Goal: Information Seeking & Learning: Learn about a topic

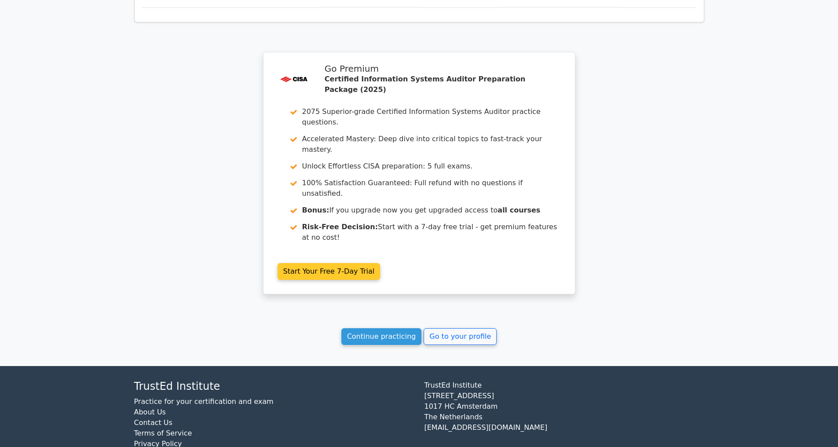
scroll to position [721, 0]
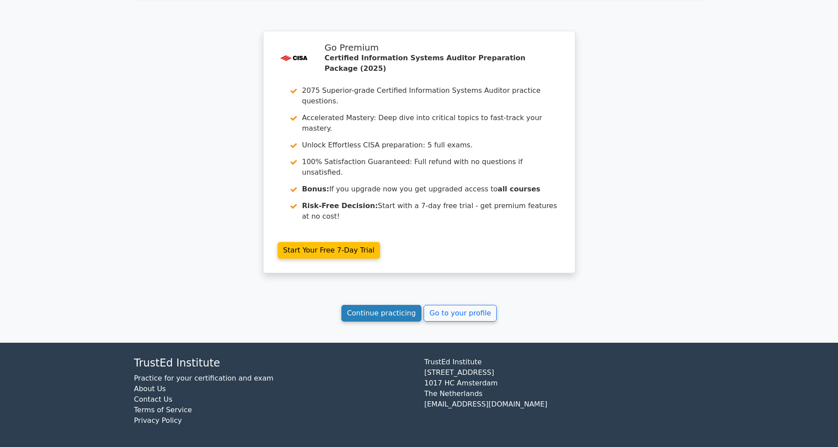
click at [370, 309] on link "Continue practicing" at bounding box center [381, 313] width 81 height 17
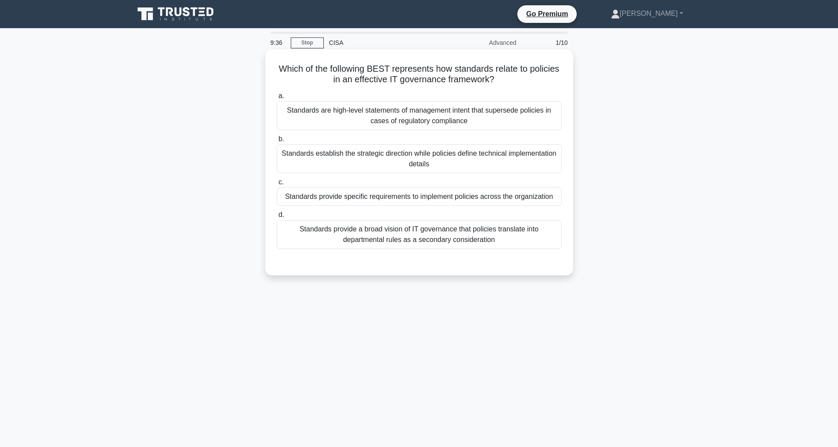
click at [363, 241] on div "Standards provide a broad vision of IT governance that policies translate into …" at bounding box center [419, 234] width 285 height 29
click at [277, 218] on input "d. Standards provide a broad vision of IT governance that policies translate in…" at bounding box center [277, 215] width 0 height 6
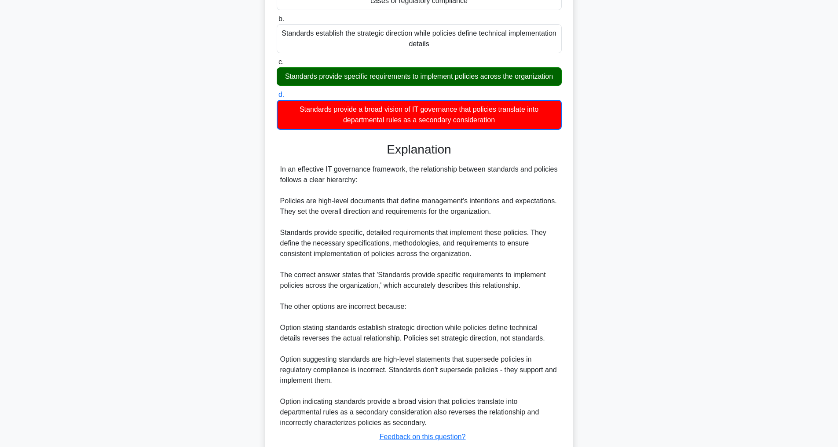
scroll to position [213, 0]
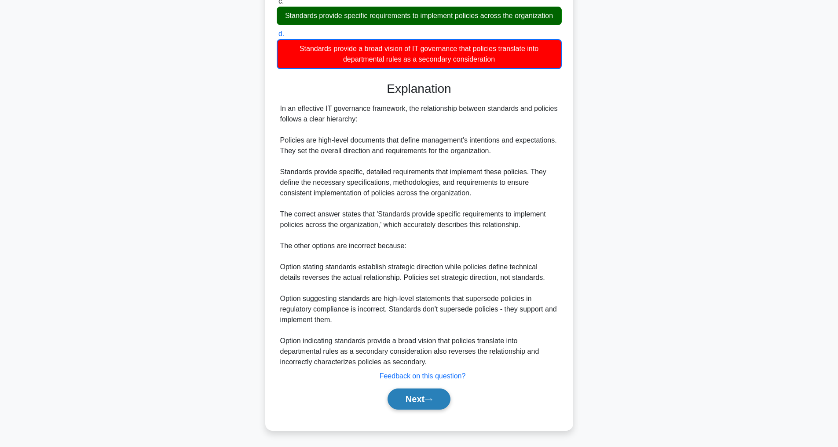
click at [409, 407] on button "Next" at bounding box center [419, 399] width 63 height 21
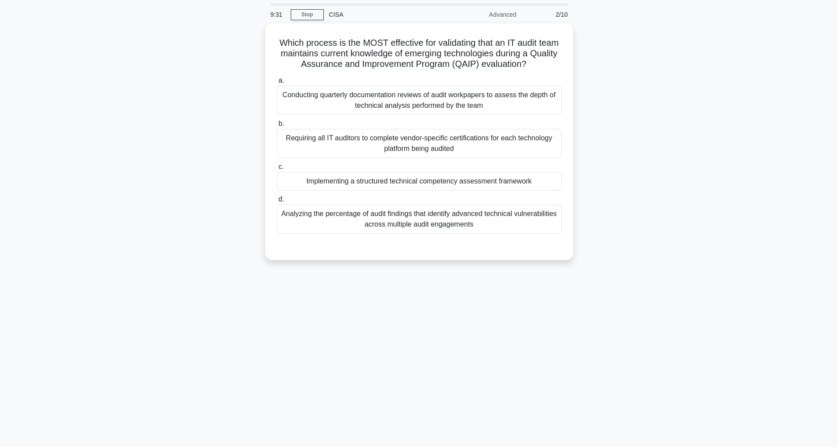
scroll to position [28, 0]
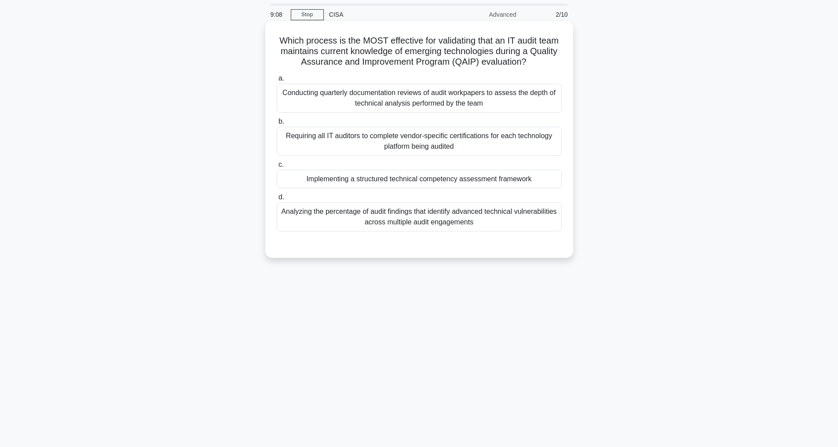
click at [356, 188] on div "Implementing a structured technical competency assessment framework" at bounding box center [419, 179] width 285 height 18
click at [277, 168] on input "c. Implementing a structured technical competency assessment framework" at bounding box center [277, 165] width 0 height 6
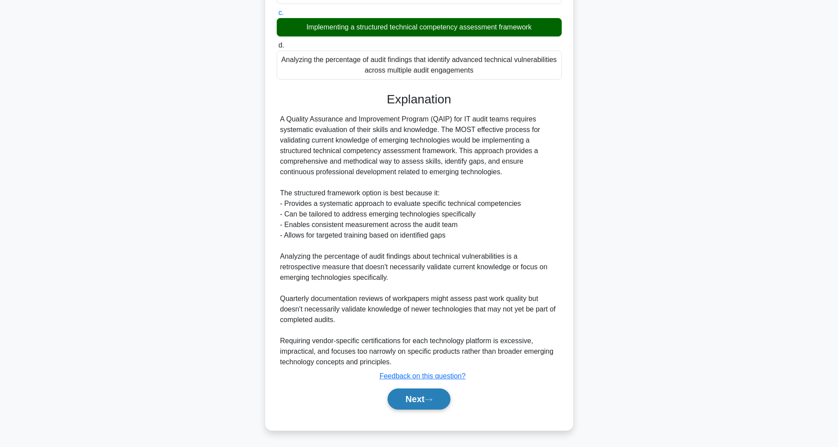
click at [425, 398] on button "Next" at bounding box center [419, 399] width 63 height 21
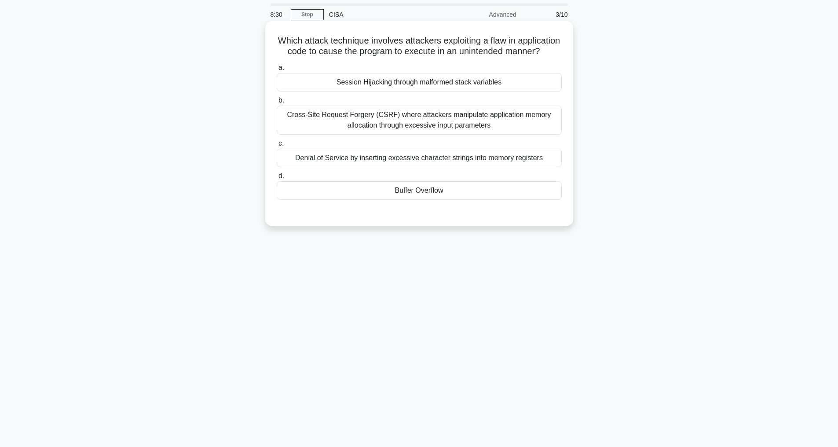
click at [454, 131] on div "Cross-Site Request Forgery (CSRF) where attackers manipulate application memory…" at bounding box center [419, 120] width 285 height 29
click at [277, 103] on input "b. Cross-Site Request Forgery (CSRF) where attackers manipulate application mem…" at bounding box center [277, 101] width 0 height 6
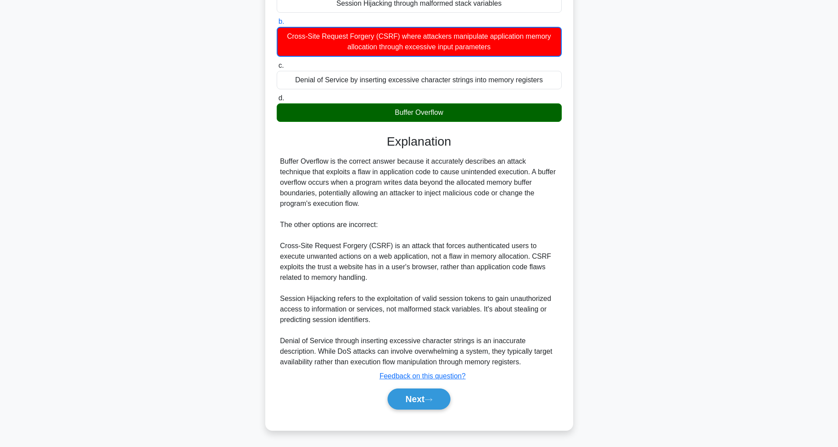
scroll to position [128, 0]
click at [417, 395] on button "Next" at bounding box center [419, 399] width 63 height 21
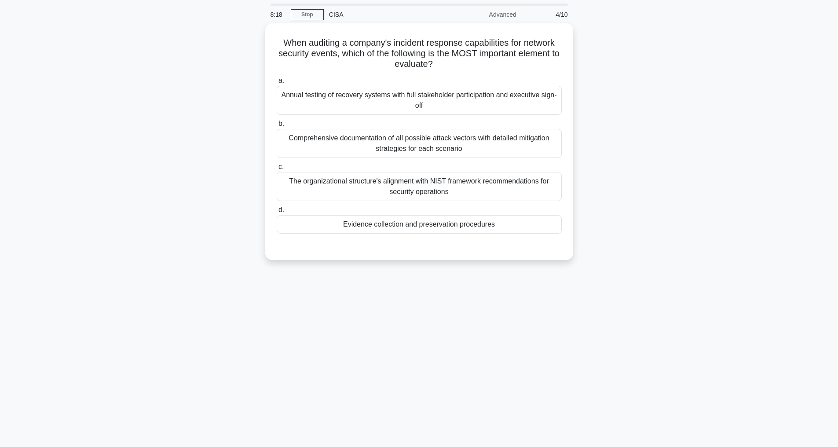
scroll to position [28, 0]
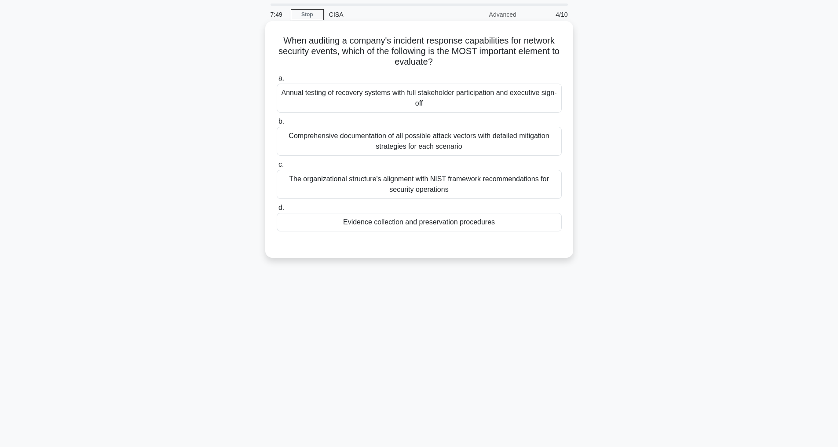
click at [398, 220] on div "Evidence collection and preservation procedures" at bounding box center [419, 222] width 285 height 18
click at [277, 211] on input "d. Evidence collection and preservation procedures" at bounding box center [277, 208] width 0 height 6
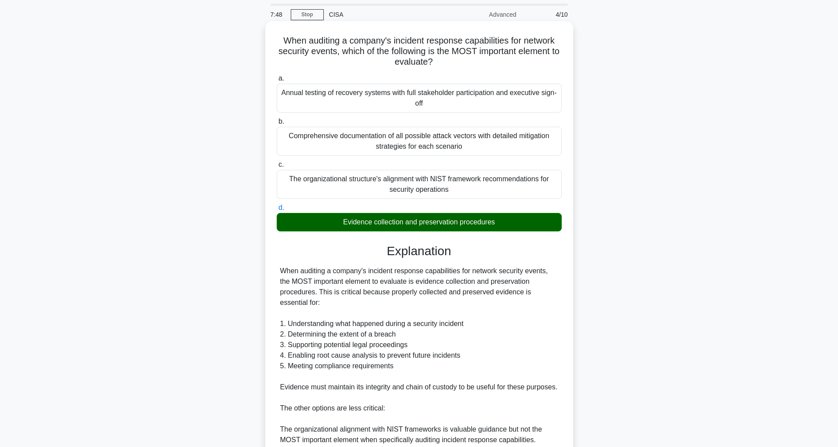
scroll to position [254, 0]
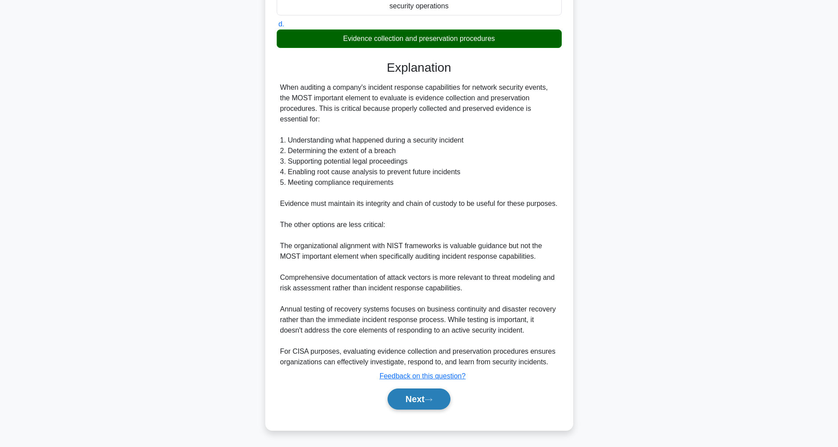
click at [396, 397] on button "Next" at bounding box center [419, 399] width 63 height 21
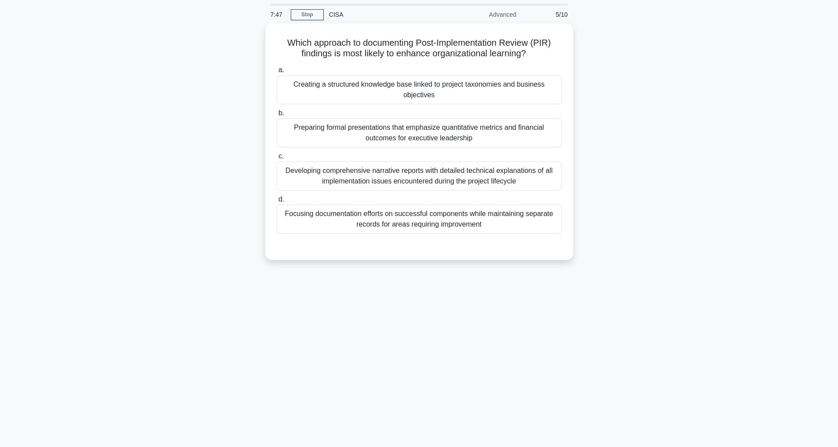
scroll to position [28, 0]
click at [312, 96] on div "Creating a structured knowledge base linked to project taxonomies and business …" at bounding box center [419, 87] width 285 height 29
click at [277, 71] on input "a. Creating a structured knowledge base linked to project taxonomies and busine…" at bounding box center [277, 68] width 0 height 6
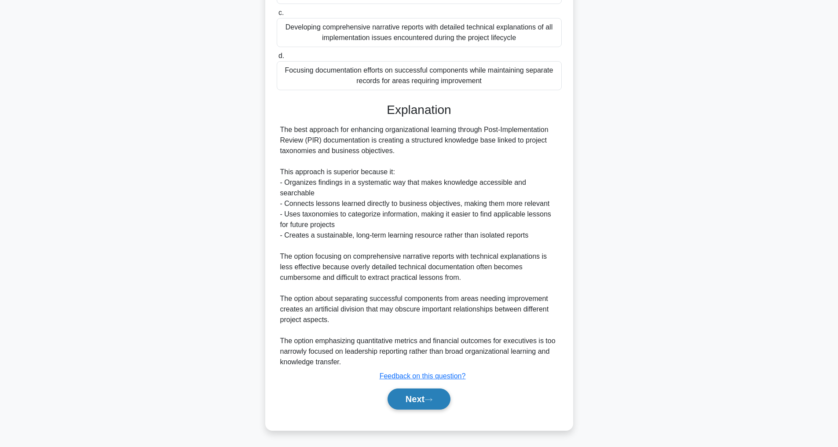
click at [434, 403] on button "Next" at bounding box center [419, 399] width 63 height 21
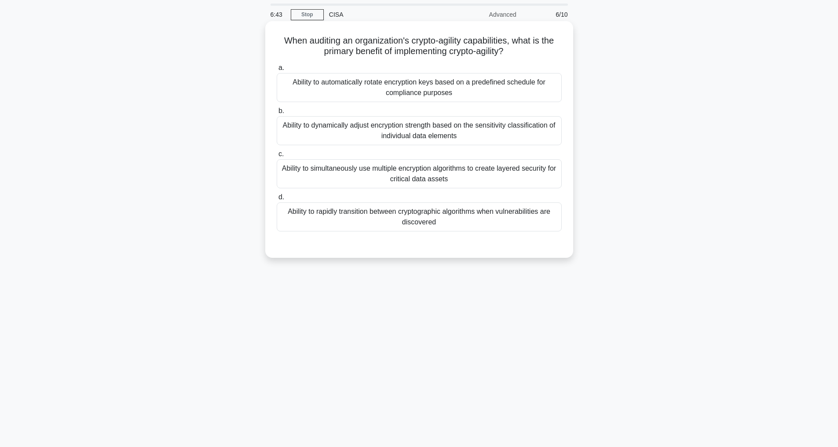
click at [326, 175] on div "Ability to simultaneously use multiple encryption algorithms to create layered …" at bounding box center [419, 173] width 285 height 29
click at [277, 157] on input "c. Ability to simultaneously use multiple encryption algorithms to create layer…" at bounding box center [277, 154] width 0 height 6
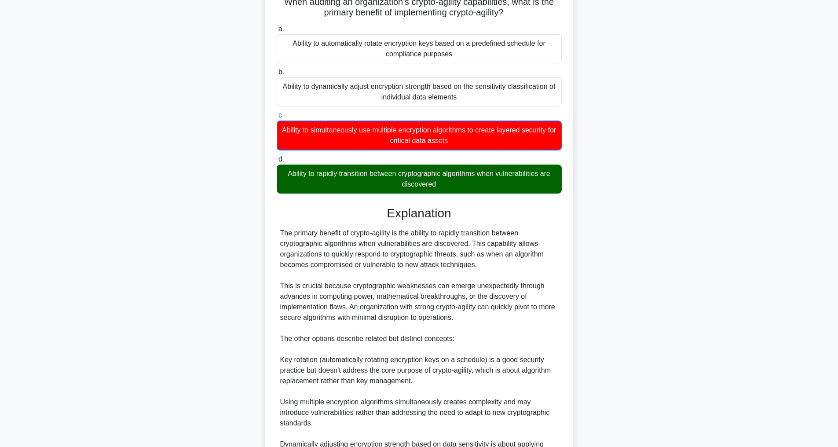
scroll to position [170, 0]
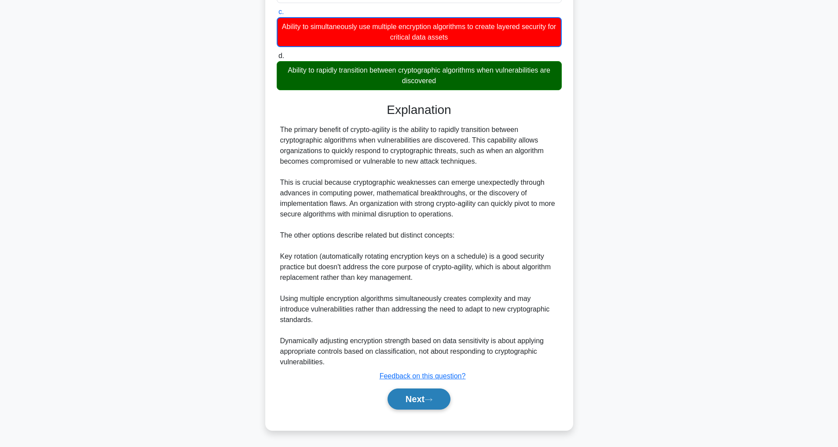
click at [429, 396] on button "Next" at bounding box center [419, 399] width 63 height 21
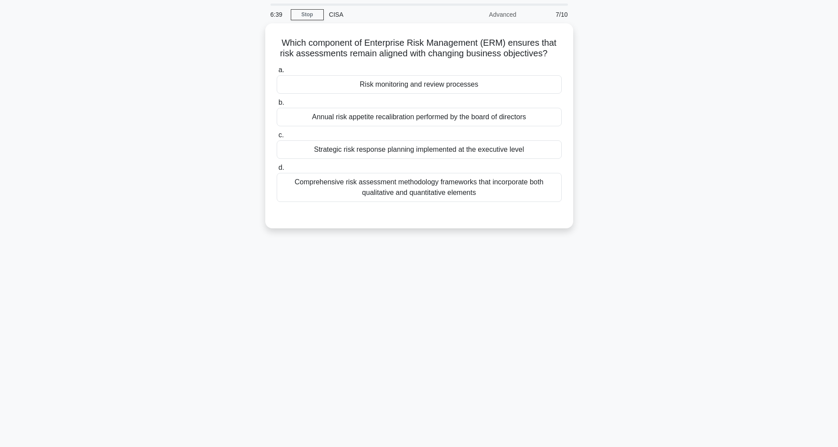
scroll to position [28, 0]
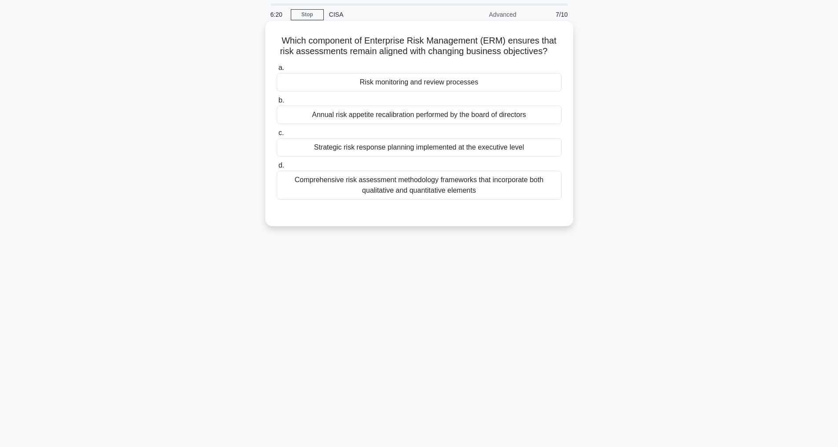
click at [351, 198] on div "Comprehensive risk assessment methodology frameworks that incorporate both qual…" at bounding box center [419, 185] width 285 height 29
click at [277, 169] on input "d. Comprehensive risk assessment methodology frameworks that incorporate both q…" at bounding box center [277, 166] width 0 height 6
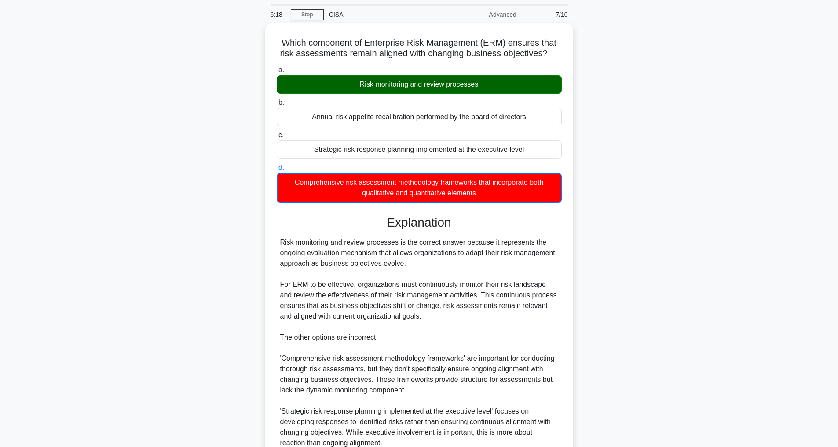
scroll to position [170, 0]
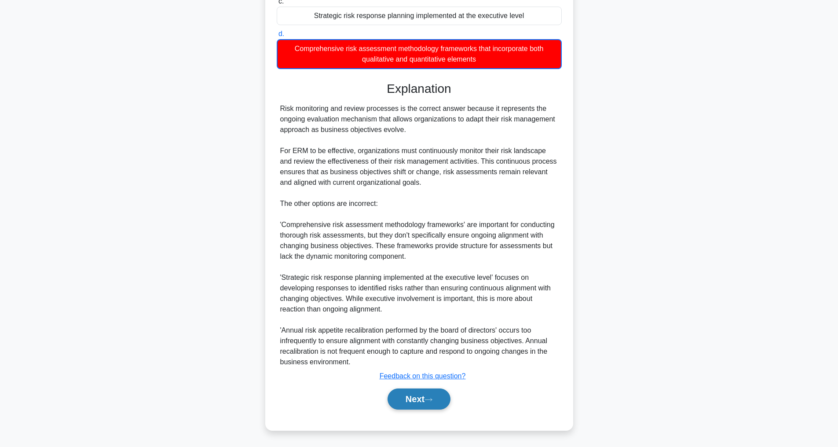
click at [405, 393] on button "Next" at bounding box center [419, 399] width 63 height 21
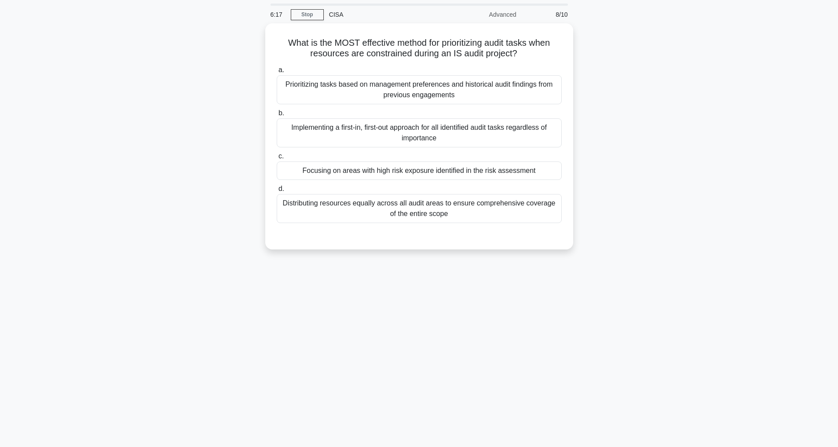
scroll to position [28, 0]
click at [333, 165] on div "Focusing on areas with high risk exposure identified in the risk assessment" at bounding box center [419, 168] width 285 height 18
click at [277, 157] on input "c. Focusing on areas with high risk exposure identified in the risk assessment" at bounding box center [277, 154] width 0 height 6
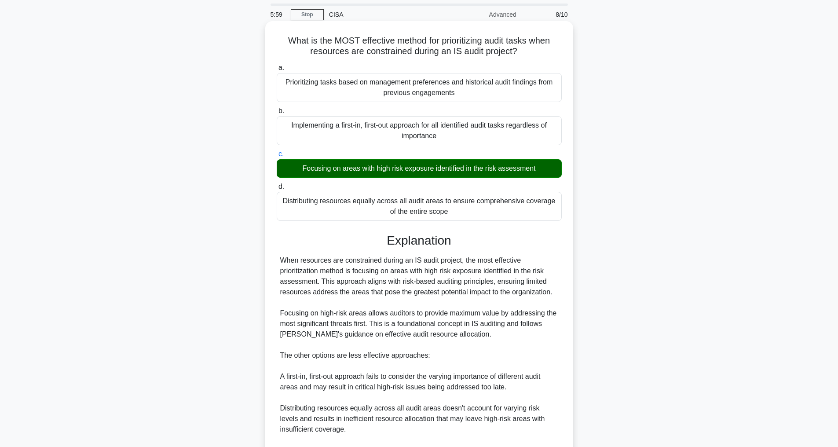
scroll to position [148, 0]
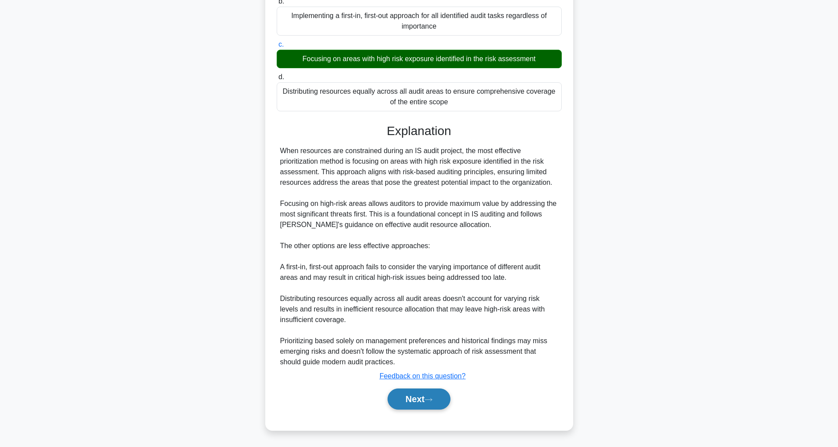
click at [393, 394] on button "Next" at bounding box center [419, 399] width 63 height 21
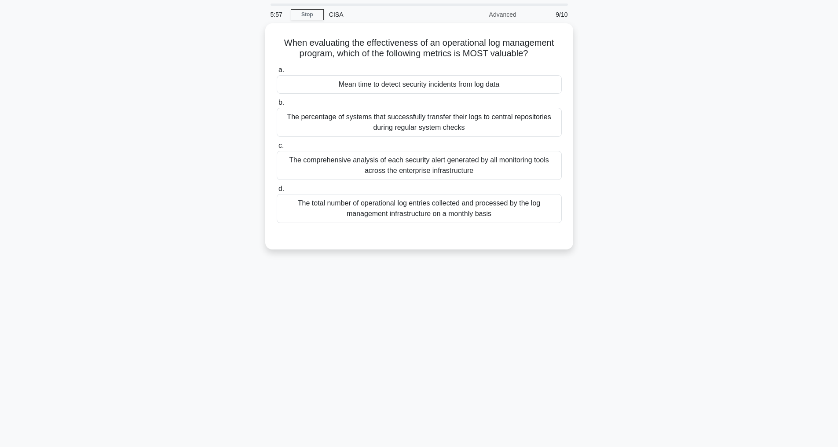
scroll to position [28, 0]
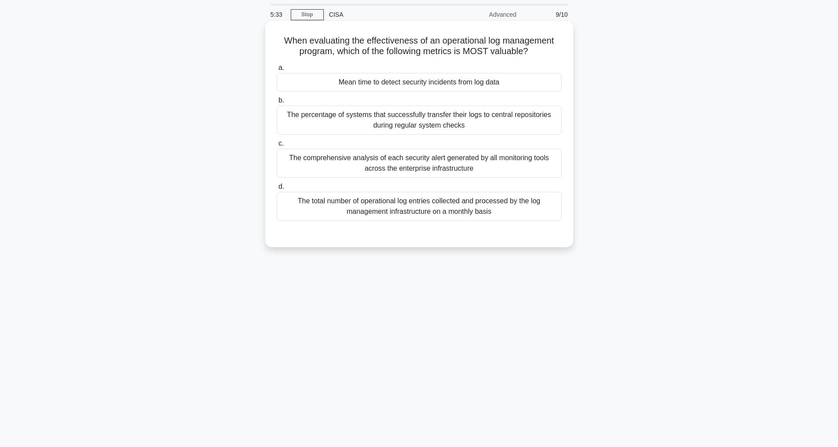
click at [348, 175] on div "The comprehensive analysis of each security alert generated by all monitoring t…" at bounding box center [419, 163] width 285 height 29
click at [277, 147] on input "c. The comprehensive analysis of each security alert generated by all monitorin…" at bounding box center [277, 144] width 0 height 6
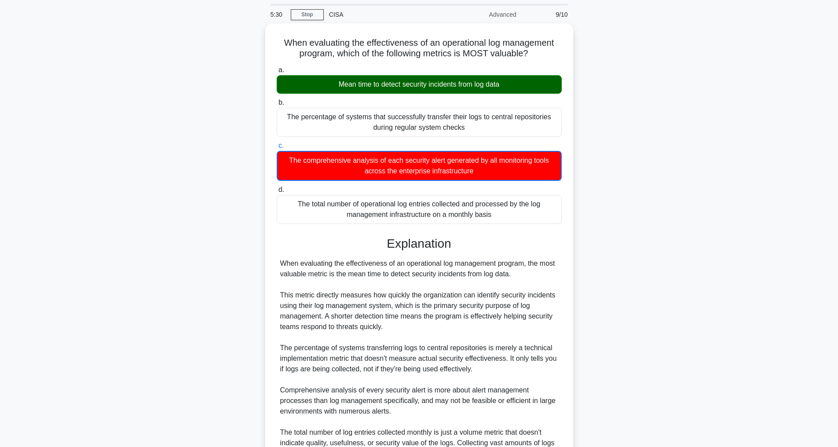
scroll to position [139, 0]
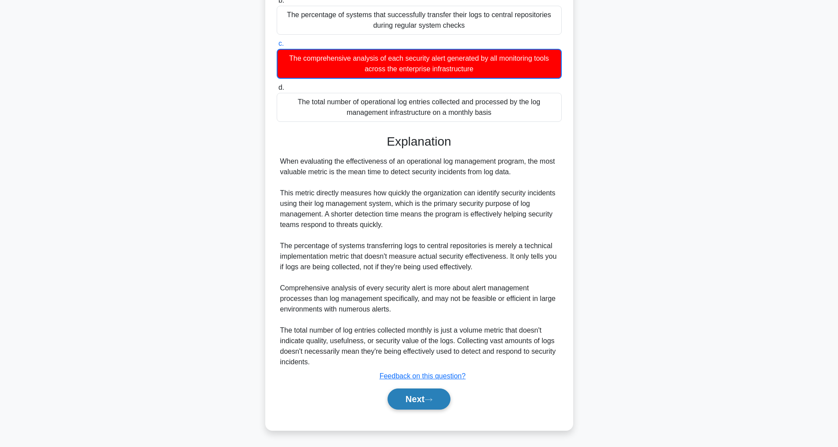
click at [402, 398] on button "Next" at bounding box center [419, 399] width 63 height 21
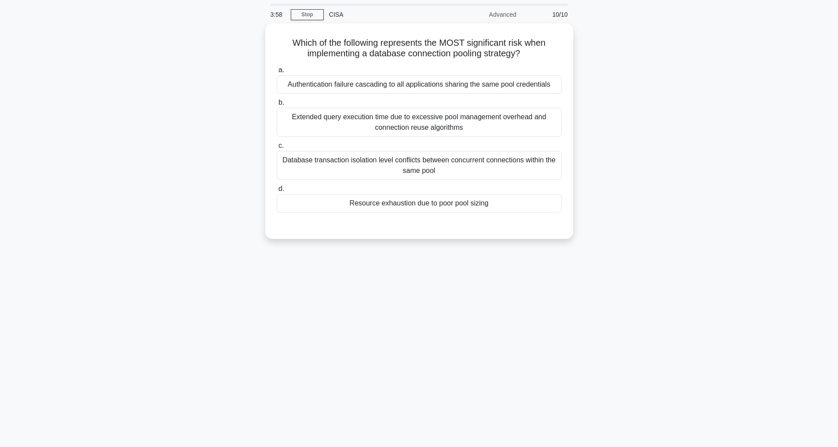
scroll to position [0, 0]
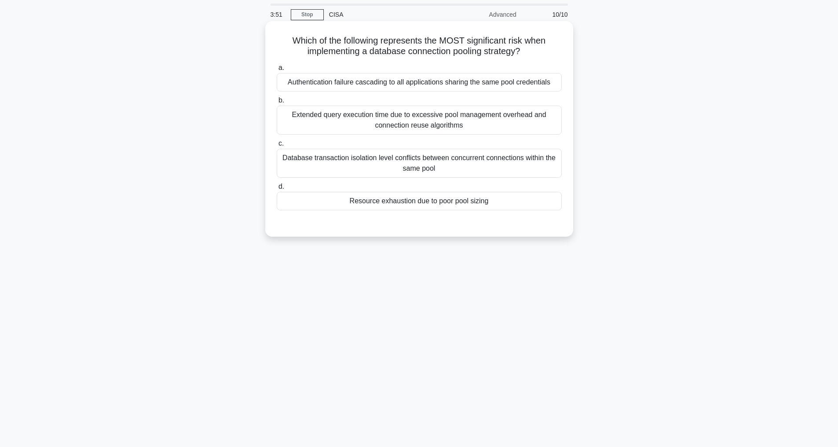
click at [481, 210] on div "Resource exhaustion due to poor pool sizing" at bounding box center [419, 201] width 285 height 18
click at [277, 190] on input "d. Resource exhaustion due to poor pool sizing" at bounding box center [277, 187] width 0 height 6
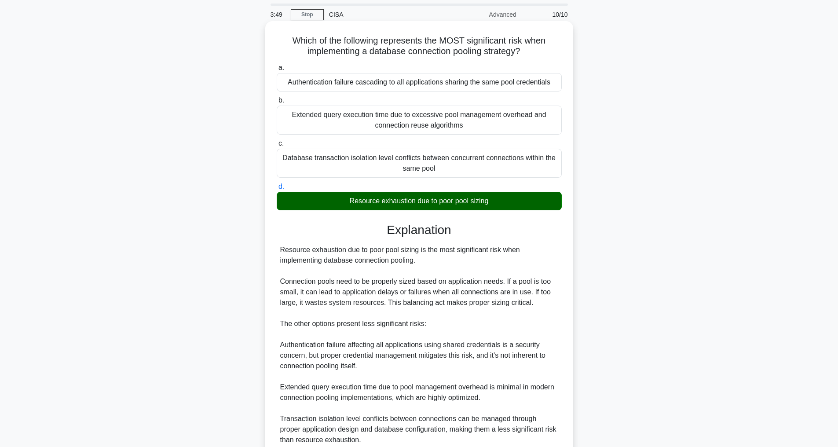
scroll to position [127, 0]
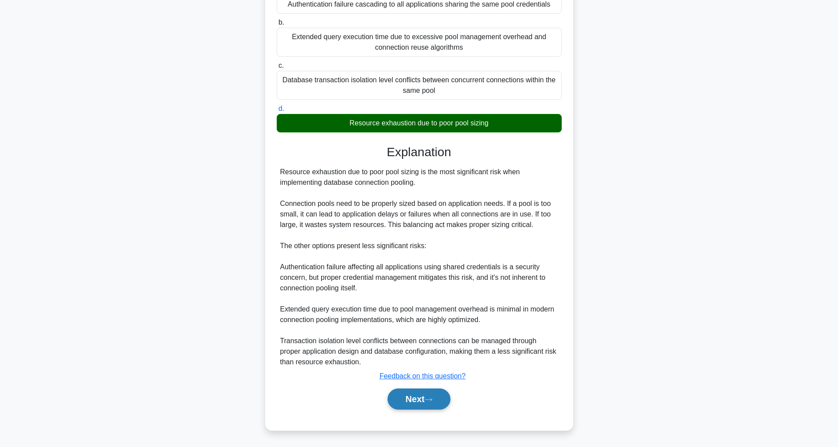
click at [418, 398] on button "Next" at bounding box center [419, 399] width 63 height 21
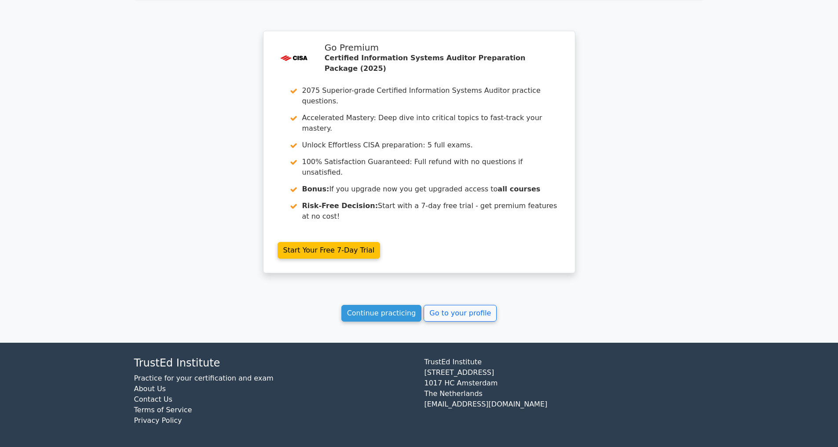
scroll to position [1583, 0]
click at [379, 314] on link "Continue practicing" at bounding box center [381, 313] width 81 height 17
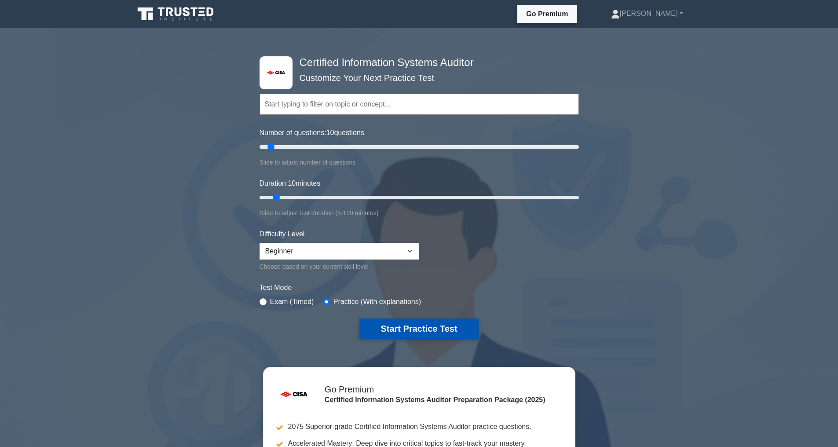
click at [430, 325] on button "Start Practice Test" at bounding box center [418, 329] width 119 height 20
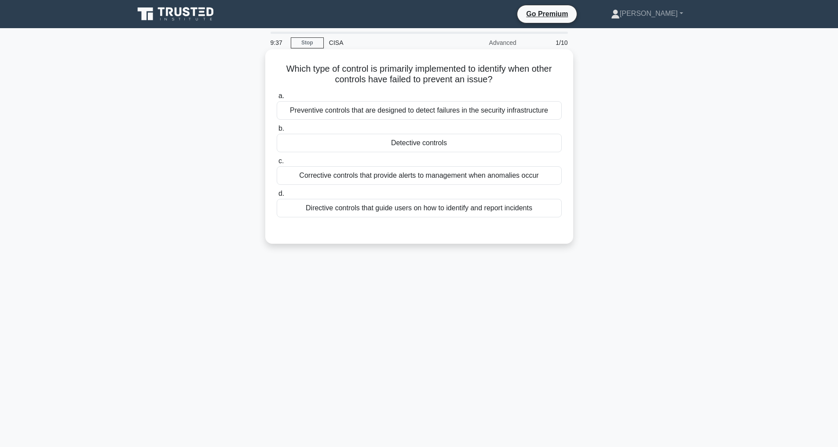
click at [414, 146] on div "Detective controls" at bounding box center [419, 143] width 285 height 18
click at [277, 132] on input "b. Detective controls" at bounding box center [277, 129] width 0 height 6
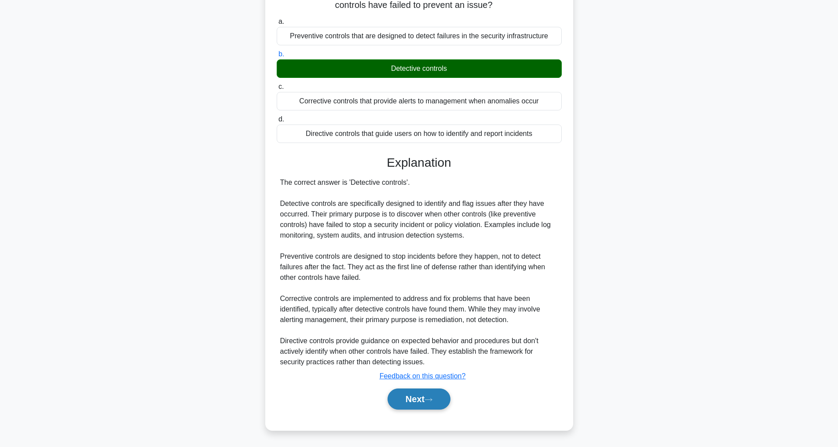
click at [404, 397] on button "Next" at bounding box center [419, 399] width 63 height 21
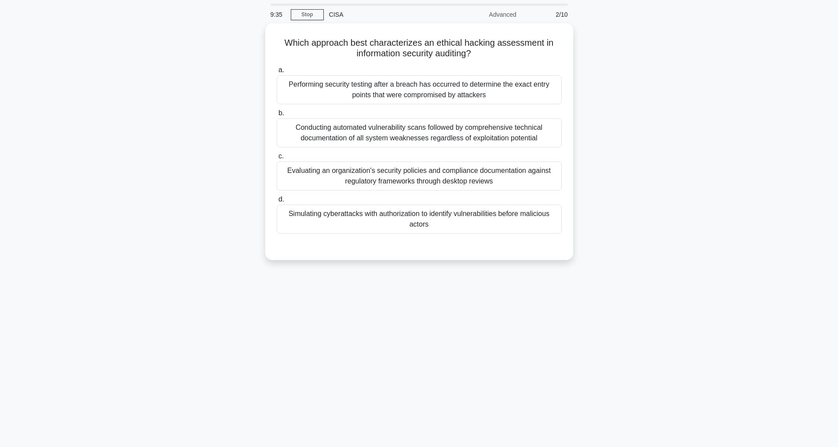
scroll to position [28, 0]
click at [438, 220] on div "Simulating cyberattacks with authorization to identify vulnerabilities before m…" at bounding box center [419, 216] width 285 height 29
click at [277, 200] on input "d. Simulating cyberattacks with authorization to identify vulnerabilities befor…" at bounding box center [277, 197] width 0 height 6
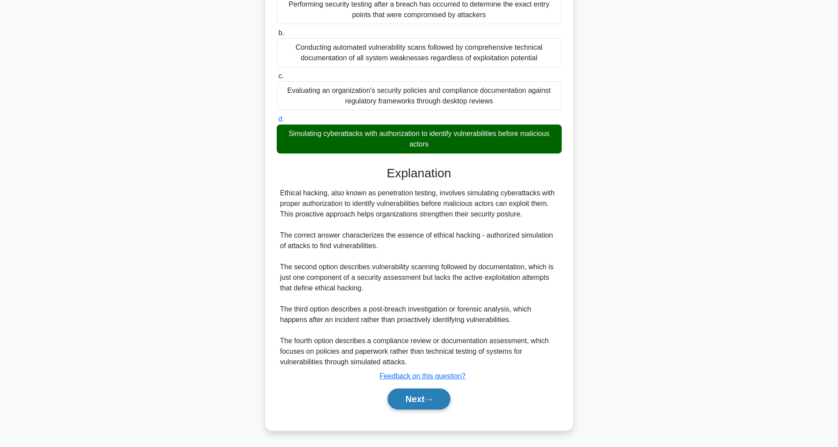
click at [436, 396] on button "Next" at bounding box center [419, 399] width 63 height 21
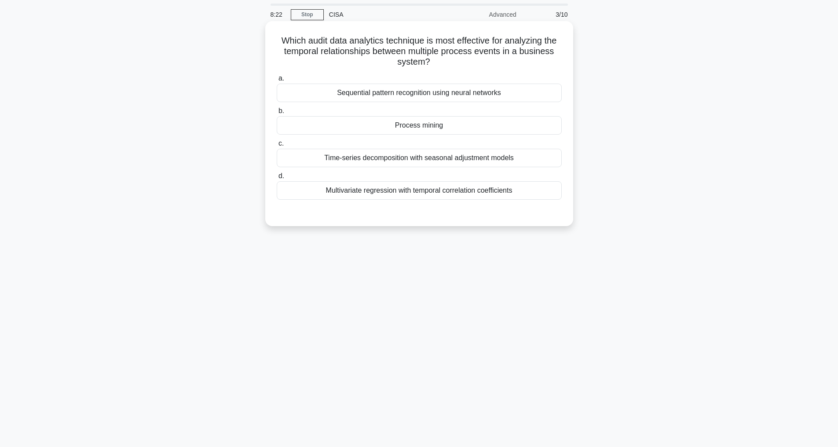
click at [417, 92] on div "Sequential pattern recognition using neural networks" at bounding box center [419, 93] width 285 height 18
click at [277, 81] on input "a. Sequential pattern recognition using neural networks" at bounding box center [277, 79] width 0 height 6
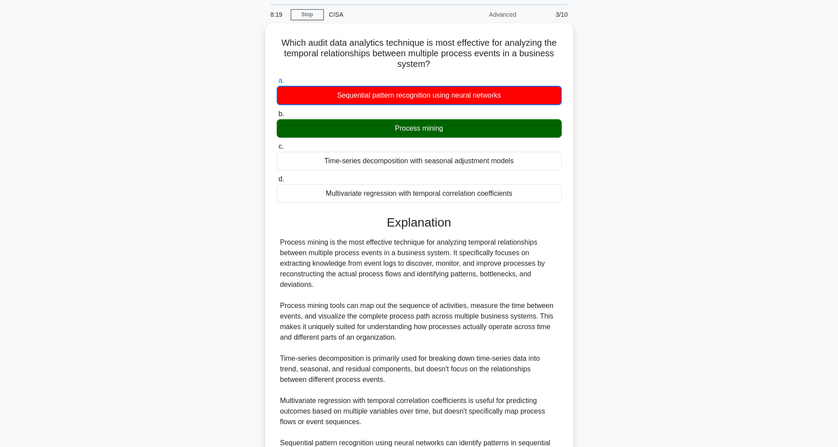
scroll to position [128, 0]
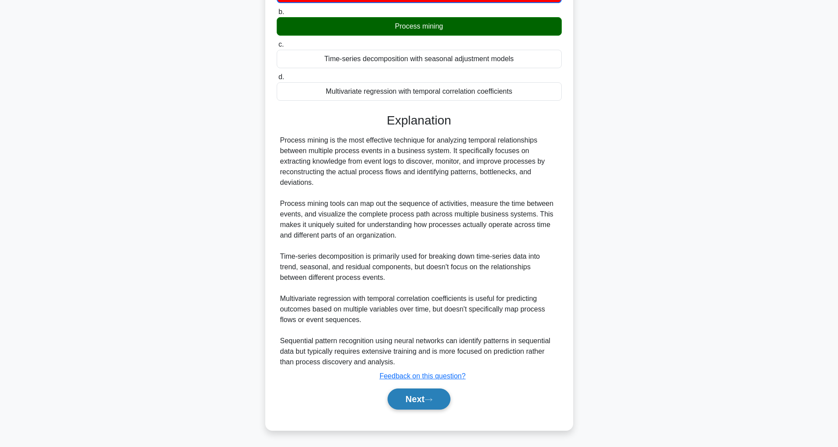
click at [428, 396] on button "Next" at bounding box center [419, 399] width 63 height 21
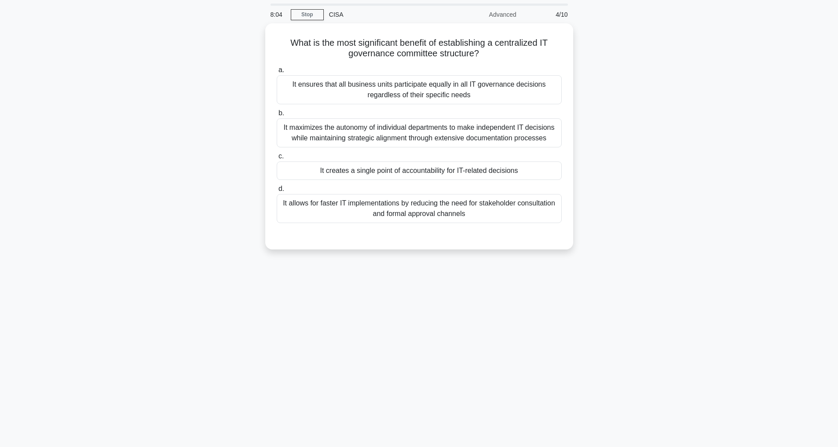
scroll to position [28, 0]
click at [381, 84] on div "It ensures that all business units participate equally in all IT governance dec…" at bounding box center [419, 87] width 285 height 29
click at [277, 71] on input "a. It ensures that all business units participate equally in all IT governance …" at bounding box center [277, 68] width 0 height 6
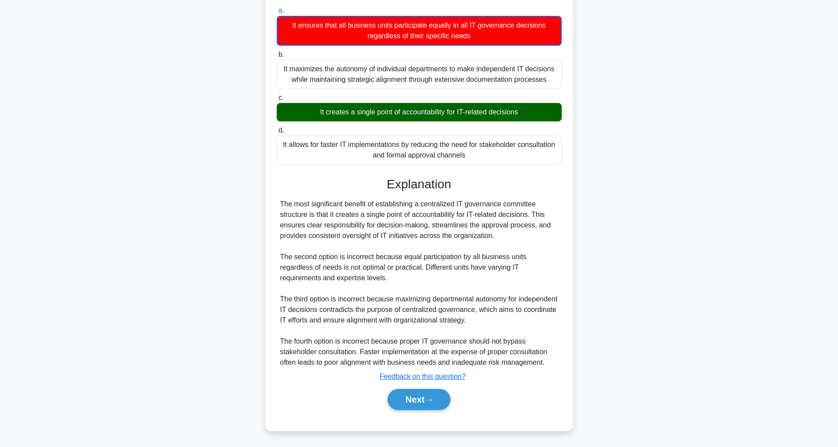
scroll to position [107, 0]
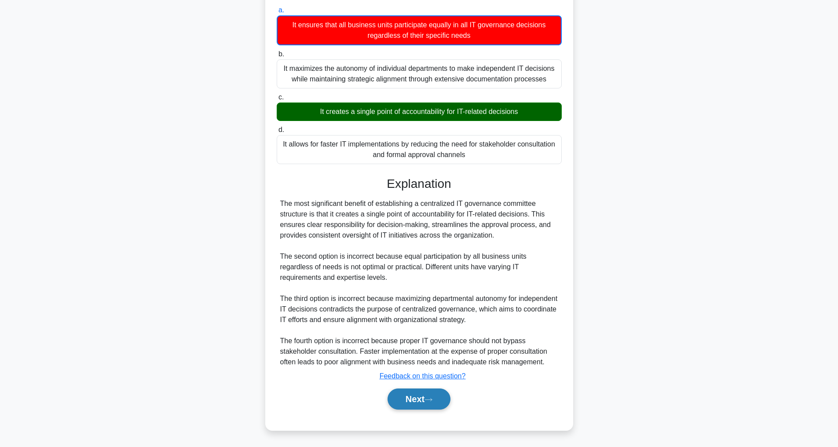
click at [414, 399] on button "Next" at bounding box center [419, 399] width 63 height 21
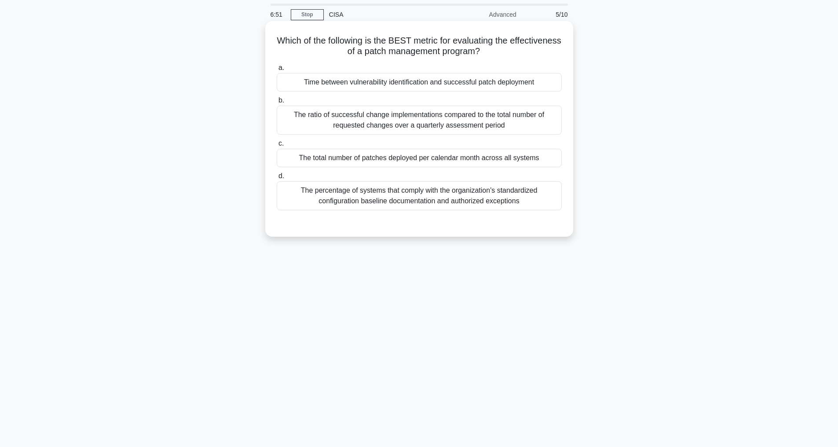
click at [392, 81] on div "Time between vulnerability identification and successful patch deployment" at bounding box center [419, 82] width 285 height 18
click at [277, 71] on input "a. Time between vulnerability identification and successful patch deployment" at bounding box center [277, 68] width 0 height 6
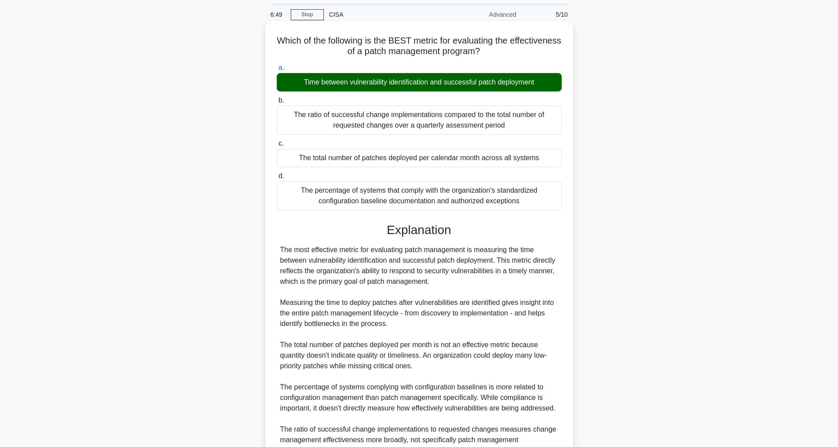
scroll to position [127, 0]
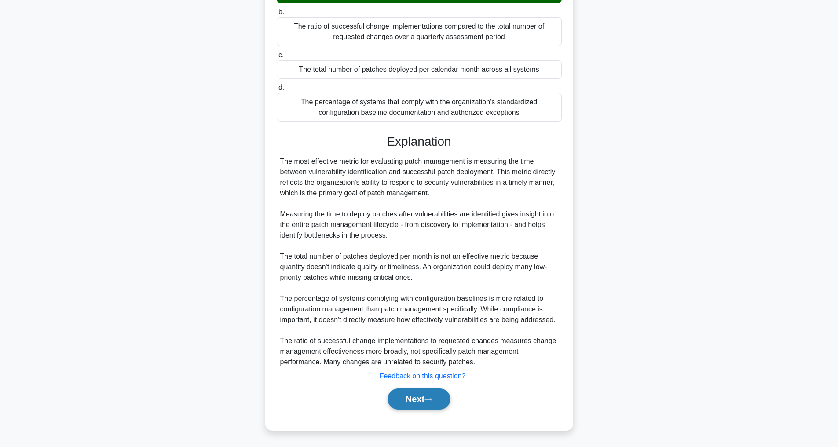
click at [429, 399] on icon at bounding box center [429, 399] width 8 height 5
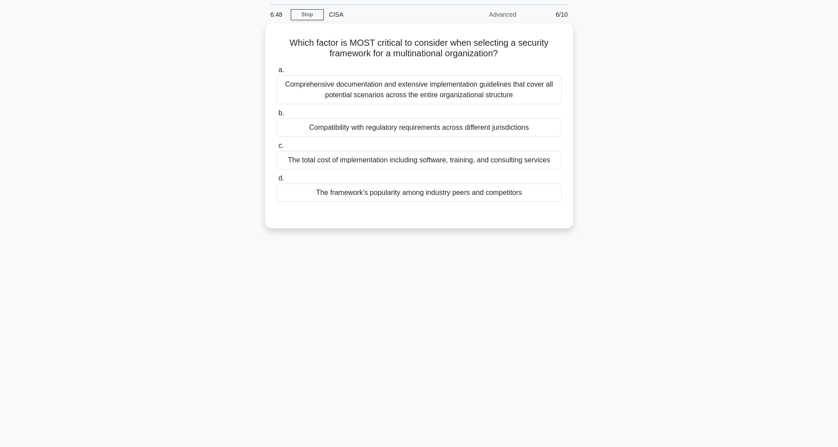
scroll to position [28, 0]
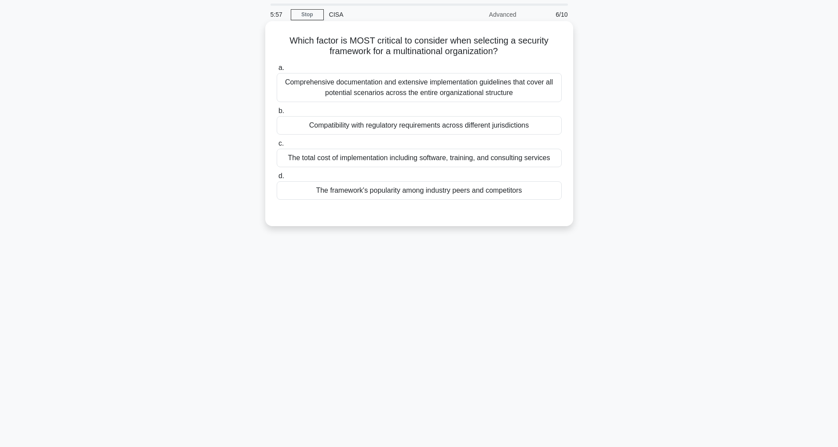
click at [400, 127] on div "Compatibility with regulatory requirements across different jurisdictions" at bounding box center [419, 125] width 285 height 18
click at [277, 114] on input "b. Compatibility with regulatory requirements across different jurisdictions" at bounding box center [277, 111] width 0 height 6
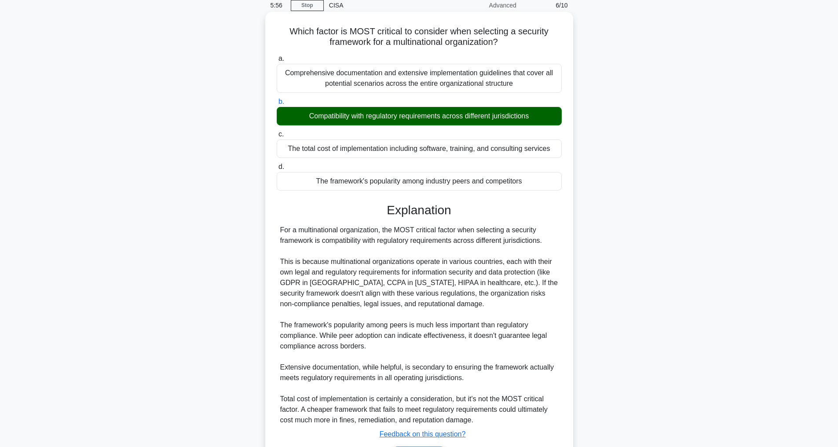
scroll to position [117, 0]
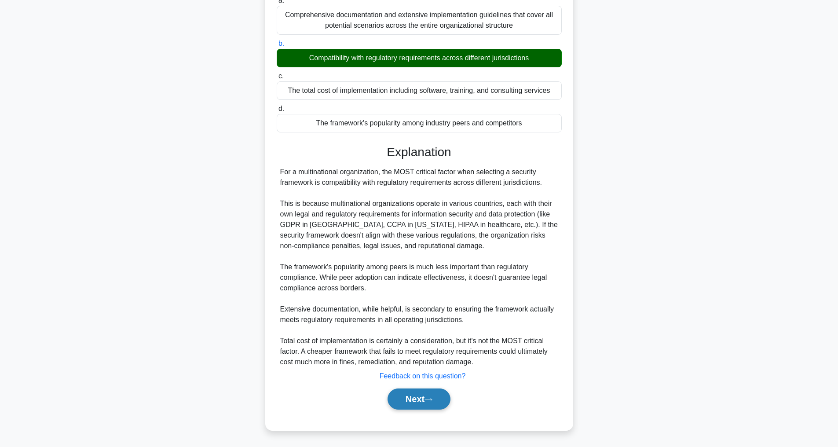
click at [423, 395] on button "Next" at bounding box center [419, 399] width 63 height 21
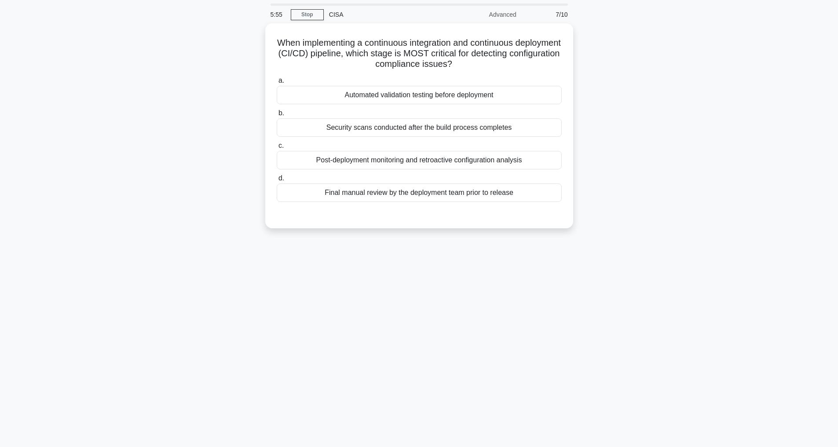
scroll to position [28, 0]
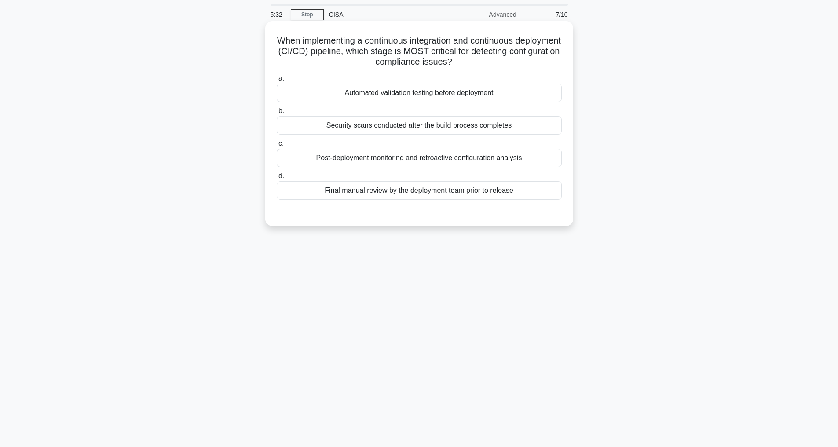
click at [361, 122] on div "Security scans conducted after the build process completes" at bounding box center [419, 125] width 285 height 18
click at [277, 114] on input "b. Security scans conducted after the build process completes" at bounding box center [277, 111] width 0 height 6
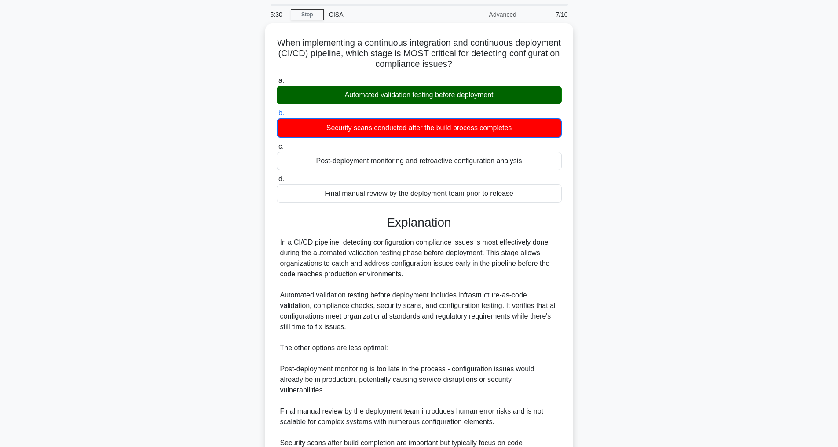
scroll to position [128, 0]
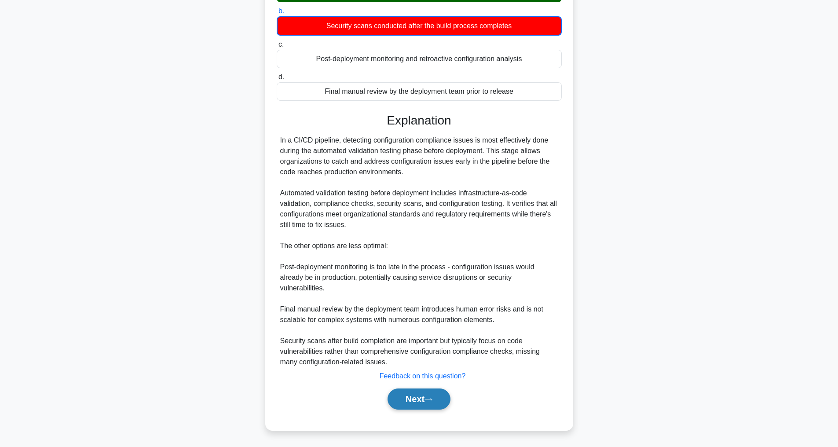
click at [408, 397] on button "Next" at bounding box center [419, 399] width 63 height 21
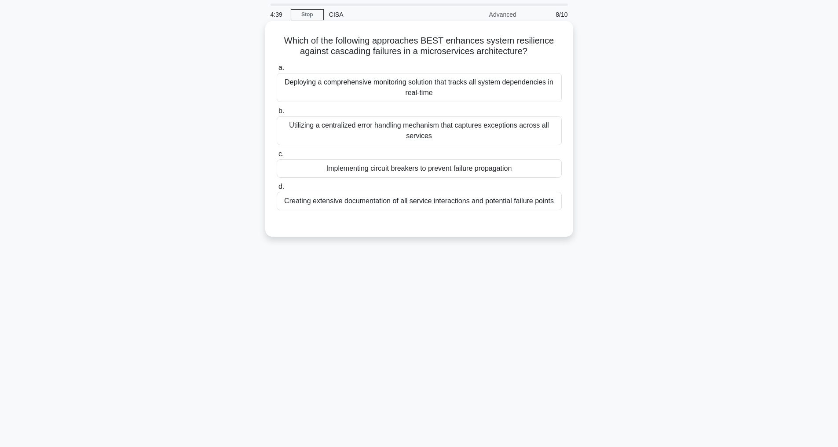
click at [425, 168] on div "Implementing circuit breakers to prevent failure propagation" at bounding box center [419, 168] width 285 height 18
click at [277, 157] on input "c. Implementing circuit breakers to prevent failure propagation" at bounding box center [277, 154] width 0 height 6
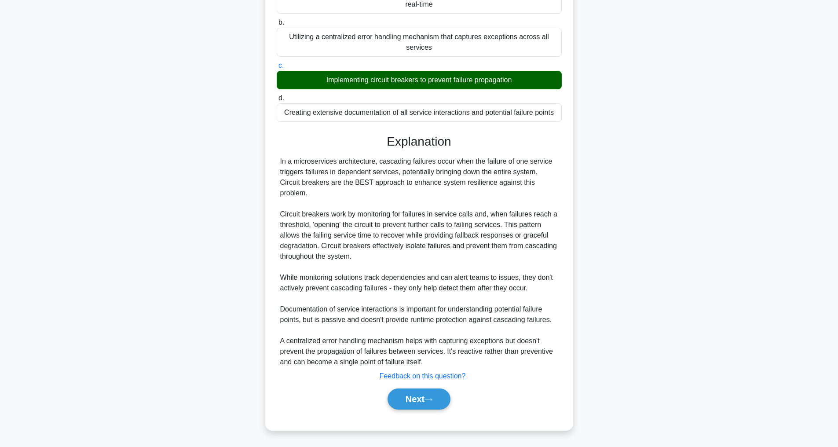
scroll to position [148, 0]
click at [430, 399] on icon at bounding box center [429, 399] width 8 height 5
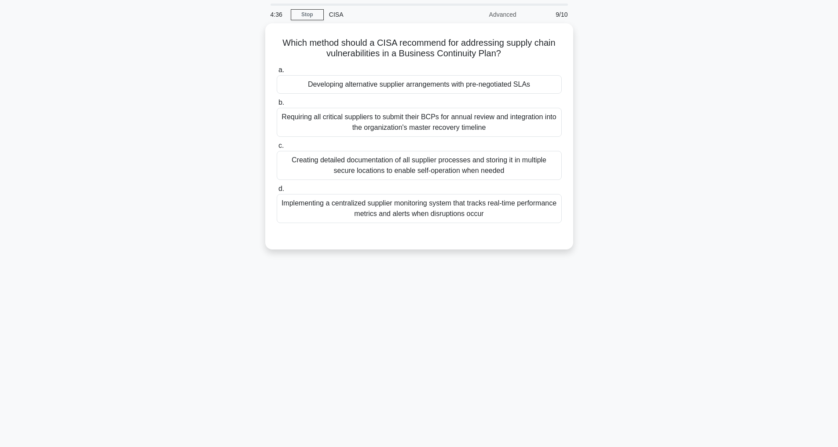
scroll to position [28, 0]
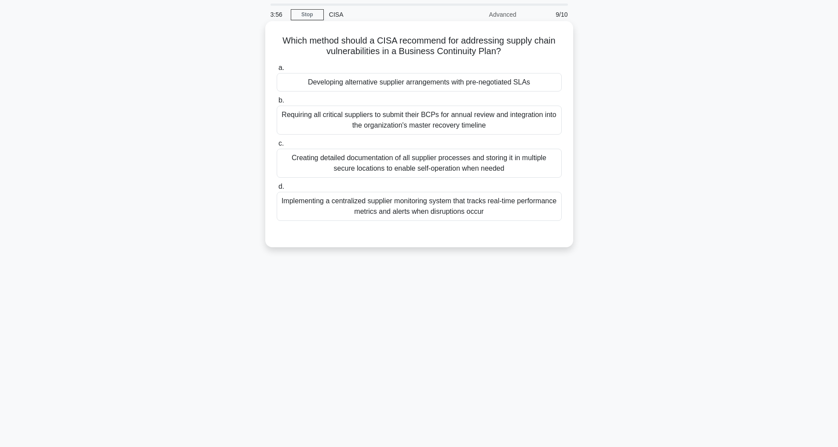
click at [334, 83] on div "Developing alternative supplier arrangements with pre-negotiated SLAs" at bounding box center [419, 82] width 285 height 18
click at [277, 71] on input "a. Developing alternative supplier arrangements with pre-negotiated SLAs" at bounding box center [277, 68] width 0 height 6
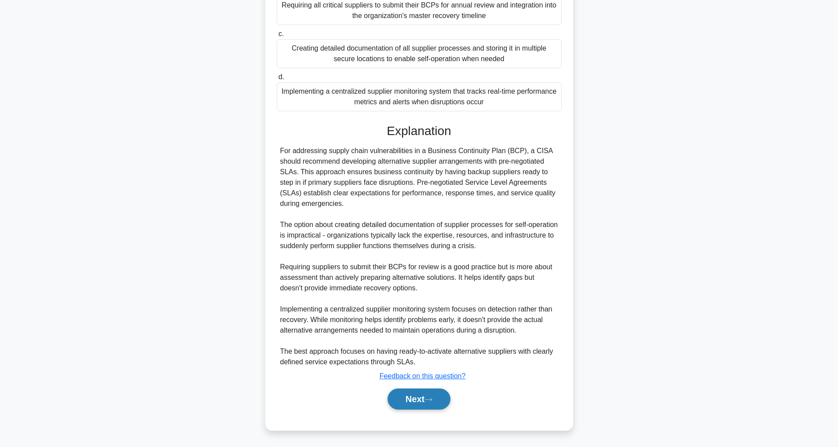
click at [411, 403] on button "Next" at bounding box center [419, 399] width 63 height 21
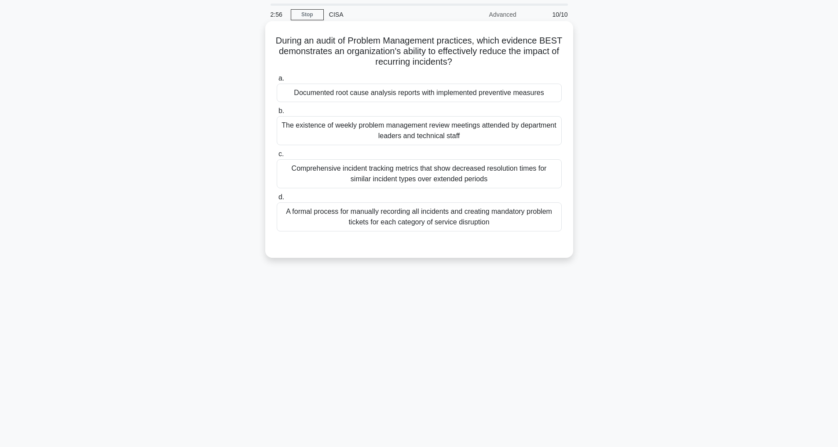
click at [375, 92] on div "Documented root cause analysis reports with implemented preventive measures" at bounding box center [419, 93] width 285 height 18
click at [277, 81] on input "a. Documented root cause analysis reports with implemented preventive measures" at bounding box center [277, 79] width 0 height 6
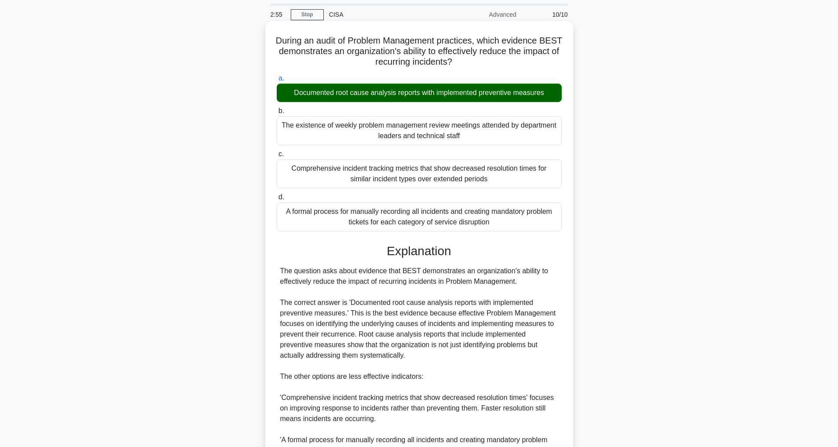
scroll to position [169, 0]
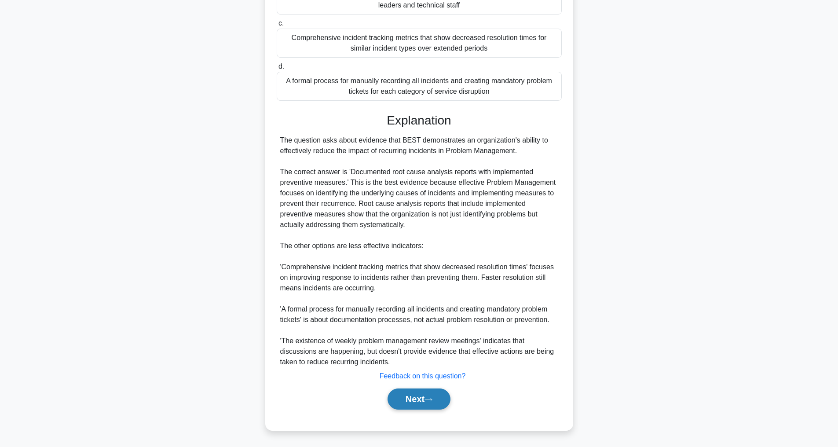
click at [398, 401] on button "Next" at bounding box center [419, 399] width 63 height 21
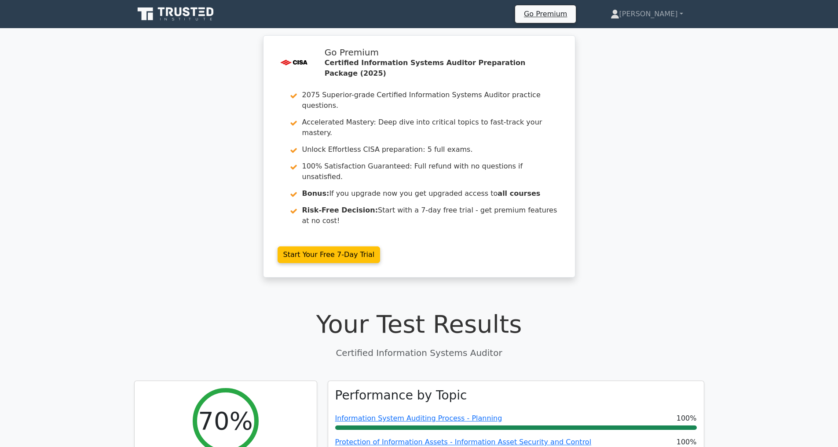
click at [174, 11] on icon at bounding box center [176, 14] width 84 height 17
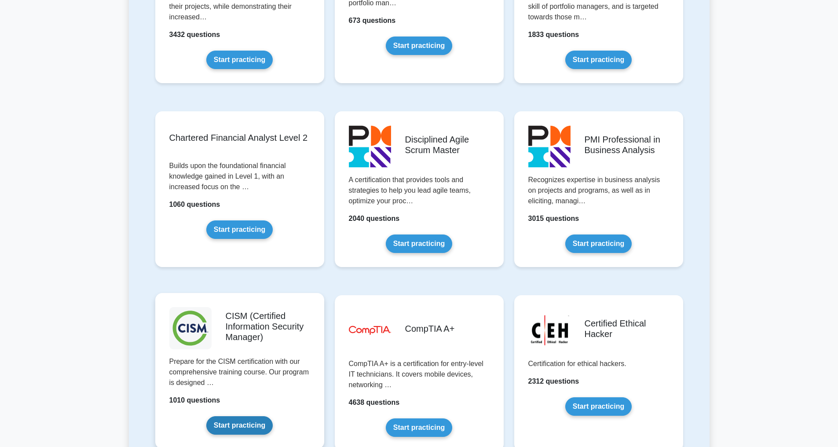
scroll to position [1146, 0]
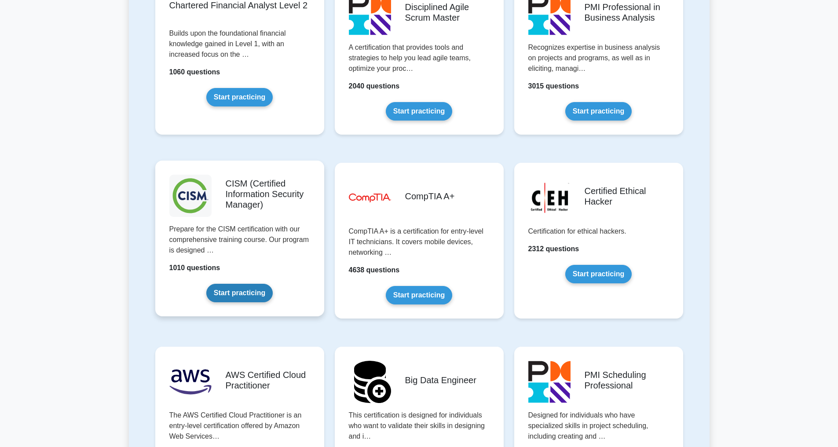
click at [247, 297] on link "Start practicing" at bounding box center [239, 293] width 66 height 18
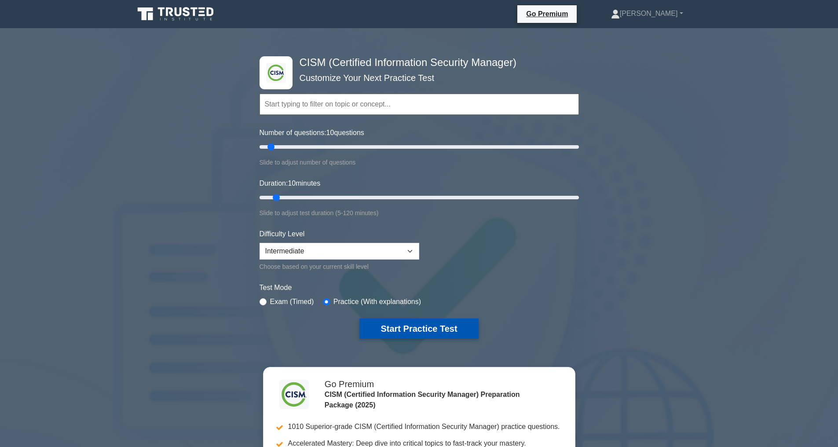
click at [426, 330] on button "Start Practice Test" at bounding box center [418, 329] width 119 height 20
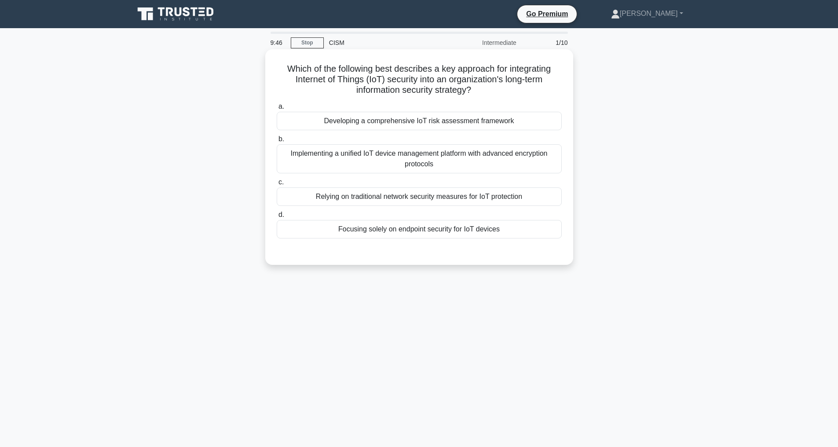
click at [381, 121] on div "Developing a comprehensive IoT risk assessment framework" at bounding box center [419, 121] width 285 height 18
click at [277, 110] on input "a. Developing a comprehensive IoT risk assessment framework" at bounding box center [277, 107] width 0 height 6
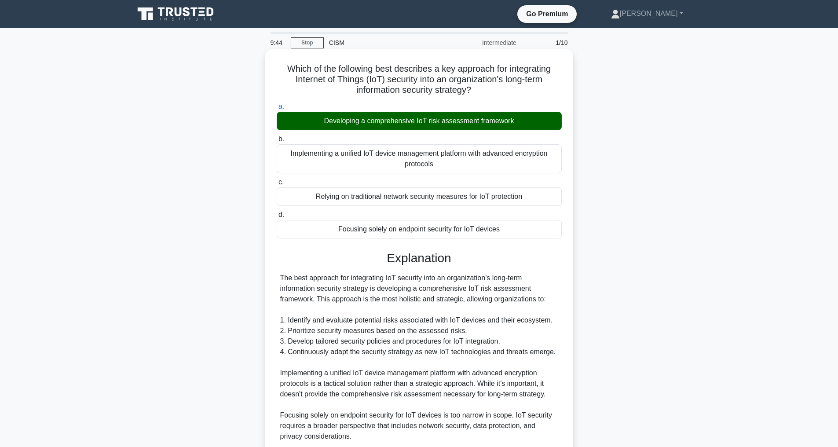
scroll to position [201, 0]
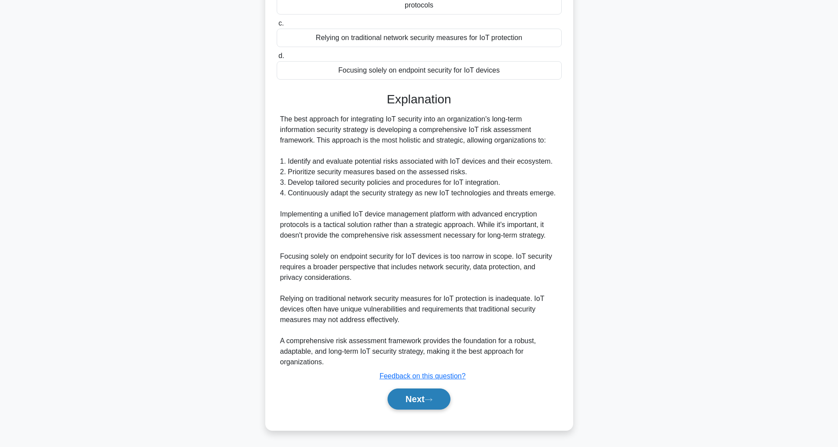
click at [418, 398] on button "Next" at bounding box center [419, 399] width 63 height 21
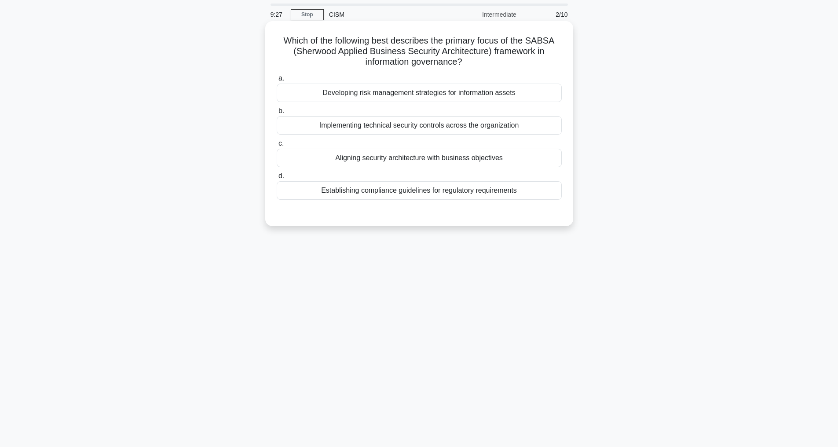
click at [344, 156] on div "Aligning security architecture with business objectives" at bounding box center [419, 158] width 285 height 18
click at [277, 147] on input "c. Aligning security architecture with business objectives" at bounding box center [277, 144] width 0 height 6
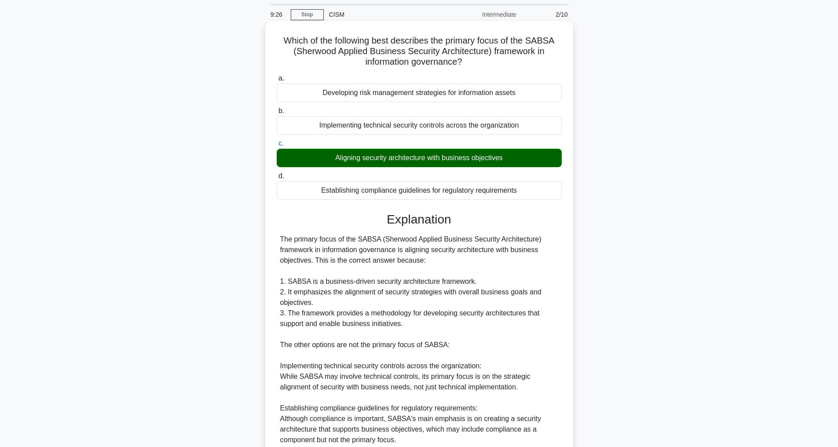
scroll to position [222, 0]
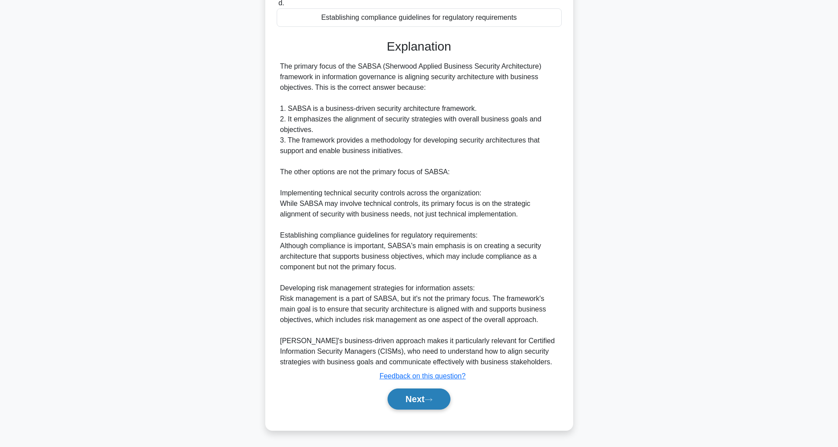
click at [406, 394] on button "Next" at bounding box center [419, 399] width 63 height 21
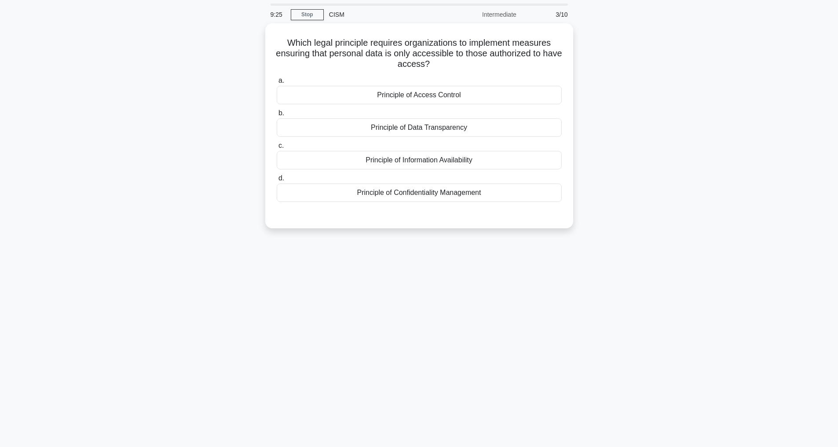
scroll to position [28, 0]
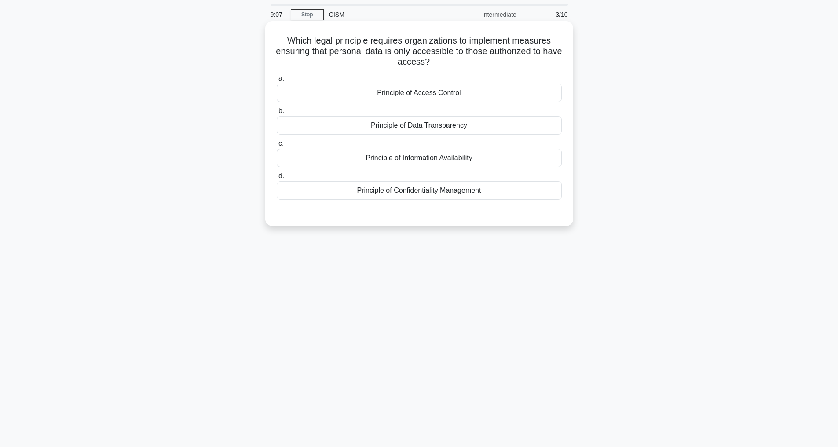
click at [409, 93] on div "Principle of Access Control" at bounding box center [419, 93] width 285 height 18
click at [277, 81] on input "a. Principle of Access Control" at bounding box center [277, 79] width 0 height 6
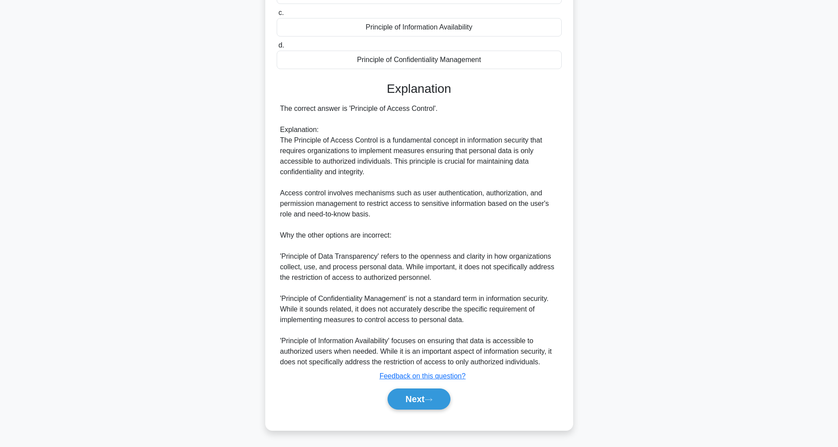
scroll to position [169, 0]
click at [404, 397] on button "Next" at bounding box center [419, 399] width 63 height 21
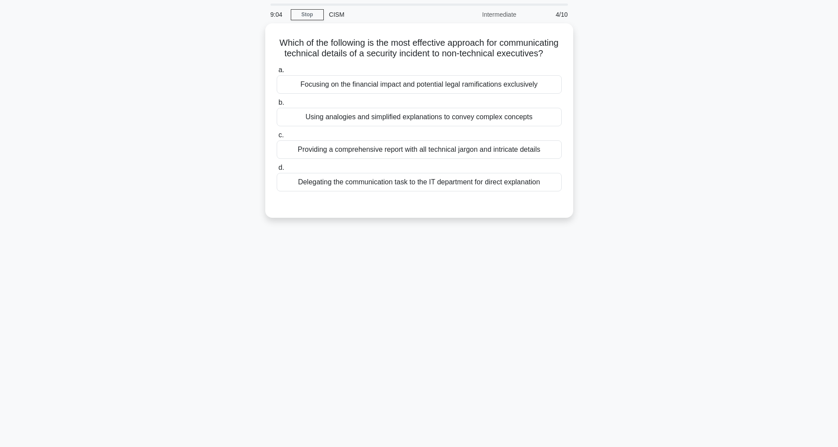
scroll to position [28, 0]
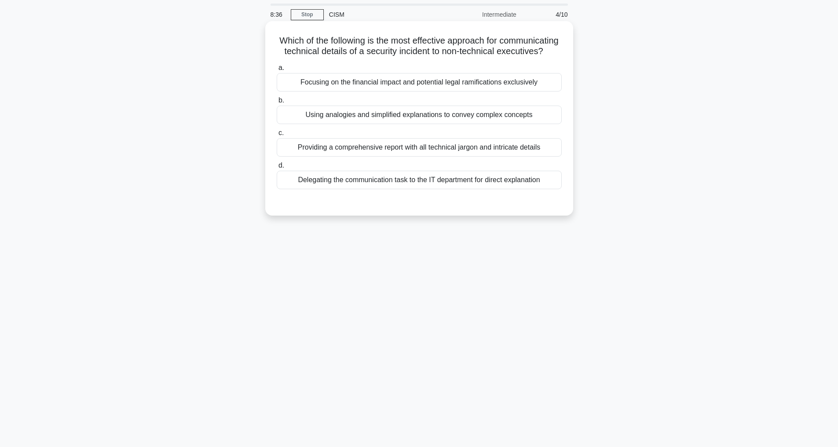
click at [345, 124] on div "Using analogies and simplified explanations to convey complex concepts" at bounding box center [419, 115] width 285 height 18
click at [277, 103] on input "b. Using analogies and simplified explanations to convey complex concepts" at bounding box center [277, 101] width 0 height 6
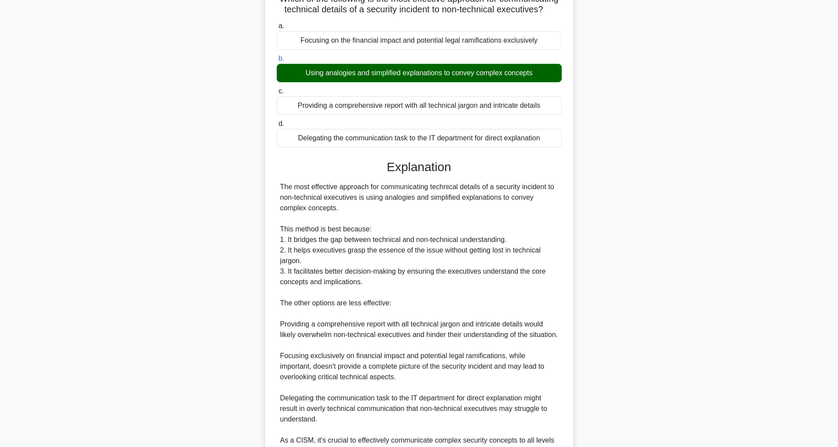
scroll to position [191, 0]
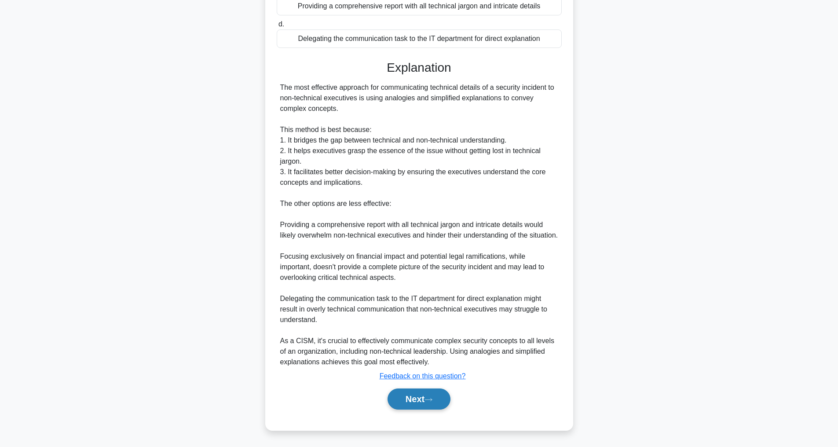
click at [418, 397] on button "Next" at bounding box center [419, 399] width 63 height 21
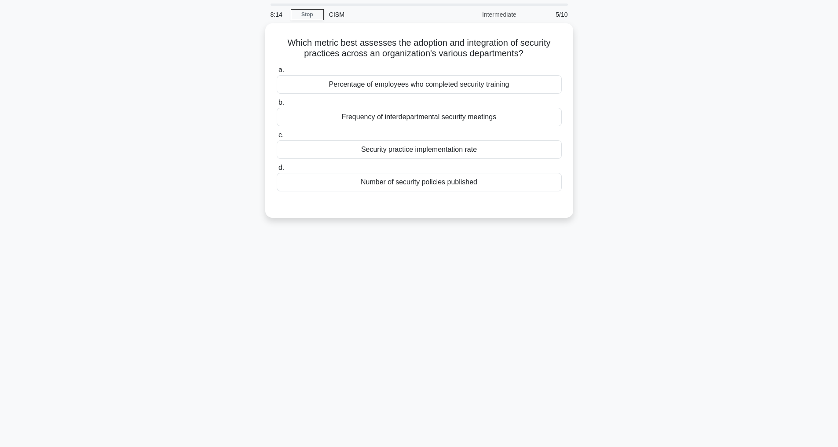
scroll to position [0, 0]
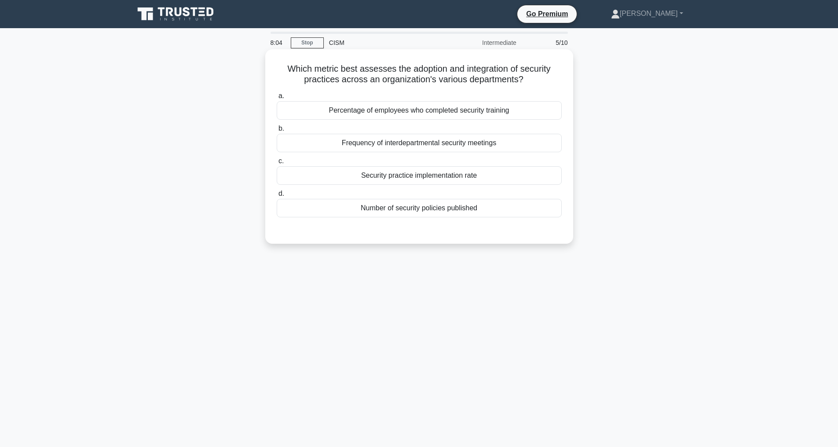
click at [451, 141] on div "Frequency of interdepartmental security meetings" at bounding box center [419, 143] width 285 height 18
click at [277, 132] on input "b. Frequency of interdepartmental security meetings" at bounding box center [277, 129] width 0 height 6
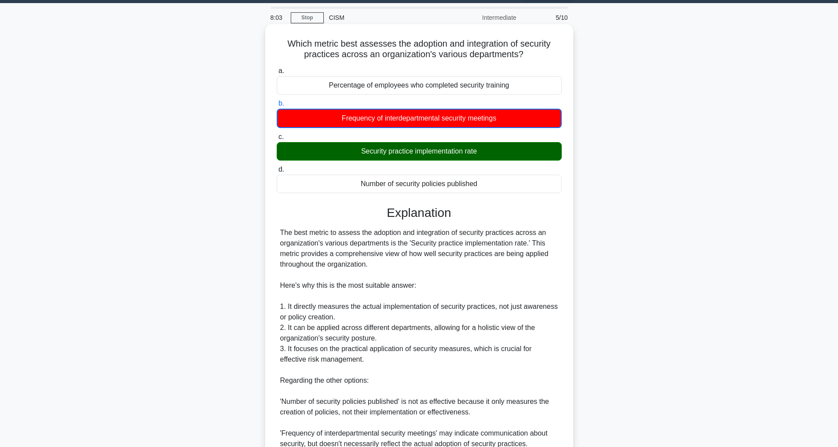
scroll to position [202, 0]
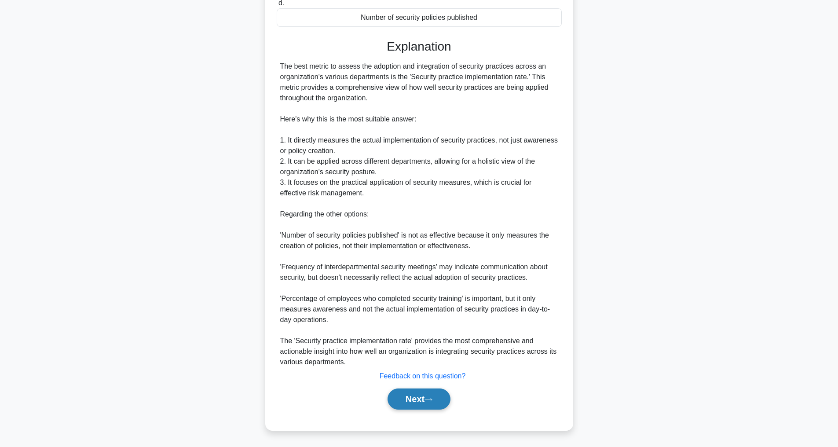
click at [423, 395] on button "Next" at bounding box center [419, 399] width 63 height 21
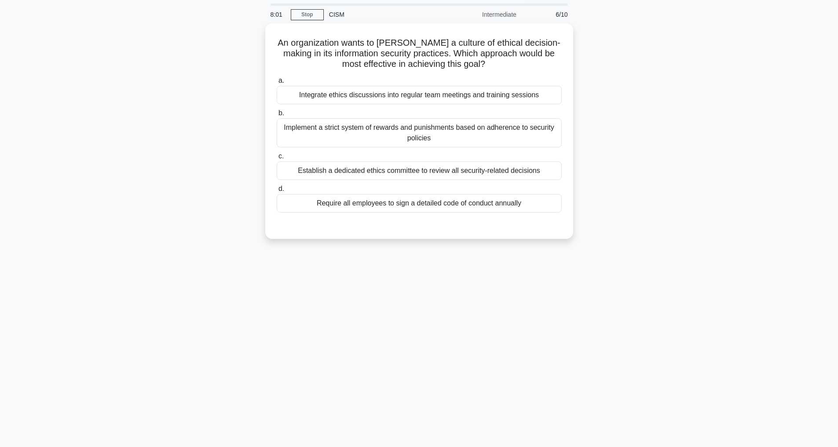
scroll to position [28, 0]
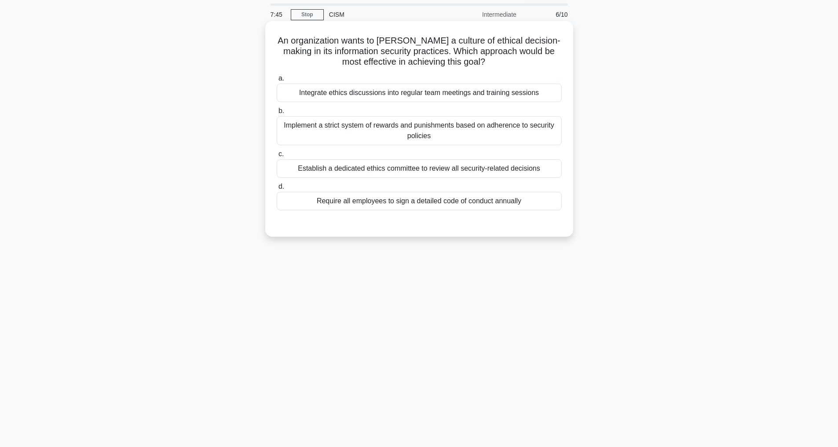
click at [361, 91] on div "Integrate ethics discussions into regular team meetings and training sessions" at bounding box center [419, 93] width 285 height 18
click at [277, 81] on input "a. Integrate ethics discussions into regular team meetings and training sessions" at bounding box center [277, 79] width 0 height 6
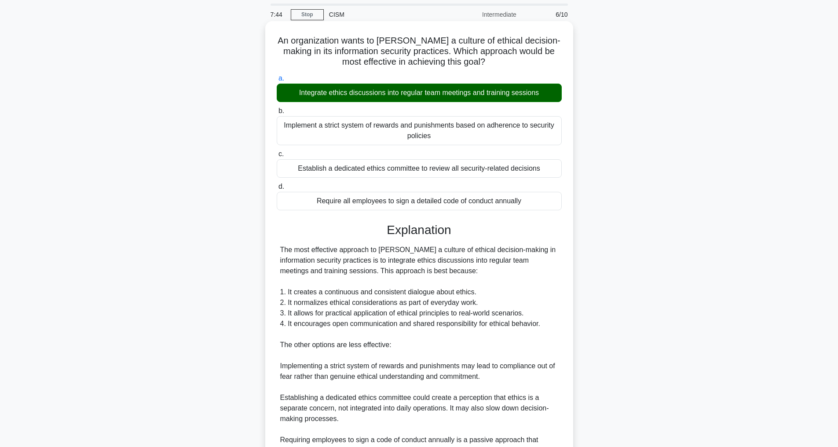
scroll to position [169, 0]
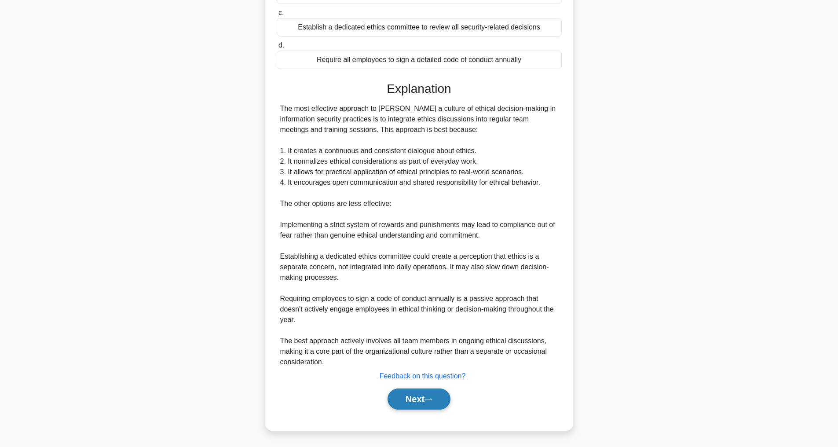
click at [422, 397] on button "Next" at bounding box center [419, 399] width 63 height 21
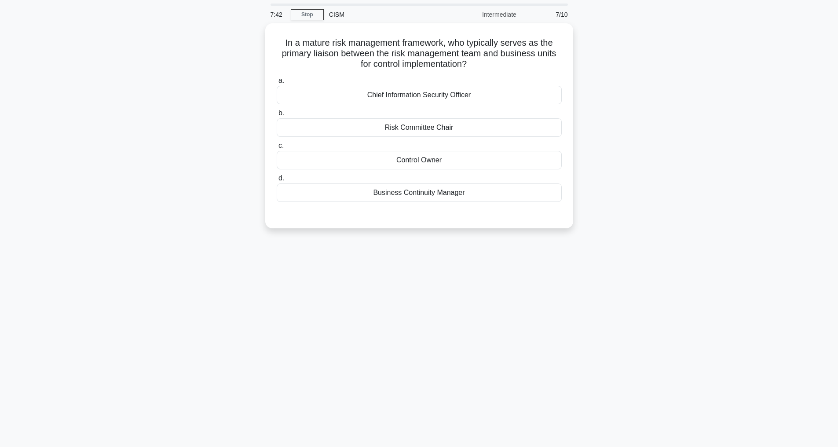
scroll to position [28, 0]
click at [416, 161] on div "Control Owner" at bounding box center [419, 158] width 285 height 18
click at [277, 147] on input "c. Control Owner" at bounding box center [277, 144] width 0 height 6
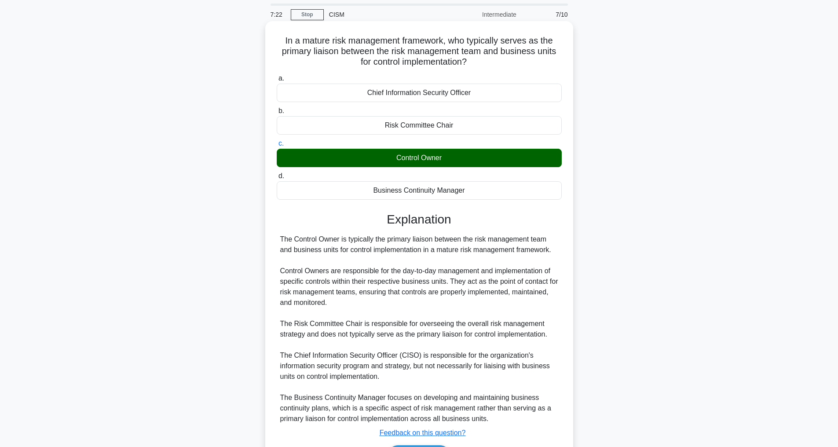
scroll to position [106, 0]
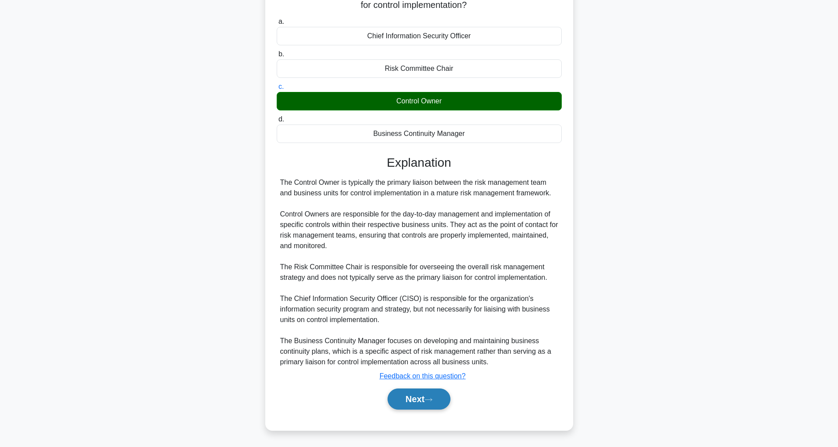
click at [412, 396] on button "Next" at bounding box center [419, 399] width 63 height 21
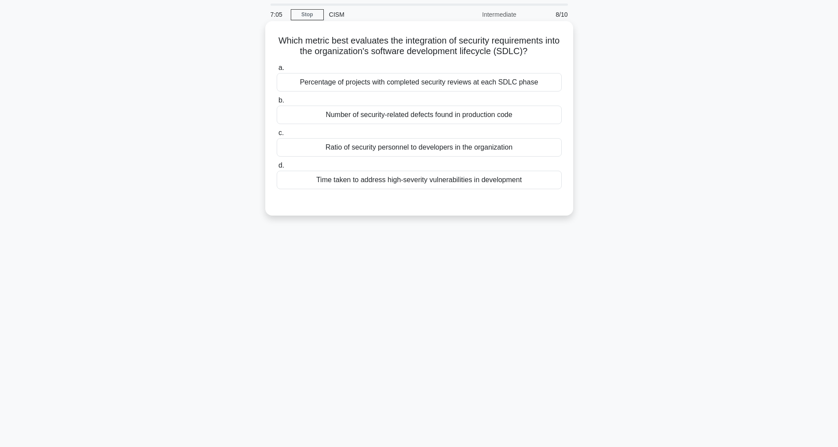
click at [378, 92] on div "Percentage of projects with completed security reviews at each SDLC phase" at bounding box center [419, 82] width 285 height 18
click at [277, 71] on input "a. Percentage of projects with completed security reviews at each SDLC phase" at bounding box center [277, 68] width 0 height 6
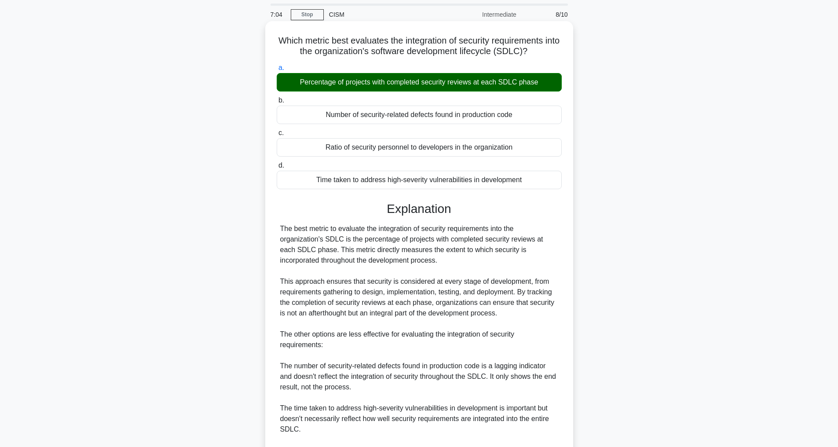
scroll to position [159, 0]
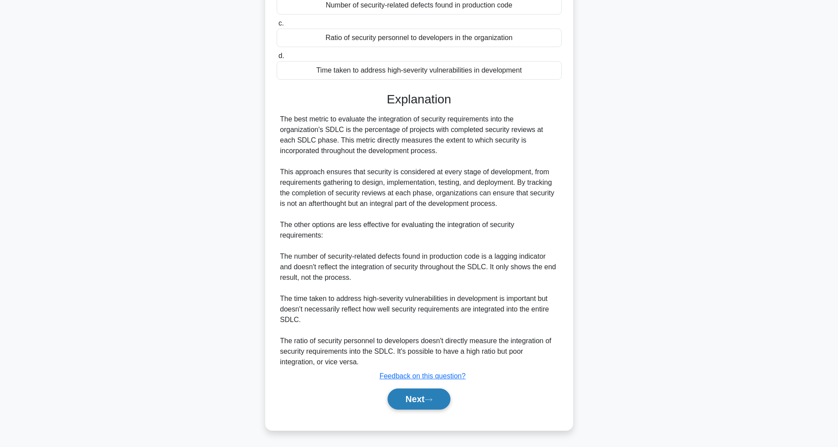
click at [422, 405] on button "Next" at bounding box center [419, 399] width 63 height 21
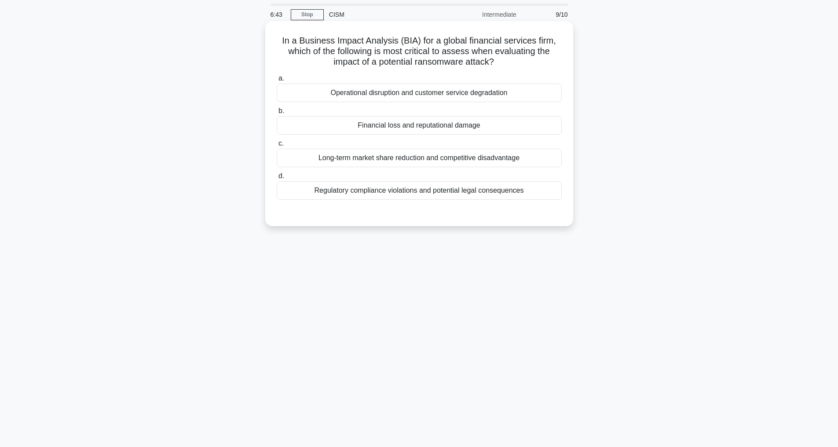
click at [396, 127] on div "Financial loss and reputational damage" at bounding box center [419, 125] width 285 height 18
click at [277, 114] on input "b. Financial loss and reputational damage" at bounding box center [277, 111] width 0 height 6
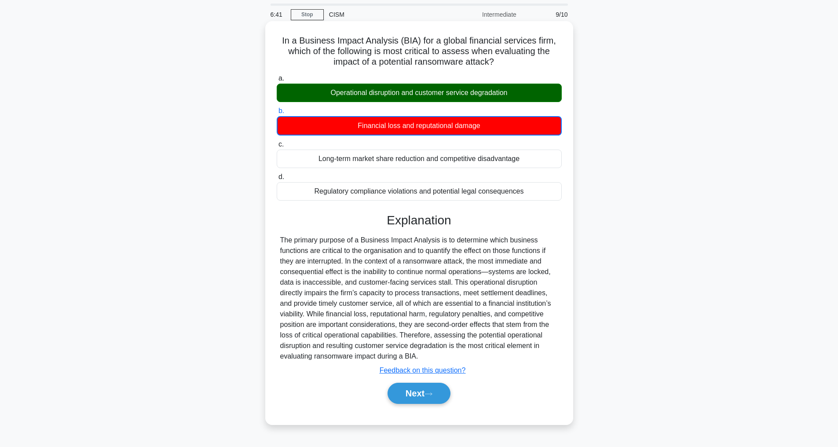
scroll to position [0, 0]
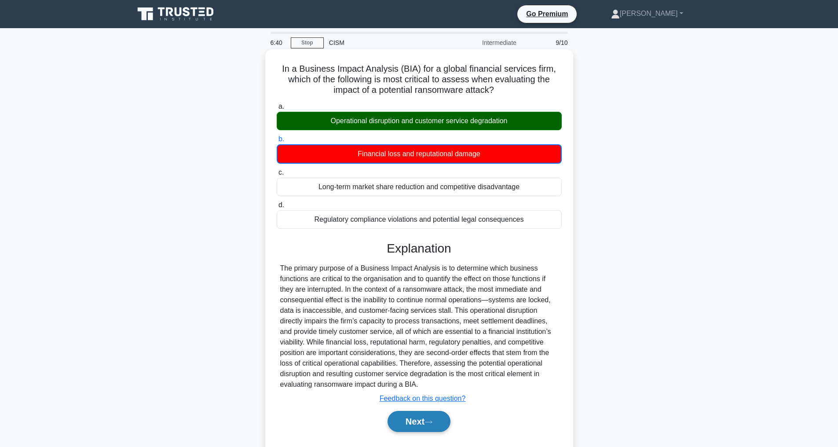
click at [419, 429] on button "Next" at bounding box center [419, 421] width 63 height 21
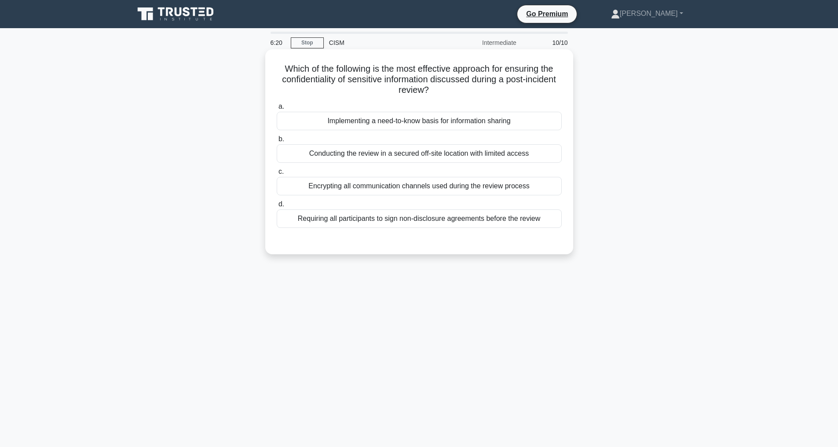
click at [413, 122] on div "Implementing a need-to-know basis for information sharing" at bounding box center [419, 121] width 285 height 18
click at [277, 110] on input "a. Implementing a need-to-know basis for information sharing" at bounding box center [277, 107] width 0 height 6
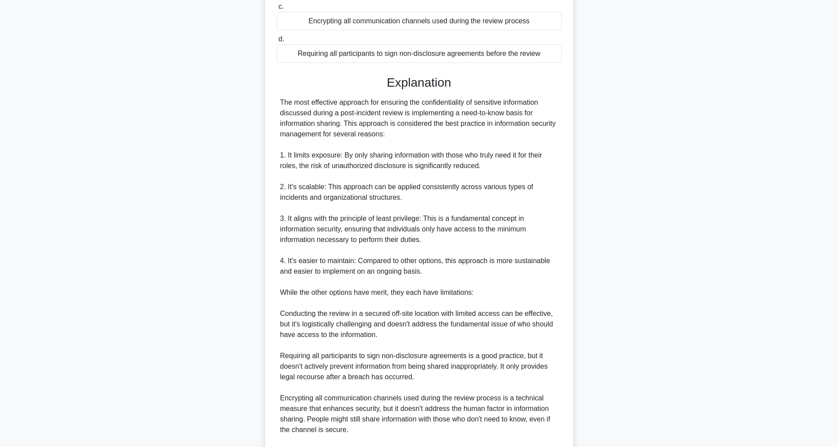
scroll to position [275, 0]
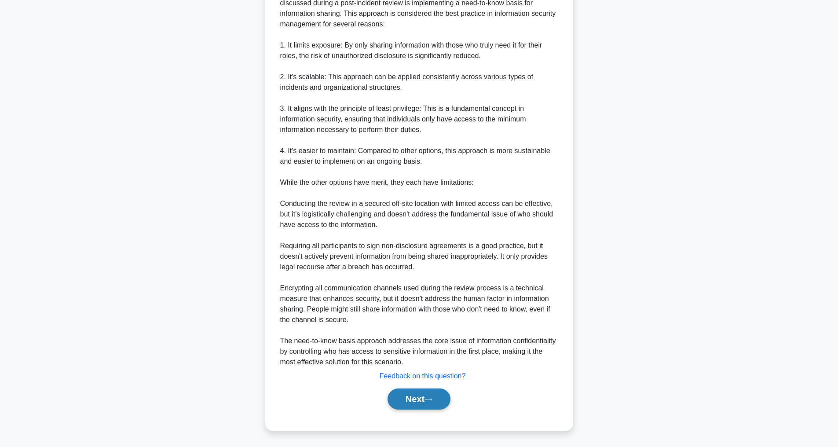
click at [418, 396] on button "Next" at bounding box center [419, 399] width 63 height 21
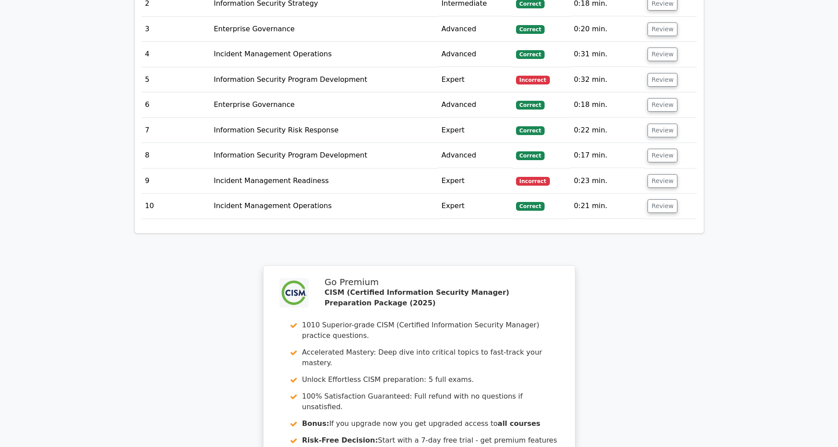
scroll to position [1557, 0]
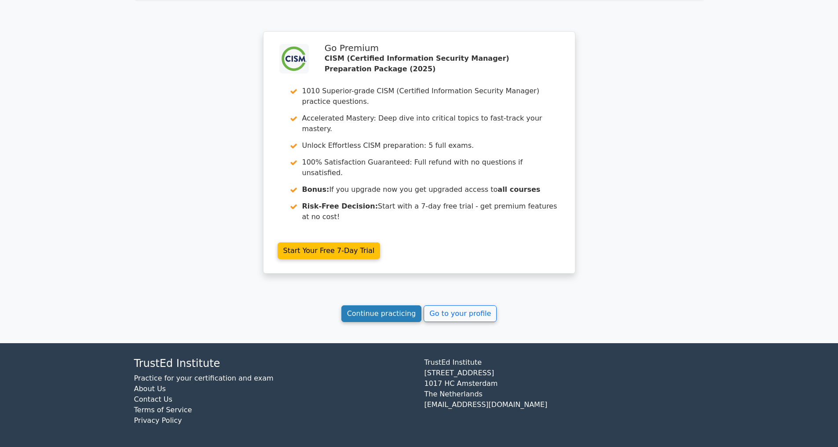
click at [376, 312] on link "Continue practicing" at bounding box center [381, 313] width 81 height 17
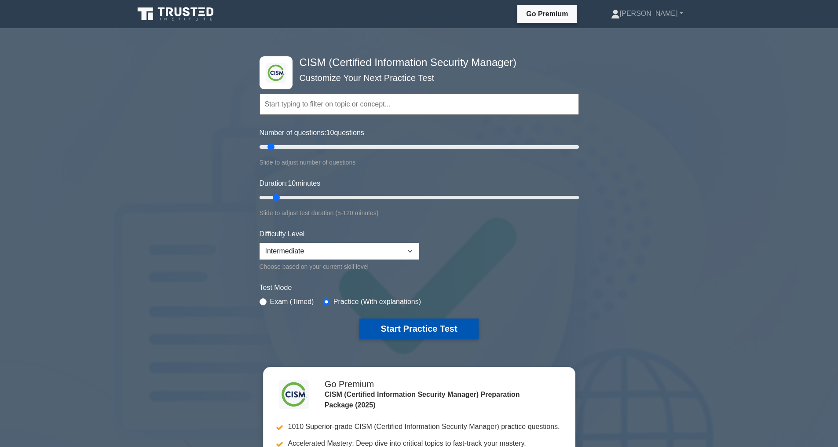
click at [431, 325] on button "Start Practice Test" at bounding box center [418, 329] width 119 height 20
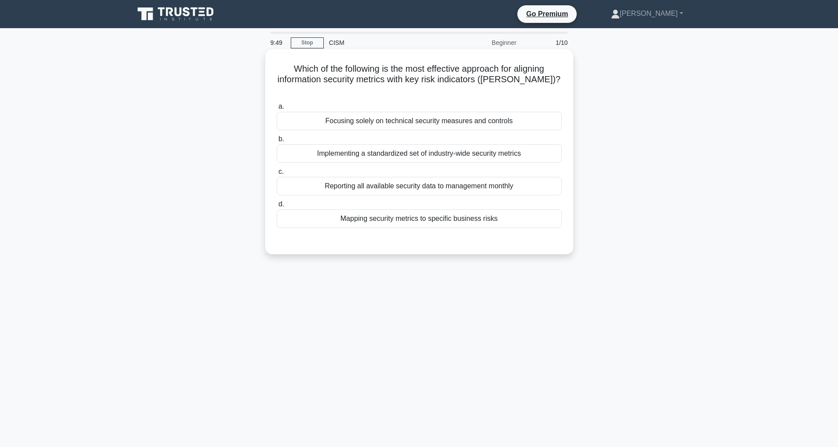
click at [356, 209] on div "Mapping security metrics to specific business risks" at bounding box center [419, 218] width 285 height 18
click at [277, 207] on input "d. Mapping security metrics to specific business risks" at bounding box center [277, 205] width 0 height 6
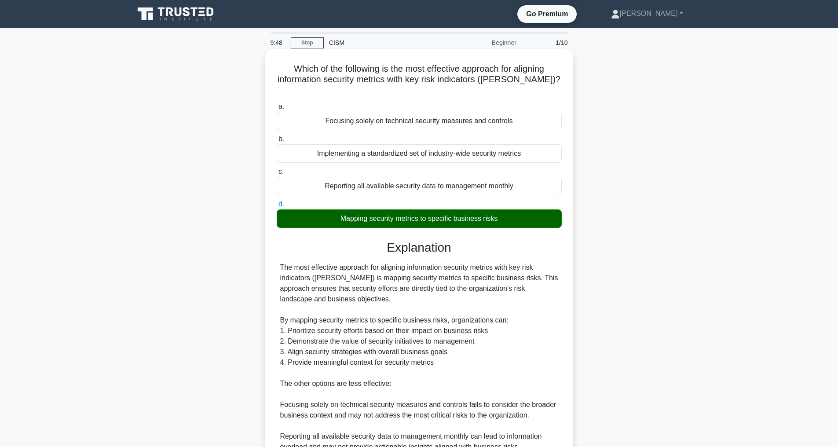
scroll to position [180, 0]
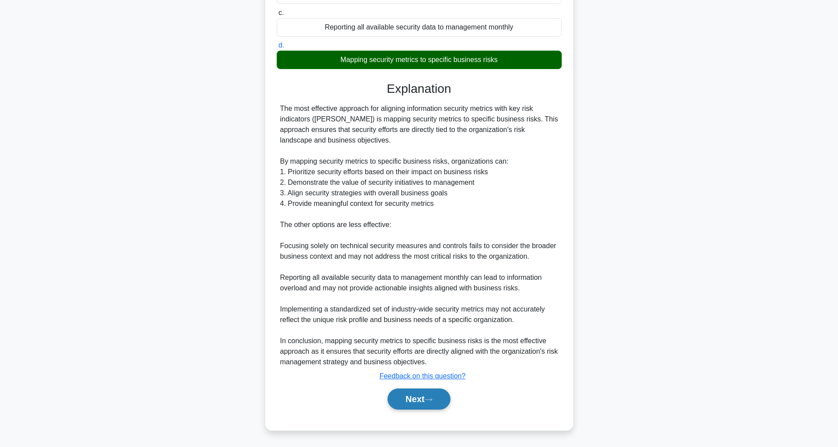
click at [409, 396] on button "Next" at bounding box center [419, 399] width 63 height 21
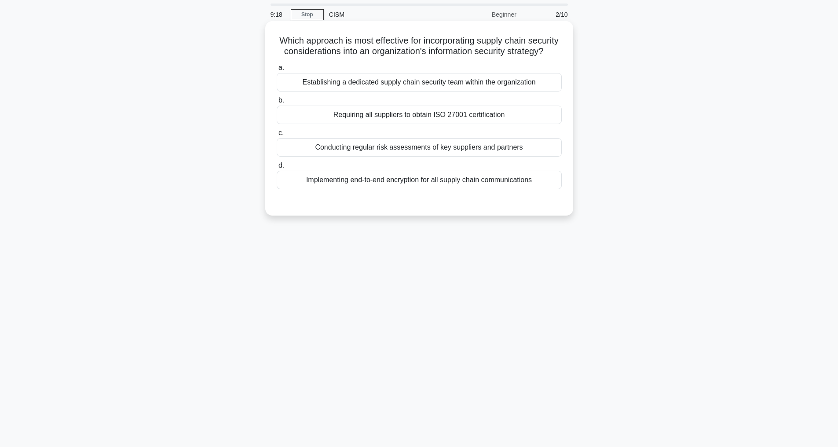
click at [423, 157] on div "Conducting regular risk assessments of key suppliers and partners" at bounding box center [419, 147] width 285 height 18
click at [277, 136] on input "c. Conducting regular risk assessments of key suppliers and partners" at bounding box center [277, 133] width 0 height 6
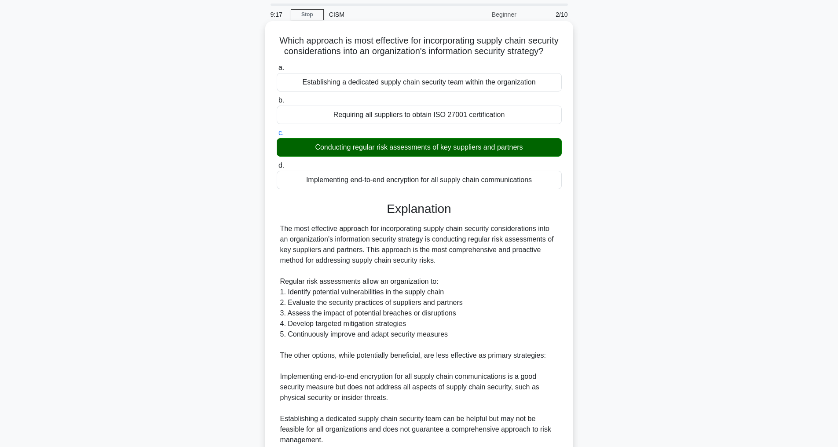
scroll to position [180, 0]
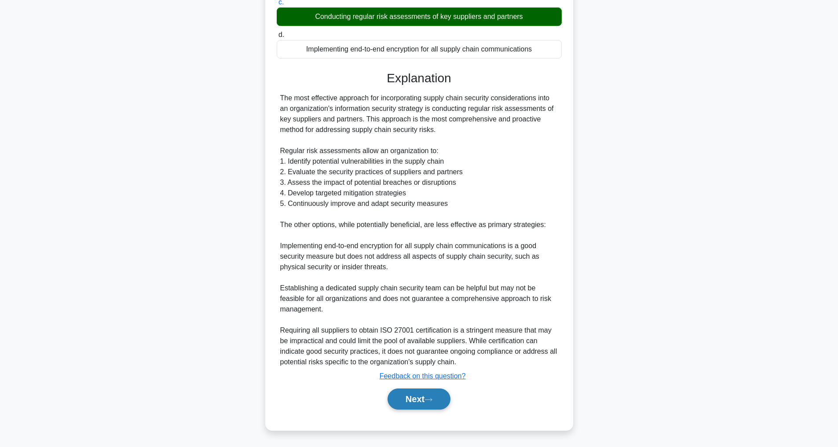
click at [424, 403] on button "Next" at bounding box center [419, 399] width 63 height 21
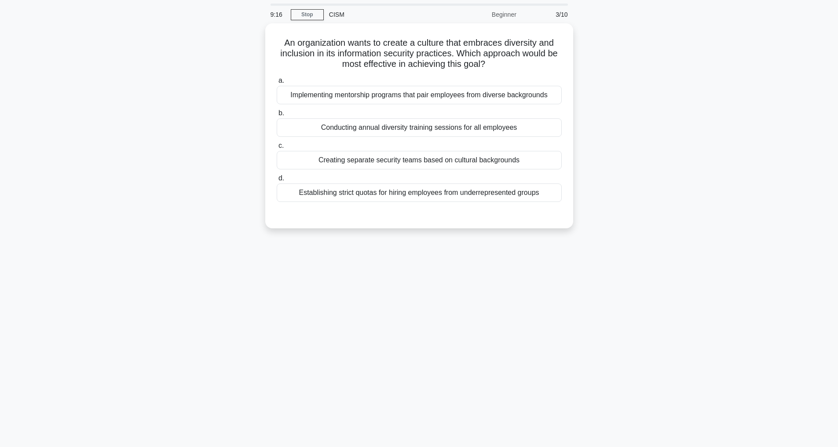
scroll to position [28, 0]
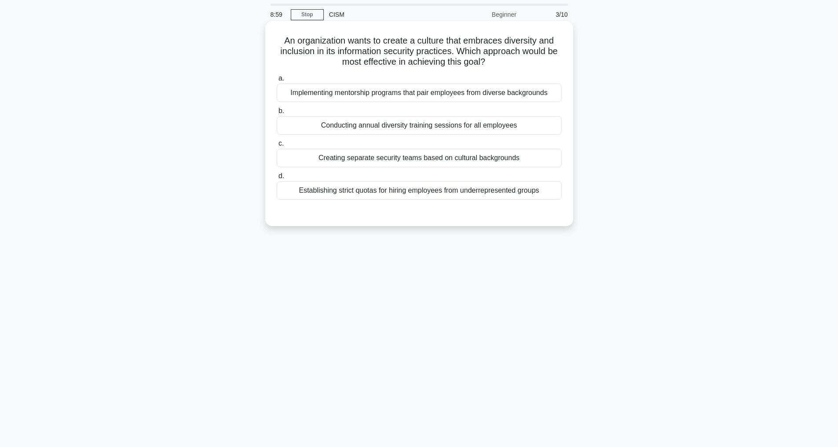
click at [396, 87] on div "Implementing mentorship programs that pair employees from diverse backgrounds" at bounding box center [419, 93] width 285 height 18
click at [277, 81] on input "a. Implementing mentorship programs that pair employees from diverse backgrounds" at bounding box center [277, 79] width 0 height 6
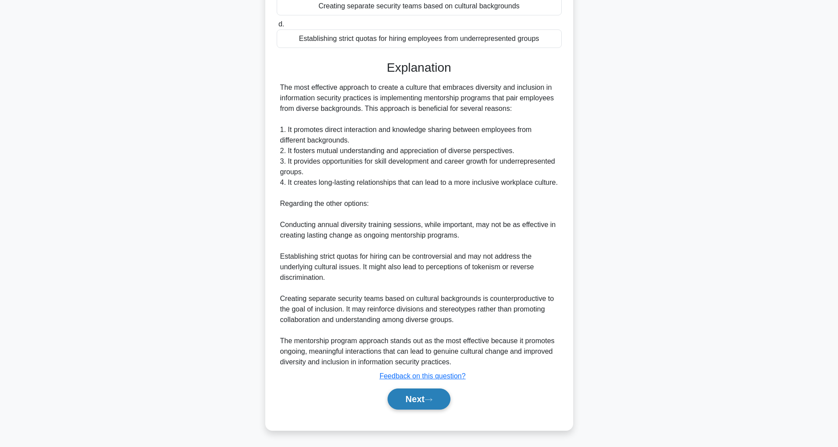
click at [403, 406] on button "Next" at bounding box center [419, 399] width 63 height 21
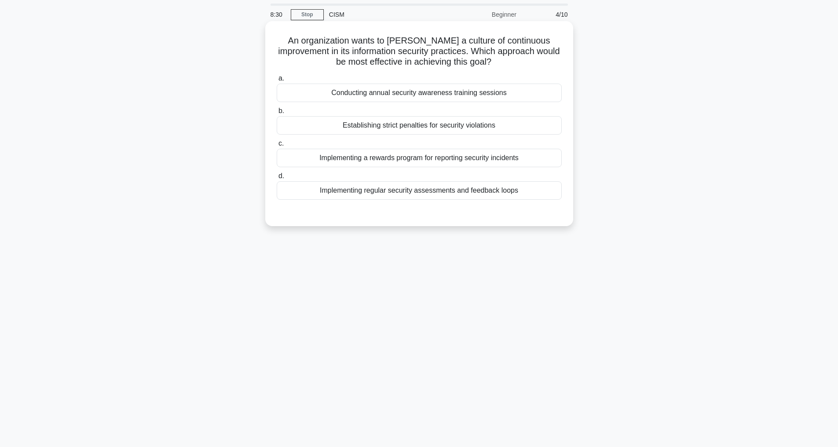
click at [440, 192] on div "Implementing regular security assessments and feedback loops" at bounding box center [419, 190] width 285 height 18
click at [277, 179] on input "d. Implementing regular security assessments and feedback loops" at bounding box center [277, 176] width 0 height 6
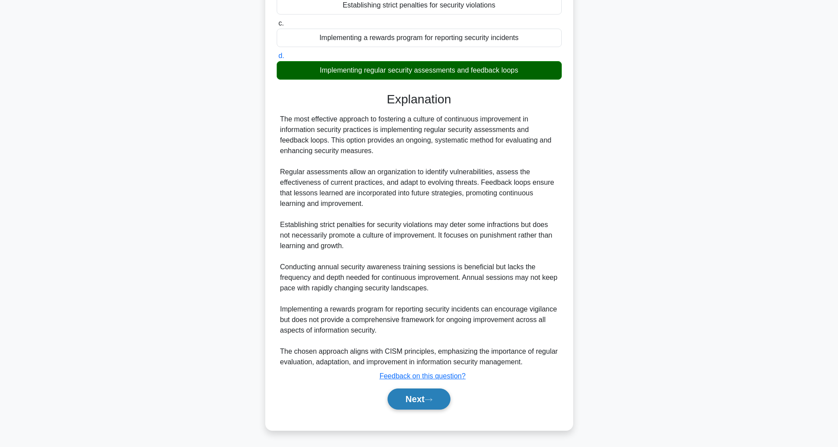
click at [429, 396] on button "Next" at bounding box center [419, 399] width 63 height 21
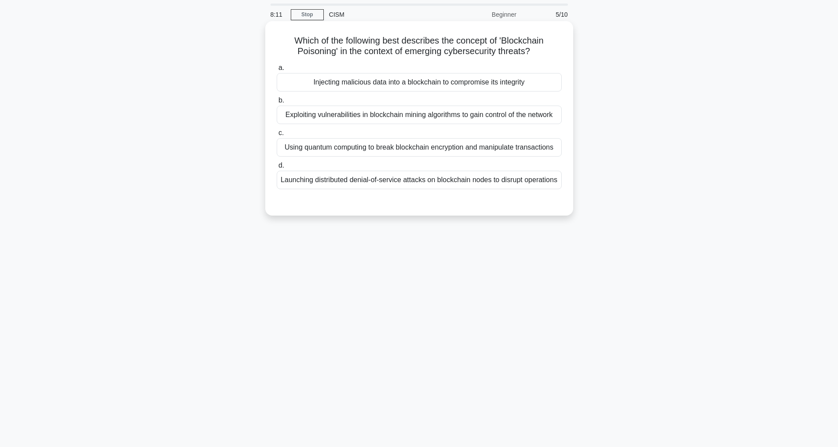
click at [406, 83] on div "Injecting malicious data into a blockchain to compromise its integrity" at bounding box center [419, 82] width 285 height 18
click at [277, 71] on input "a. Injecting malicious data into a blockchain to compromise its integrity" at bounding box center [277, 68] width 0 height 6
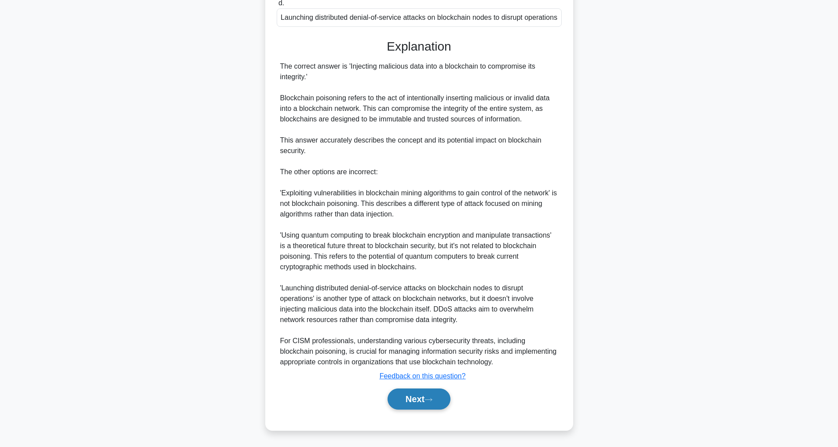
click at [438, 399] on button "Next" at bounding box center [419, 399] width 63 height 21
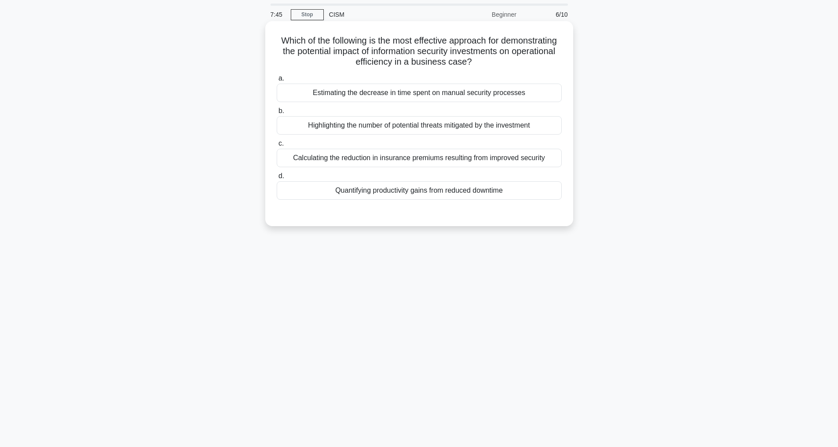
click at [384, 157] on div "Calculating the reduction in insurance premiums resulting from improved security" at bounding box center [419, 158] width 285 height 18
click at [277, 147] on input "c. Calculating the reduction in insurance premiums resulting from improved secu…" at bounding box center [277, 144] width 0 height 6
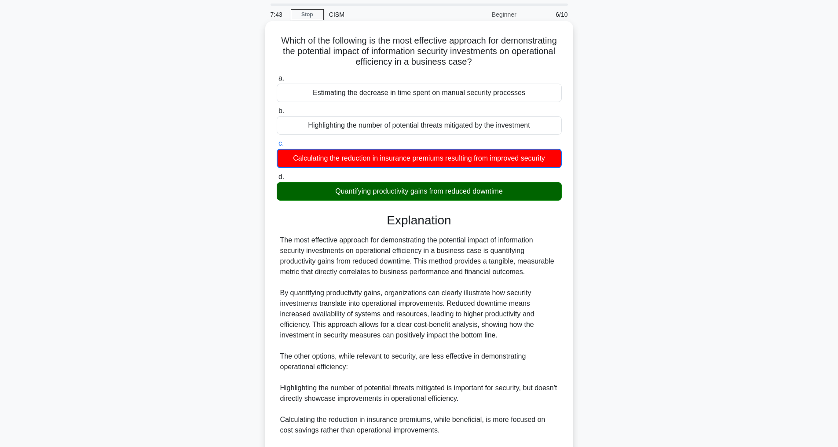
scroll to position [202, 0]
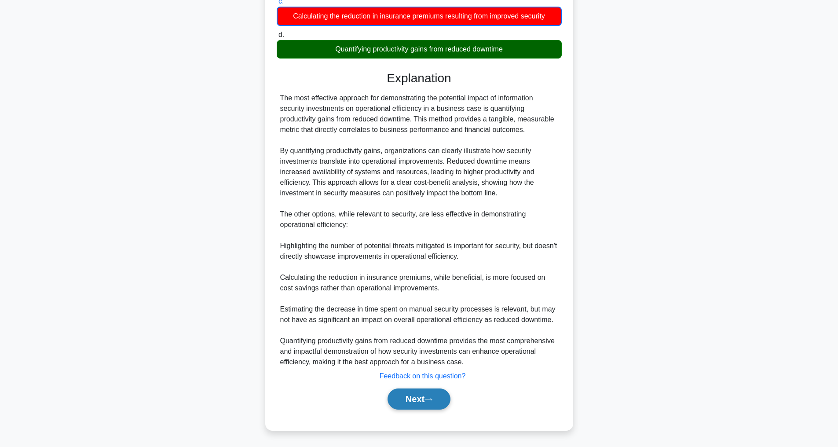
click at [413, 398] on button "Next" at bounding box center [419, 399] width 63 height 21
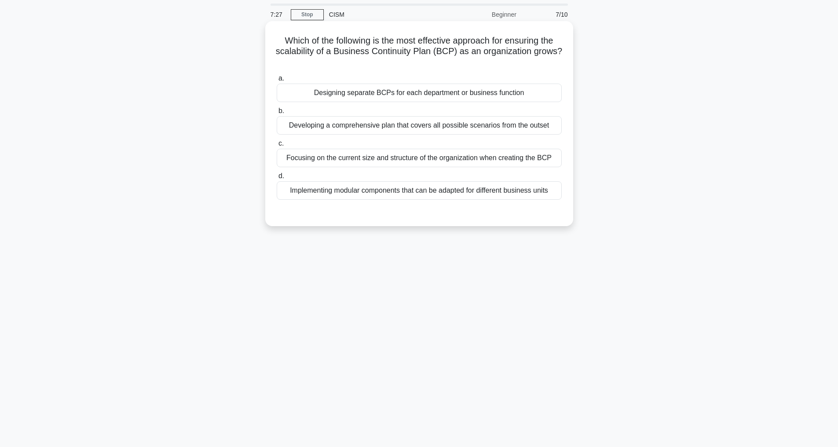
click at [409, 200] on div "Implementing modular components that can be adapted for different business units" at bounding box center [419, 190] width 285 height 18
click at [277, 179] on input "d. Implementing modular components that can be adapted for different business u…" at bounding box center [277, 176] width 0 height 6
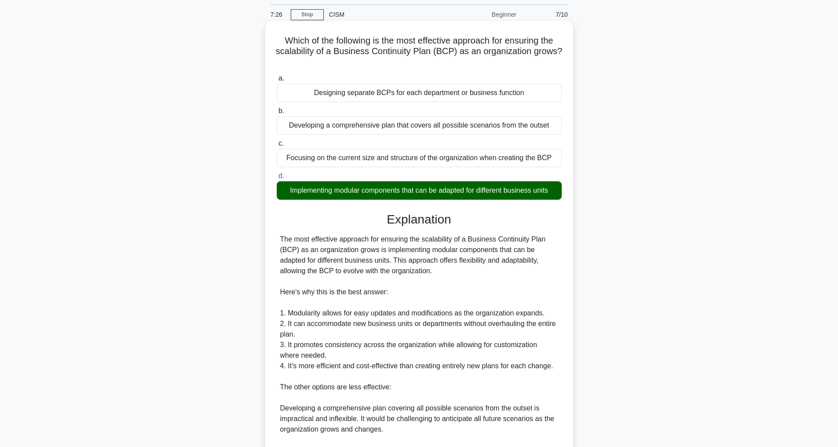
scroll to position [222, 0]
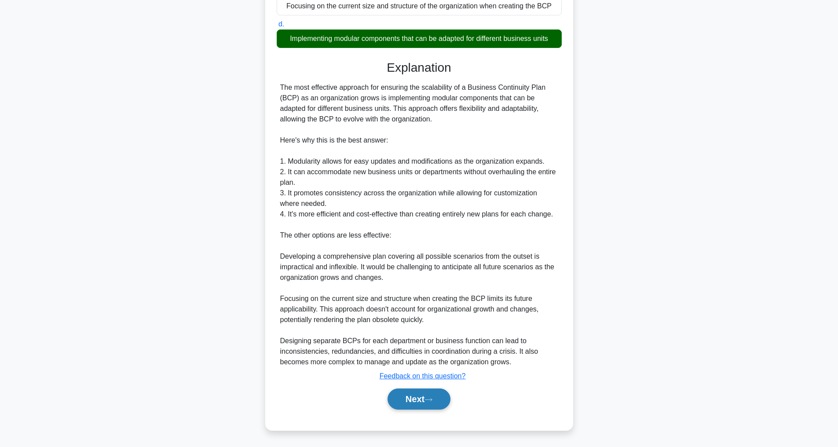
click at [422, 395] on button "Next" at bounding box center [419, 399] width 63 height 21
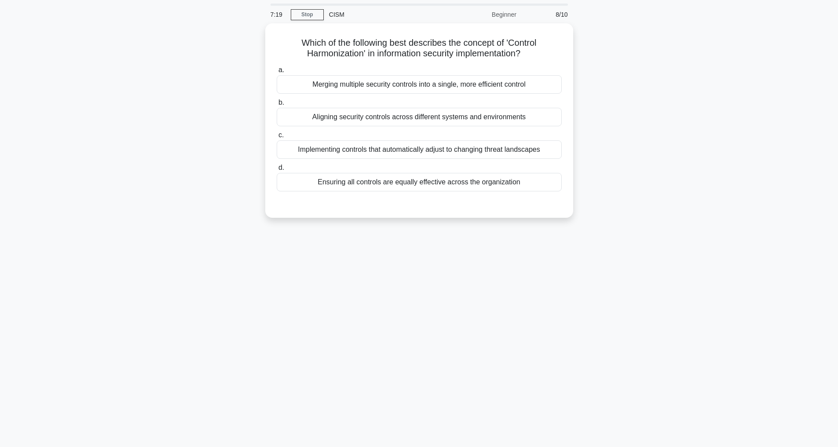
scroll to position [0, 0]
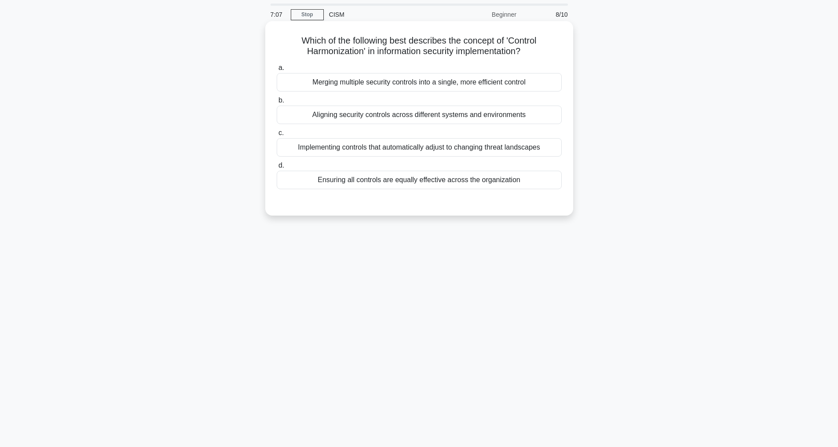
click at [422, 81] on div "Merging multiple security controls into a single, more efficient control" at bounding box center [419, 82] width 285 height 18
click at [277, 71] on input "a. Merging multiple security controls into a single, more efficient control" at bounding box center [277, 68] width 0 height 6
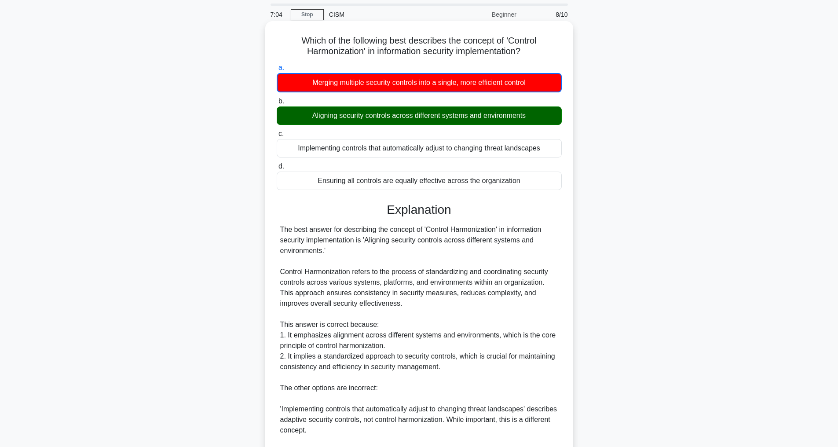
scroll to position [191, 0]
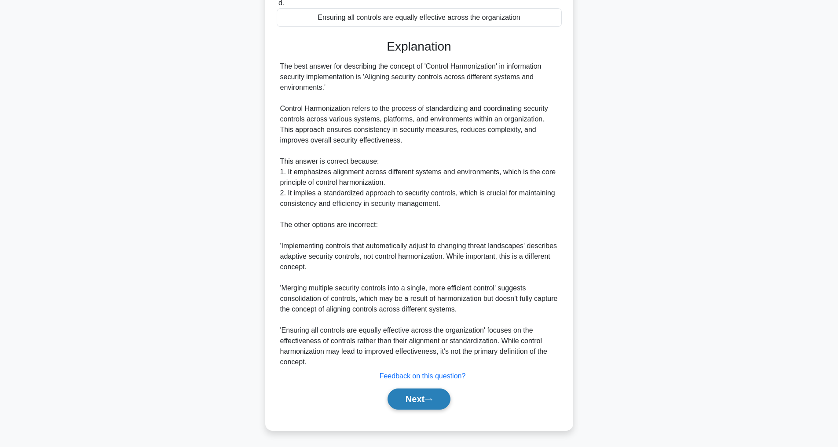
click at [423, 397] on button "Next" at bounding box center [419, 399] width 63 height 21
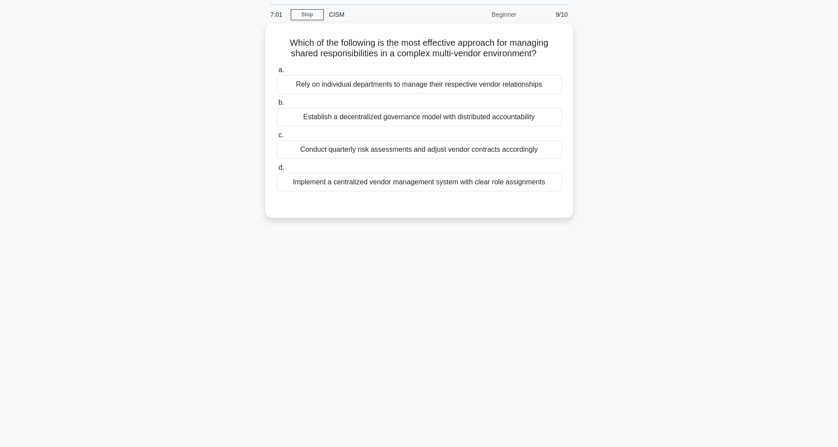
scroll to position [28, 0]
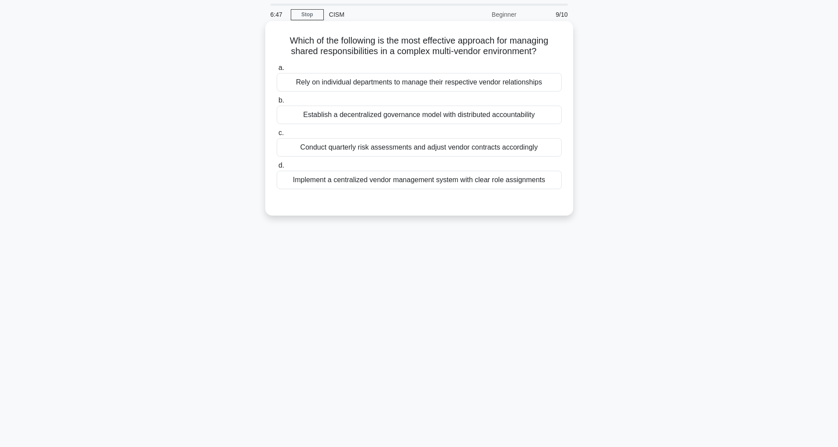
click at [454, 179] on div "Implement a centralized vendor management system with clear role assignments" at bounding box center [419, 180] width 285 height 18
click at [277, 169] on input "d. Implement a centralized vendor management system with clear role assignments" at bounding box center [277, 166] width 0 height 6
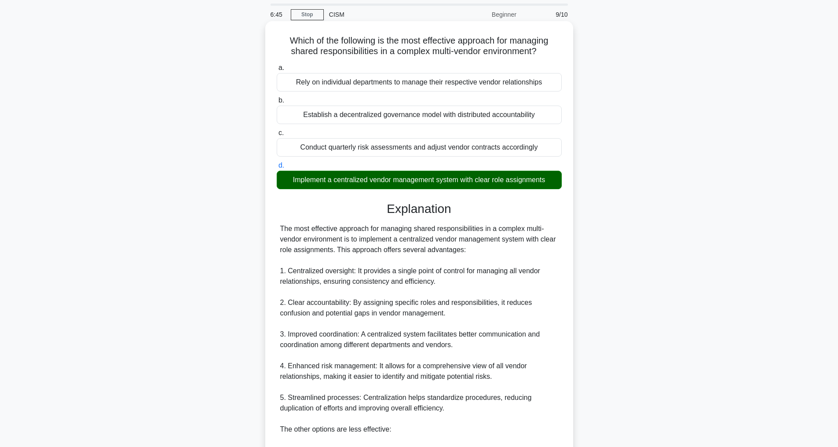
scroll to position [254, 0]
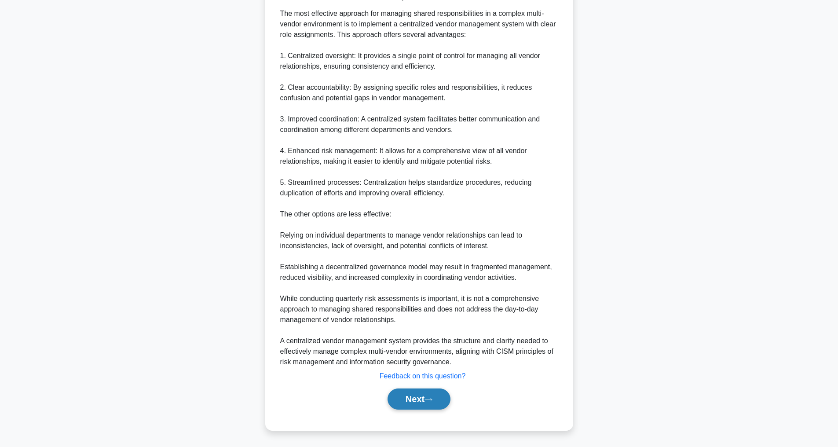
click at [422, 400] on button "Next" at bounding box center [419, 399] width 63 height 21
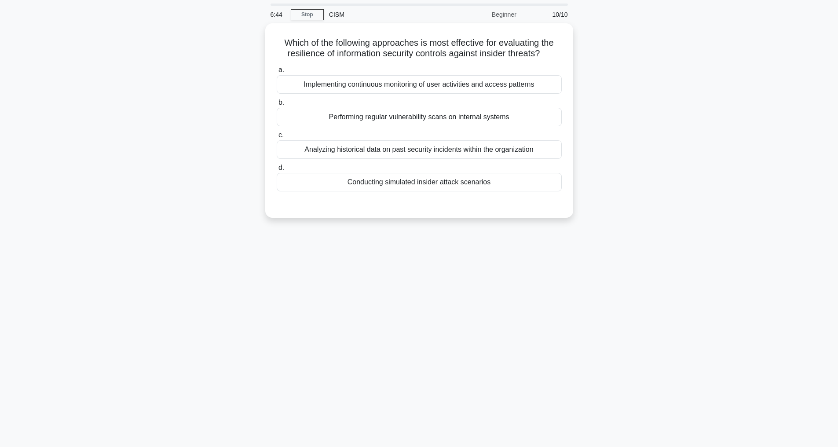
scroll to position [28, 0]
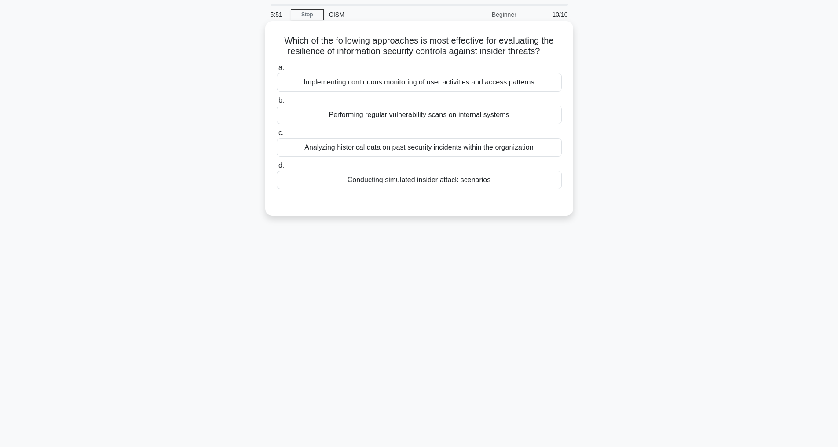
click at [398, 189] on div "Conducting simulated insider attack scenarios" at bounding box center [419, 180] width 285 height 18
click at [277, 169] on input "d. Conducting simulated insider attack scenarios" at bounding box center [277, 166] width 0 height 6
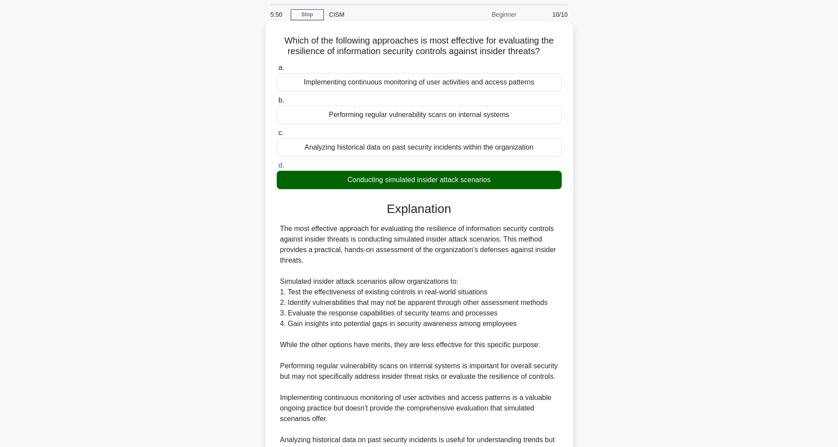
scroll to position [191, 0]
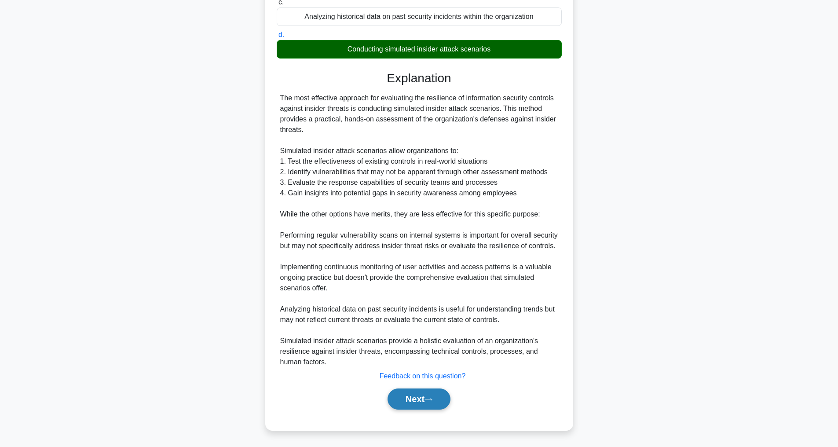
click at [430, 393] on button "Next" at bounding box center [419, 399] width 63 height 21
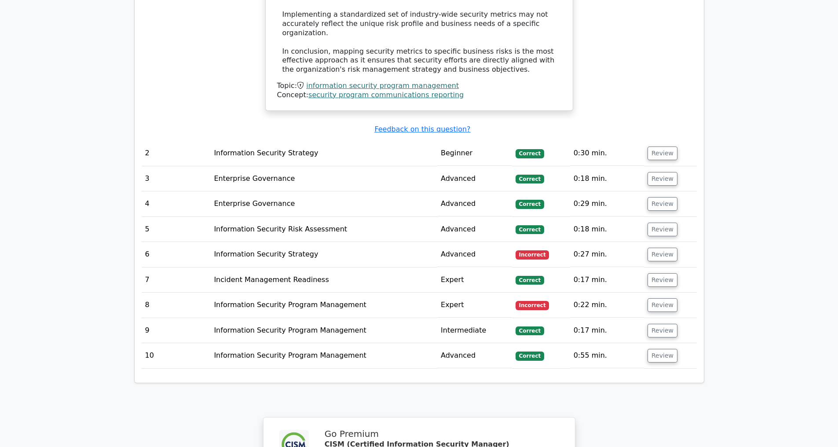
scroll to position [1178, 0]
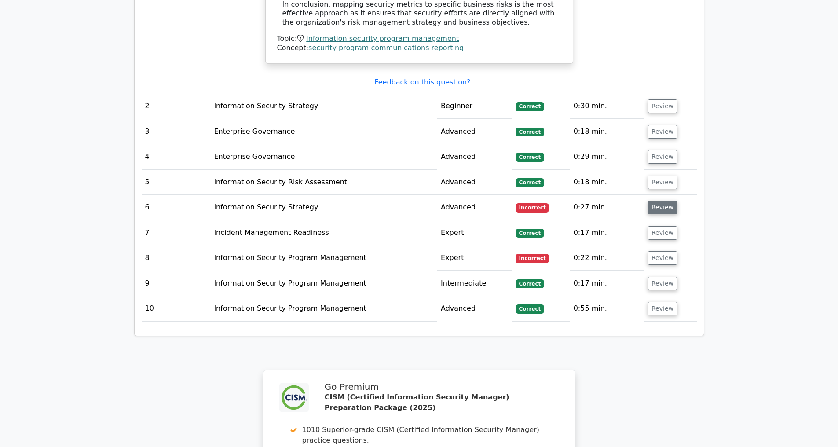
click at [660, 207] on button "Review" at bounding box center [663, 208] width 30 height 14
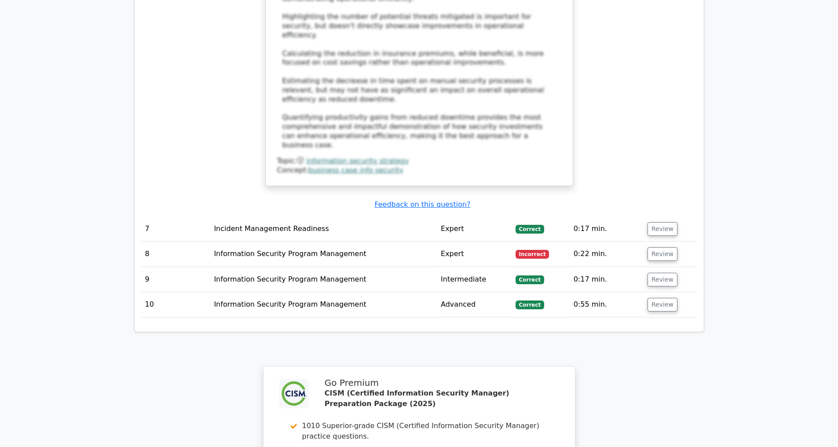
scroll to position [1752, 0]
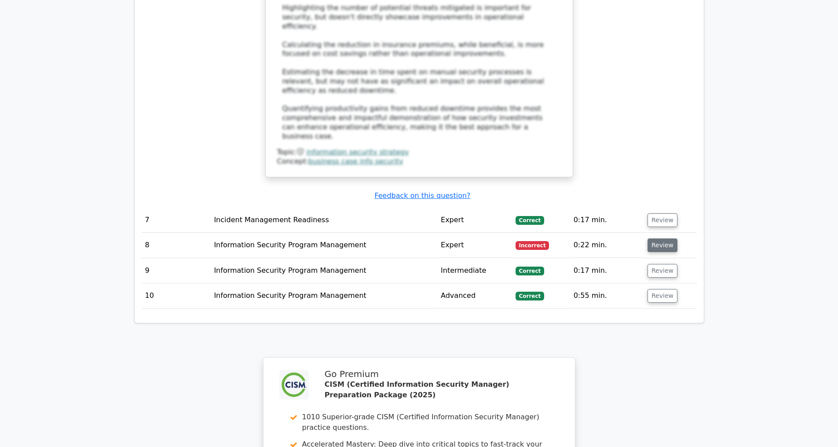
click at [667, 249] on button "Review" at bounding box center [663, 245] width 30 height 14
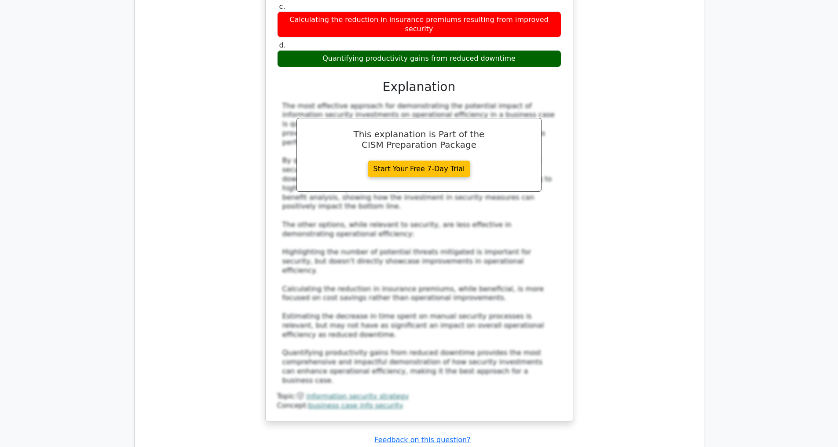
scroll to position [1272, 0]
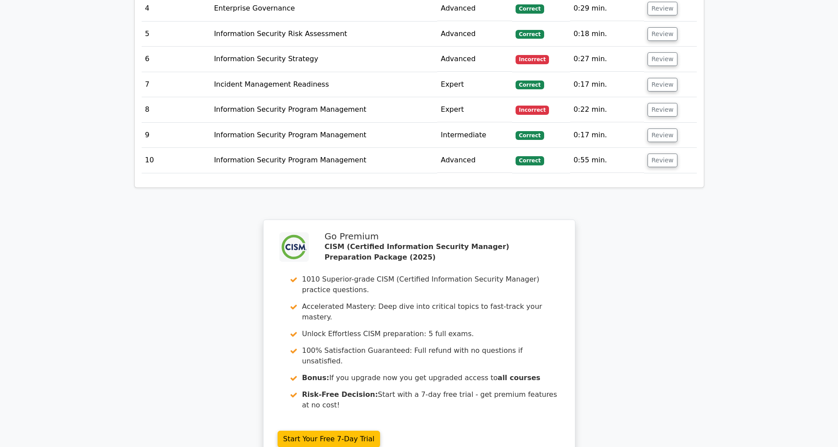
scroll to position [1508, 0]
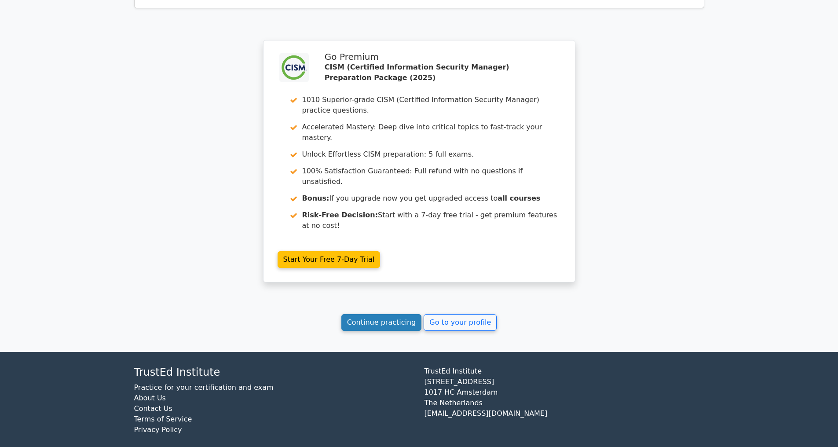
click at [358, 328] on link "Continue practicing" at bounding box center [381, 322] width 81 height 17
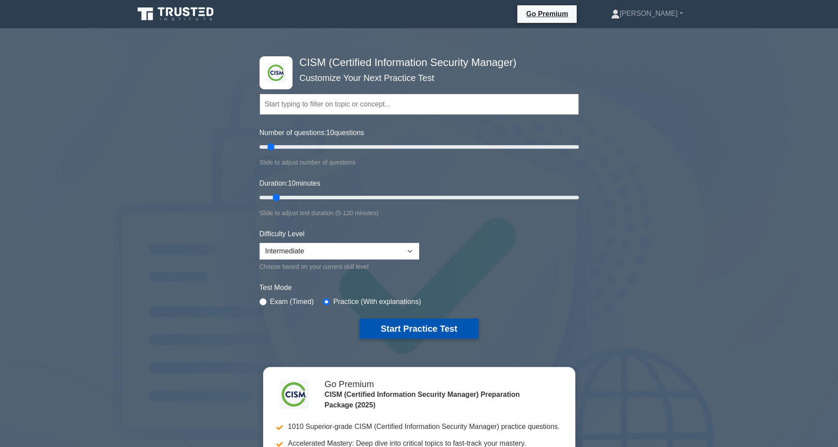
click at [418, 328] on button "Start Practice Test" at bounding box center [418, 329] width 119 height 20
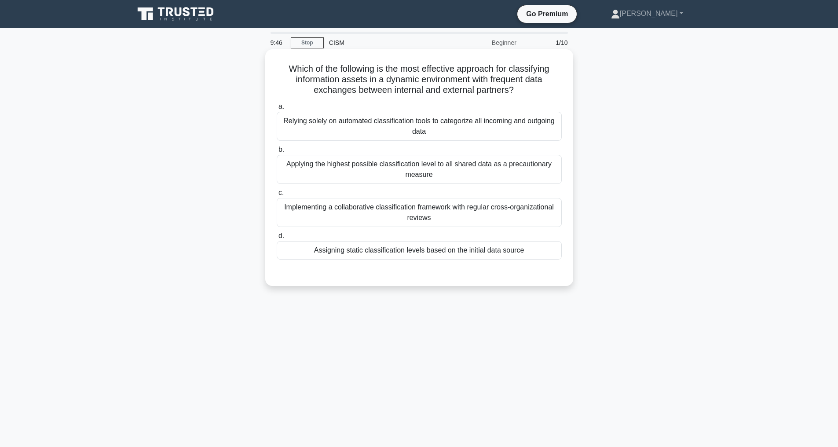
click at [341, 206] on div "Implementing a collaborative classification framework with regular cross-organi…" at bounding box center [419, 212] width 285 height 29
click at [277, 196] on input "c. Implementing a collaborative classification framework with regular cross-org…" at bounding box center [277, 193] width 0 height 6
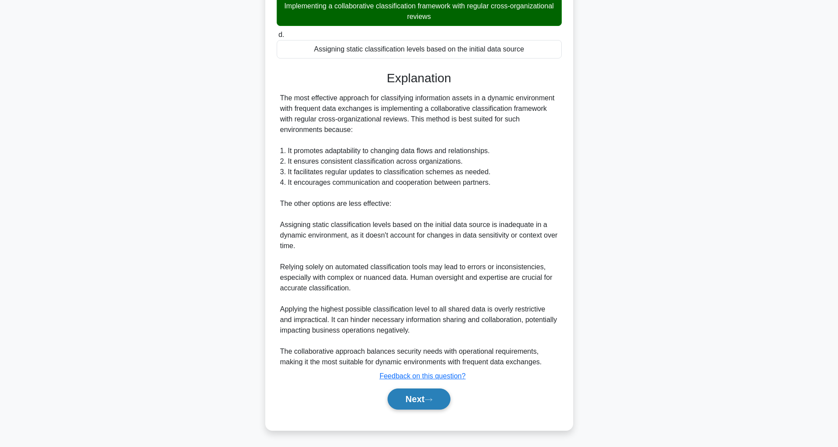
click at [428, 395] on button "Next" at bounding box center [419, 399] width 63 height 21
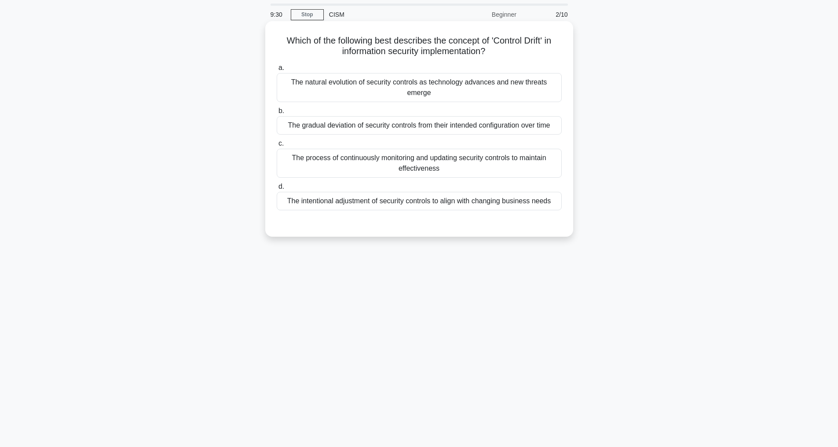
click at [370, 128] on div "The gradual deviation of security controls from their intended configuration ov…" at bounding box center [419, 125] width 285 height 18
click at [277, 114] on input "b. The gradual deviation of security controls from their intended configuration…" at bounding box center [277, 111] width 0 height 6
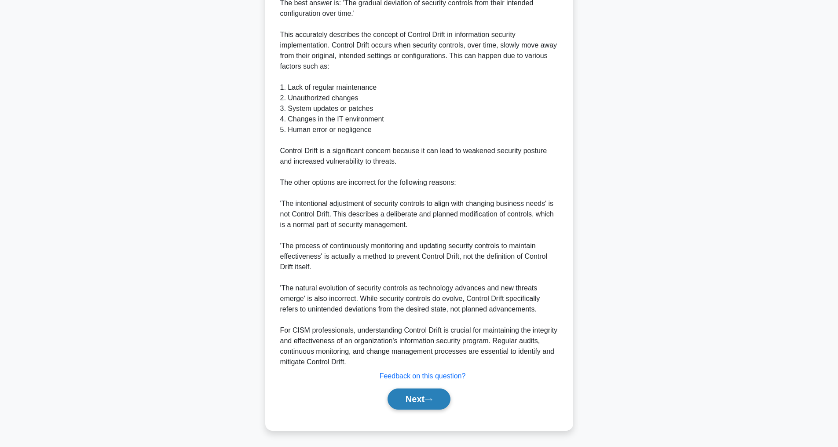
click at [419, 398] on button "Next" at bounding box center [419, 399] width 63 height 21
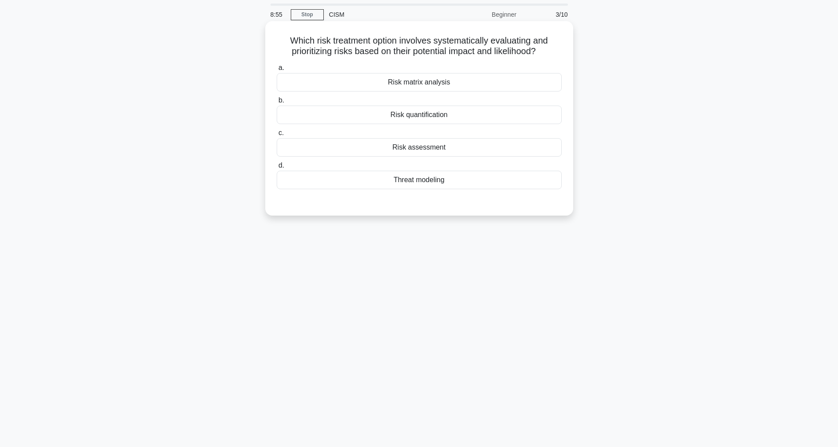
click at [409, 112] on div "Risk quantification" at bounding box center [419, 115] width 285 height 18
click at [277, 103] on input "b. Risk quantification" at bounding box center [277, 101] width 0 height 6
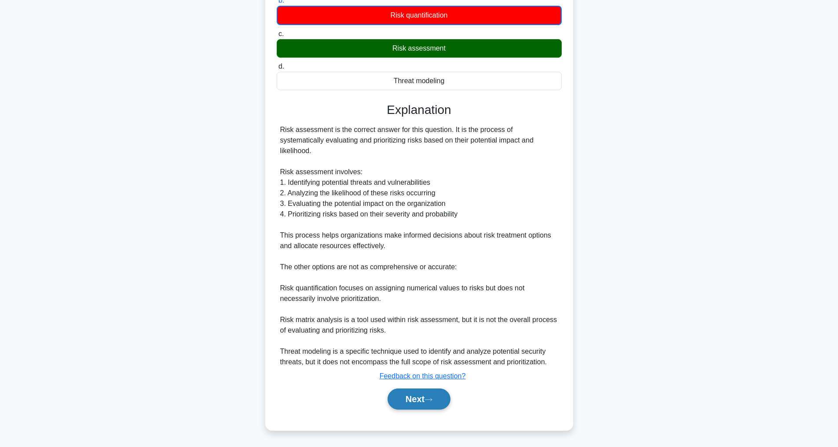
click at [429, 396] on button "Next" at bounding box center [419, 399] width 63 height 21
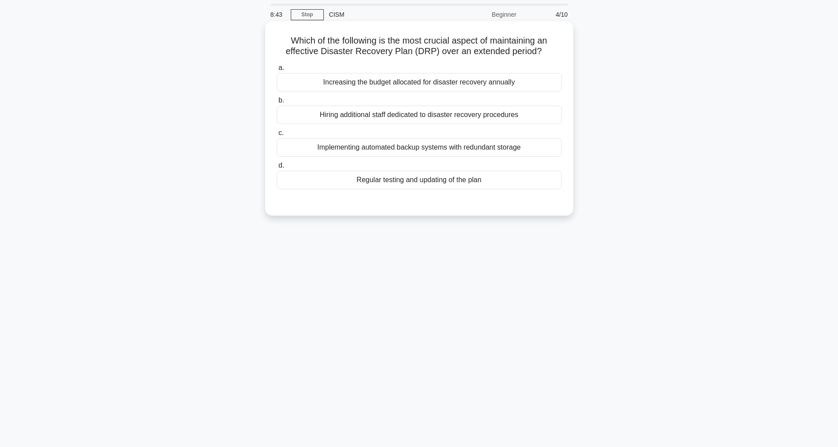
click at [440, 176] on div "Regular testing and updating of the plan" at bounding box center [419, 180] width 285 height 18
click at [277, 169] on input "d. Regular testing and updating of the plan" at bounding box center [277, 166] width 0 height 6
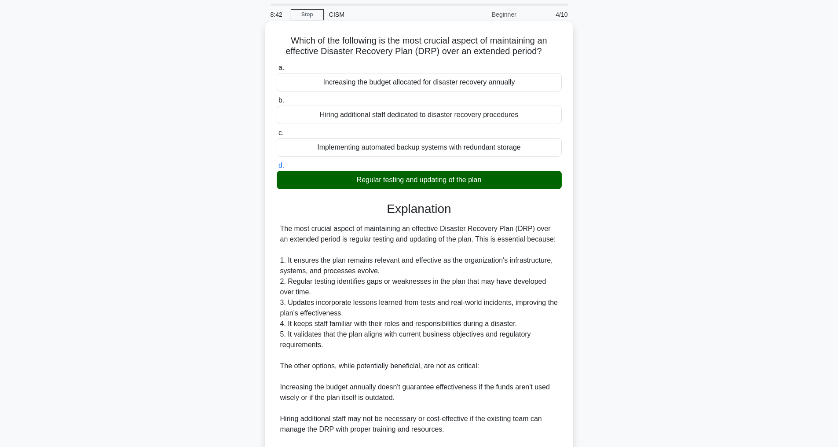
scroll to position [180, 0]
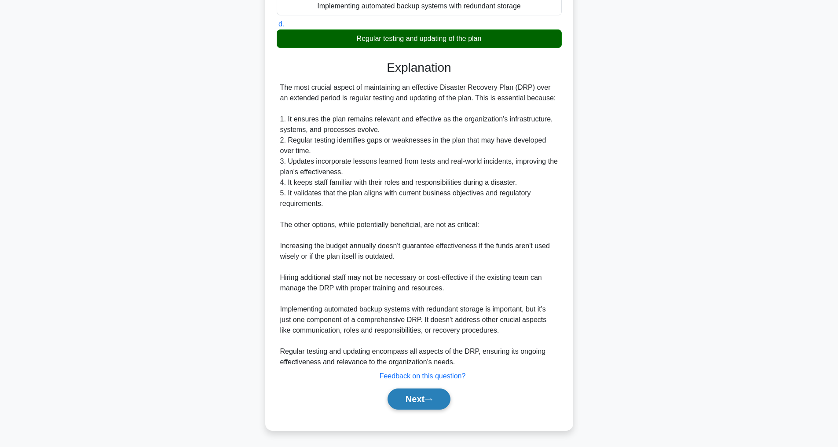
click at [447, 395] on button "Next" at bounding box center [419, 399] width 63 height 21
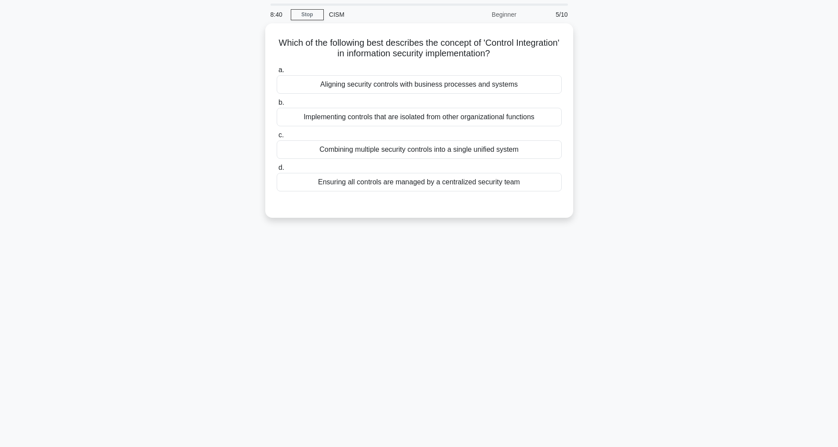
scroll to position [28, 0]
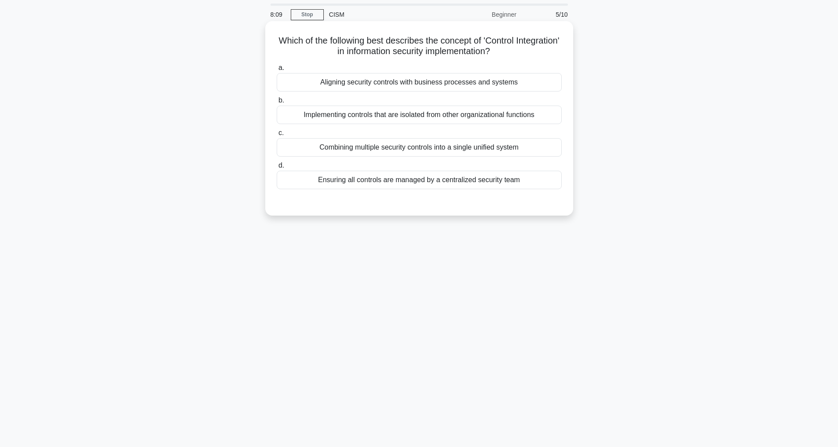
click at [422, 151] on div "Combining multiple security controls into a single unified system" at bounding box center [419, 147] width 285 height 18
click at [277, 136] on input "c. Combining multiple security controls into a single unified system" at bounding box center [277, 133] width 0 height 6
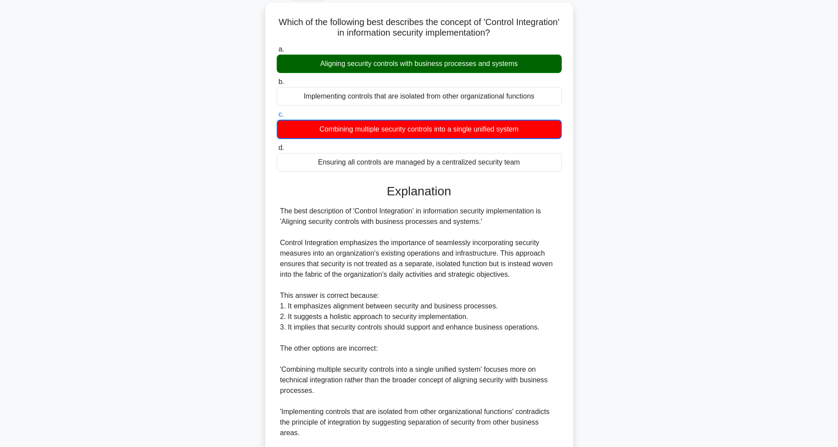
scroll to position [181, 0]
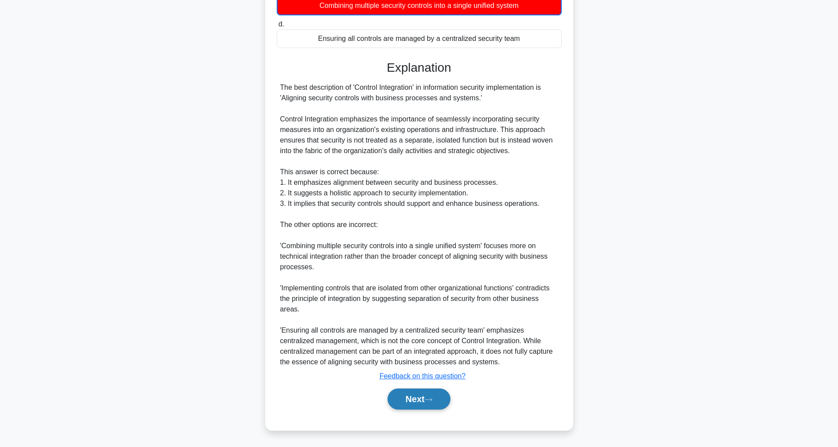
click at [398, 402] on button "Next" at bounding box center [419, 399] width 63 height 21
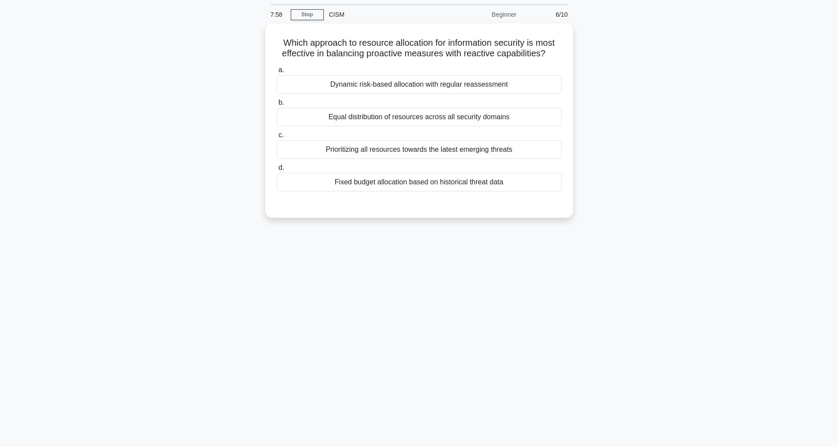
scroll to position [28, 0]
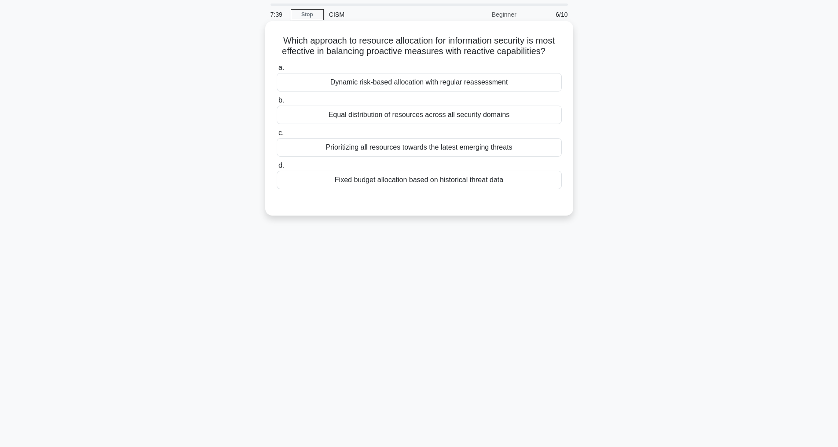
click at [394, 92] on div "Dynamic risk-based allocation with regular reassessment" at bounding box center [419, 82] width 285 height 18
click at [277, 71] on input "a. Dynamic risk-based allocation with regular reassessment" at bounding box center [277, 68] width 0 height 6
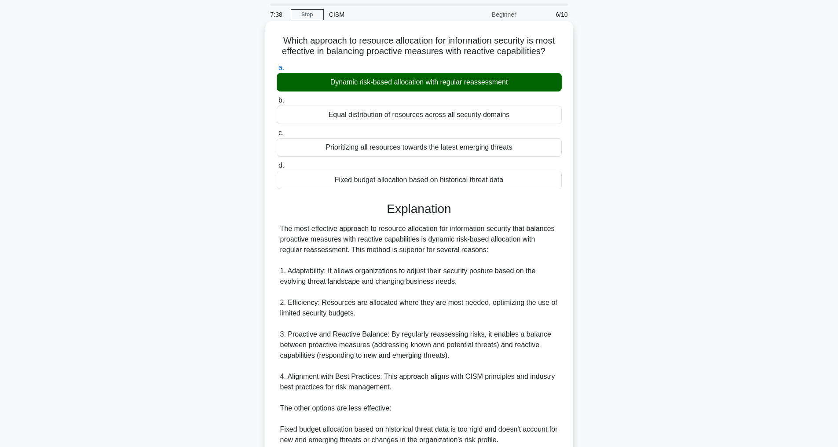
scroll to position [233, 0]
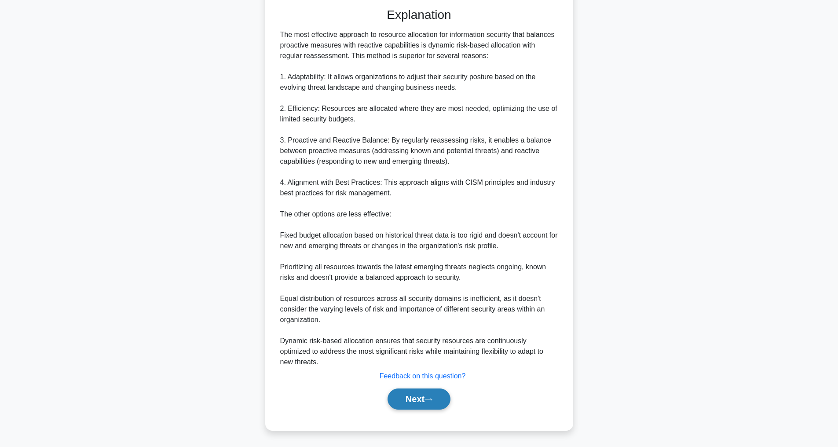
click at [427, 391] on button "Next" at bounding box center [419, 399] width 63 height 21
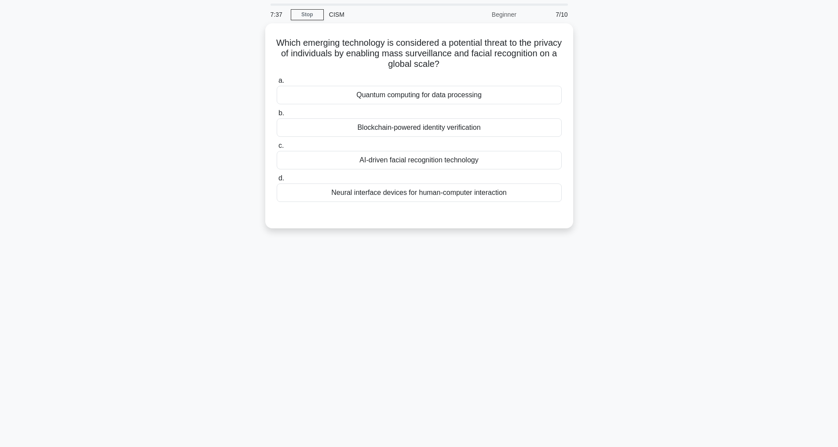
scroll to position [28, 0]
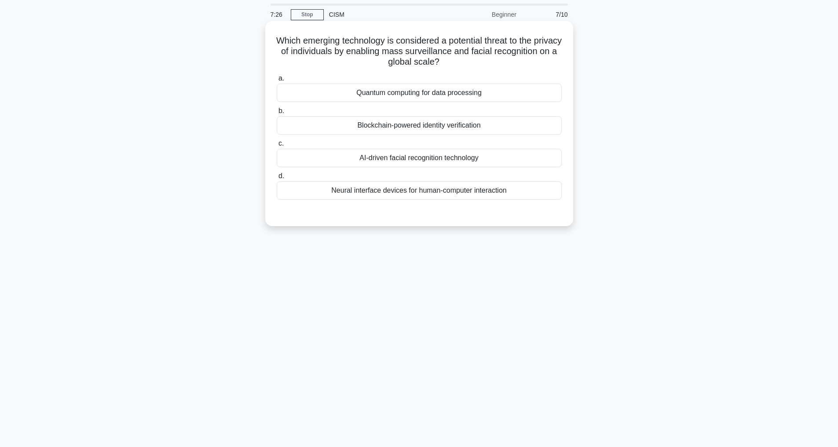
click at [407, 159] on div "AI-driven facial recognition technology" at bounding box center [419, 158] width 285 height 18
click at [277, 147] on input "c. AI-driven facial recognition technology" at bounding box center [277, 144] width 0 height 6
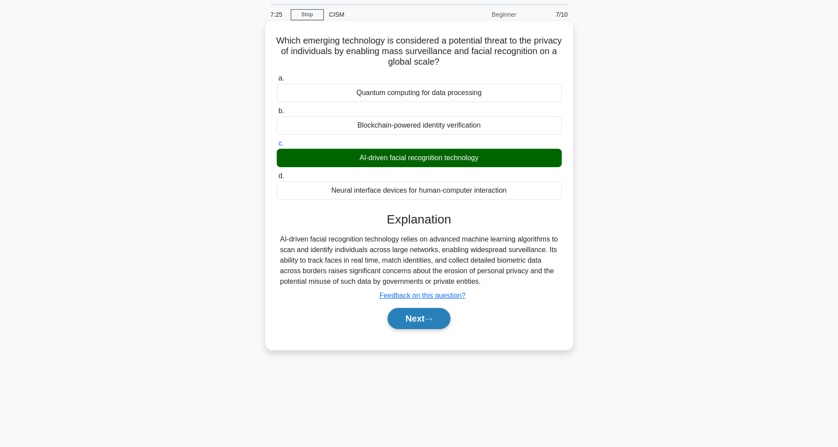
click at [420, 328] on button "Next" at bounding box center [419, 318] width 63 height 21
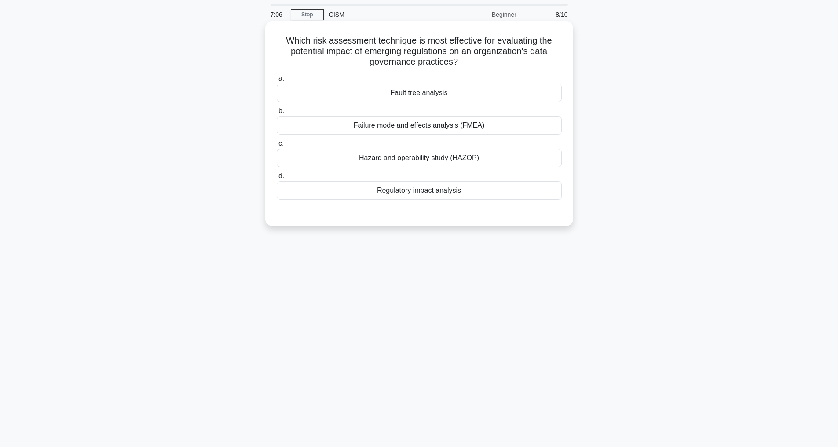
click at [407, 190] on div "Regulatory impact analysis" at bounding box center [419, 190] width 285 height 18
click at [277, 179] on input "d. Regulatory impact analysis" at bounding box center [277, 176] width 0 height 6
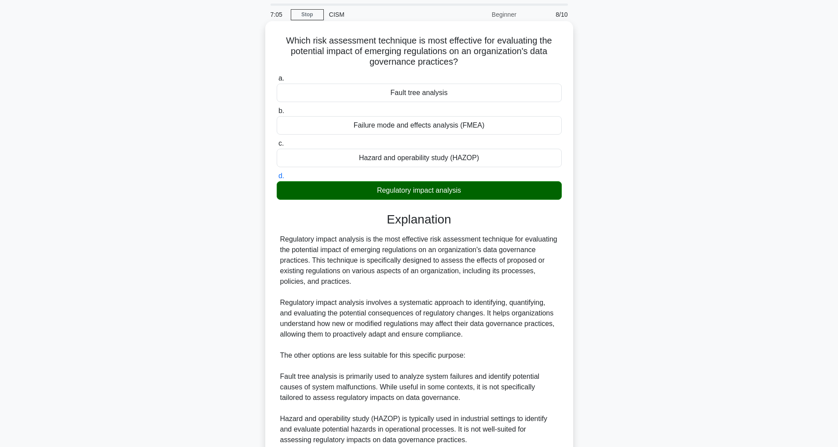
scroll to position [169, 0]
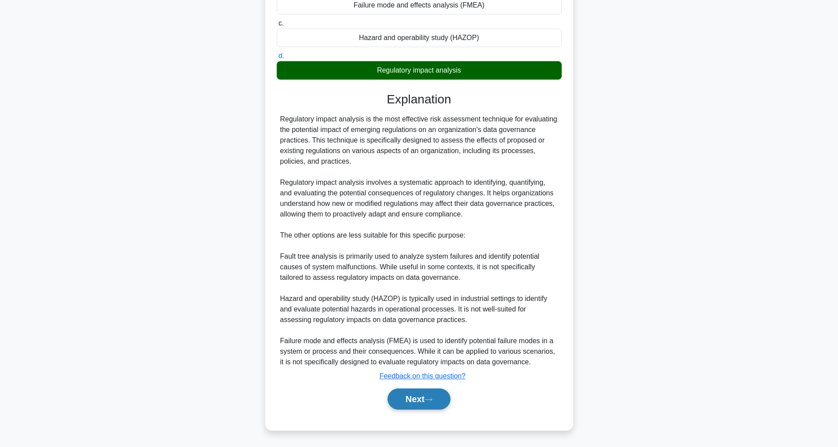
click at [433, 403] on button "Next" at bounding box center [419, 399] width 63 height 21
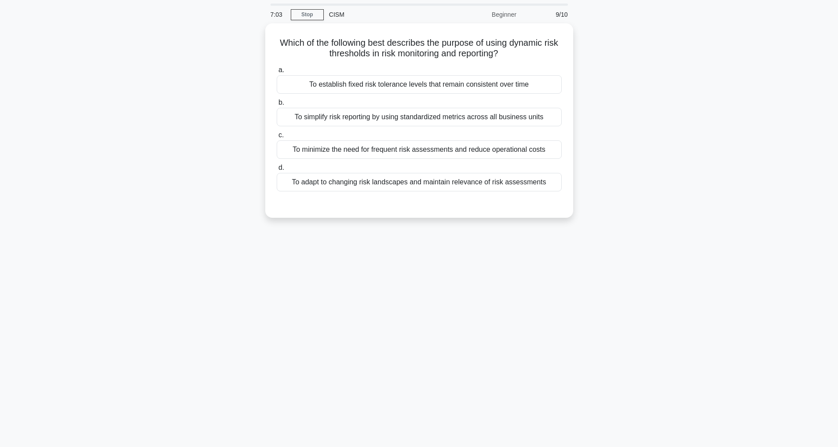
scroll to position [28, 0]
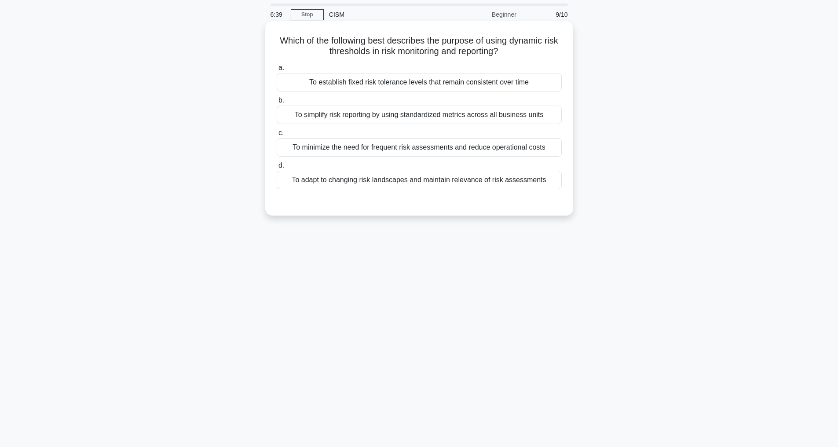
click at [434, 179] on div "To adapt to changing risk landscapes and maintain relevance of risk assessments" at bounding box center [419, 180] width 285 height 18
click at [277, 169] on input "d. To adapt to changing risk landscapes and maintain relevance of risk assessme…" at bounding box center [277, 166] width 0 height 6
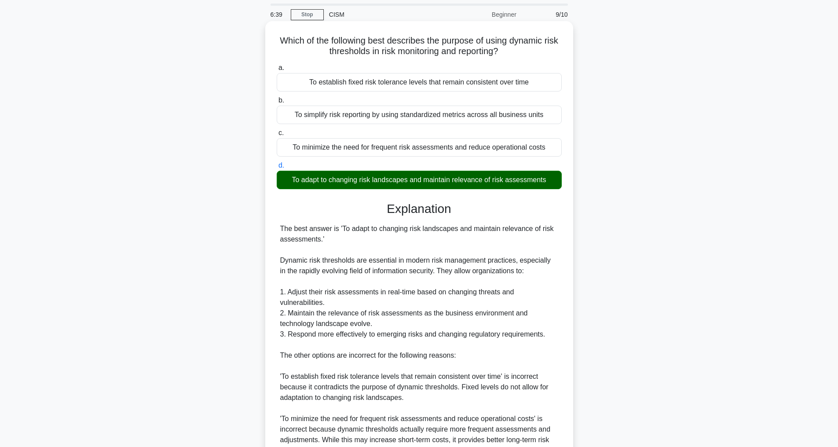
scroll to position [233, 0]
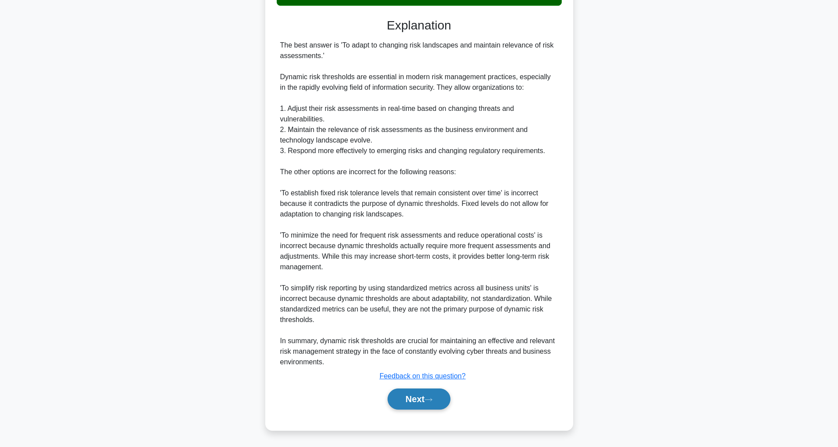
click at [406, 396] on button "Next" at bounding box center [419, 399] width 63 height 21
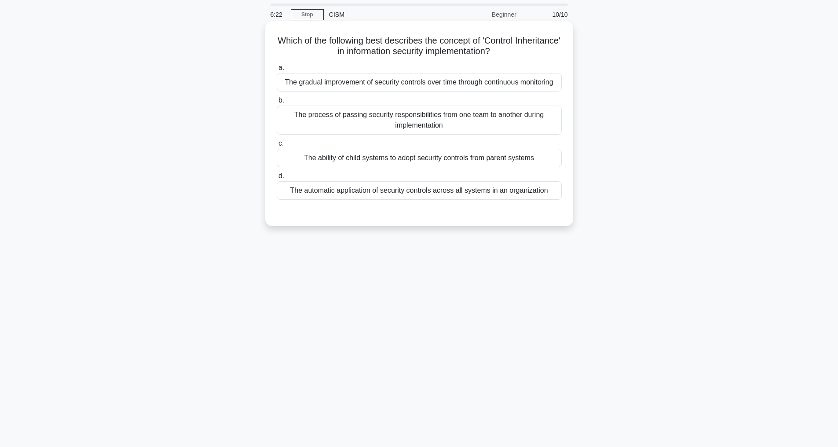
click at [392, 167] on div "The ability of child systems to adopt security controls from parent systems" at bounding box center [419, 158] width 285 height 18
click at [277, 147] on input "c. The ability of child systems to adopt security controls from parent systems" at bounding box center [277, 144] width 0 height 6
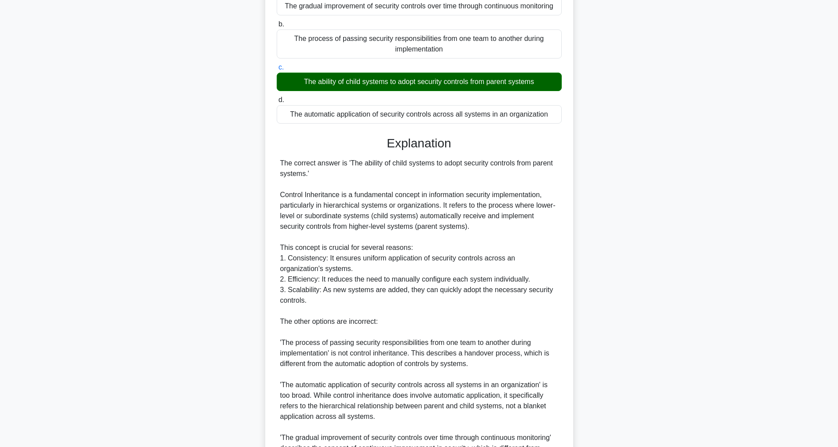
scroll to position [222, 0]
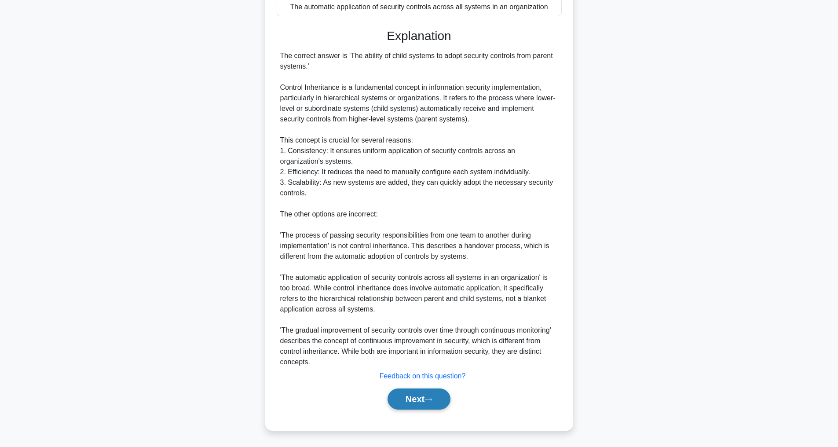
click at [401, 398] on button "Next" at bounding box center [419, 399] width 63 height 21
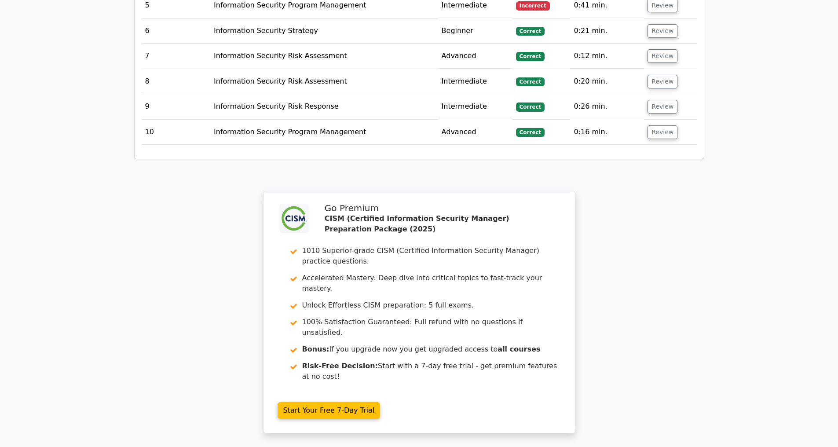
scroll to position [1577, 0]
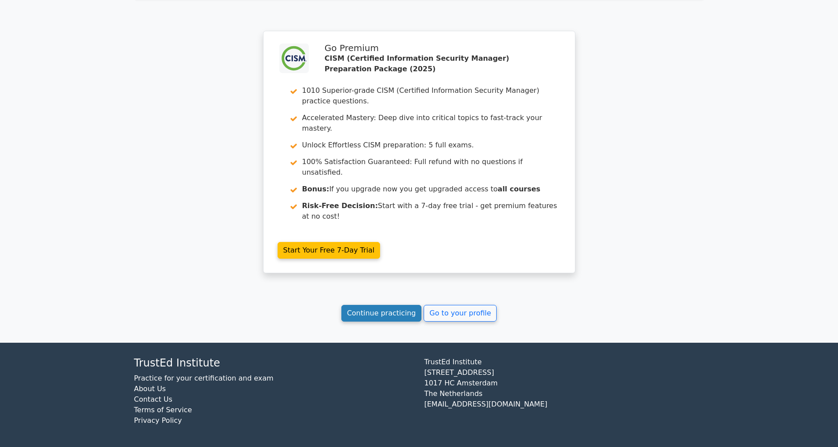
click at [361, 315] on link "Continue practicing" at bounding box center [381, 313] width 81 height 17
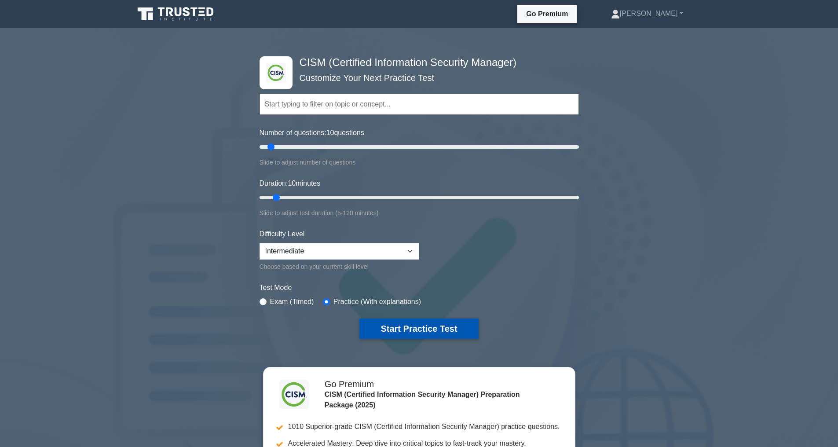
click at [430, 325] on button "Start Practice Test" at bounding box center [418, 329] width 119 height 20
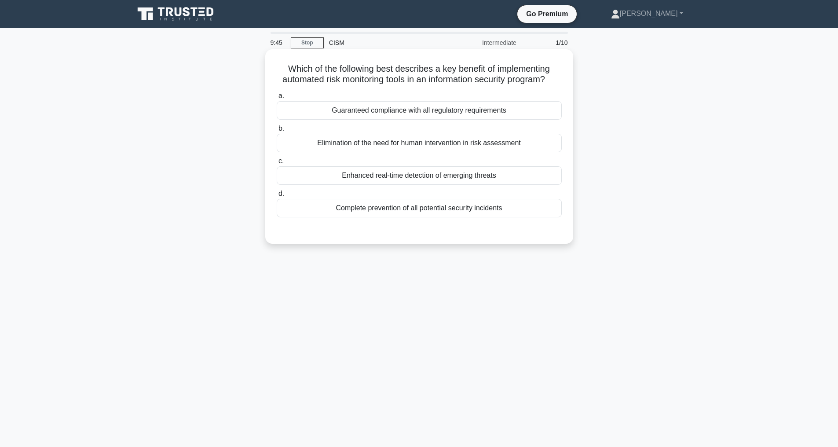
click at [405, 185] on div "Enhanced real-time detection of emerging threats" at bounding box center [419, 175] width 285 height 18
click at [277, 164] on input "c. Enhanced real-time detection of emerging threats" at bounding box center [277, 161] width 0 height 6
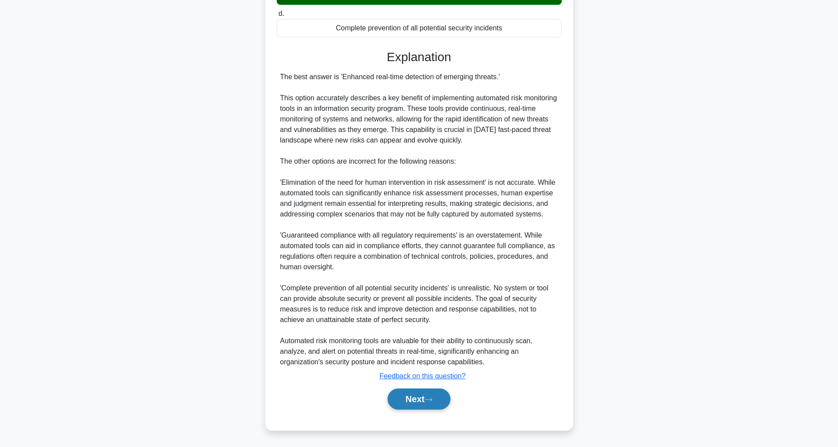
click at [416, 397] on button "Next" at bounding box center [419, 399] width 63 height 21
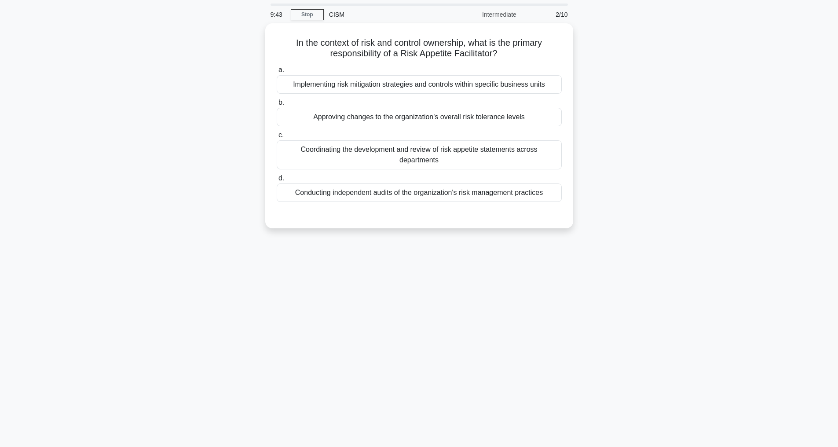
scroll to position [28, 0]
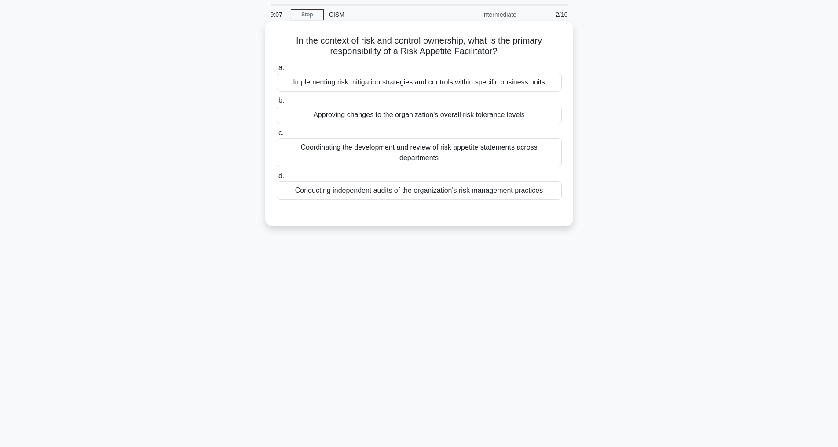
click at [392, 116] on div "Approving changes to the organization's overall risk tolerance levels" at bounding box center [419, 115] width 285 height 18
click at [277, 103] on input "b. Approving changes to the organization's overall risk tolerance levels" at bounding box center [277, 101] width 0 height 6
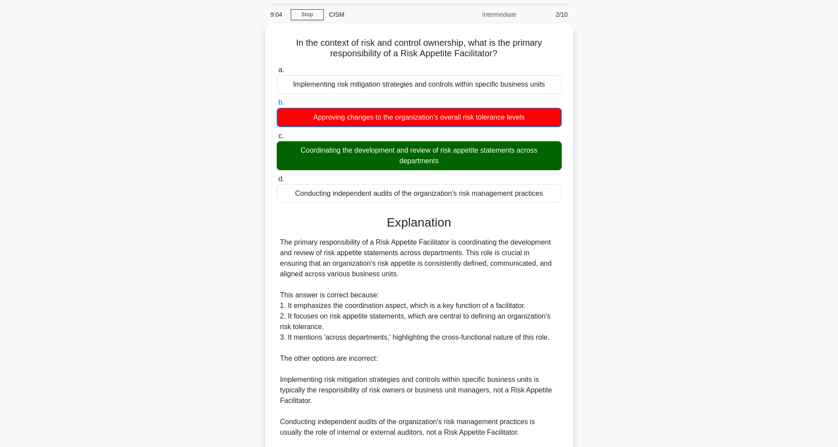
scroll to position [160, 0]
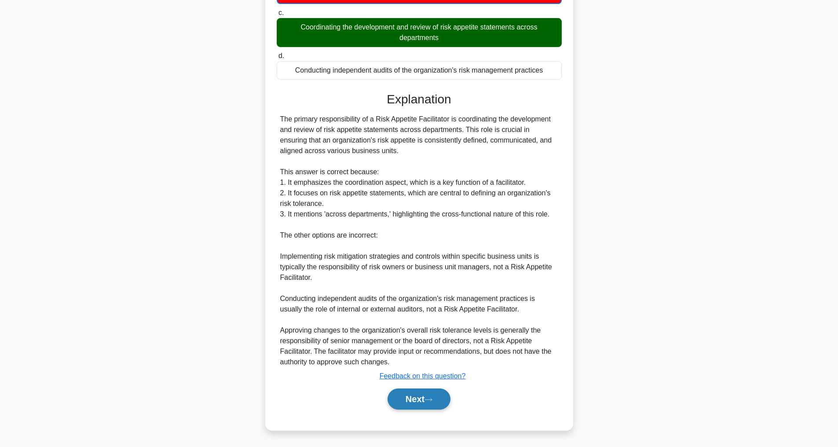
click at [407, 399] on button "Next" at bounding box center [419, 399] width 63 height 21
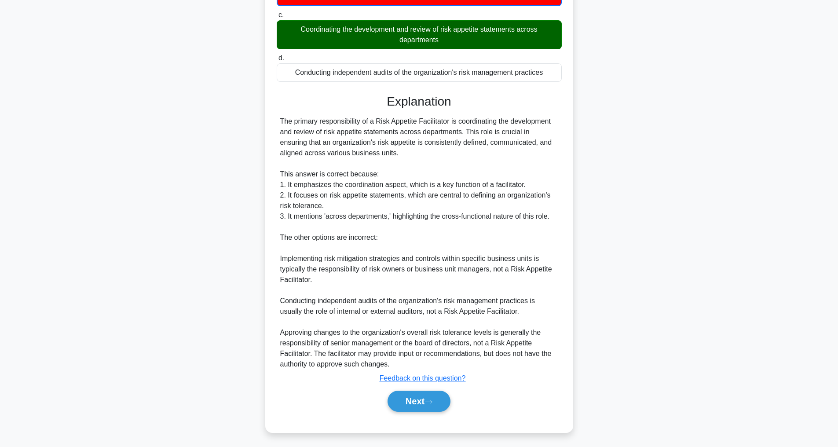
scroll to position [28, 0]
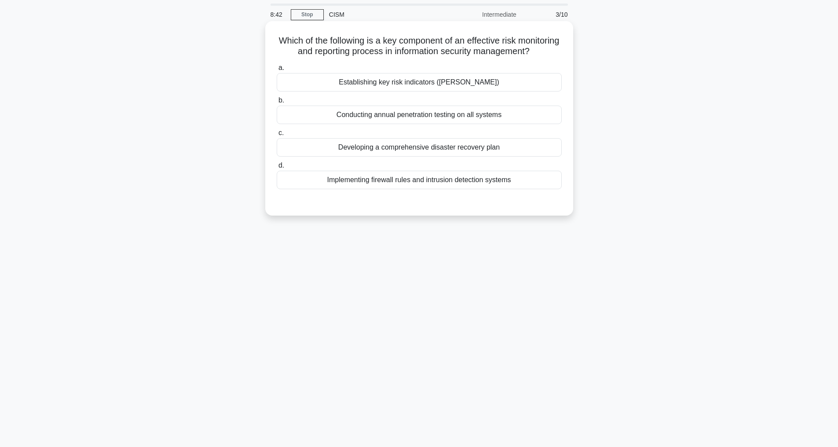
click at [416, 90] on div "Establishing key risk indicators (KRIs)" at bounding box center [419, 82] width 285 height 18
click at [277, 71] on input "a. Establishing key risk indicators (KRIs)" at bounding box center [277, 68] width 0 height 6
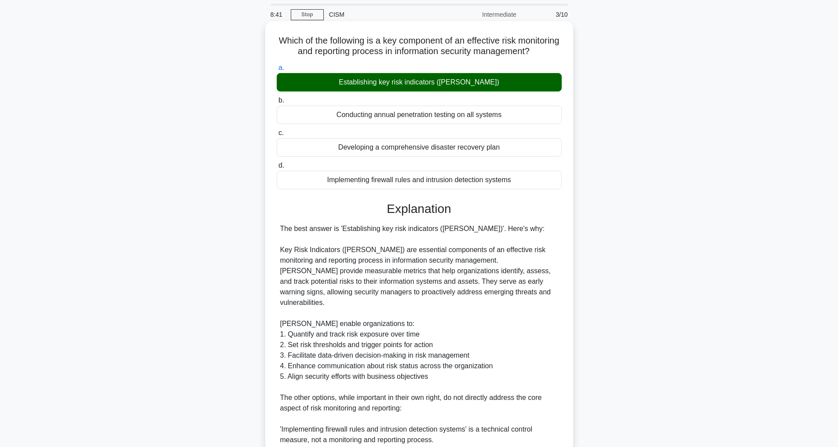
scroll to position [222, 0]
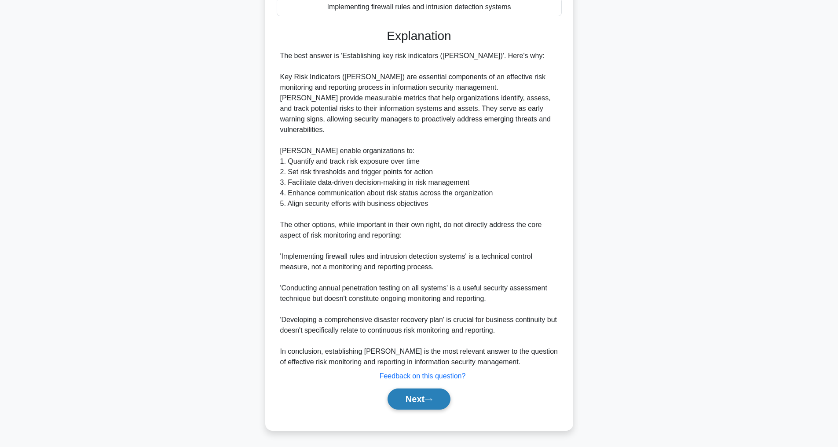
click at [438, 404] on button "Next" at bounding box center [419, 399] width 63 height 21
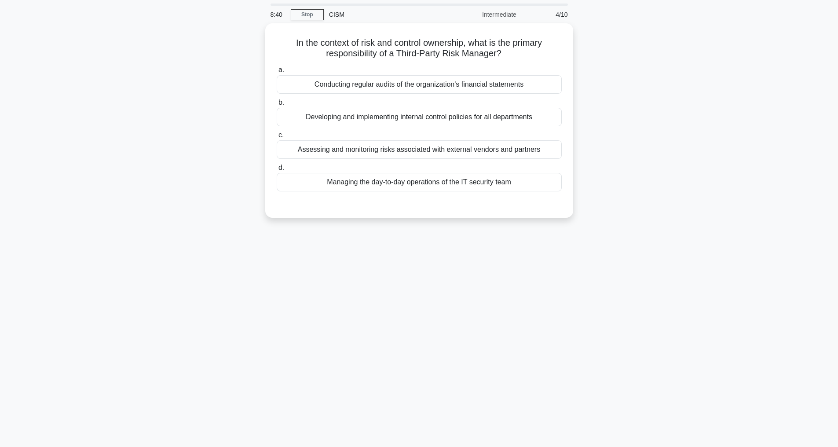
scroll to position [28, 0]
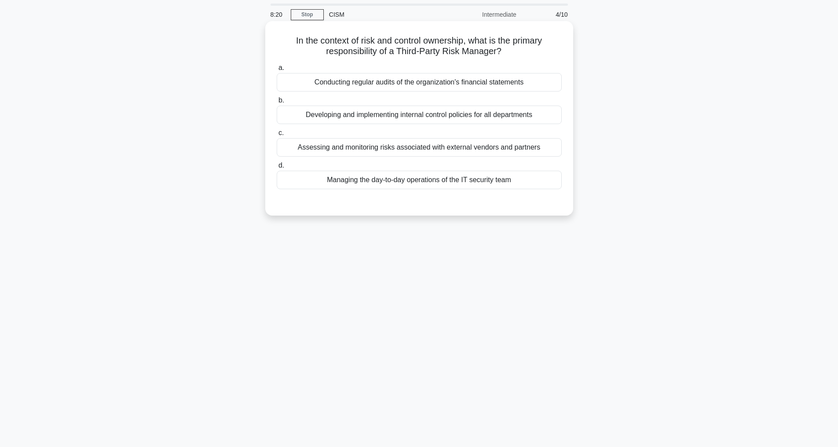
click at [385, 144] on div "Assessing and monitoring risks associated with external vendors and partners" at bounding box center [419, 147] width 285 height 18
click at [277, 136] on input "c. Assessing and monitoring risks associated with external vendors and partners" at bounding box center [277, 133] width 0 height 6
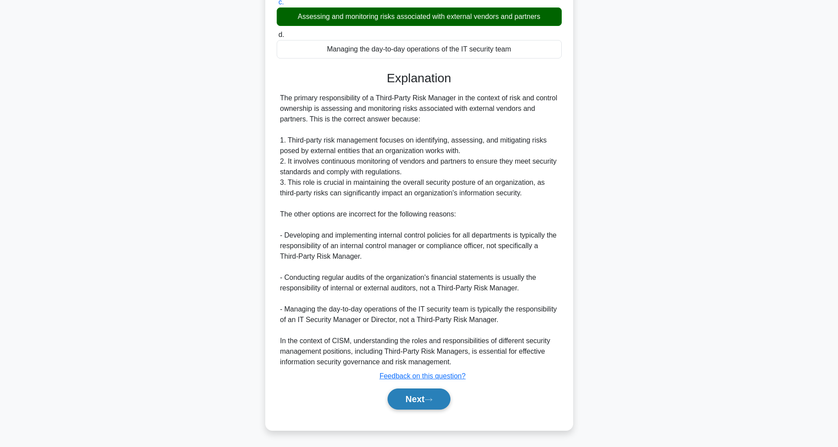
click at [424, 395] on button "Next" at bounding box center [419, 399] width 63 height 21
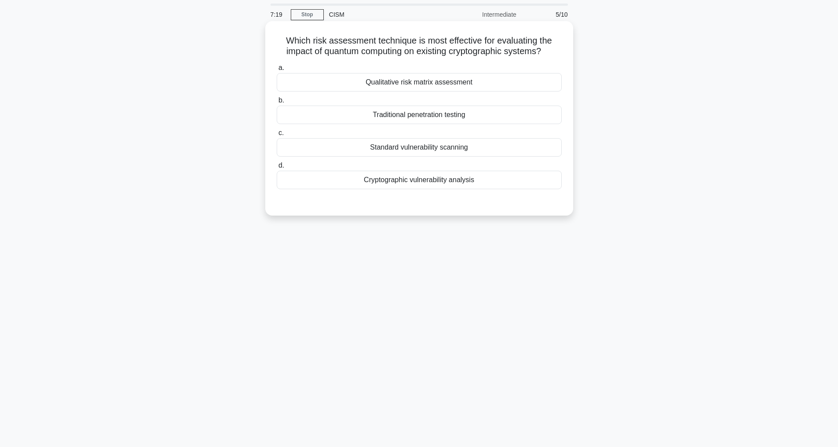
click at [452, 189] on div "Cryptographic vulnerability analysis" at bounding box center [419, 180] width 285 height 18
click at [277, 169] on input "d. Cryptographic vulnerability analysis" at bounding box center [277, 166] width 0 height 6
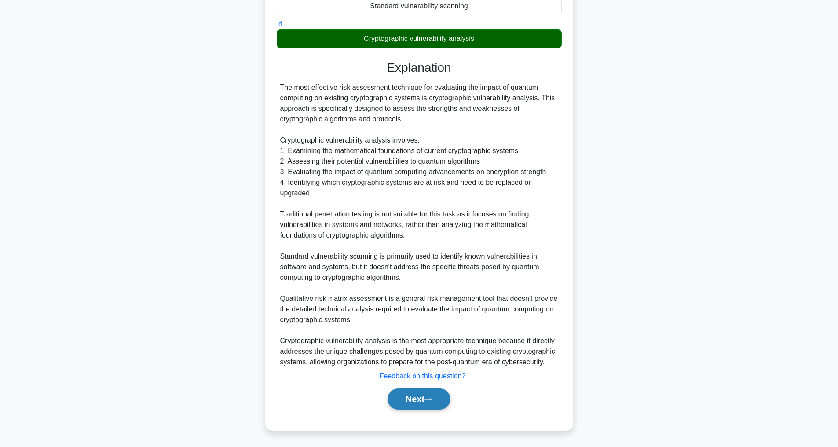
click at [426, 396] on button "Next" at bounding box center [419, 399] width 63 height 21
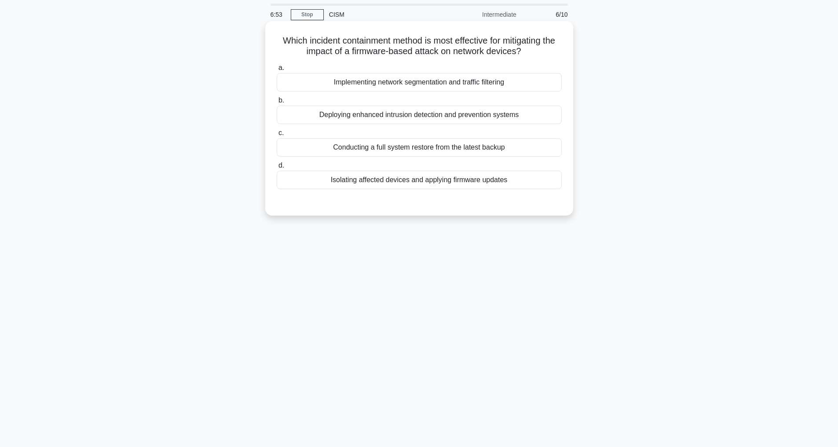
click at [440, 181] on div "Isolating affected devices and applying firmware updates" at bounding box center [419, 180] width 285 height 18
click at [277, 169] on input "d. Isolating affected devices and applying firmware updates" at bounding box center [277, 166] width 0 height 6
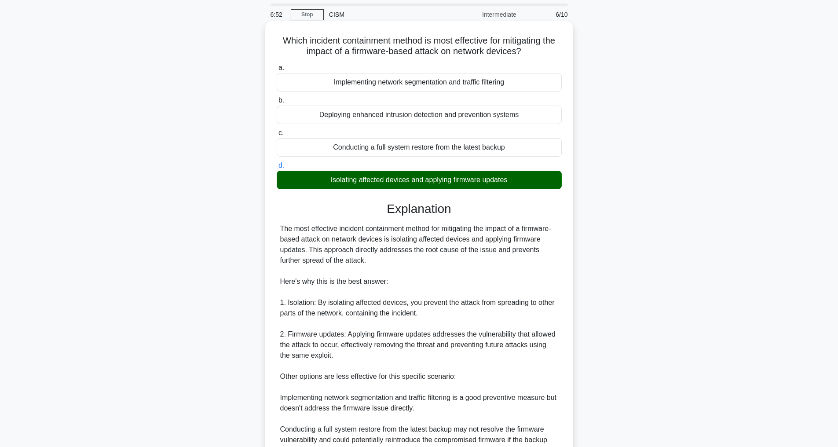
scroll to position [201, 0]
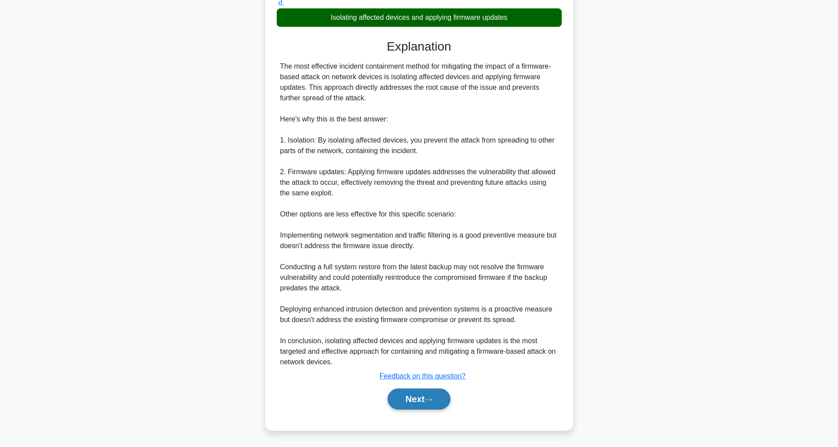
click at [410, 400] on button "Next" at bounding box center [419, 399] width 63 height 21
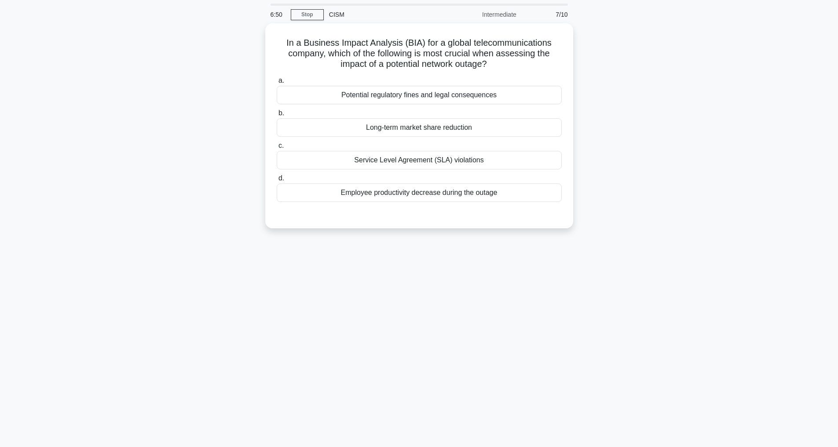
scroll to position [28, 0]
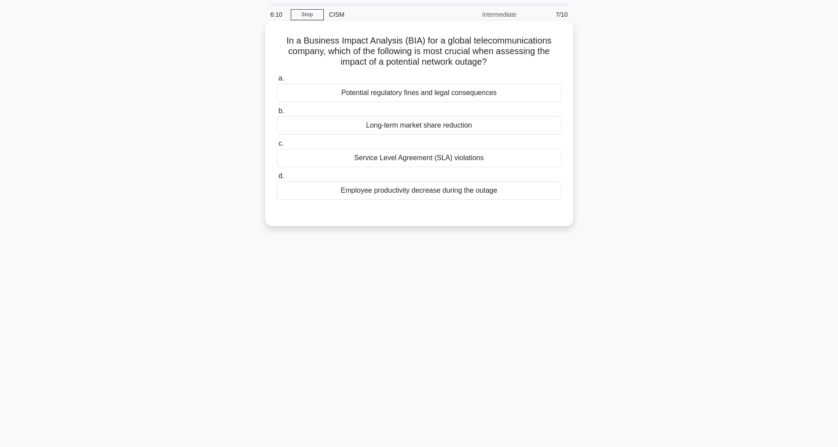
click at [409, 88] on div "Potential regulatory fines and legal consequences" at bounding box center [419, 93] width 285 height 18
click at [277, 81] on input "a. Potential regulatory fines and legal consequences" at bounding box center [277, 79] width 0 height 6
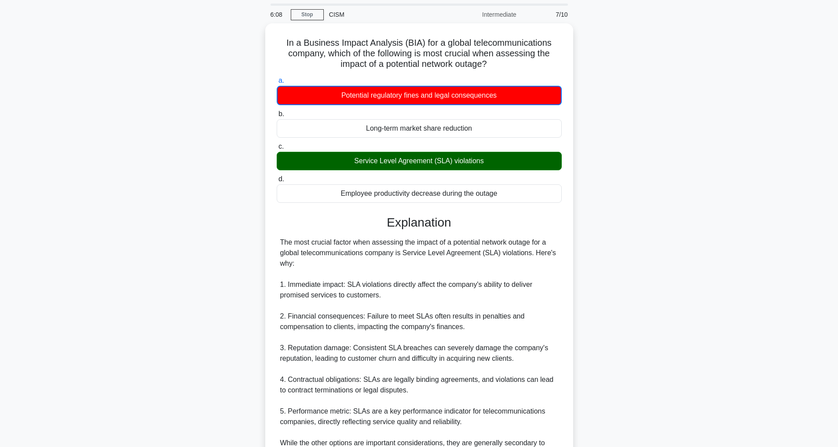
scroll to position [234, 0]
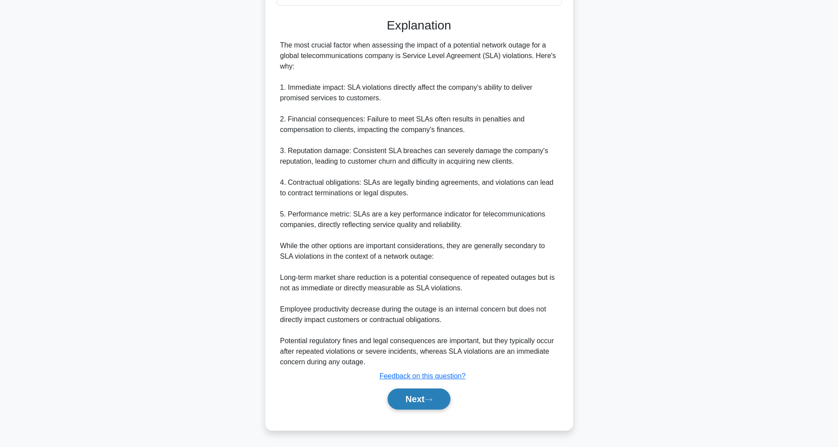
click at [402, 395] on button "Next" at bounding box center [419, 399] width 63 height 21
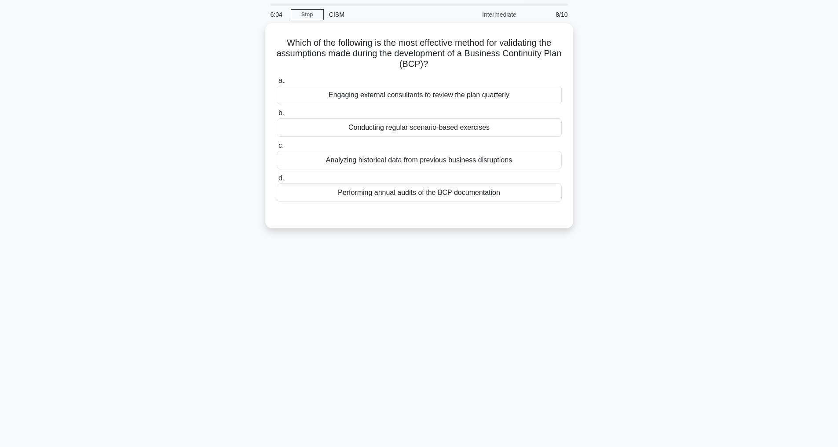
scroll to position [28, 0]
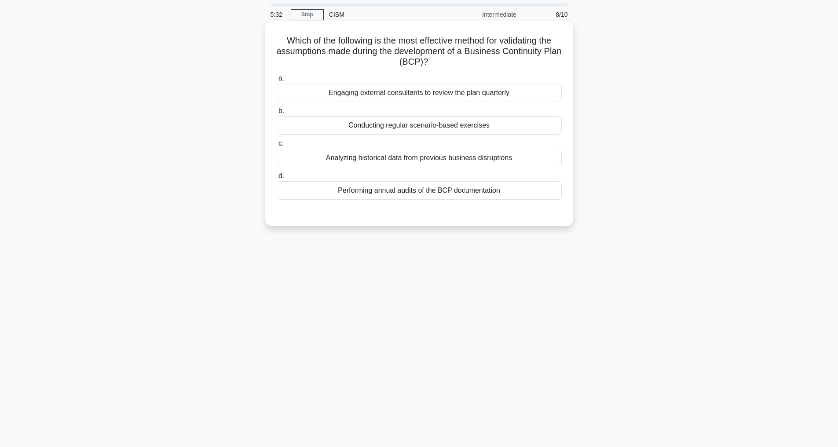
click at [422, 156] on div "Analyzing historical data from previous business disruptions" at bounding box center [419, 158] width 285 height 18
click at [277, 147] on input "c. Analyzing historical data from previous business disruptions" at bounding box center [277, 144] width 0 height 6
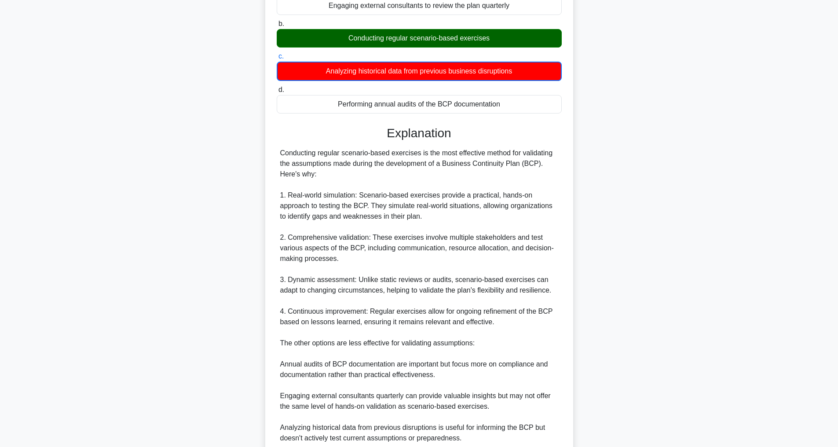
scroll to position [202, 0]
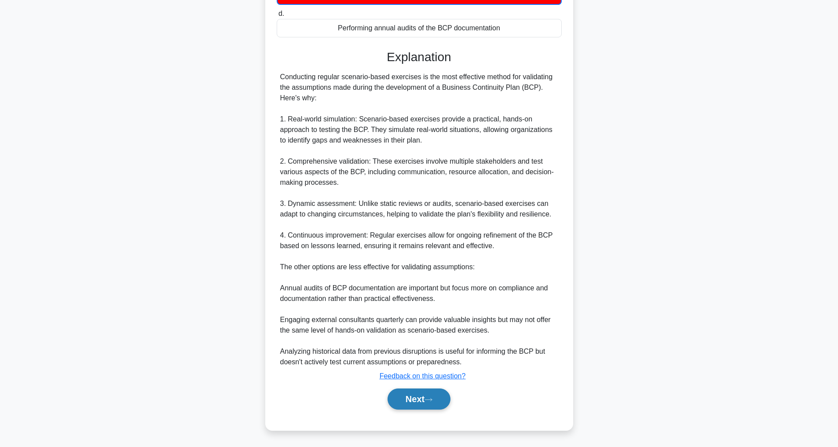
click at [420, 401] on button "Next" at bounding box center [419, 399] width 63 height 21
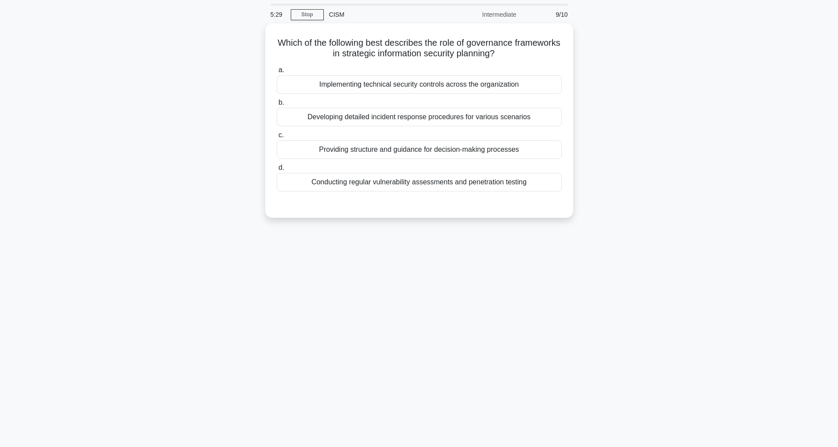
scroll to position [28, 0]
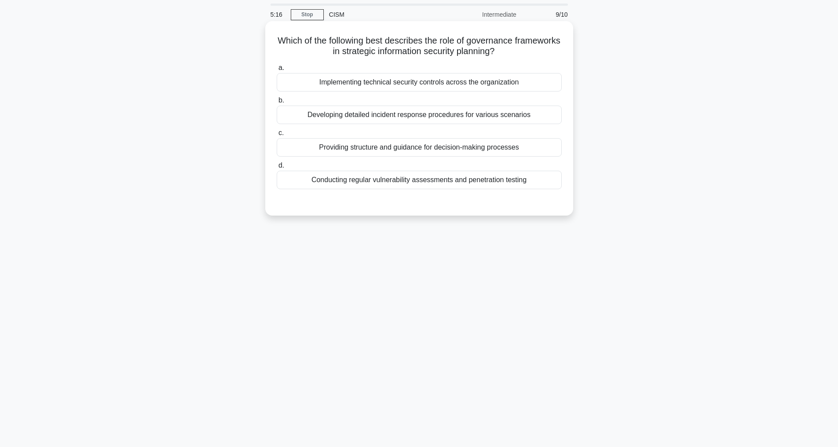
click at [355, 147] on div "Providing structure and guidance for decision-making processes" at bounding box center [419, 147] width 285 height 18
click at [277, 136] on input "c. Providing structure and guidance for decision-making processes" at bounding box center [277, 133] width 0 height 6
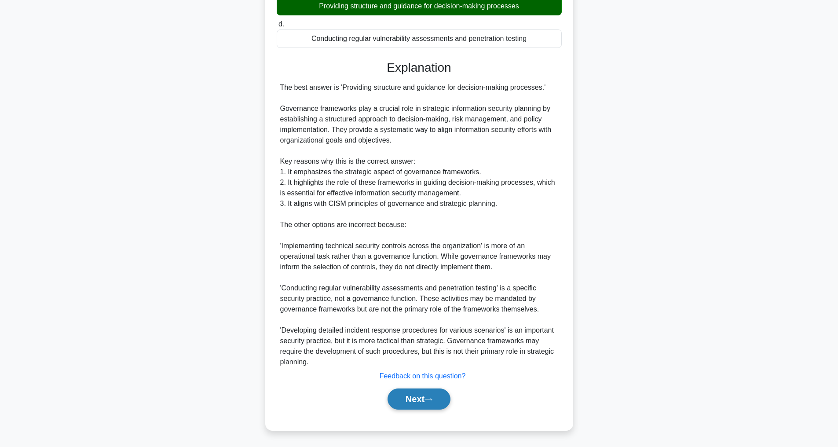
click at [424, 402] on button "Next" at bounding box center [419, 399] width 63 height 21
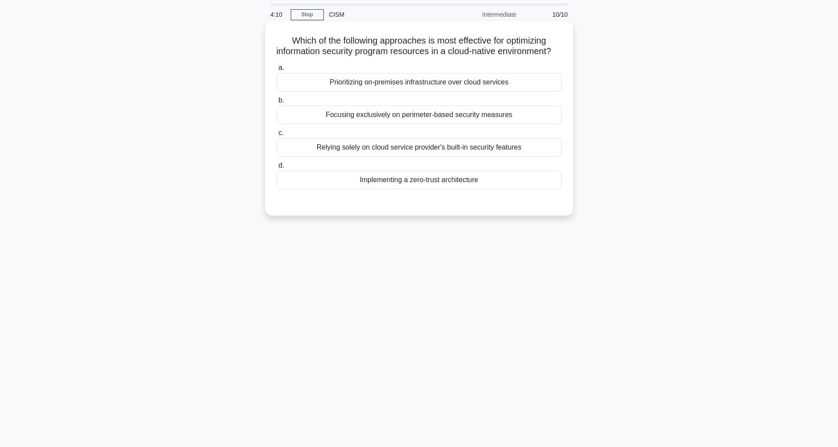
click at [381, 91] on div "Prioritizing on-premises infrastructure over cloud services" at bounding box center [419, 82] width 285 height 18
click at [277, 71] on input "a. Prioritizing on-premises infrastructure over cloud services" at bounding box center [277, 68] width 0 height 6
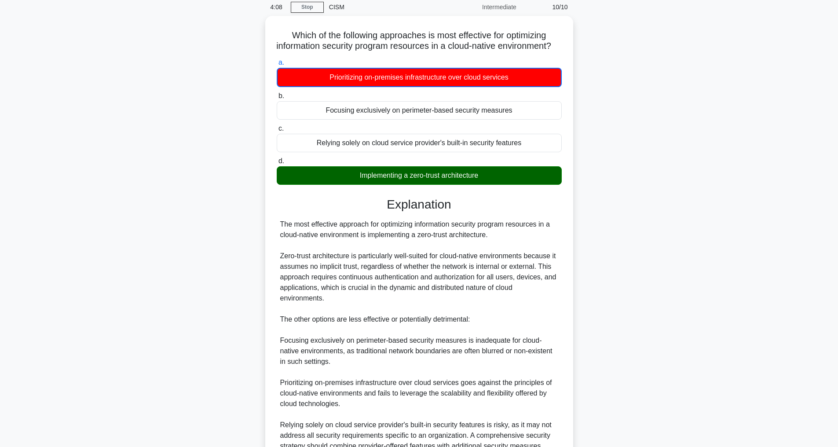
scroll to position [181, 0]
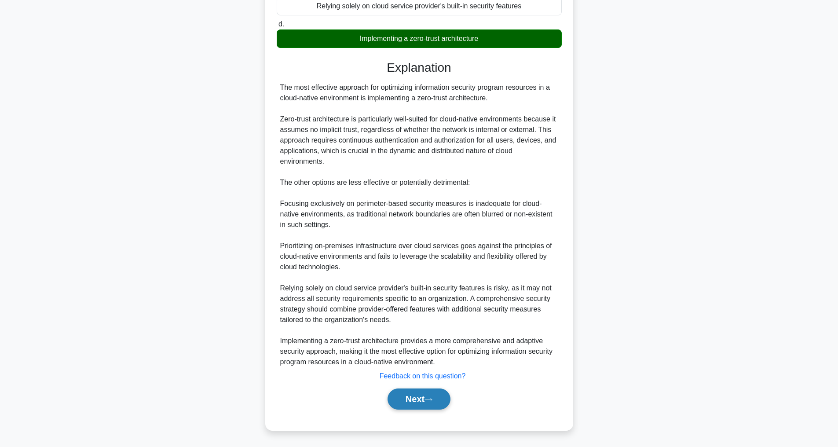
click at [429, 396] on button "Next" at bounding box center [419, 399] width 63 height 21
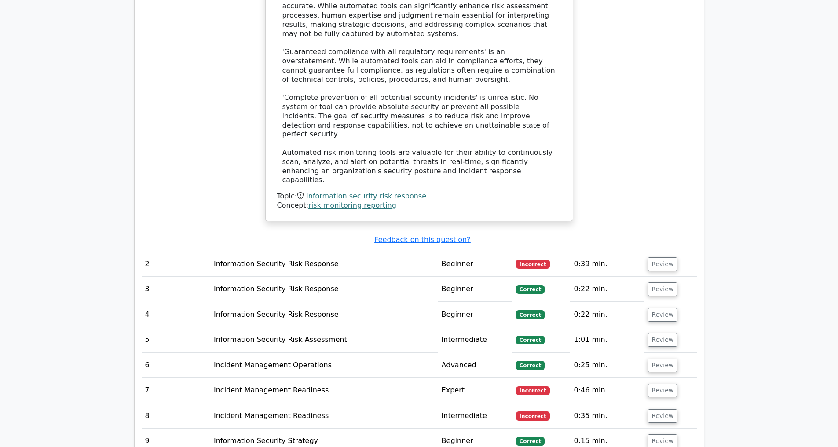
scroll to position [1222, 0]
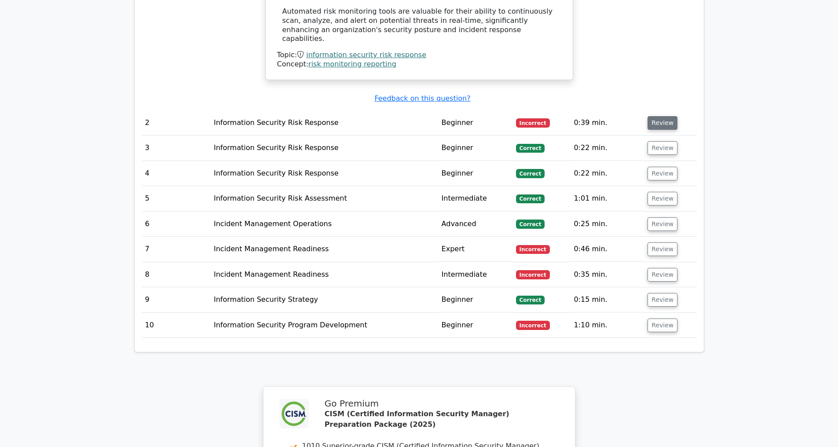
click at [656, 124] on button "Review" at bounding box center [663, 123] width 30 height 14
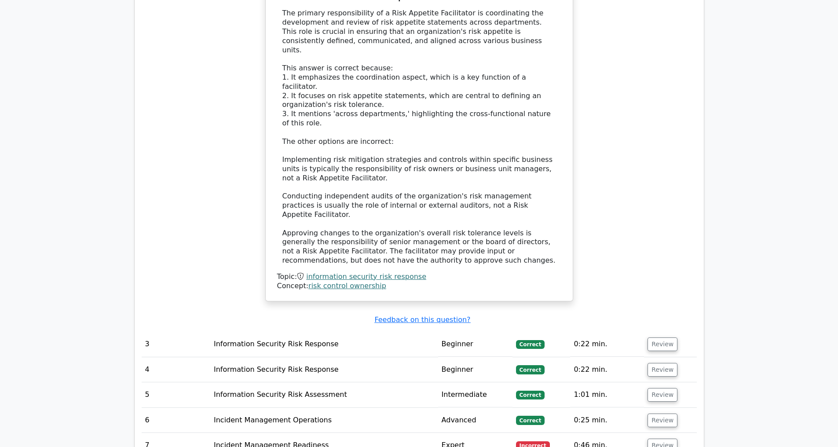
scroll to position [1804, 0]
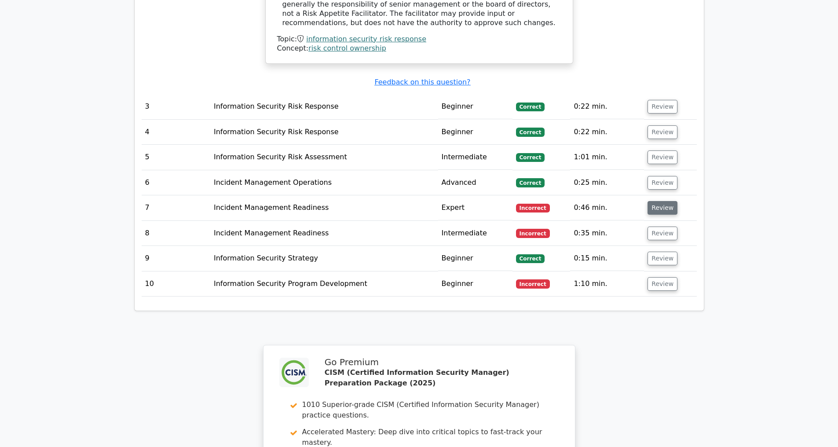
click at [664, 207] on button "Review" at bounding box center [663, 208] width 30 height 14
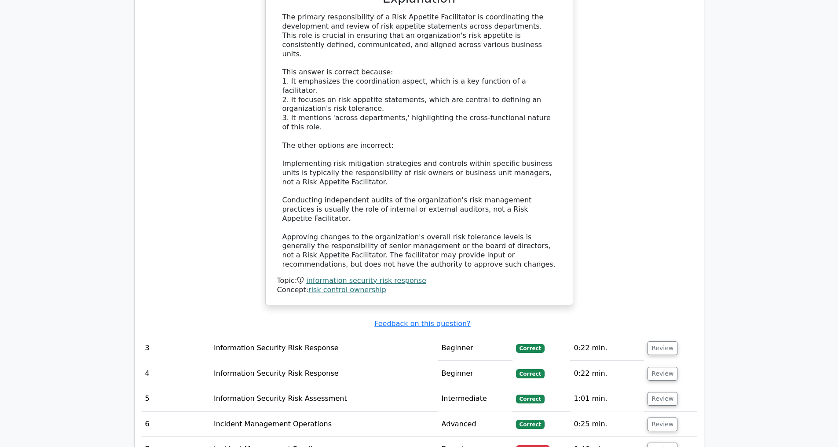
scroll to position [1842, 0]
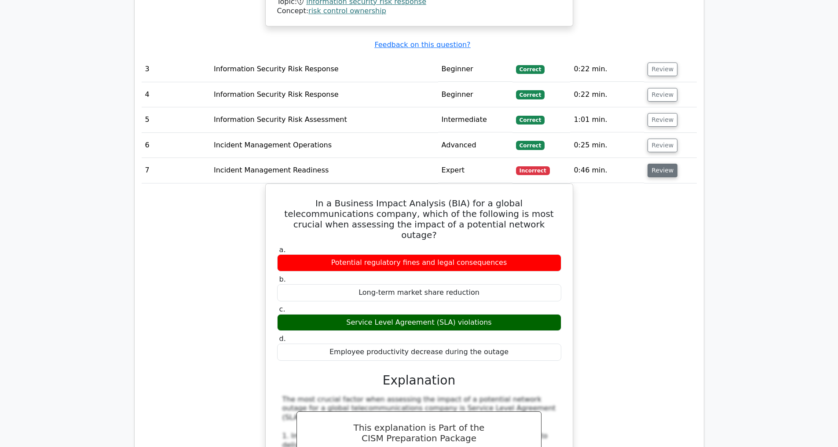
click at [659, 169] on button "Review" at bounding box center [663, 171] width 30 height 14
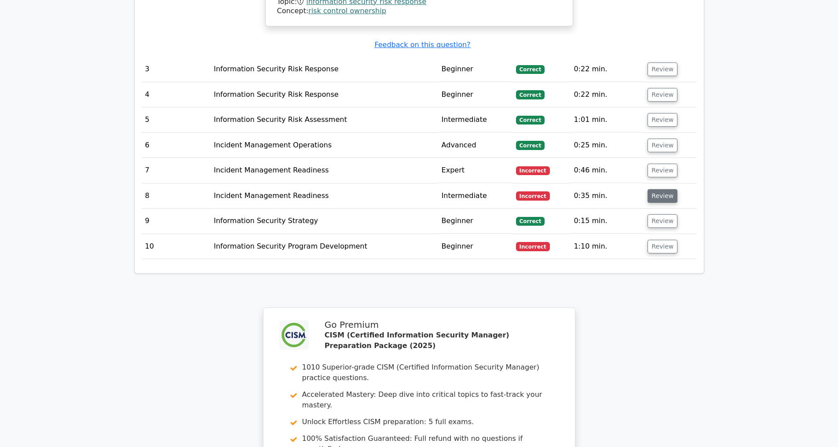
click at [655, 195] on button "Review" at bounding box center [663, 196] width 30 height 14
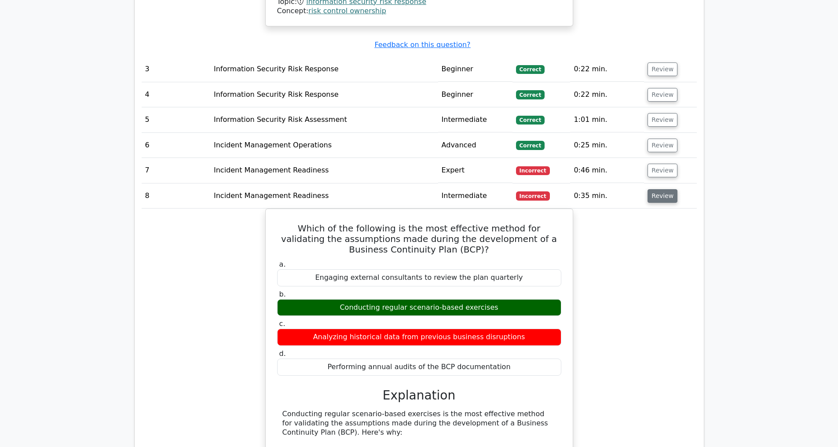
click at [660, 192] on button "Review" at bounding box center [663, 196] width 30 height 14
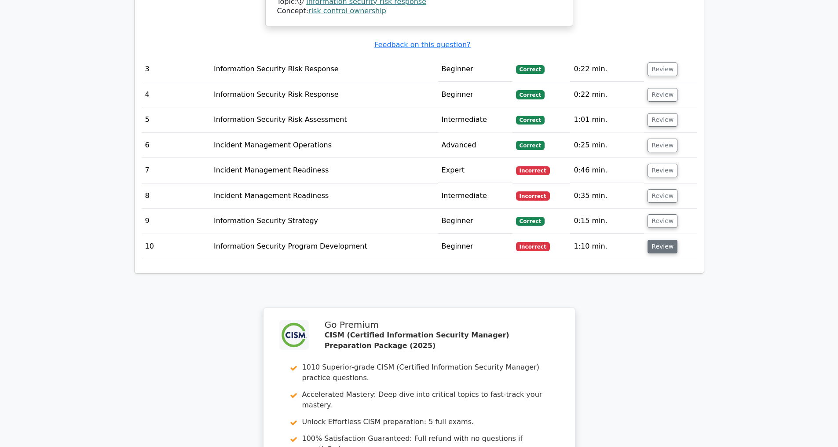
click at [653, 246] on button "Review" at bounding box center [663, 247] width 30 height 14
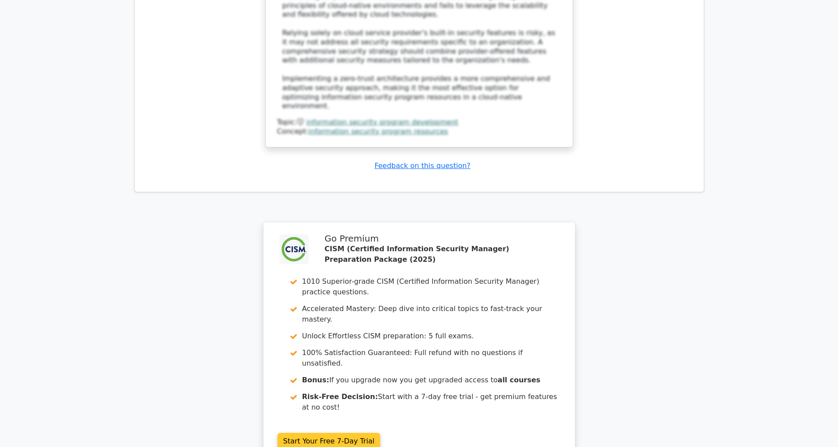
scroll to position [2658, 0]
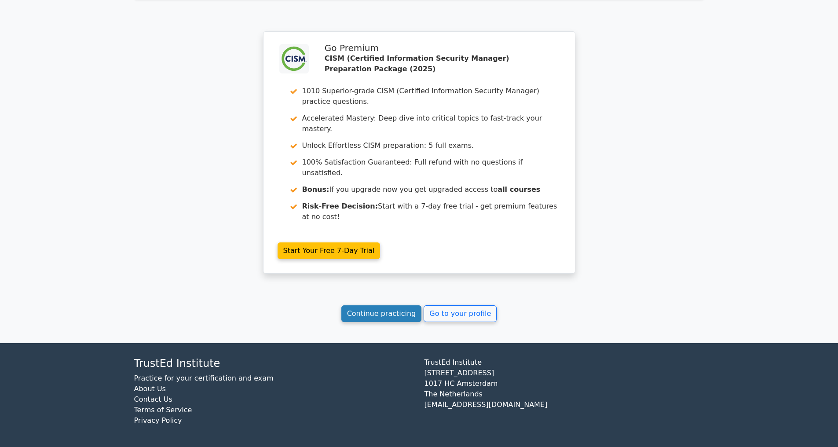
click at [370, 312] on link "Continue practicing" at bounding box center [381, 313] width 81 height 17
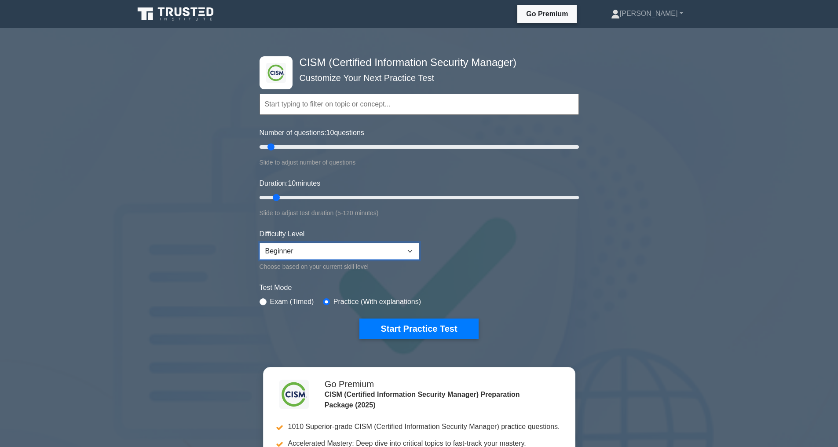
select select "expert"
click at [399, 324] on button "Start Practice Test" at bounding box center [418, 329] width 119 height 20
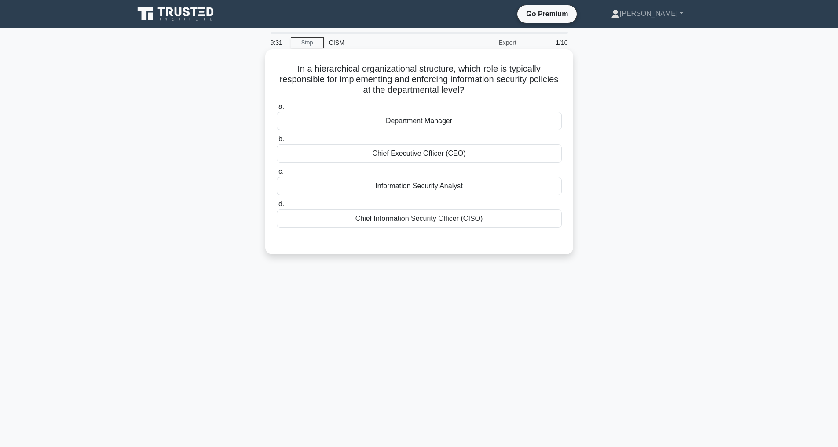
click at [413, 218] on div "Chief Information Security Officer (CISO)" at bounding box center [419, 218] width 285 height 18
click at [277, 207] on input "d. Chief Information Security Officer (CISO)" at bounding box center [277, 205] width 0 height 6
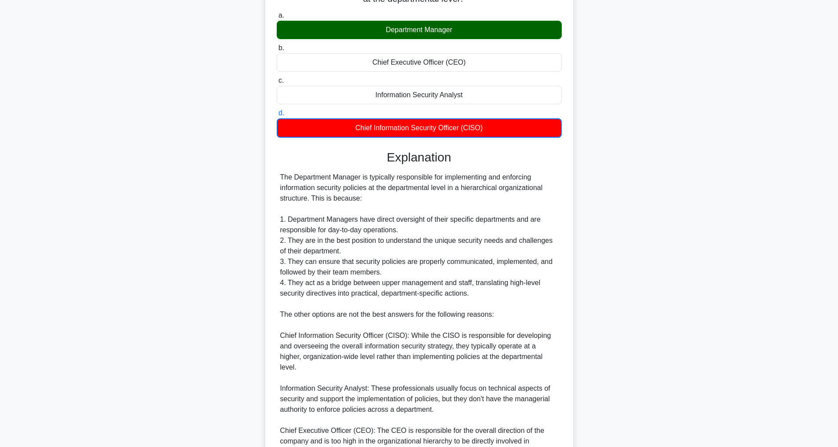
scroll to position [181, 0]
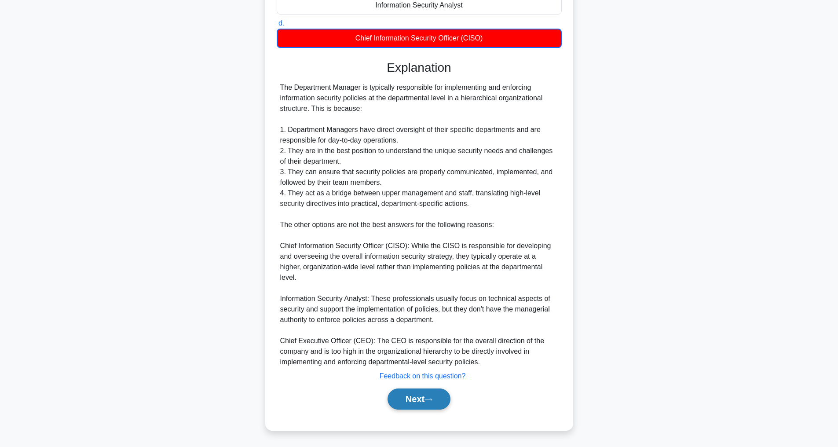
click at [410, 402] on button "Next" at bounding box center [419, 399] width 63 height 21
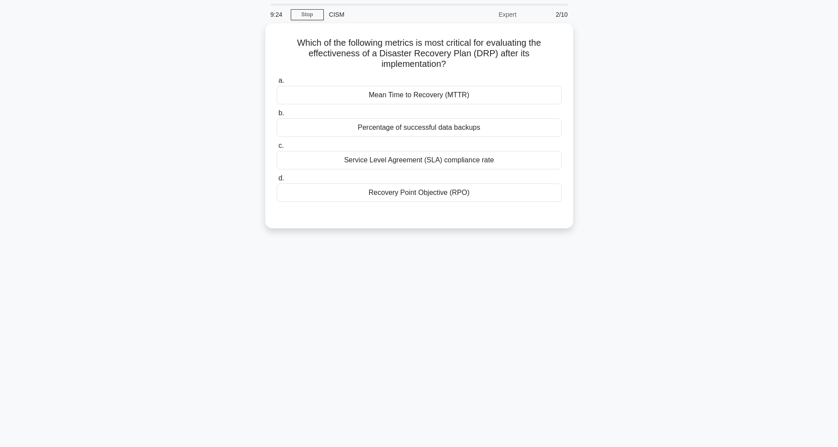
scroll to position [28, 0]
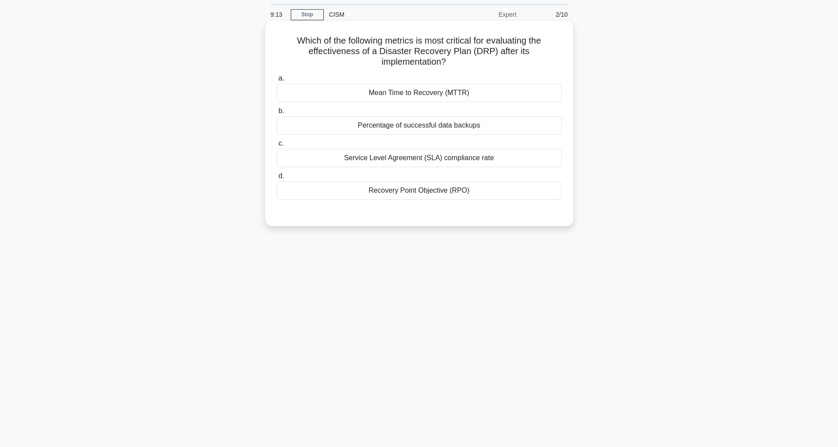
click at [423, 189] on div "Recovery Point Objective (RPO)" at bounding box center [419, 190] width 285 height 18
click at [277, 179] on input "d. Recovery Point Objective (RPO)" at bounding box center [277, 176] width 0 height 6
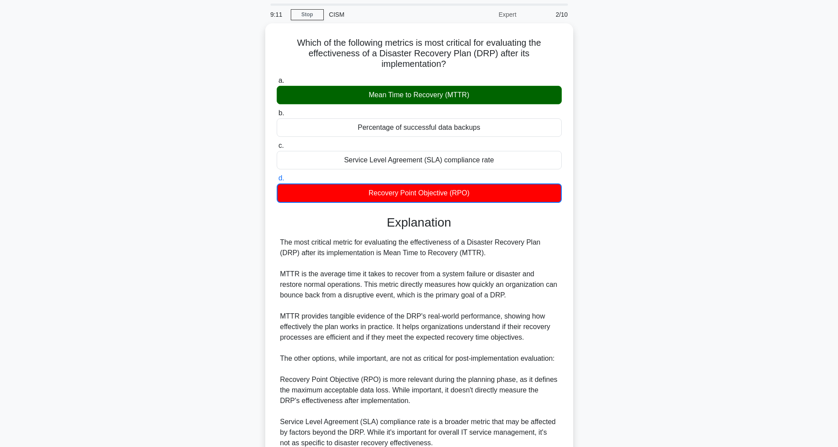
scroll to position [213, 0]
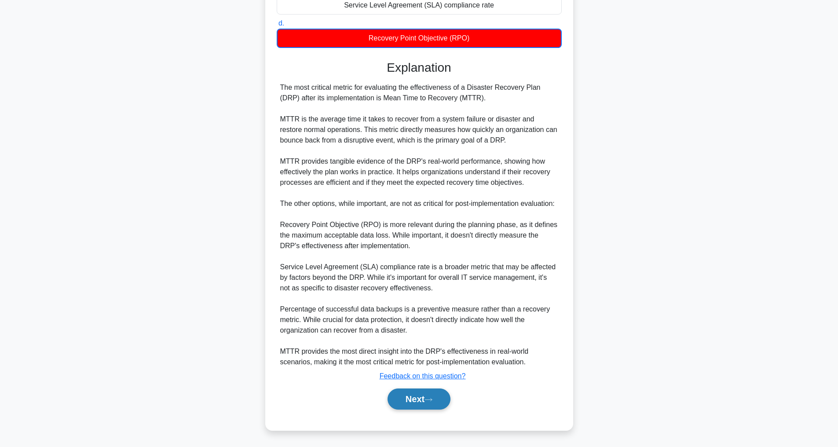
click at [417, 398] on button "Next" at bounding box center [419, 399] width 63 height 21
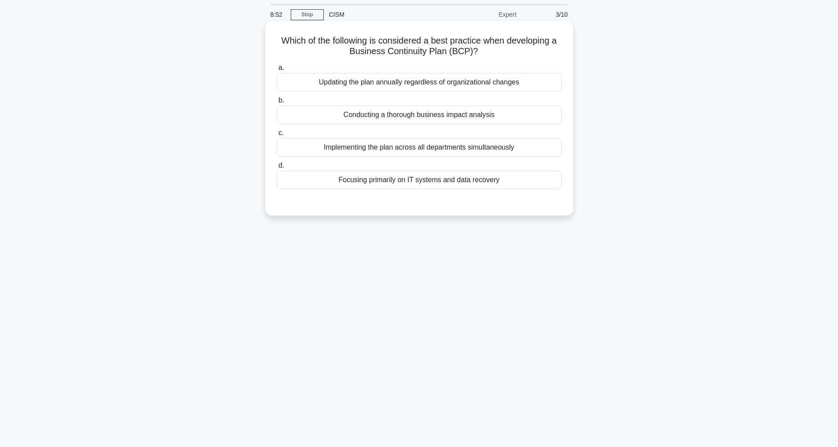
click at [407, 116] on div "Conducting a thorough business impact analysis" at bounding box center [419, 115] width 285 height 18
click at [277, 103] on input "b. Conducting a thorough business impact analysis" at bounding box center [277, 101] width 0 height 6
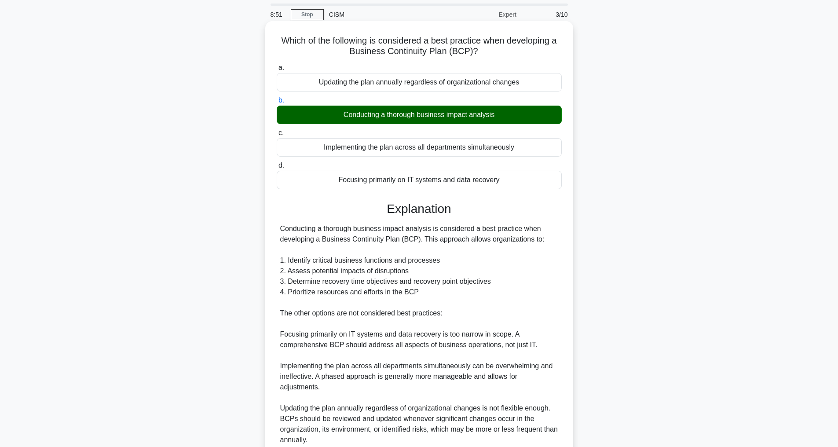
scroll to position [106, 0]
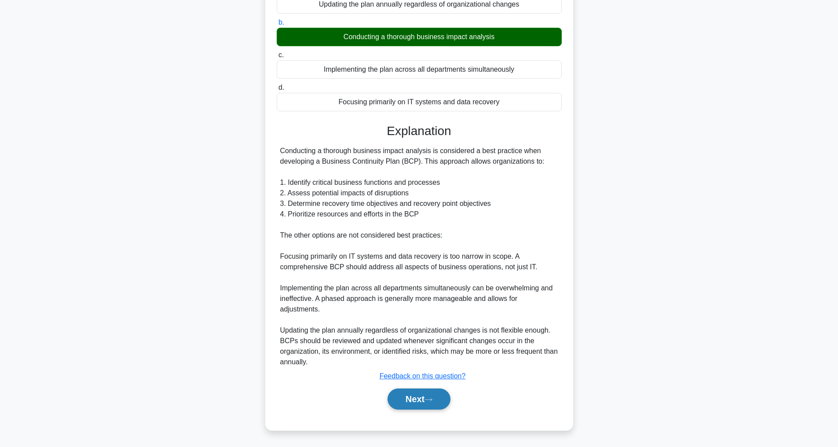
click at [417, 403] on button "Next" at bounding box center [419, 399] width 63 height 21
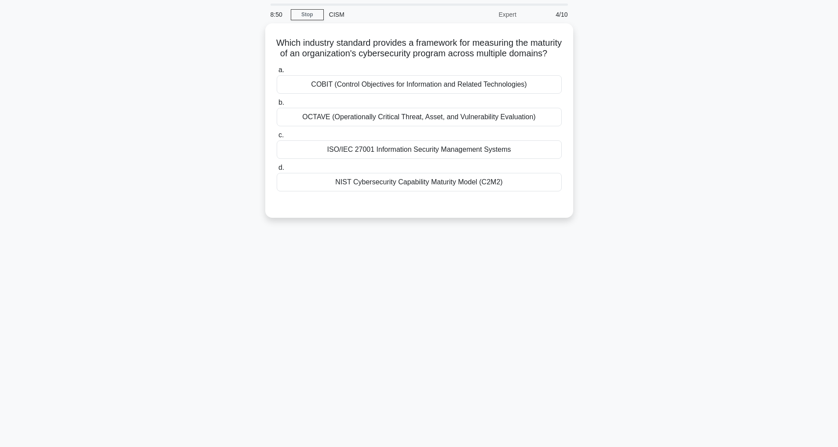
scroll to position [28, 0]
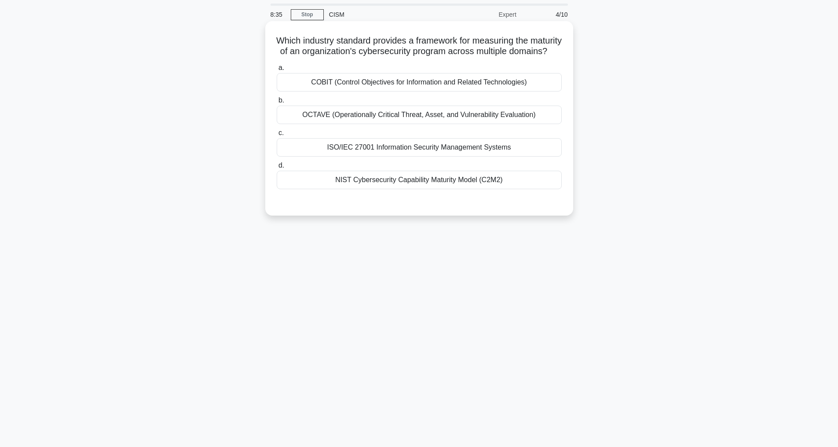
click at [389, 189] on div "NIST Cybersecurity Capability Maturity Model (C2M2)" at bounding box center [419, 180] width 285 height 18
click at [277, 169] on input "d. NIST Cybersecurity Capability Maturity Model (C2M2)" at bounding box center [277, 166] width 0 height 6
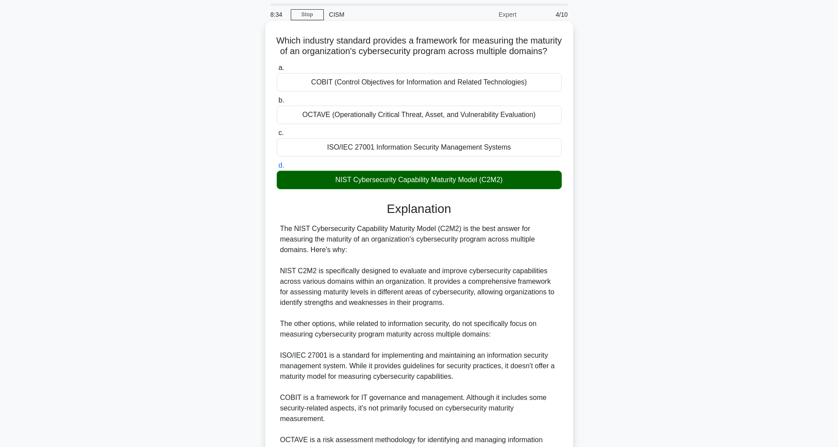
scroll to position [191, 0]
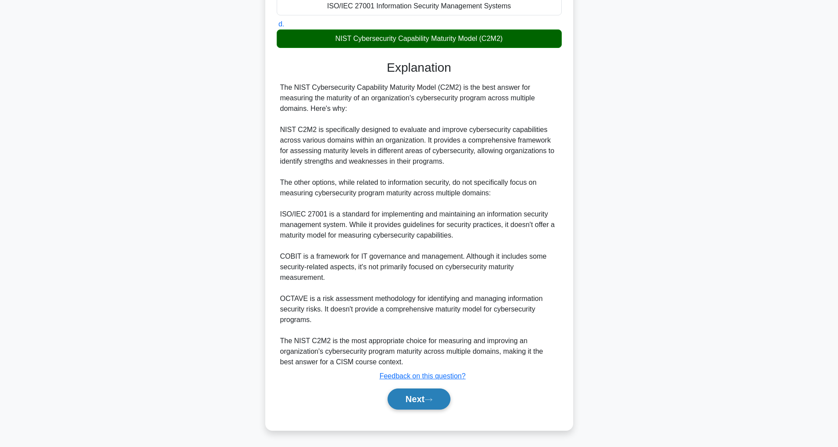
click at [405, 405] on button "Next" at bounding box center [419, 399] width 63 height 21
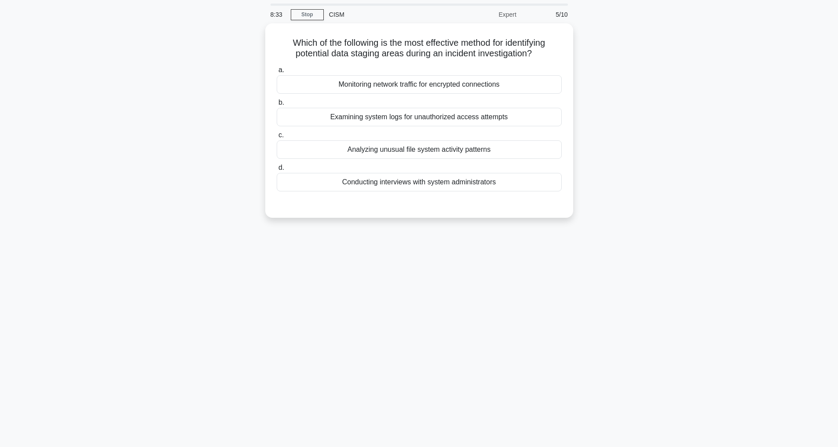
scroll to position [28, 0]
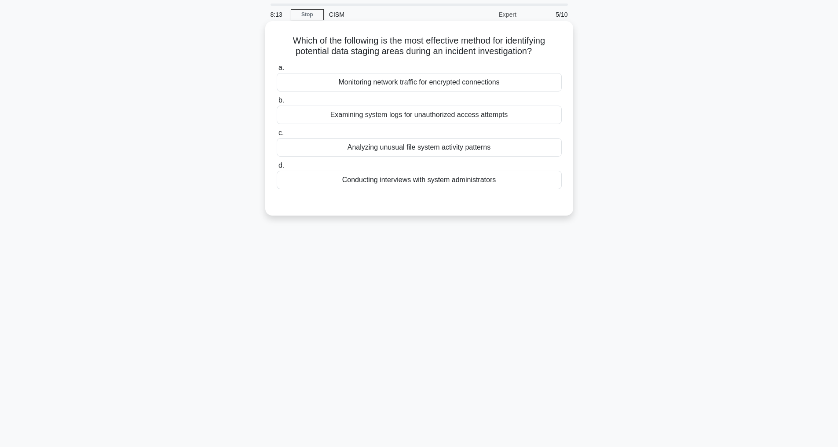
click at [401, 148] on div "Analyzing unusual file system activity patterns" at bounding box center [419, 147] width 285 height 18
click at [277, 136] on input "c. Analyzing unusual file system activity patterns" at bounding box center [277, 133] width 0 height 6
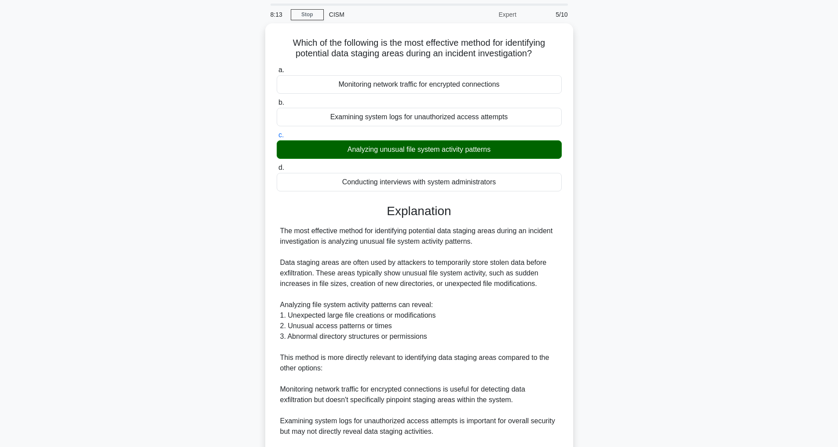
scroll to position [180, 0]
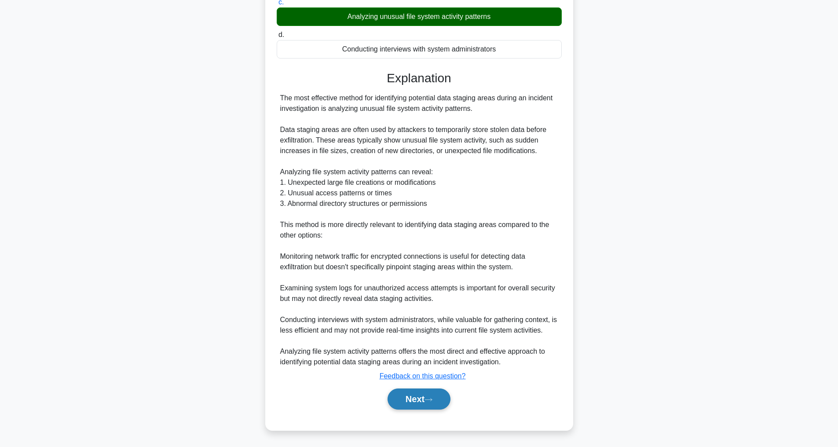
click at [416, 400] on button "Next" at bounding box center [419, 399] width 63 height 21
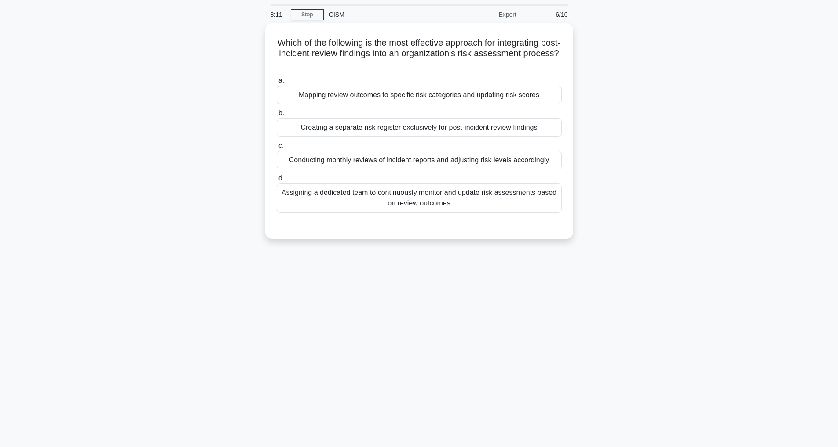
scroll to position [28, 0]
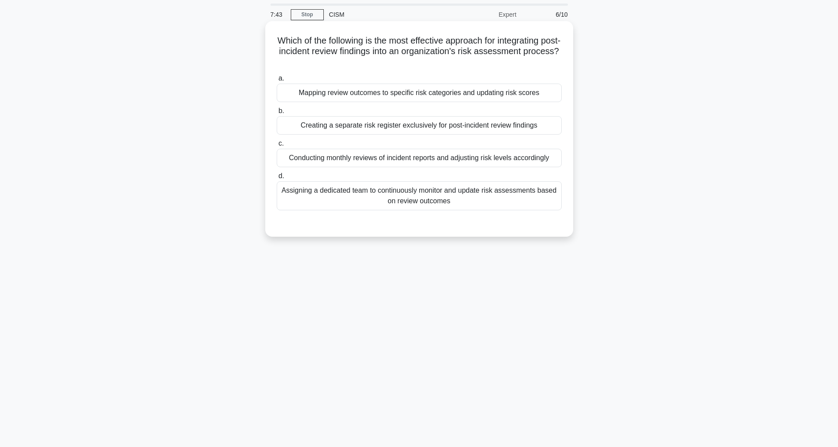
click at [301, 93] on div "Mapping review outcomes to specific risk categories and updating risk scores" at bounding box center [419, 93] width 285 height 18
click at [277, 81] on input "a. Mapping review outcomes to specific risk categories and updating risk scores" at bounding box center [277, 79] width 0 height 6
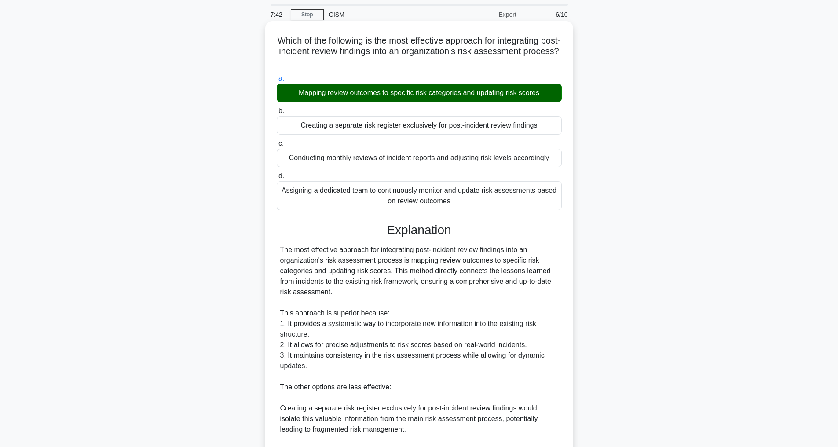
scroll to position [233, 0]
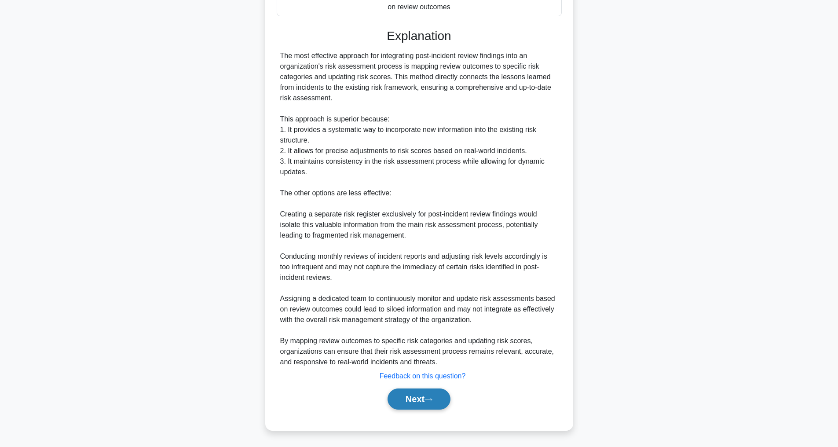
click at [420, 392] on button "Next" at bounding box center [419, 399] width 63 height 21
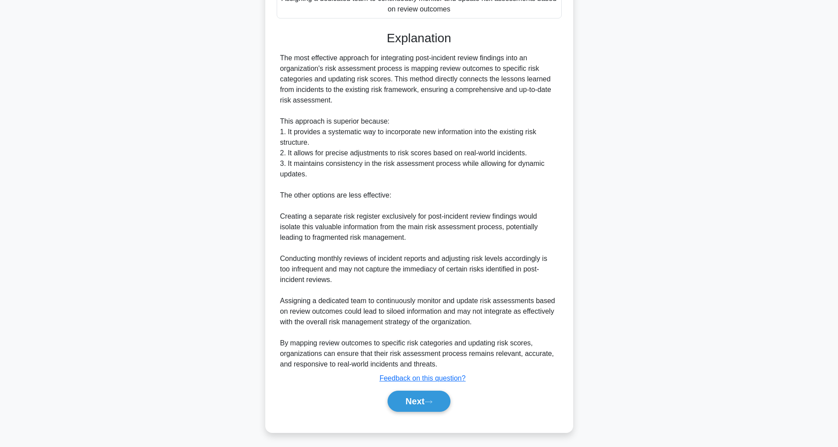
scroll to position [28, 0]
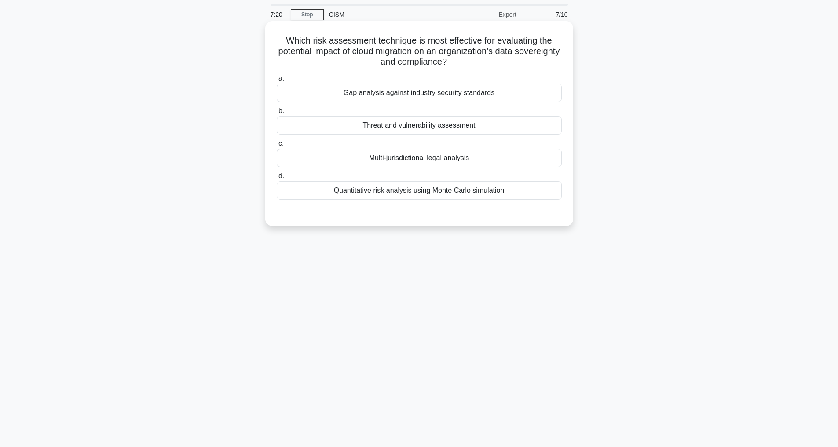
click at [373, 187] on div "Quantitative risk analysis using Monte Carlo simulation" at bounding box center [419, 190] width 285 height 18
click at [277, 179] on input "d. Quantitative risk analysis using Monte Carlo simulation" at bounding box center [277, 176] width 0 height 6
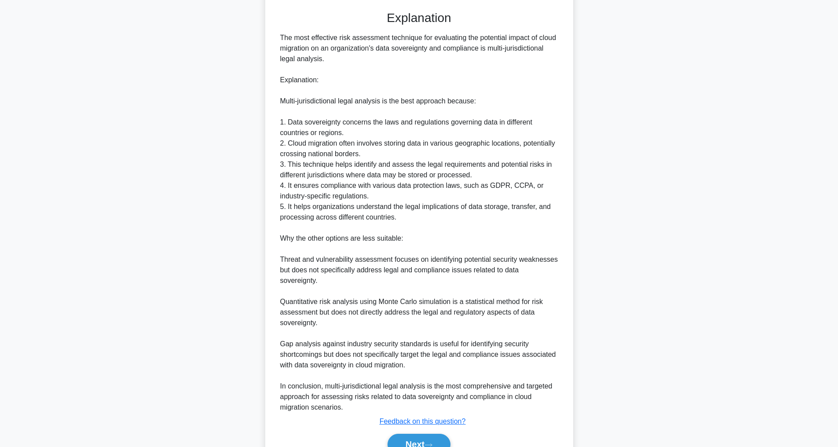
scroll to position [276, 0]
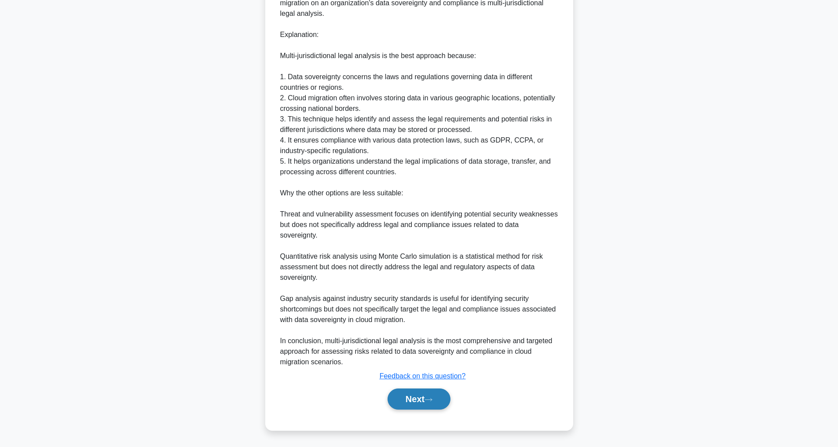
click at [409, 400] on button "Next" at bounding box center [419, 399] width 63 height 21
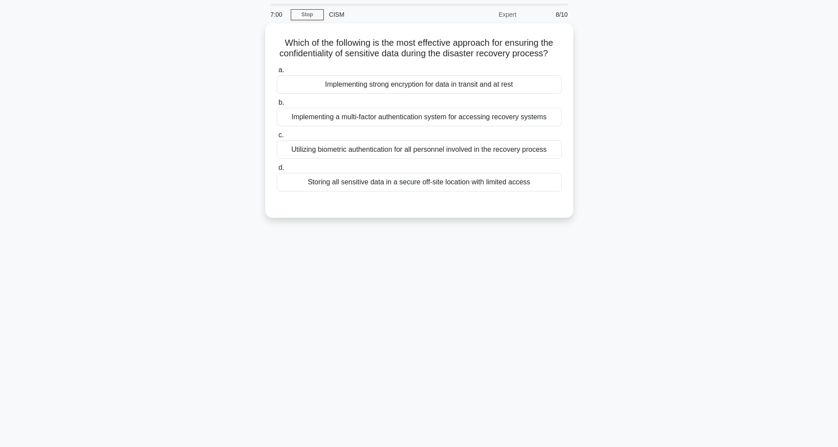
scroll to position [28, 0]
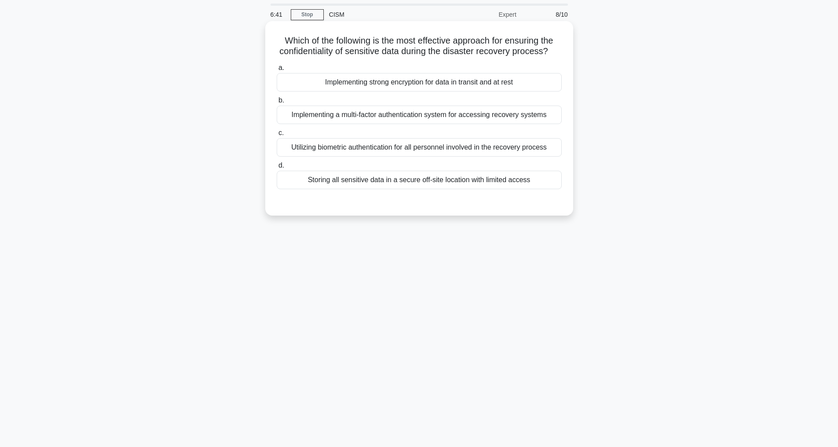
click at [400, 92] on div "Implementing strong encryption for data in transit and at rest" at bounding box center [419, 82] width 285 height 18
click at [277, 71] on input "a. Implementing strong encryption for data in transit and at rest" at bounding box center [277, 68] width 0 height 6
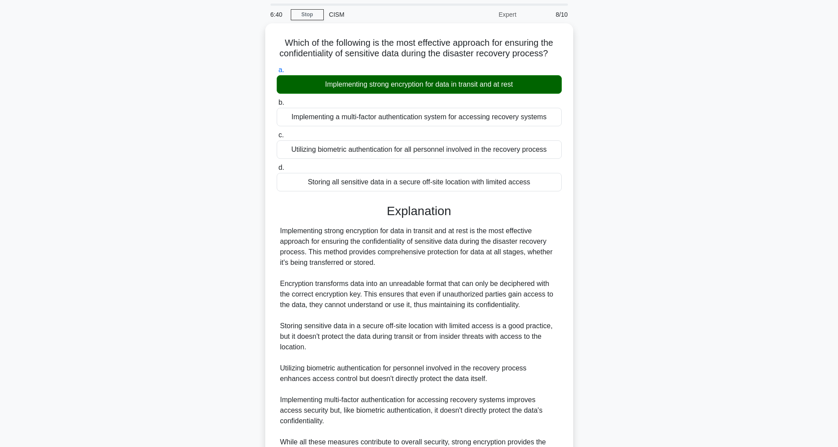
scroll to position [148, 0]
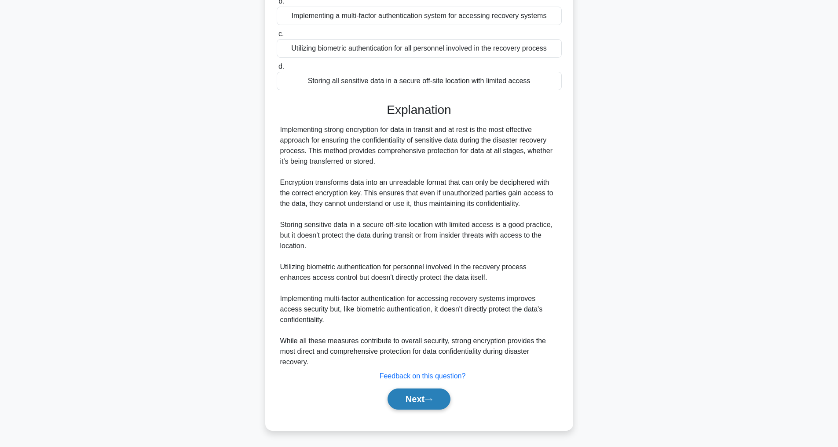
click at [414, 397] on button "Next" at bounding box center [419, 399] width 63 height 21
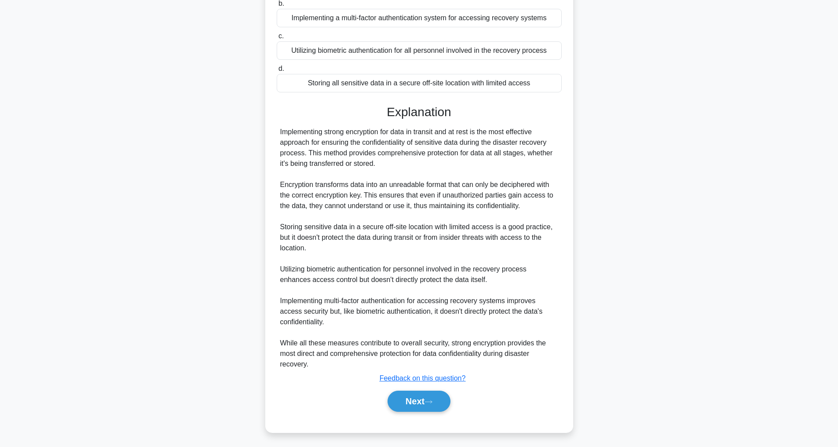
scroll to position [28, 0]
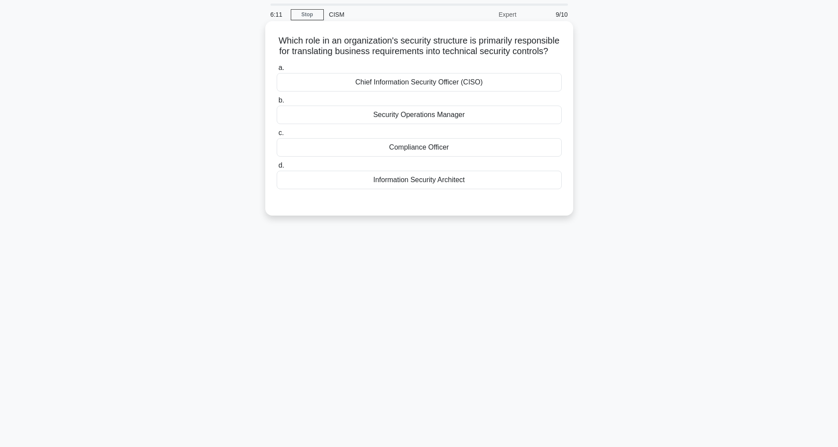
click at [414, 124] on div "Security Operations Manager" at bounding box center [419, 115] width 285 height 18
click at [277, 103] on input "b. Security Operations Manager" at bounding box center [277, 101] width 0 height 6
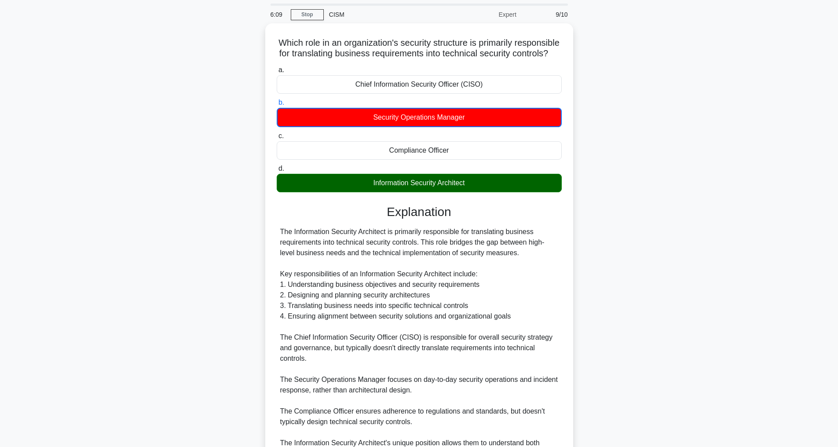
scroll to position [139, 0]
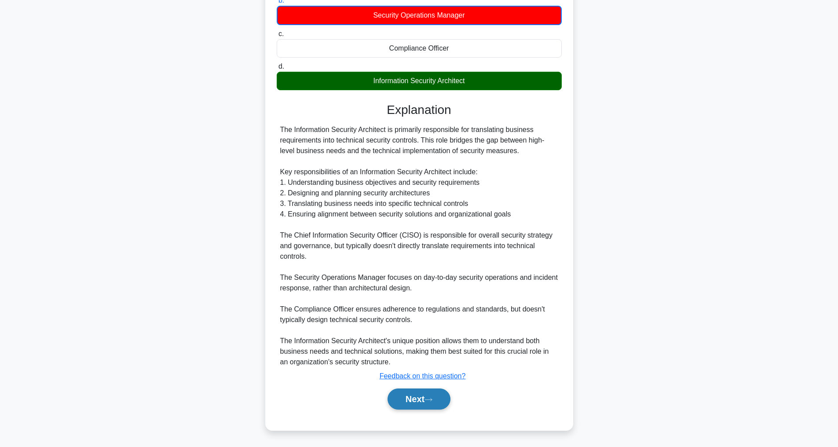
click at [426, 406] on button "Next" at bounding box center [419, 399] width 63 height 21
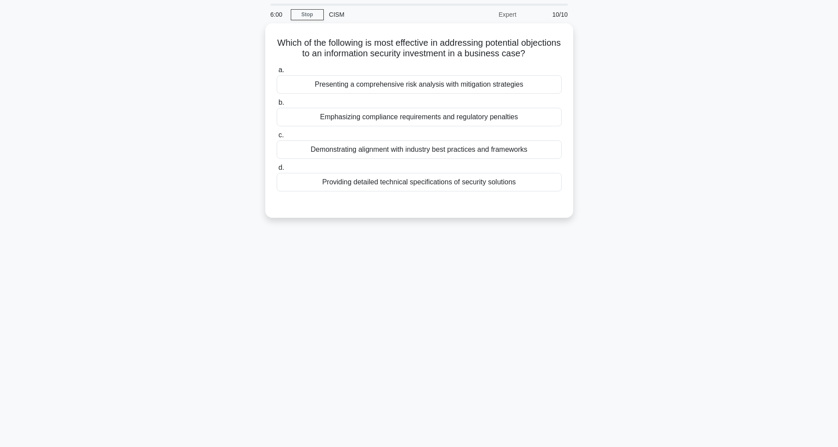
scroll to position [28, 0]
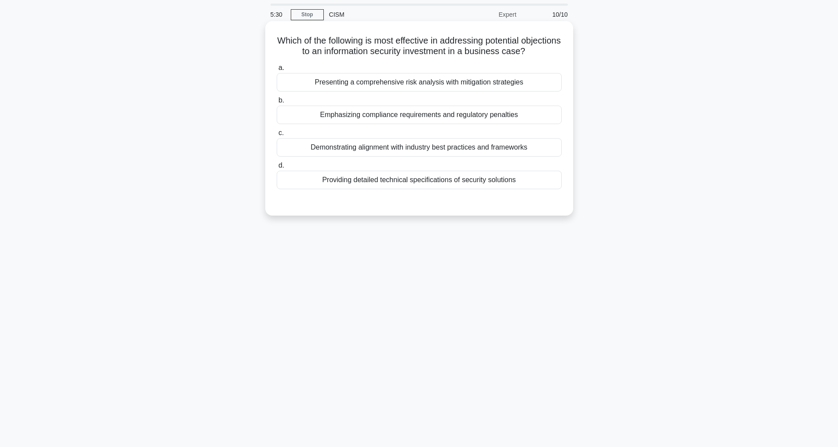
click at [361, 124] on div "Emphasizing compliance requirements and regulatory penalties" at bounding box center [419, 115] width 285 height 18
click at [277, 103] on input "b. Emphasizing compliance requirements and regulatory penalties" at bounding box center [277, 101] width 0 height 6
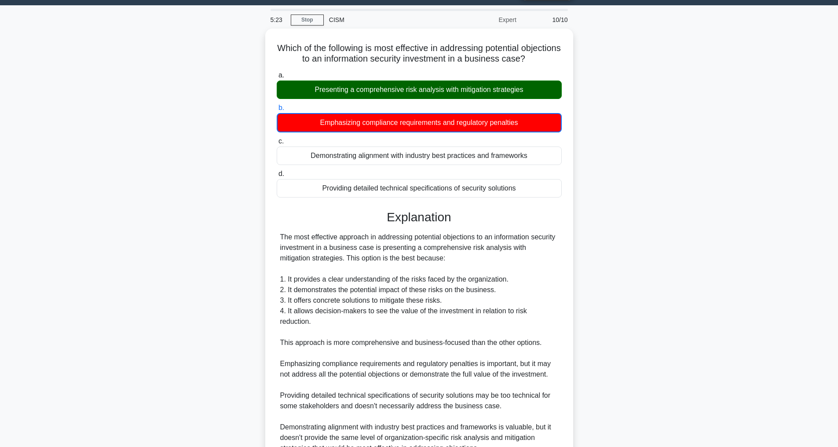
scroll to position [128, 0]
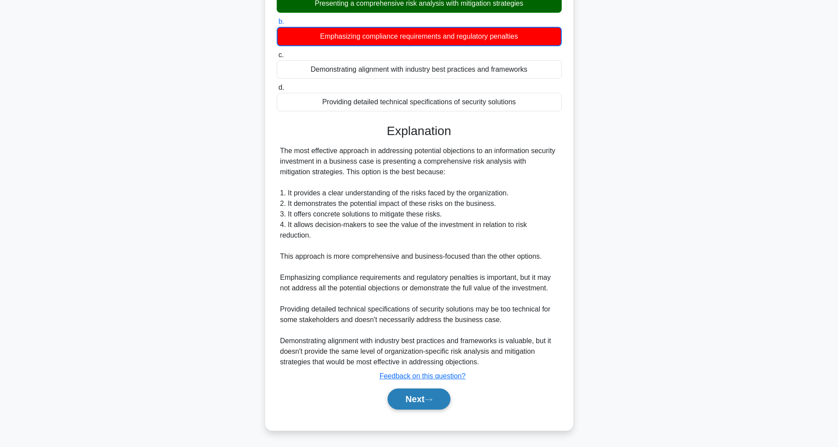
click at [430, 406] on button "Next" at bounding box center [419, 399] width 63 height 21
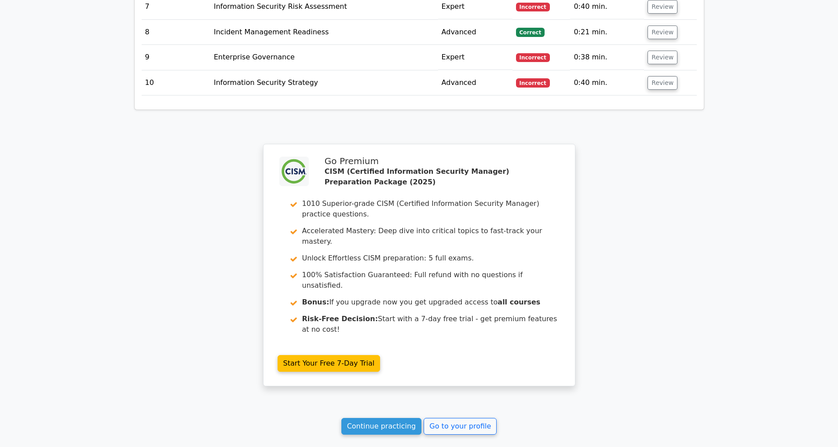
scroll to position [1539, 0]
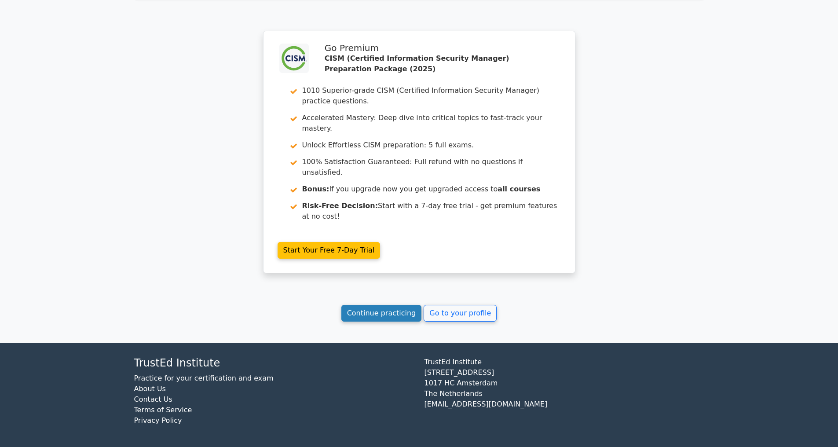
click at [399, 312] on link "Continue practicing" at bounding box center [381, 313] width 81 height 17
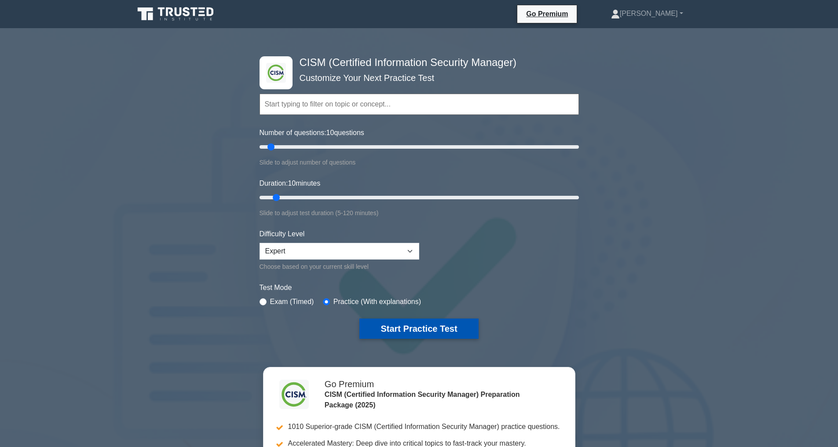
click at [431, 328] on button "Start Practice Test" at bounding box center [418, 329] width 119 height 20
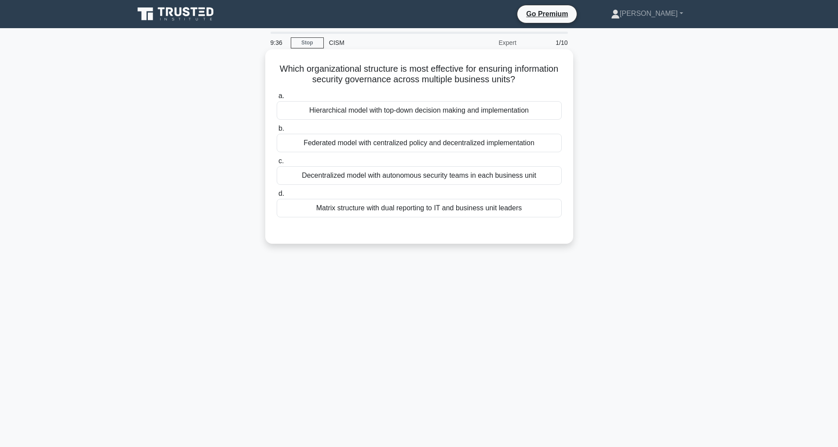
click at [342, 145] on div "Federated model with centralized policy and decentralized implementation" at bounding box center [419, 143] width 285 height 18
click at [277, 132] on input "b. Federated model with centralized policy and decentralized implementation" at bounding box center [277, 129] width 0 height 6
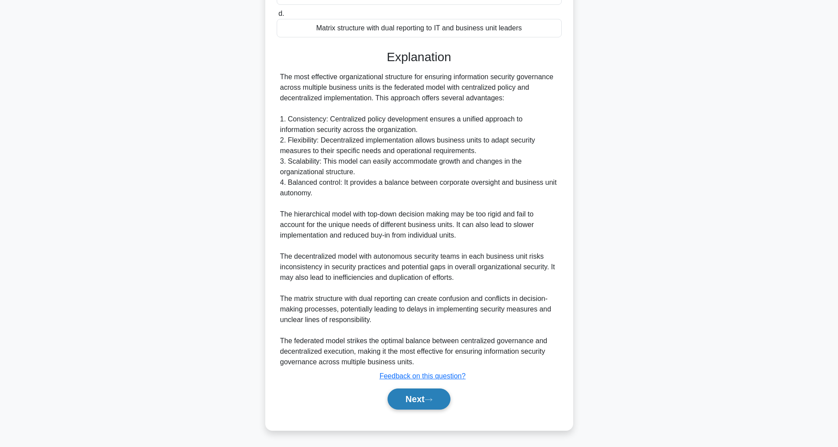
click at [414, 395] on button "Next" at bounding box center [419, 399] width 63 height 21
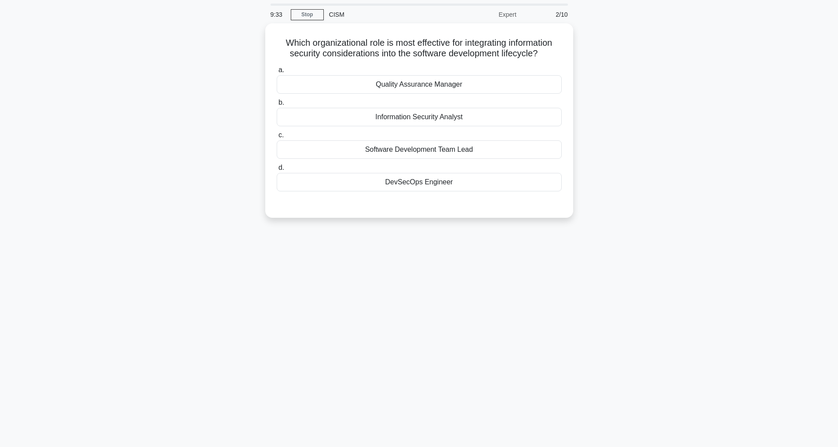
scroll to position [28, 0]
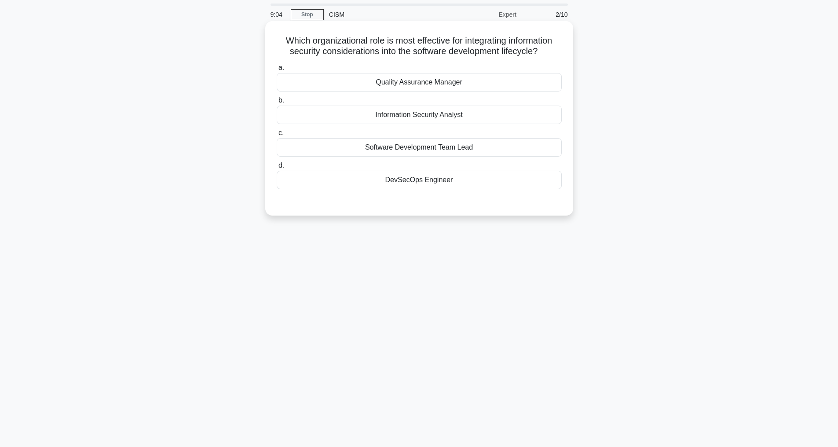
click at [424, 188] on div "DevSecOps Engineer" at bounding box center [419, 180] width 285 height 18
click at [277, 169] on input "d. DevSecOps Engineer" at bounding box center [277, 166] width 0 height 6
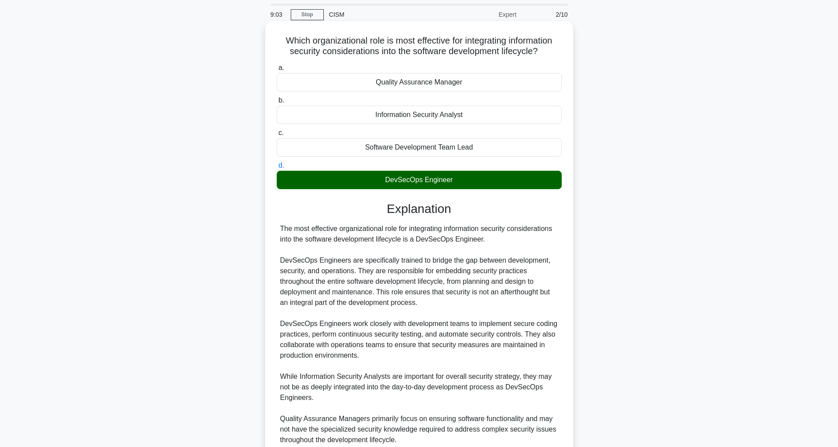
scroll to position [159, 0]
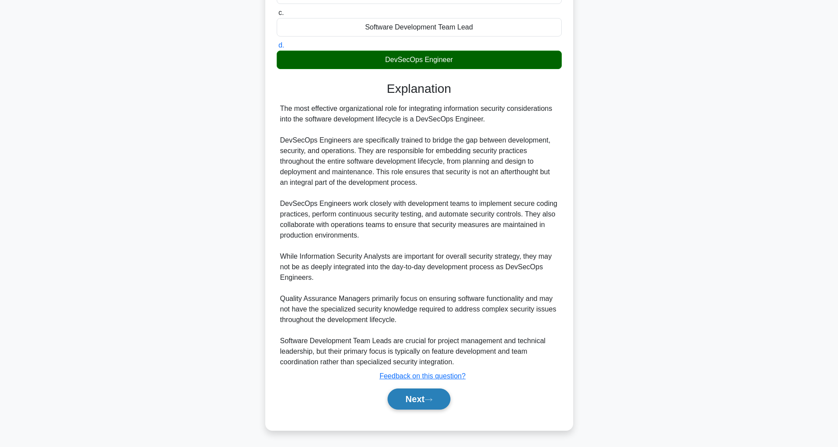
click at [421, 404] on button "Next" at bounding box center [419, 399] width 63 height 21
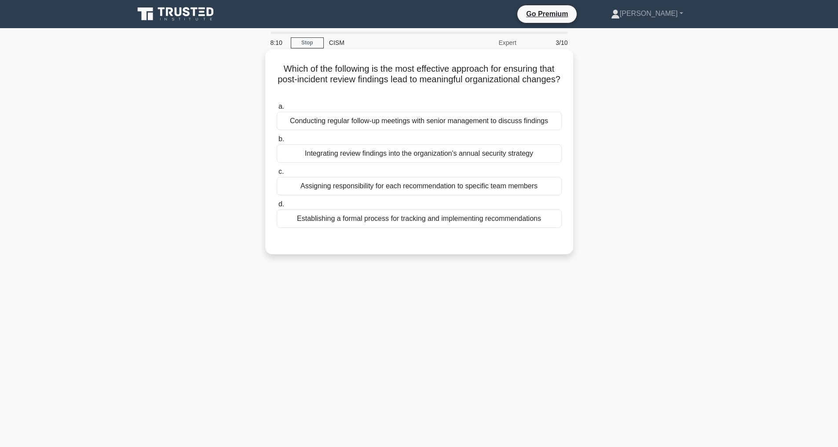
scroll to position [0, 0]
click at [393, 163] on div "Integrating review findings into the organization's annual security strategy" at bounding box center [419, 153] width 285 height 18
click at [277, 142] on input "b. Integrating review findings into the organization's annual security strategy" at bounding box center [277, 139] width 0 height 6
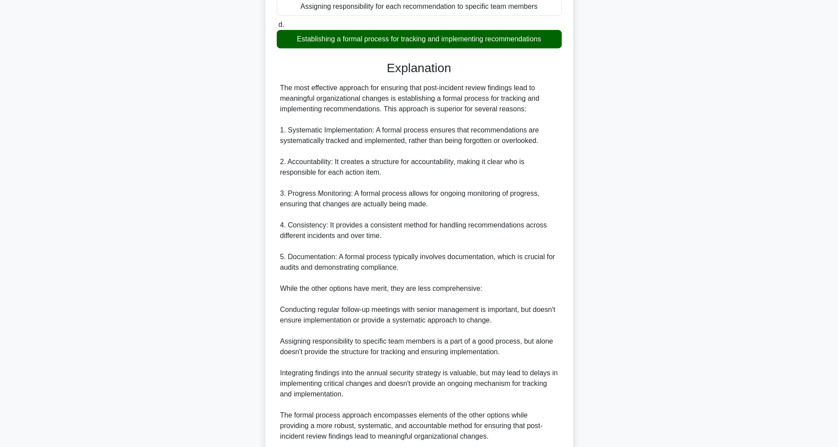
scroll to position [276, 0]
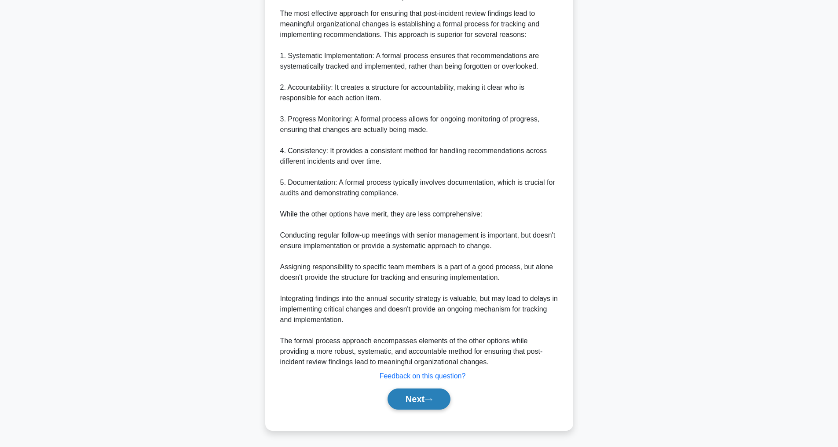
click at [425, 400] on button "Next" at bounding box center [419, 399] width 63 height 21
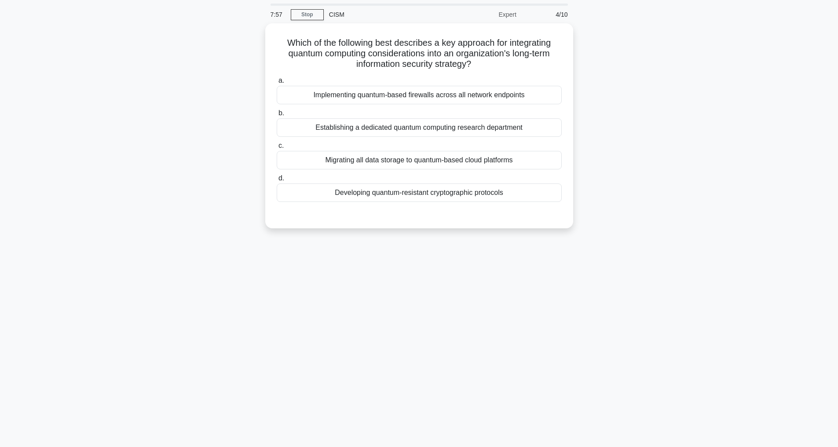
scroll to position [28, 0]
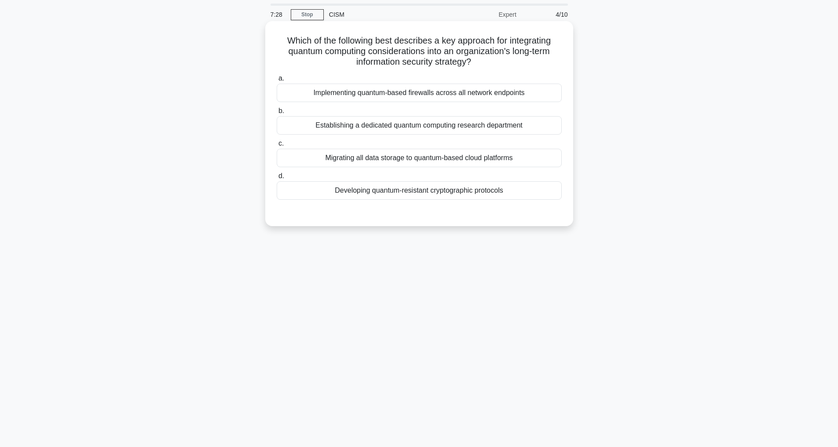
click at [392, 128] on div "Establishing a dedicated quantum computing research department" at bounding box center [419, 125] width 285 height 18
click at [277, 114] on input "b. Establishing a dedicated quantum computing research department" at bounding box center [277, 111] width 0 height 6
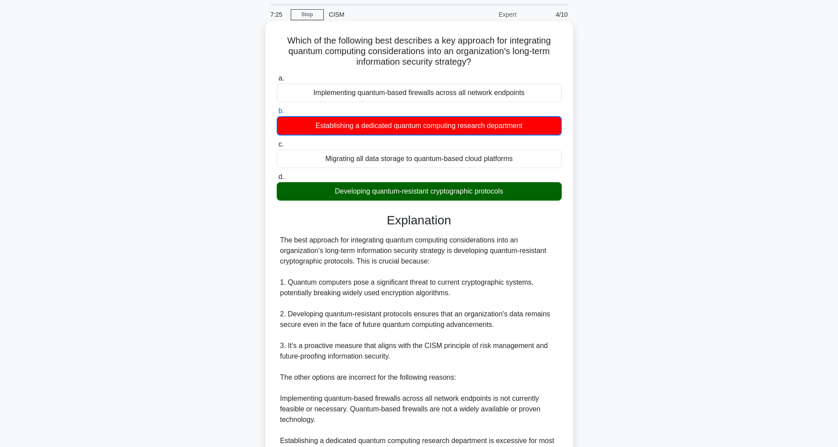
scroll to position [116, 0]
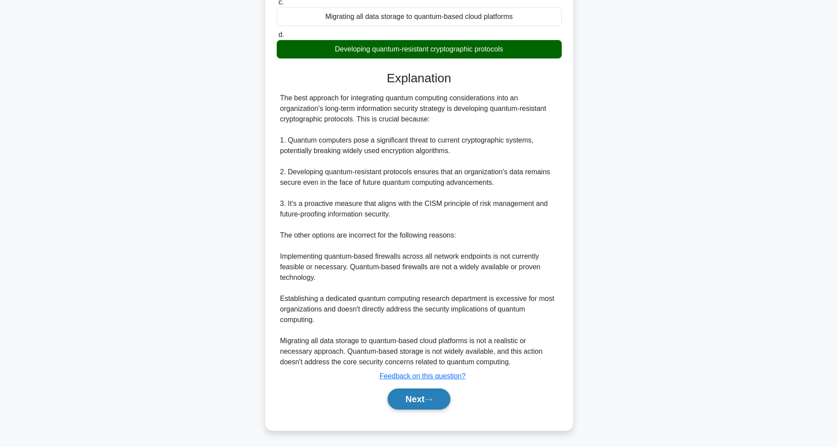
click at [429, 392] on button "Next" at bounding box center [419, 399] width 63 height 21
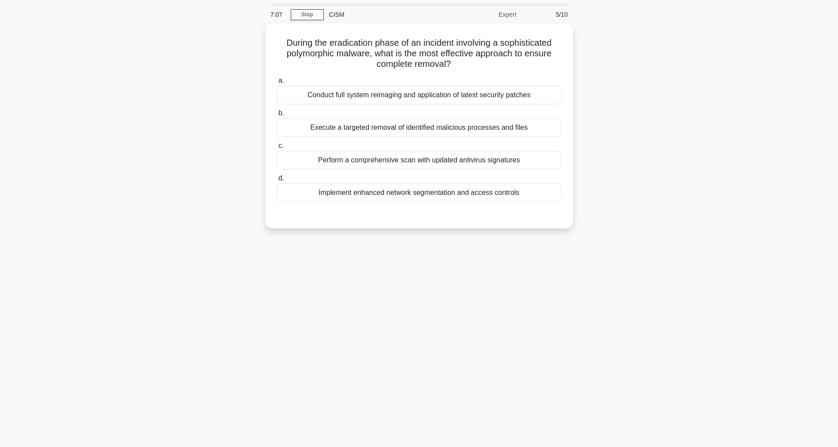
scroll to position [28, 0]
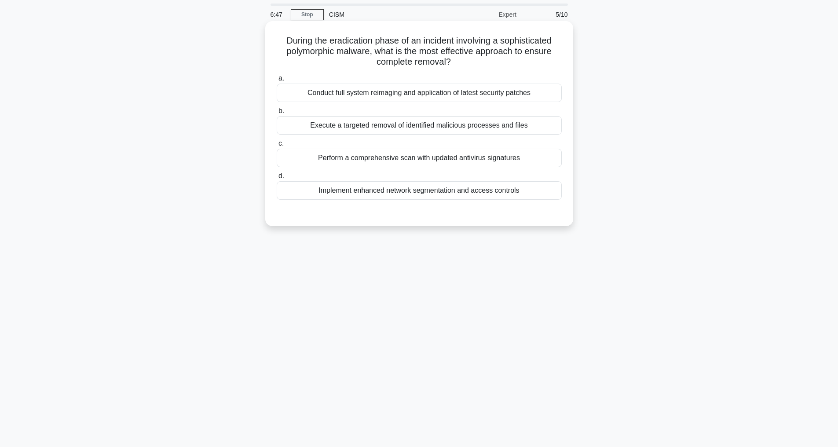
click at [414, 97] on div "Conduct full system reimaging and application of latest security patches" at bounding box center [419, 93] width 285 height 18
click at [277, 81] on input "a. Conduct full system reimaging and application of latest security patches" at bounding box center [277, 79] width 0 height 6
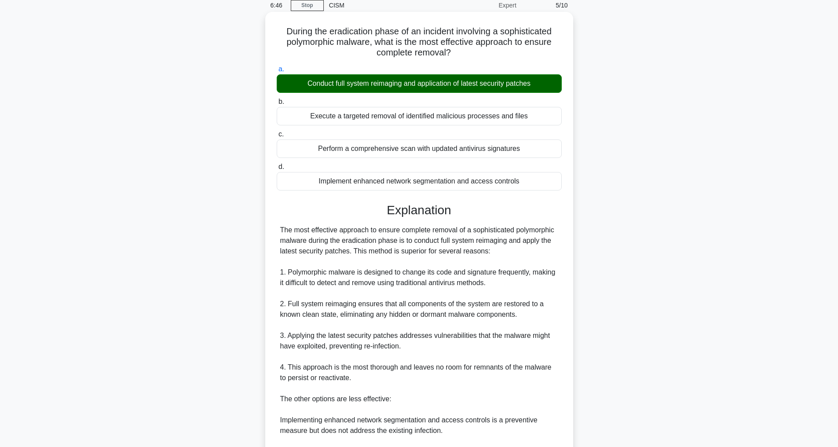
scroll to position [233, 0]
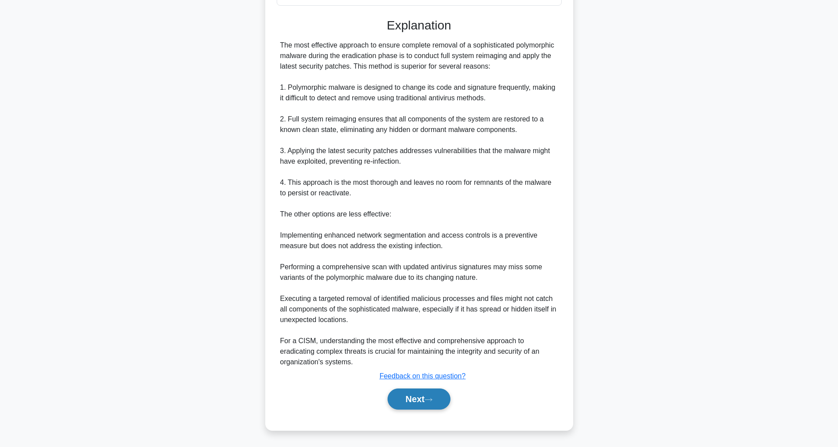
click at [428, 395] on button "Next" at bounding box center [419, 399] width 63 height 21
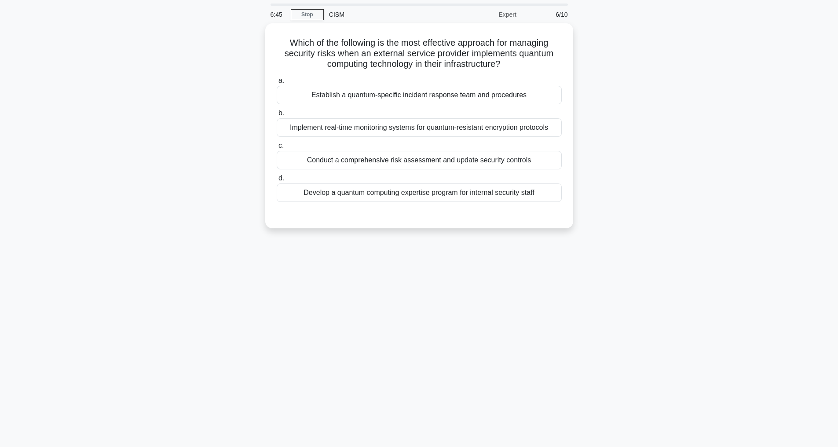
scroll to position [28, 0]
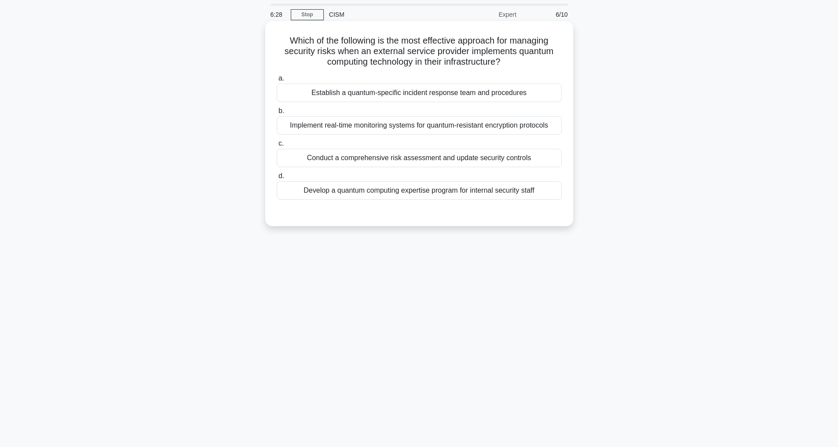
click at [395, 167] on div "Conduct a comprehensive risk assessment and update security controls" at bounding box center [419, 158] width 285 height 18
click at [277, 147] on input "c. Conduct a comprehensive risk assessment and update security controls" at bounding box center [277, 144] width 0 height 6
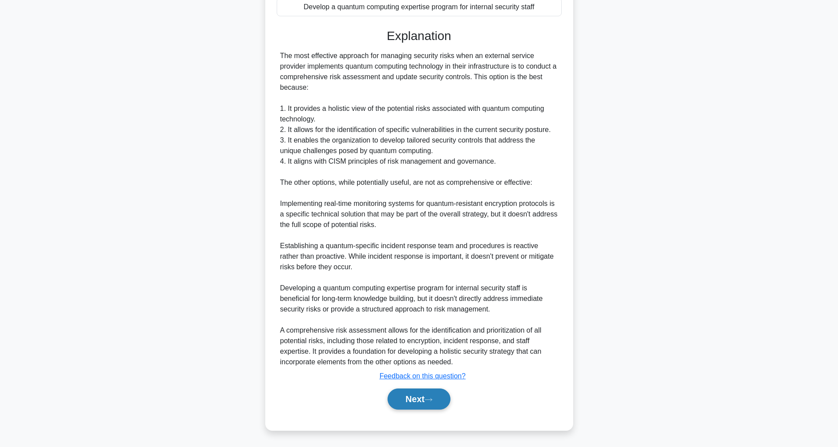
click at [429, 403] on button "Next" at bounding box center [419, 399] width 63 height 21
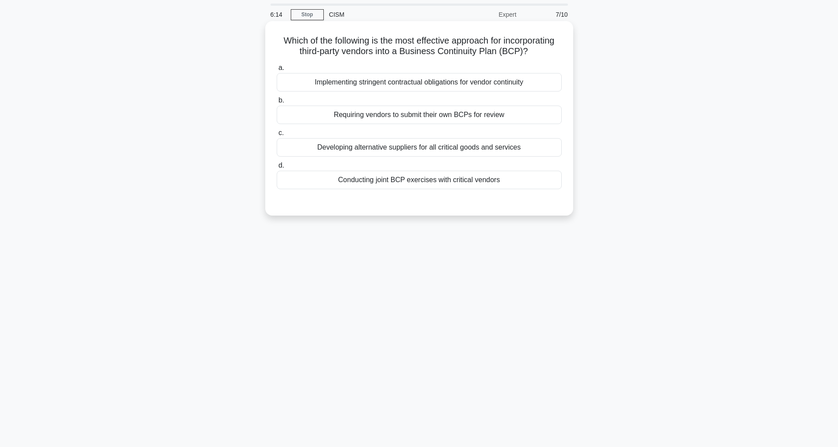
click at [431, 189] on div "Conducting joint BCP exercises with critical vendors" at bounding box center [419, 180] width 285 height 18
click at [277, 169] on input "d. Conducting joint BCP exercises with critical vendors" at bounding box center [277, 166] width 0 height 6
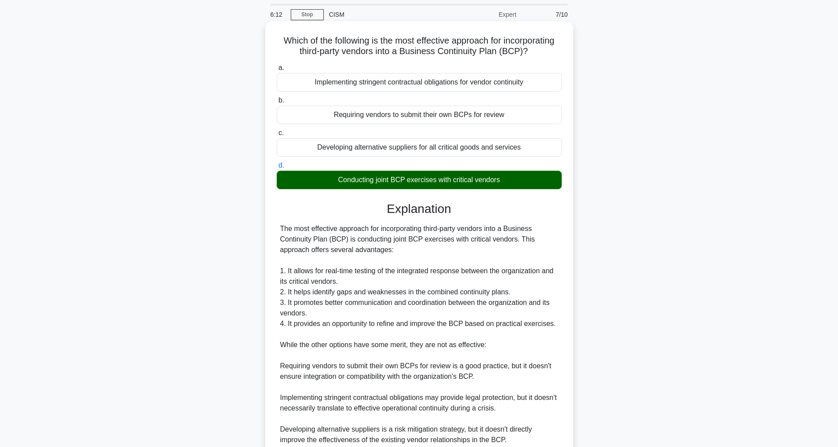
scroll to position [169, 0]
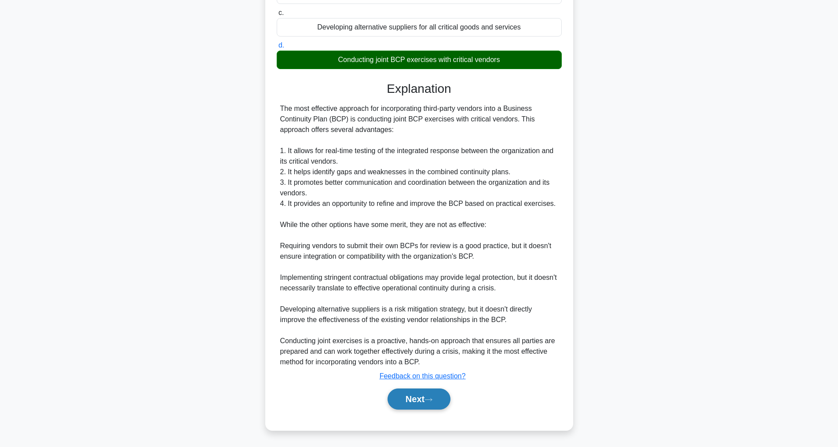
click at [430, 402] on button "Next" at bounding box center [419, 399] width 63 height 21
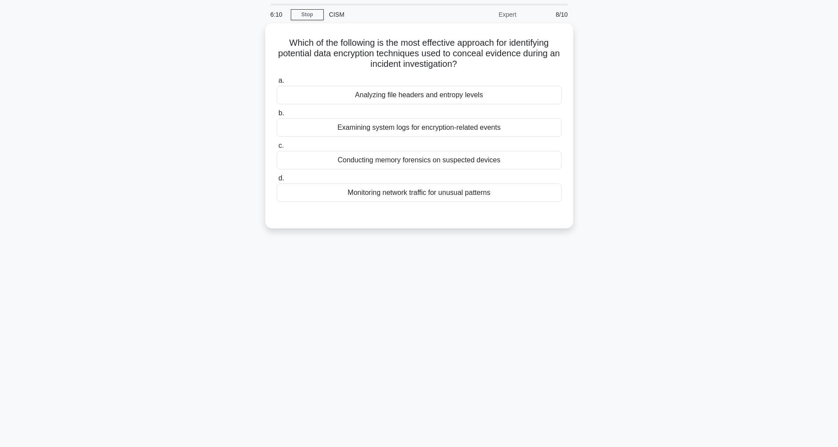
scroll to position [0, 0]
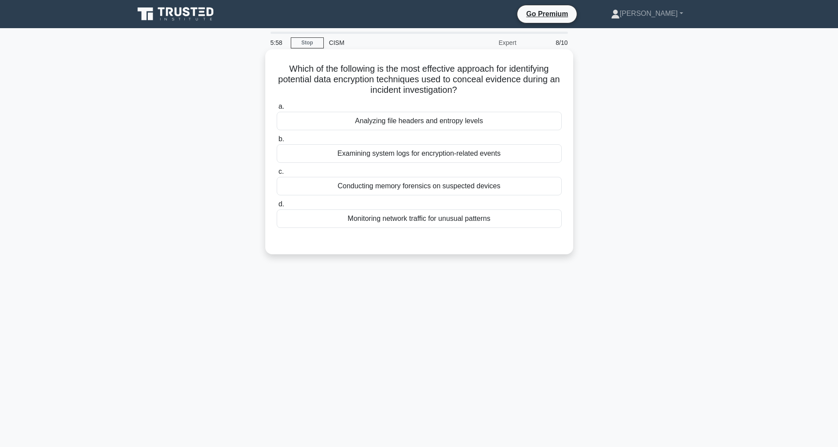
click at [388, 184] on div "Conducting memory forensics on suspected devices" at bounding box center [419, 186] width 285 height 18
click at [277, 175] on input "c. Conducting memory forensics on suspected devices" at bounding box center [277, 172] width 0 height 6
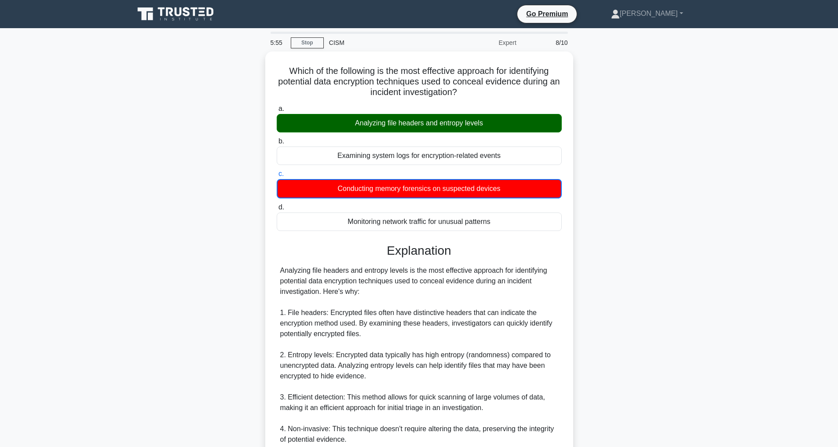
scroll to position [176, 0]
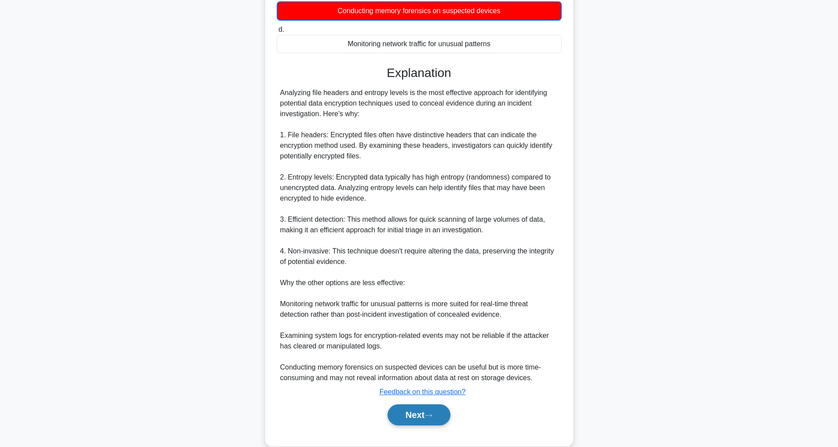
click at [397, 415] on button "Next" at bounding box center [419, 414] width 63 height 21
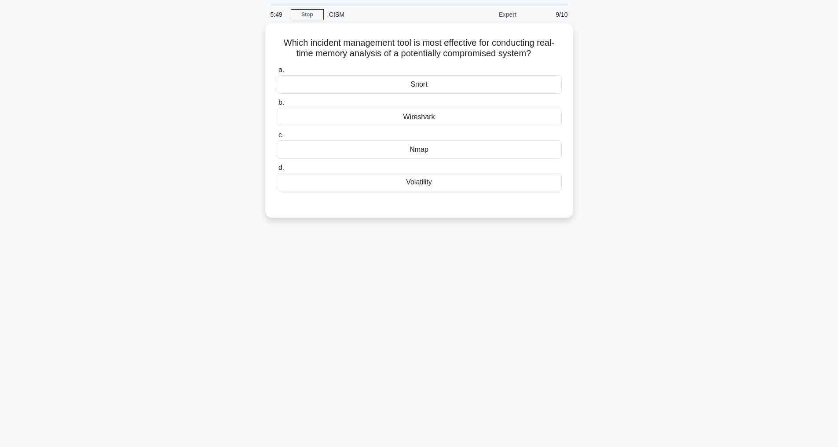
scroll to position [28, 0]
click at [420, 149] on div "Nmap" at bounding box center [419, 147] width 285 height 18
click at [277, 136] on input "c. Nmap" at bounding box center [277, 133] width 0 height 6
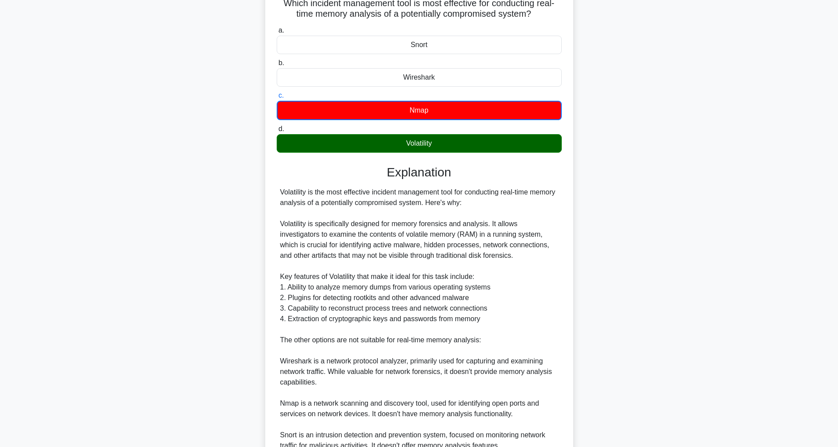
scroll to position [202, 0]
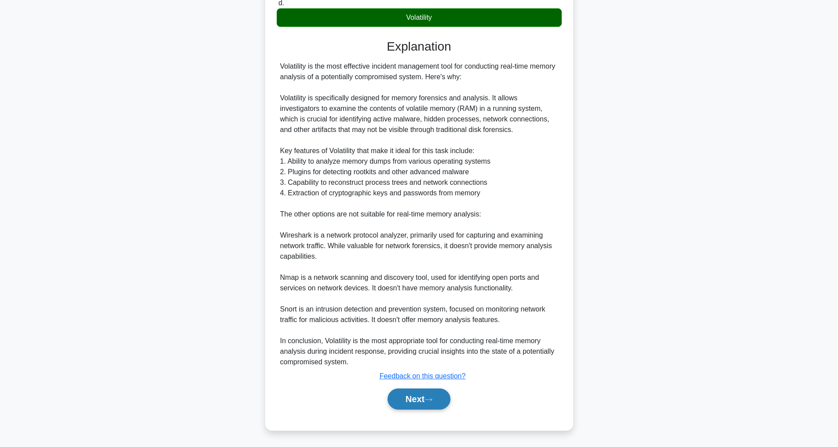
click at [407, 402] on button "Next" at bounding box center [419, 399] width 63 height 21
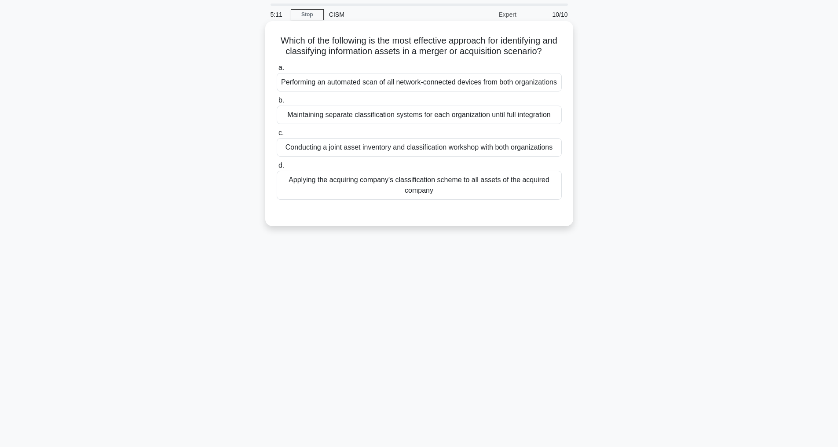
click at [377, 157] on div "Conducting a joint asset inventory and classification workshop with both organi…" at bounding box center [419, 147] width 285 height 18
click at [277, 136] on input "c. Conducting a joint asset inventory and classification workshop with both org…" at bounding box center [277, 133] width 0 height 6
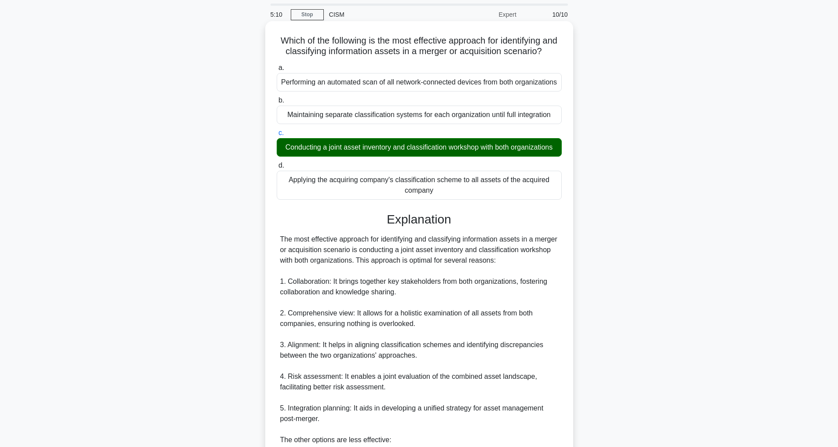
scroll to position [328, 0]
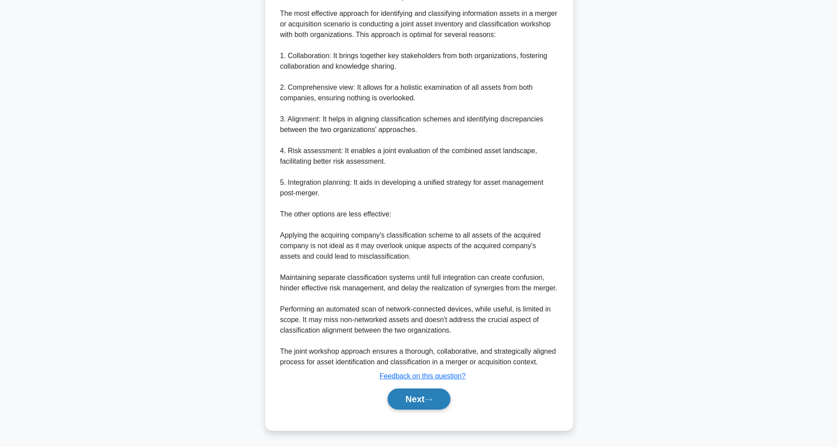
click at [431, 394] on button "Next" at bounding box center [419, 399] width 63 height 21
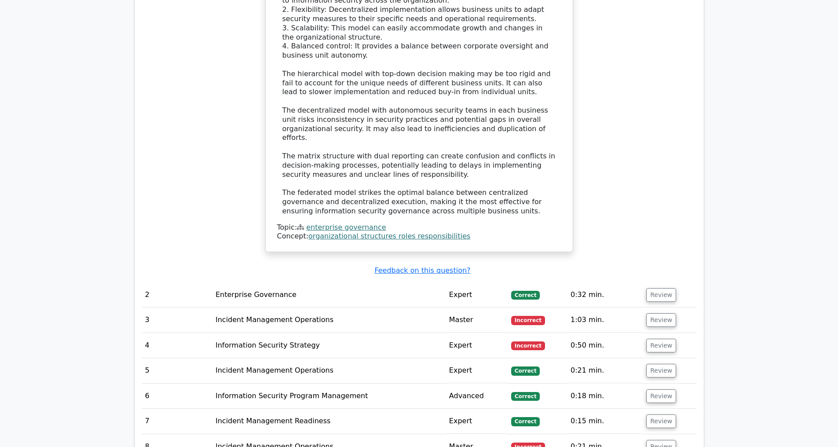
scroll to position [1393, 0]
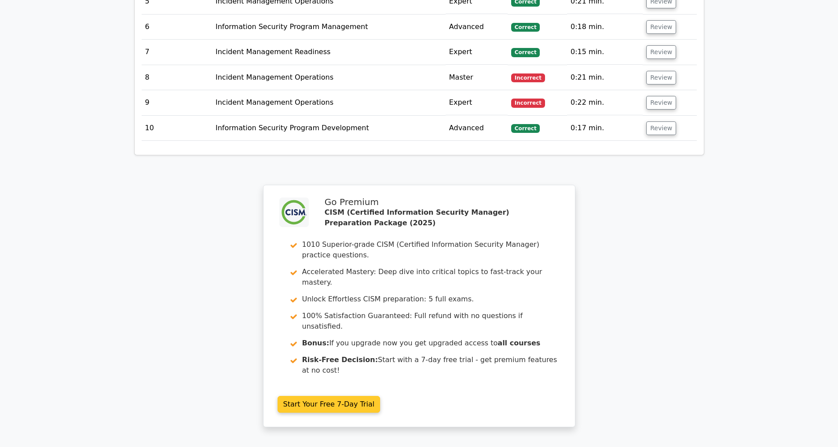
click at [292, 413] on link "Start Your Free 7-Day Trial" at bounding box center [329, 404] width 103 height 17
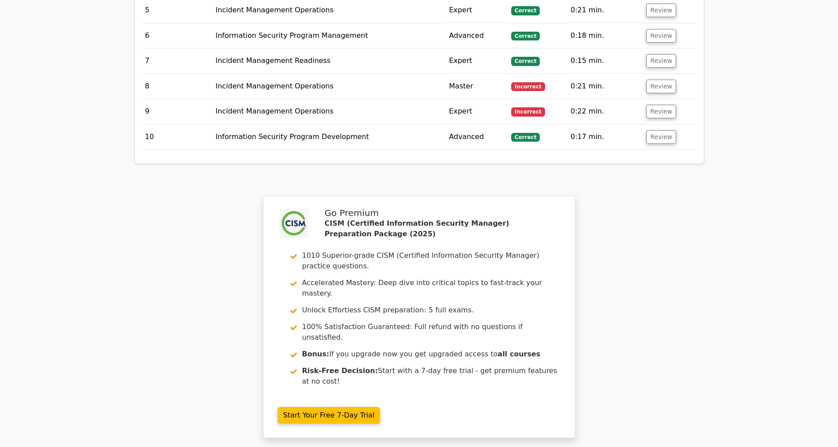
scroll to position [1555, 0]
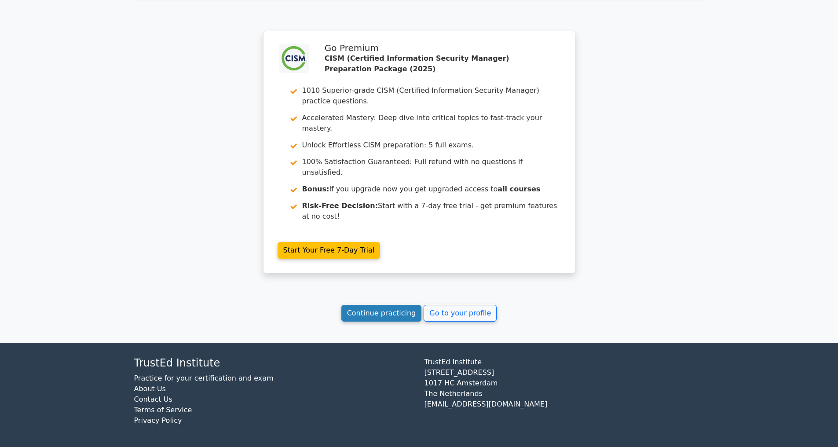
click at [368, 315] on link "Continue practicing" at bounding box center [381, 313] width 81 height 17
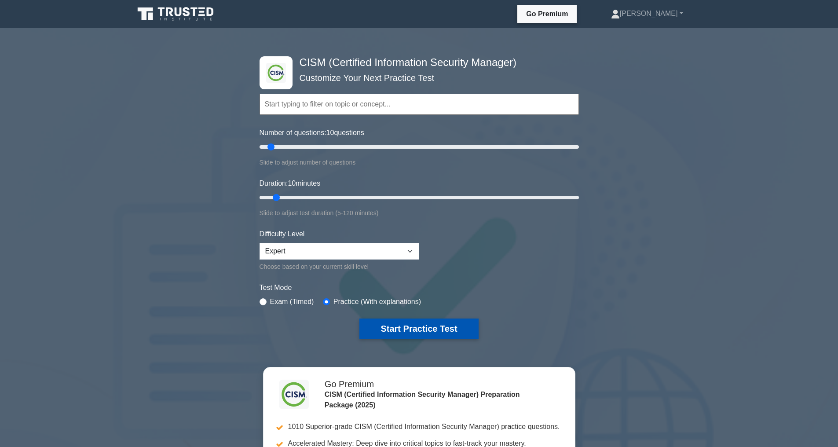
click at [420, 332] on button "Start Practice Test" at bounding box center [418, 329] width 119 height 20
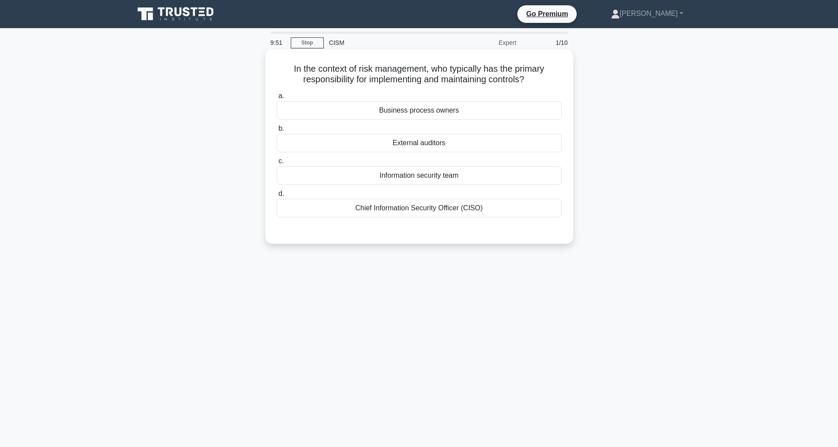
click at [396, 113] on div "Business process owners" at bounding box center [419, 110] width 285 height 18
click at [277, 99] on input "a. Business process owners" at bounding box center [277, 96] width 0 height 6
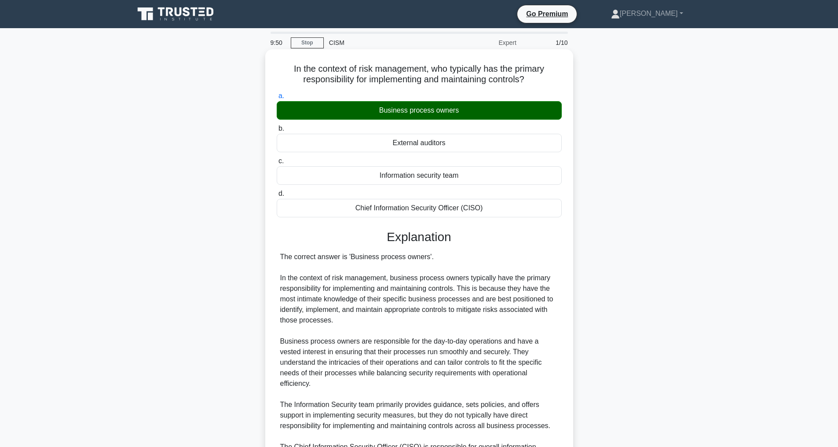
scroll to position [201, 0]
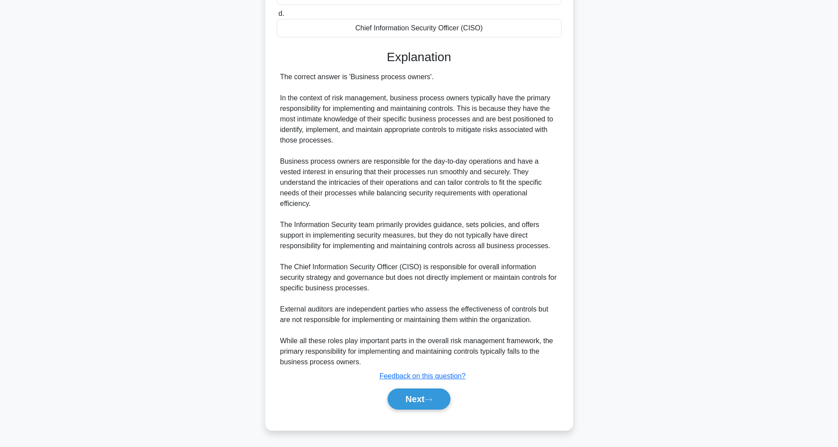
click at [414, 411] on div "Next" at bounding box center [419, 399] width 285 height 28
click at [412, 403] on button "Next" at bounding box center [419, 399] width 63 height 21
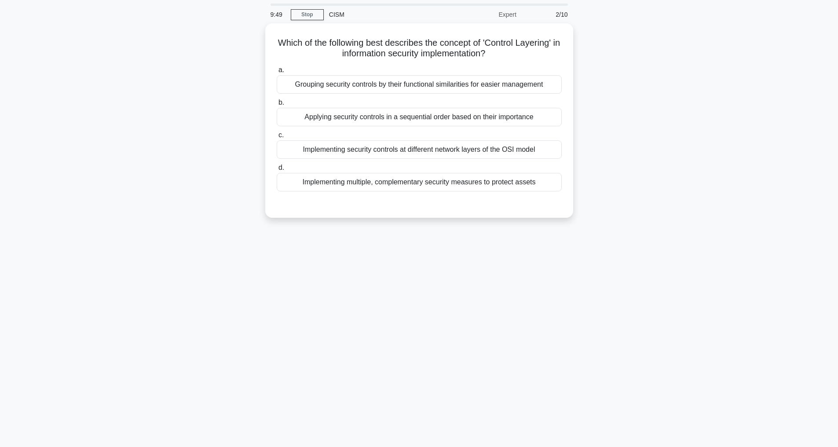
scroll to position [28, 0]
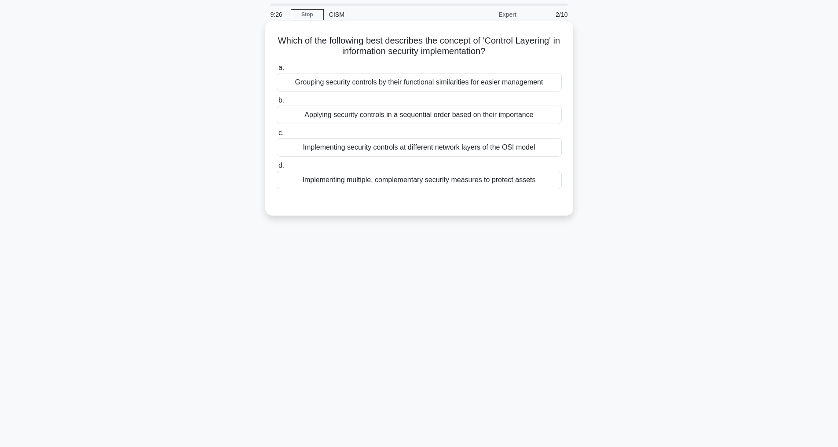
click at [392, 148] on div "Implementing security controls at different network layers of the OSI model" at bounding box center [419, 147] width 285 height 18
click at [277, 136] on input "c. Implementing security controls at different network layers of the OSI model" at bounding box center [277, 133] width 0 height 6
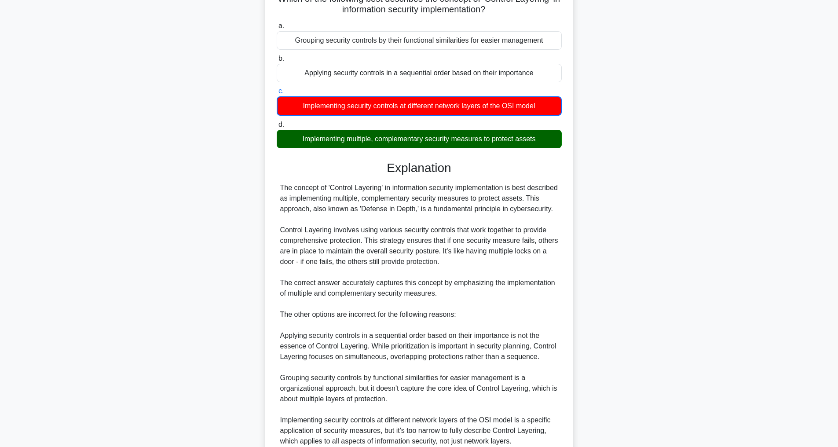
scroll to position [181, 0]
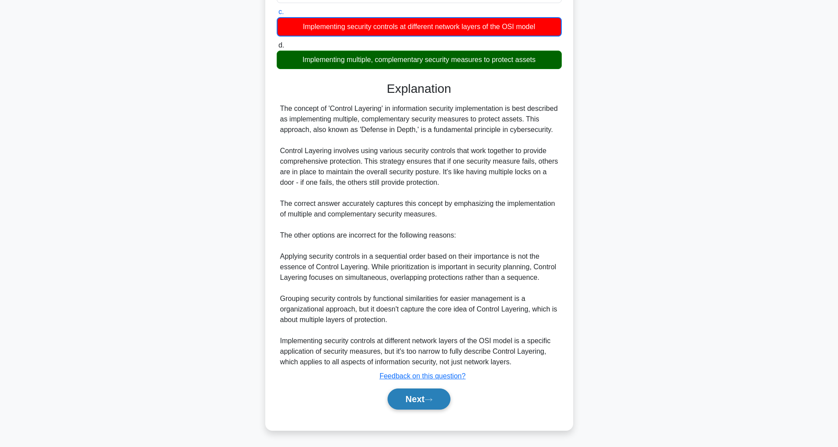
click at [416, 402] on button "Next" at bounding box center [419, 399] width 63 height 21
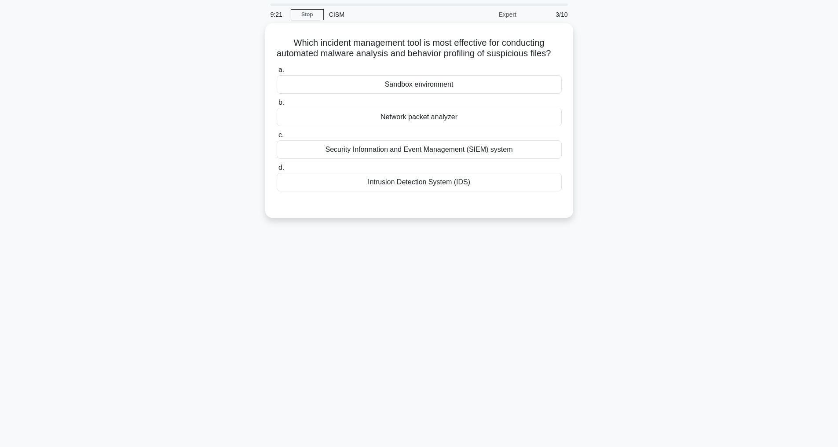
scroll to position [28, 0]
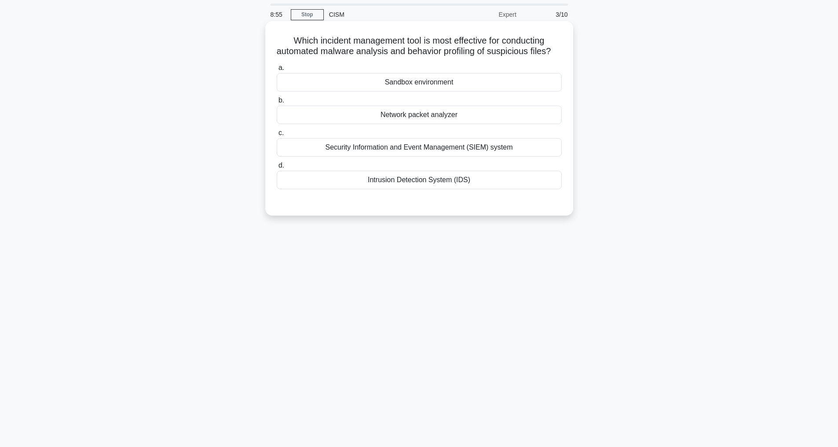
click at [396, 157] on div "Security Information and Event Management (SIEM) system" at bounding box center [419, 147] width 285 height 18
click at [277, 136] on input "c. Security Information and Event Management (SIEM) system" at bounding box center [277, 133] width 0 height 6
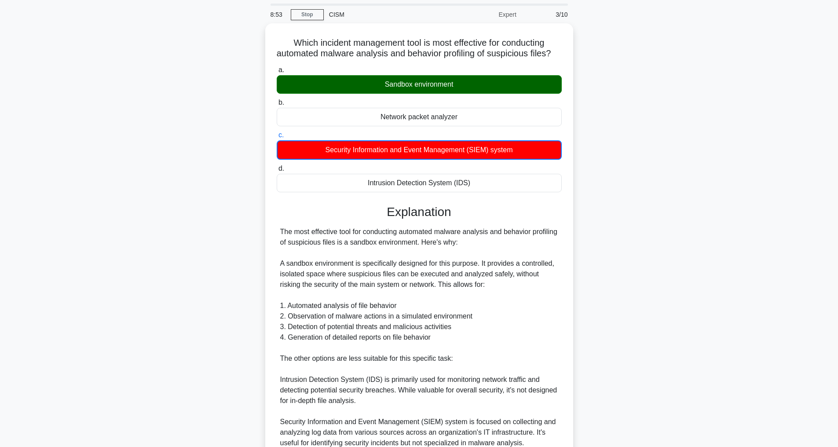
scroll to position [213, 0]
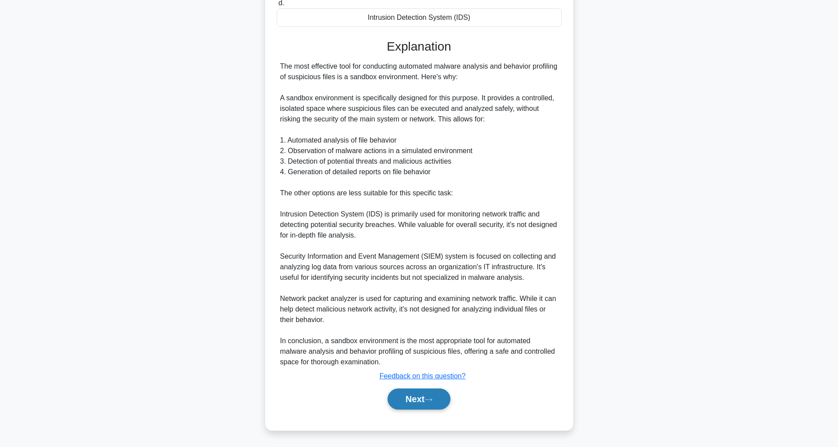
click at [413, 396] on button "Next" at bounding box center [419, 399] width 63 height 21
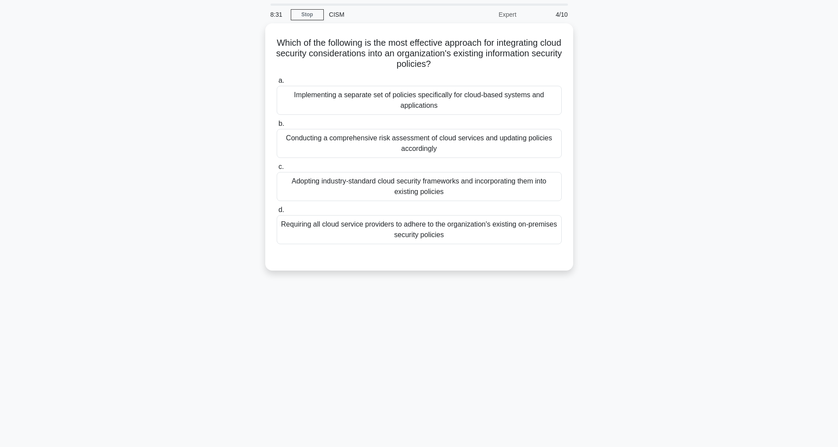
scroll to position [0, 0]
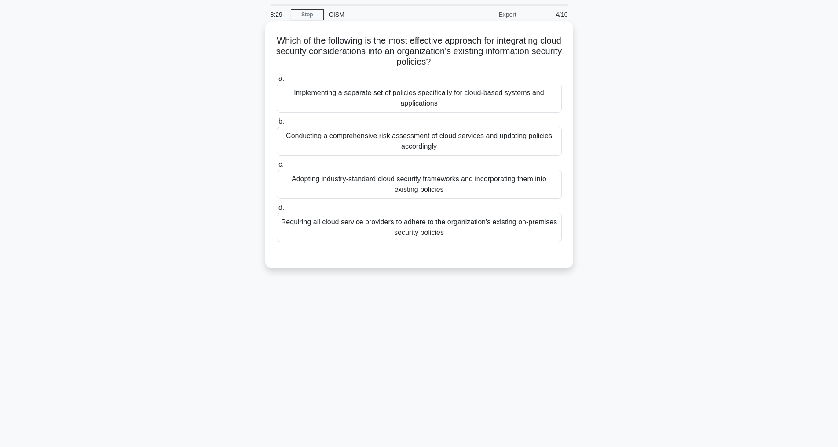
click at [338, 143] on div "Conducting a comprehensive risk assessment of cloud services and updating polic…" at bounding box center [419, 141] width 285 height 29
click at [277, 125] on input "b. Conducting a comprehensive risk assessment of cloud services and updating po…" at bounding box center [277, 122] width 0 height 6
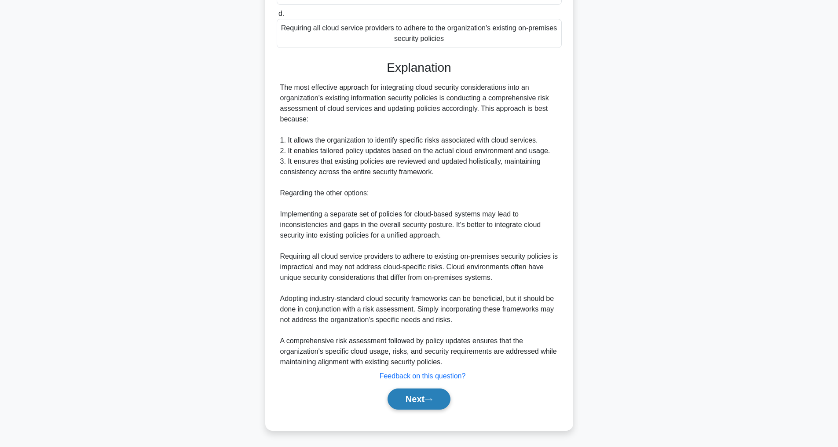
click at [426, 406] on button "Next" at bounding box center [419, 399] width 63 height 21
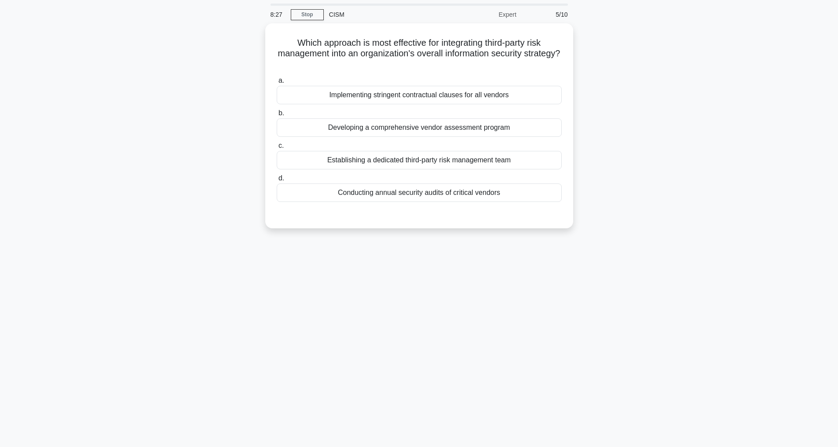
scroll to position [28, 0]
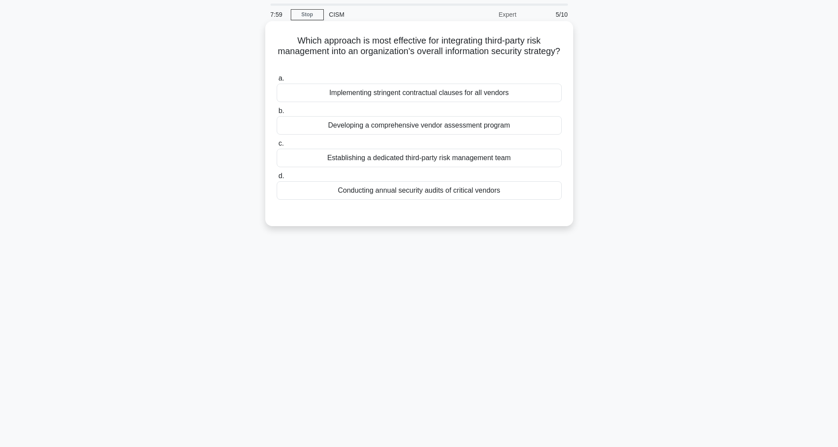
click at [382, 123] on div "Developing a comprehensive vendor assessment program" at bounding box center [419, 125] width 285 height 18
click at [277, 114] on input "b. Developing a comprehensive vendor assessment program" at bounding box center [277, 111] width 0 height 6
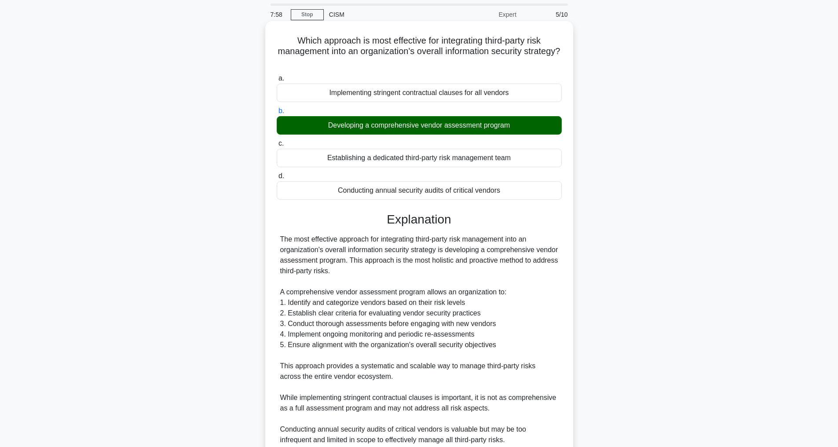
scroll to position [148, 0]
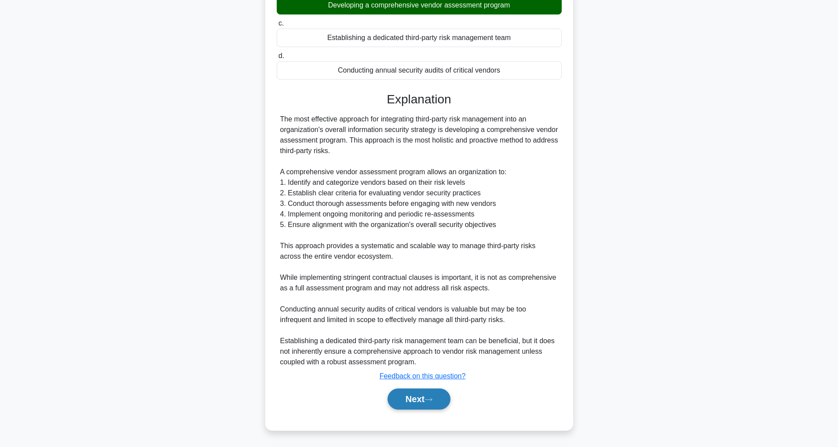
click at [427, 396] on button "Next" at bounding box center [419, 399] width 63 height 21
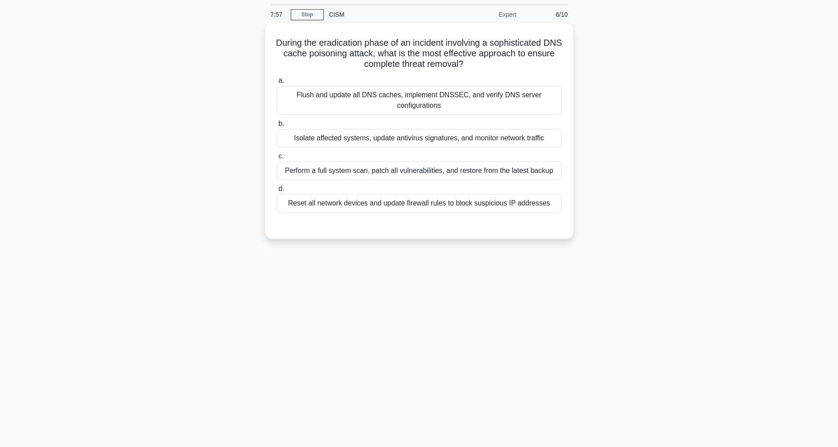
scroll to position [28, 0]
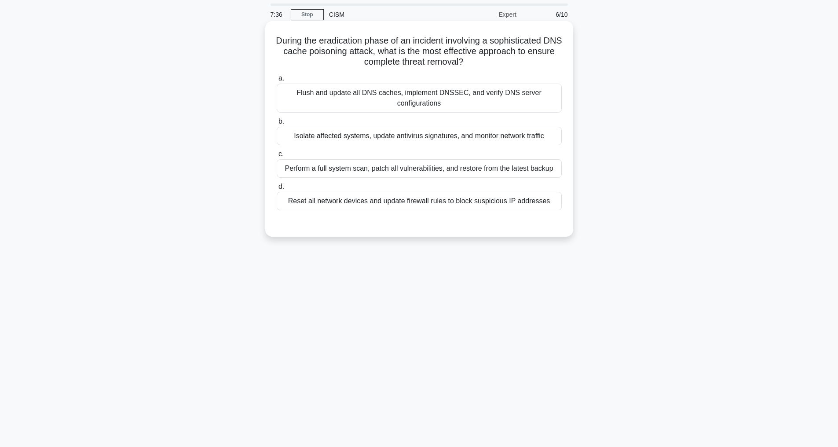
click at [470, 134] on div "Isolate affected systems, update antivirus signatures, and monitor network traf…" at bounding box center [419, 136] width 285 height 18
click at [277, 125] on input "b. Isolate affected systems, update antivirus signatures, and monitor network t…" at bounding box center [277, 122] width 0 height 6
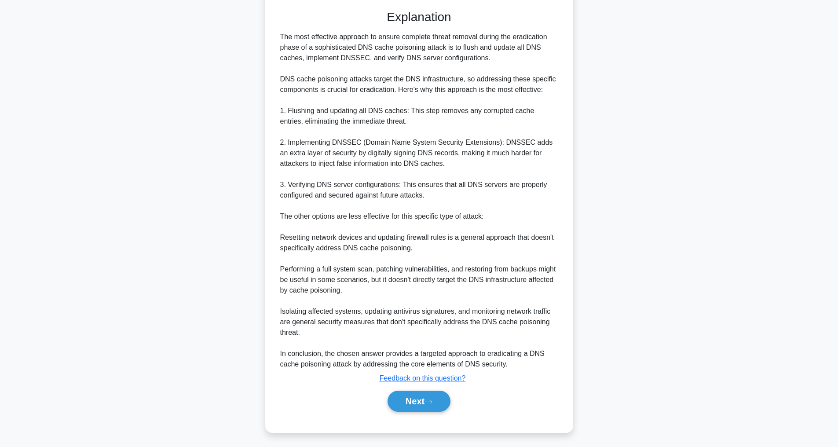
scroll to position [265, 0]
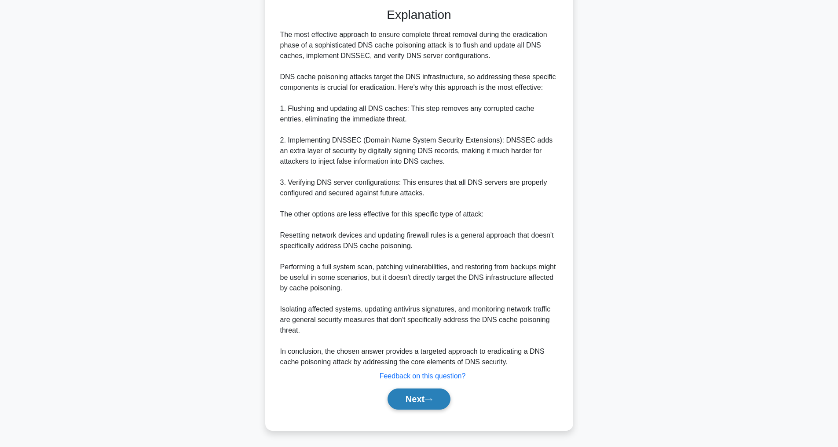
click at [419, 396] on button "Next" at bounding box center [419, 399] width 63 height 21
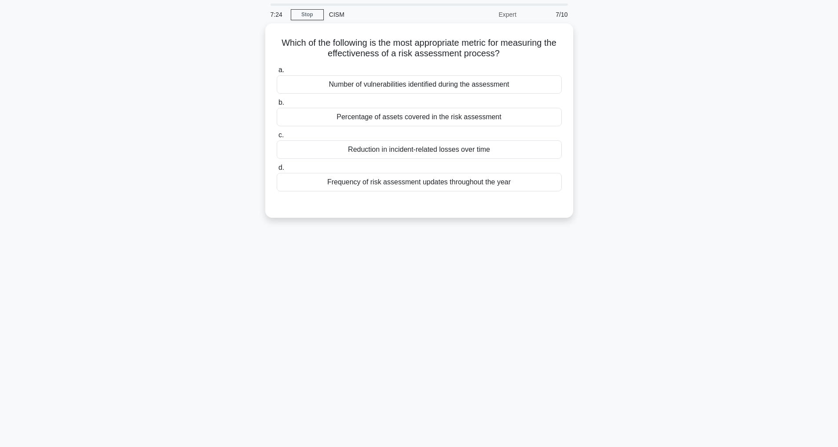
scroll to position [28, 0]
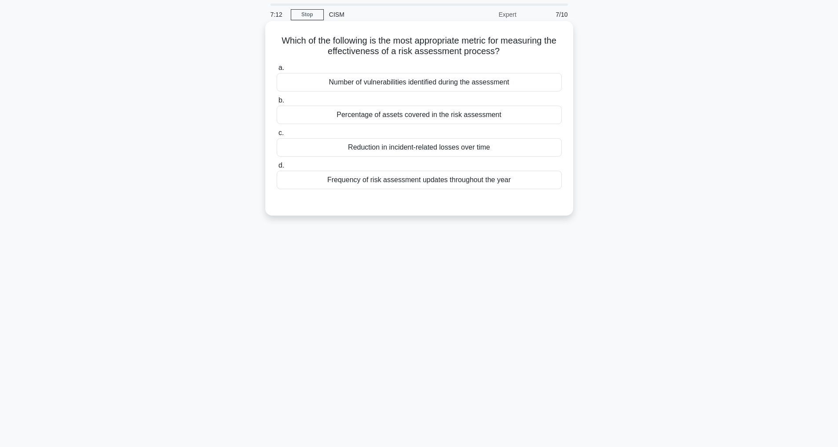
click at [450, 145] on div "Reduction in incident-related losses over time" at bounding box center [419, 147] width 285 height 18
click at [277, 136] on input "c. Reduction in incident-related losses over time" at bounding box center [277, 133] width 0 height 6
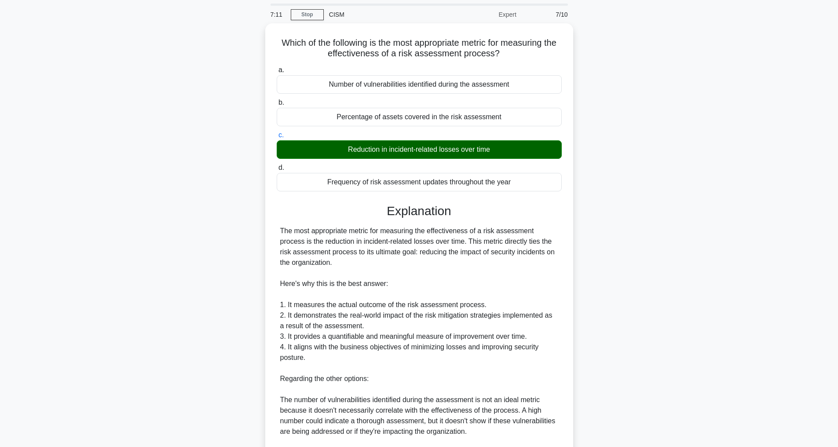
scroll to position [243, 0]
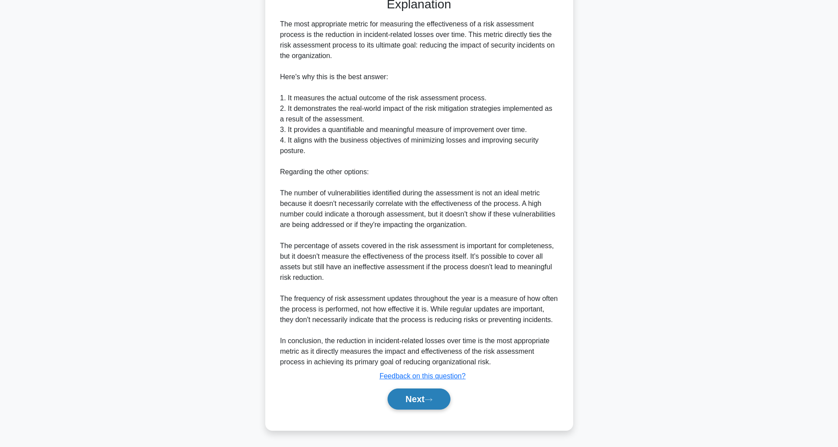
click at [439, 392] on button "Next" at bounding box center [419, 399] width 63 height 21
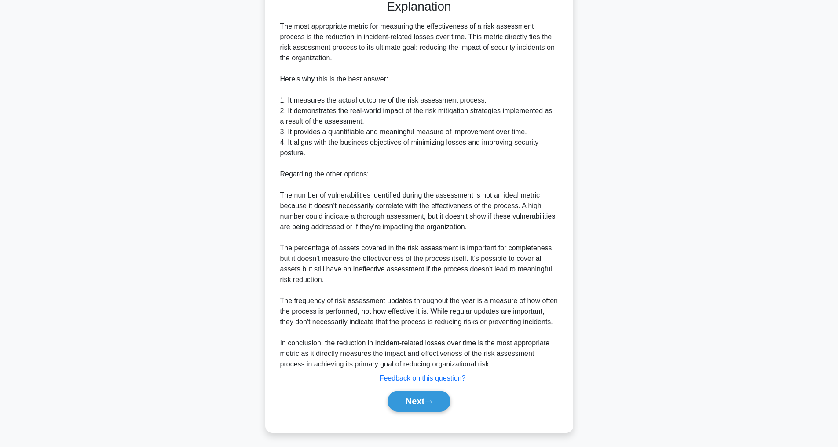
scroll to position [28, 0]
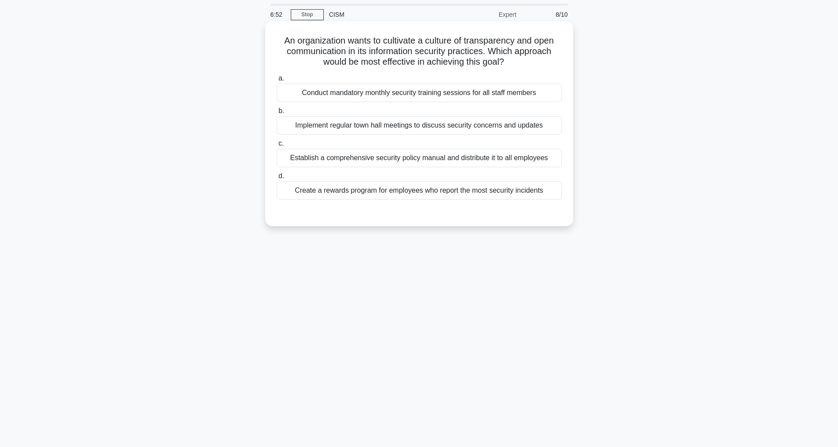
click at [415, 156] on div "Establish a comprehensive security policy manual and distribute it to all emplo…" at bounding box center [419, 158] width 285 height 18
click at [277, 147] on input "c. Establish a comprehensive security policy manual and distribute it to all em…" at bounding box center [277, 144] width 0 height 6
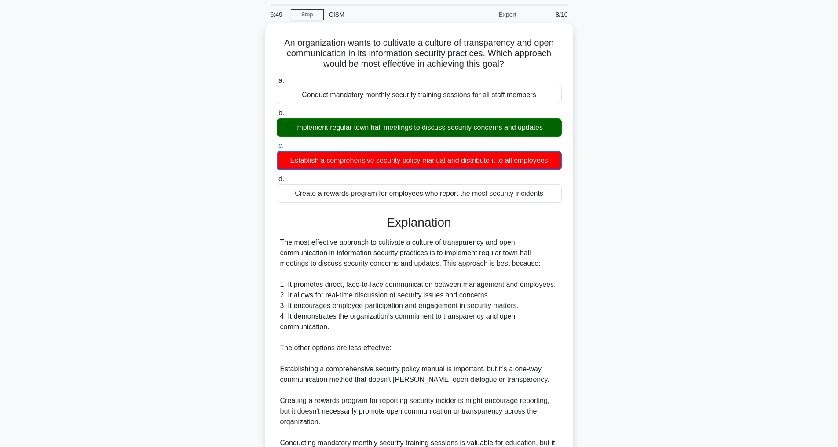
scroll to position [181, 0]
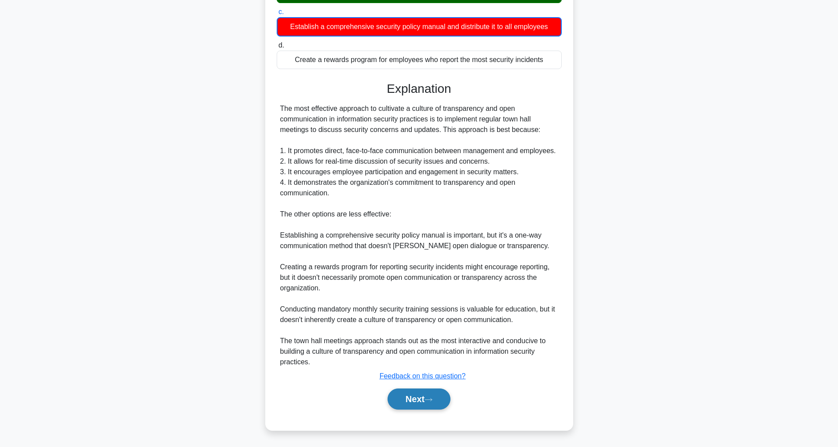
click at [424, 402] on button "Next" at bounding box center [419, 399] width 63 height 21
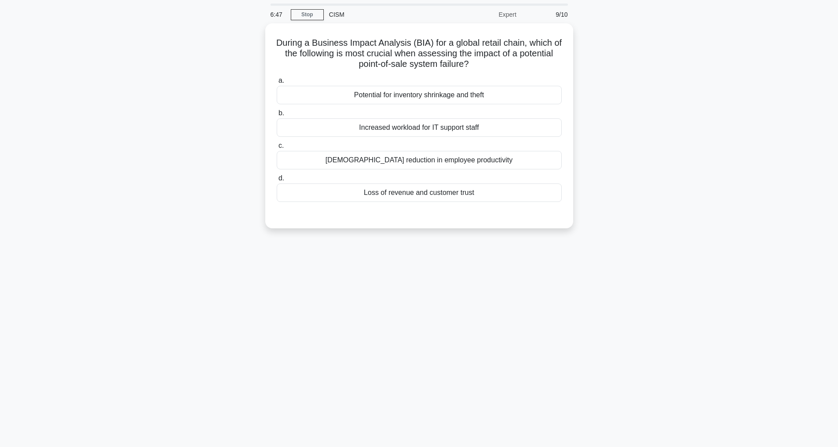
scroll to position [28, 0]
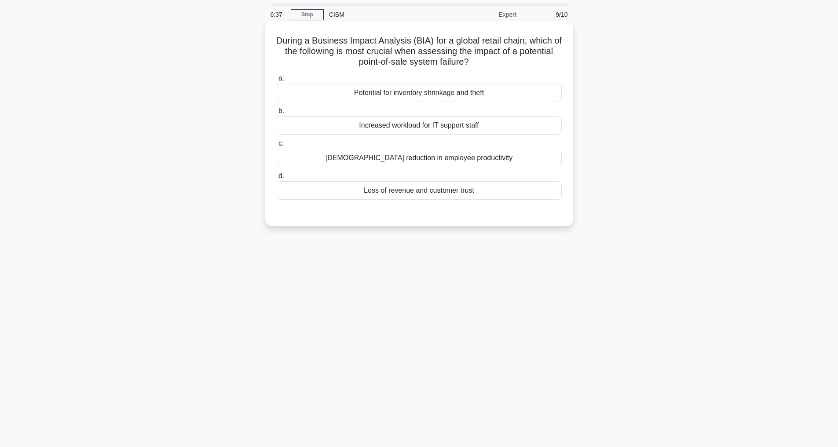
click at [416, 191] on div "Loss of revenue and customer trust" at bounding box center [419, 190] width 285 height 18
click at [277, 179] on input "d. Loss of revenue and customer trust" at bounding box center [277, 176] width 0 height 6
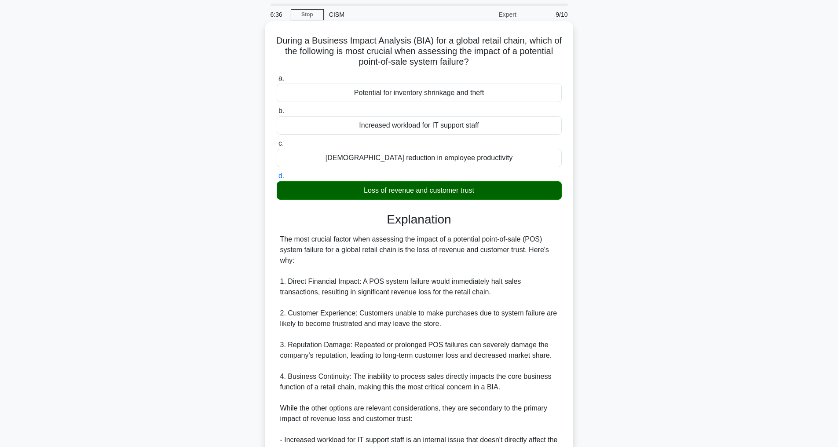
scroll to position [243, 0]
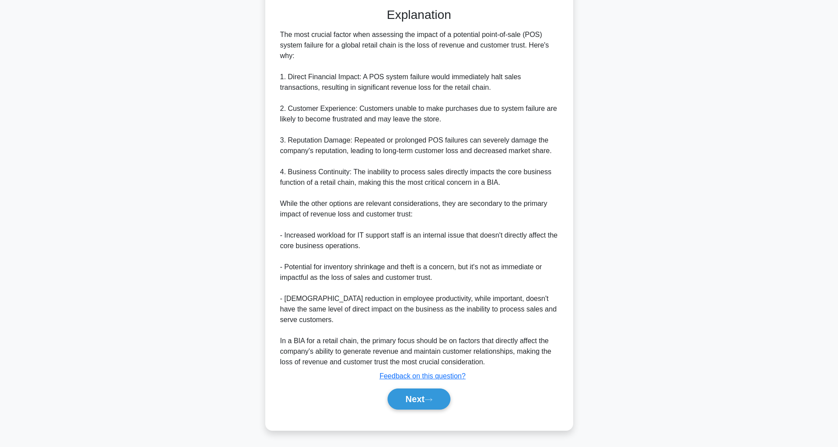
click at [383, 399] on div "Next" at bounding box center [419, 399] width 289 height 21
click at [388, 400] on button "Next" at bounding box center [419, 399] width 63 height 21
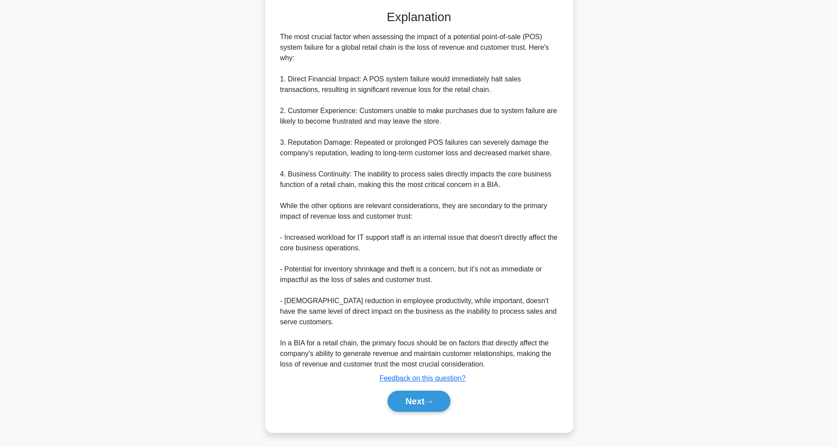
scroll to position [28, 0]
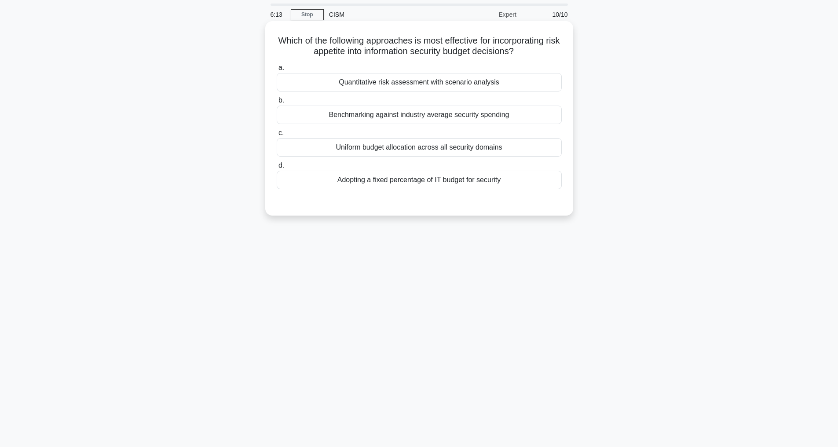
click at [412, 91] on div "Quantitative risk assessment with scenario analysis" at bounding box center [419, 82] width 285 height 18
click at [277, 71] on input "a. Quantitative risk assessment with scenario analysis" at bounding box center [277, 68] width 0 height 6
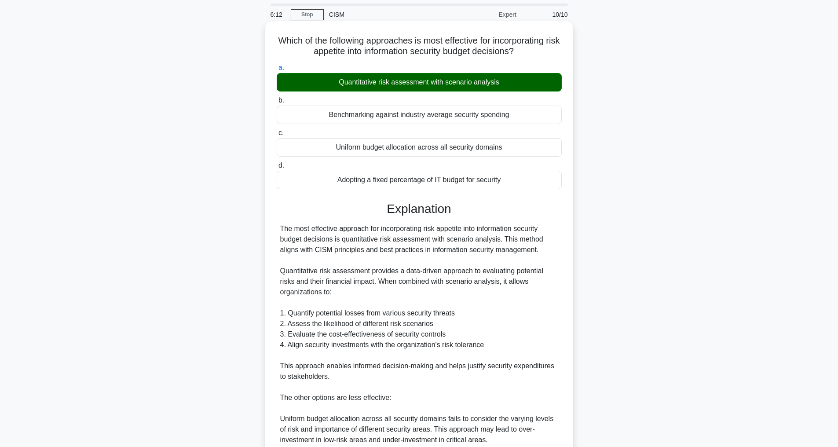
scroll to position [286, 0]
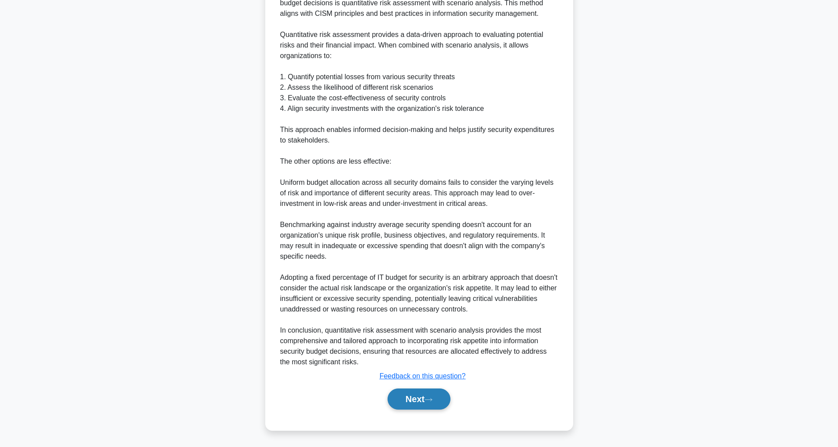
click at [418, 392] on button "Next" at bounding box center [419, 399] width 63 height 21
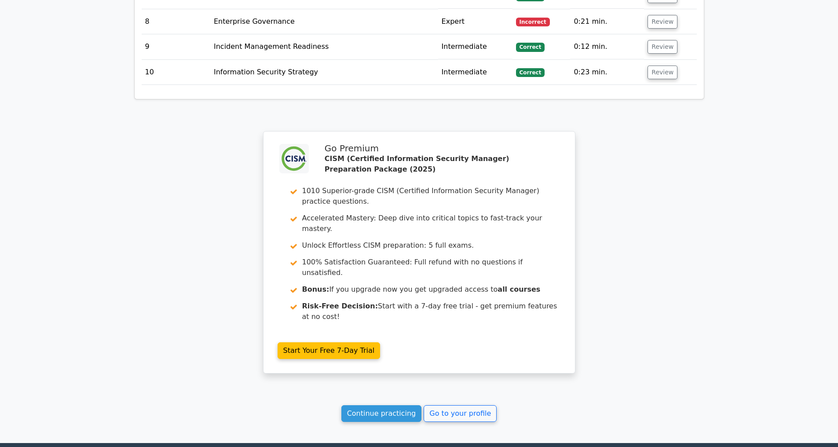
scroll to position [1614, 0]
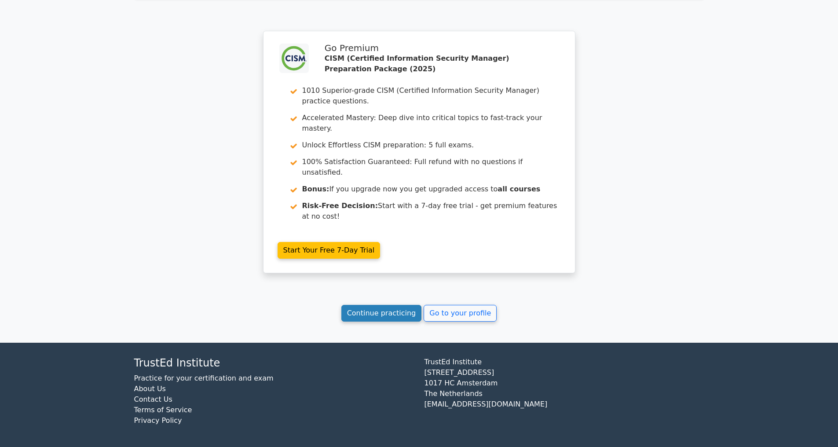
click at [360, 310] on link "Continue practicing" at bounding box center [381, 313] width 81 height 17
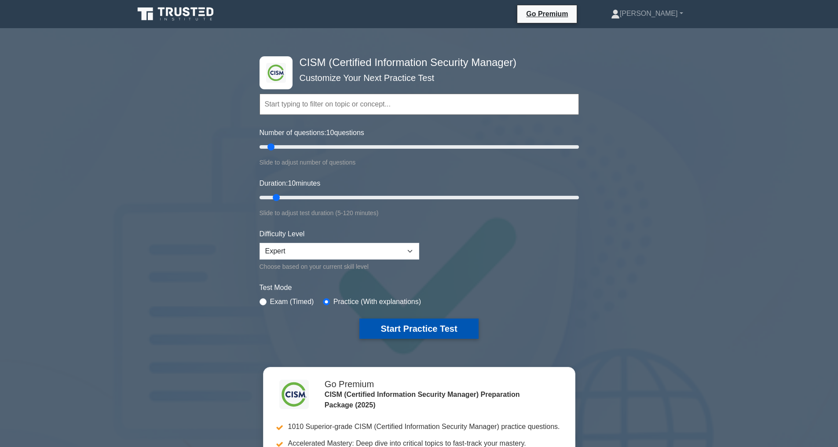
click at [453, 324] on button "Start Practice Test" at bounding box center [418, 329] width 119 height 20
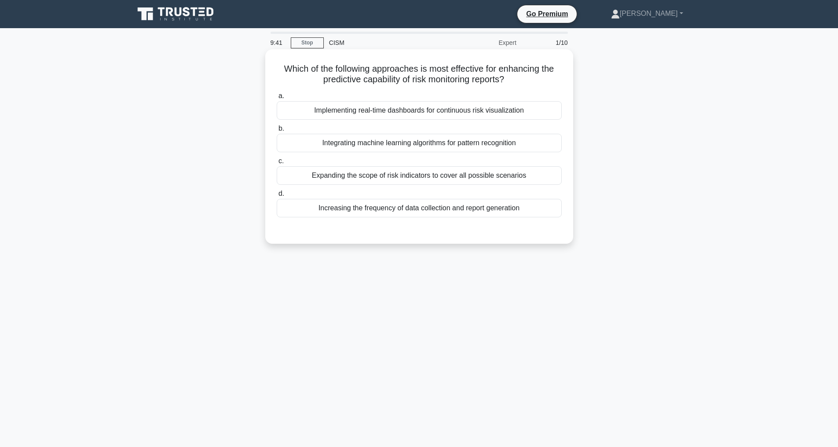
click at [447, 141] on div "Integrating machine learning algorithms for pattern recognition" at bounding box center [419, 143] width 285 height 18
click at [277, 132] on input "b. Integrating machine learning algorithms for pattern recognition" at bounding box center [277, 129] width 0 height 6
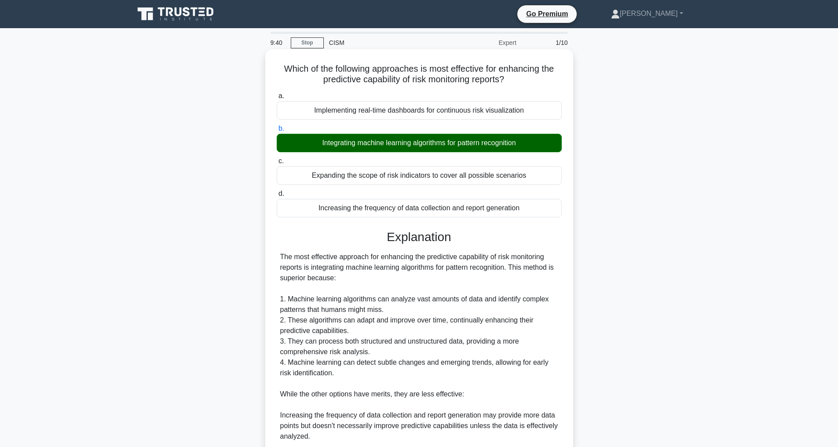
scroll to position [201, 0]
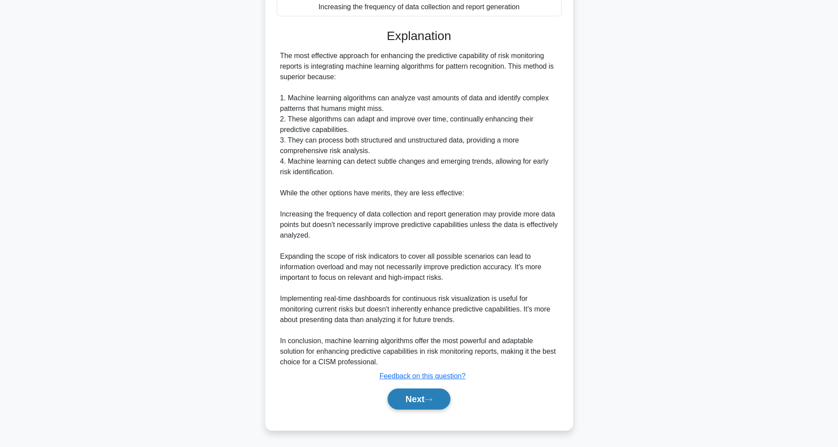
click at [427, 403] on button "Next" at bounding box center [419, 399] width 63 height 21
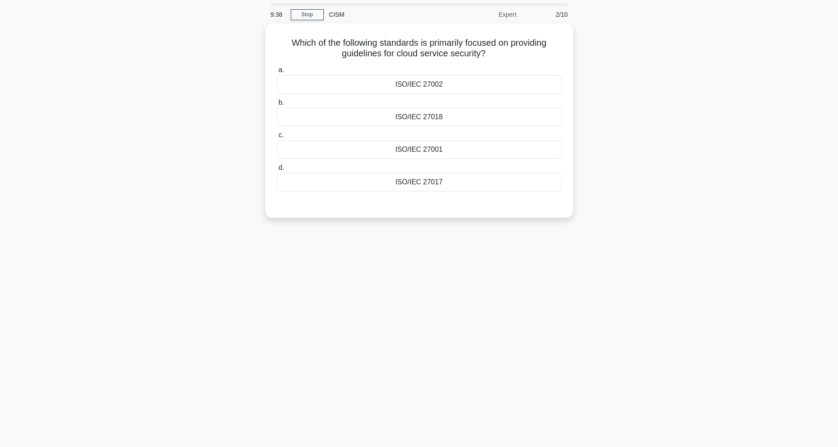
scroll to position [28, 0]
click at [431, 182] on div "ISO/IEC 27017" at bounding box center [419, 180] width 285 height 18
click at [277, 169] on input "d. ISO/IEC 27017" at bounding box center [277, 166] width 0 height 6
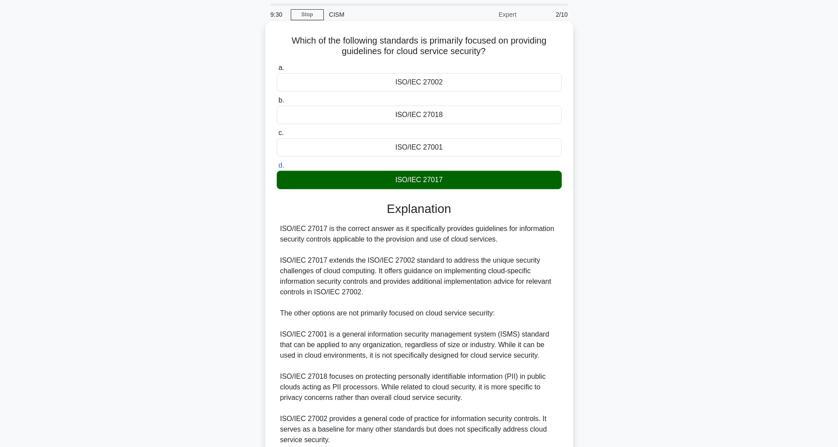
scroll to position [117, 0]
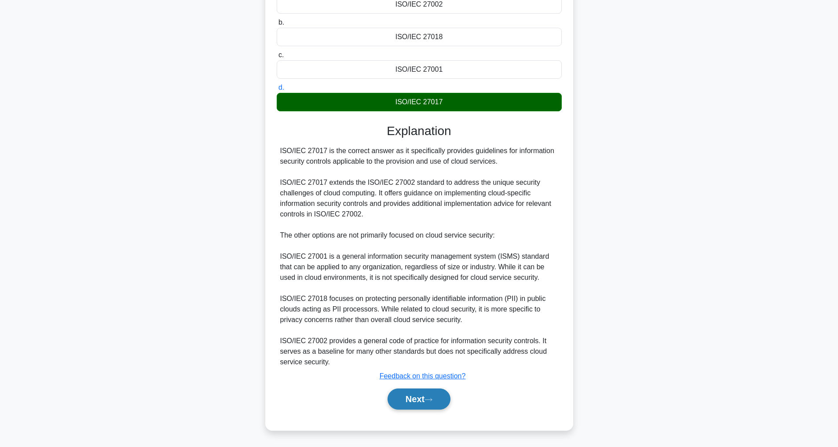
click at [420, 397] on button "Next" at bounding box center [419, 399] width 63 height 21
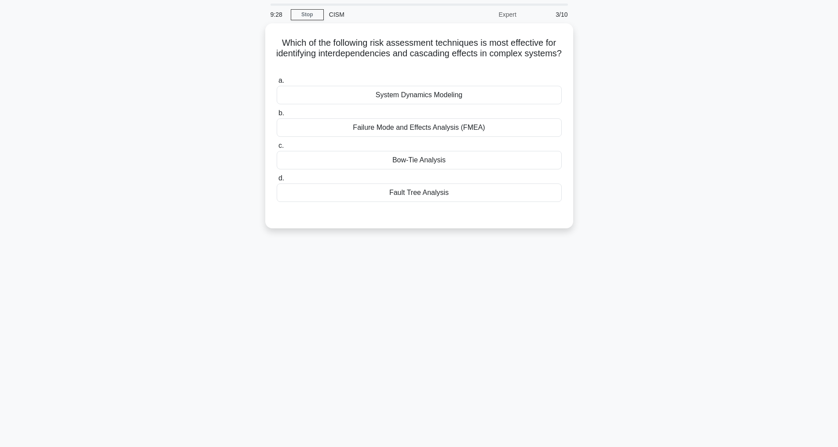
scroll to position [28, 0]
click at [408, 191] on div "Fault Tree Analysis" at bounding box center [419, 190] width 285 height 18
click at [277, 179] on input "d. Fault Tree Analysis" at bounding box center [277, 176] width 0 height 6
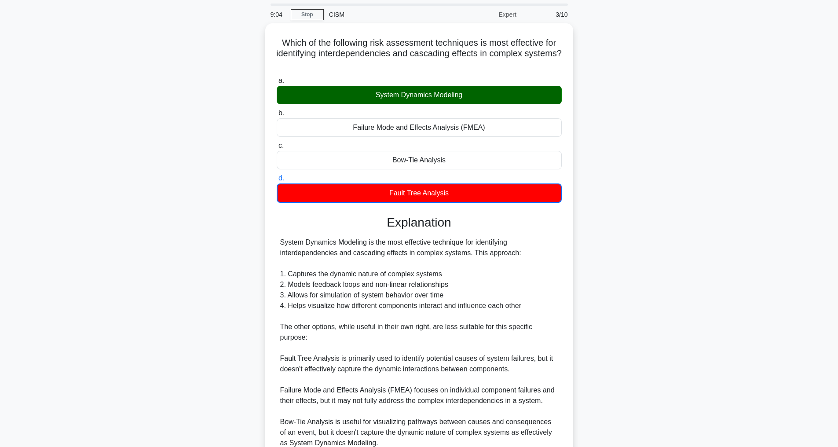
scroll to position [160, 0]
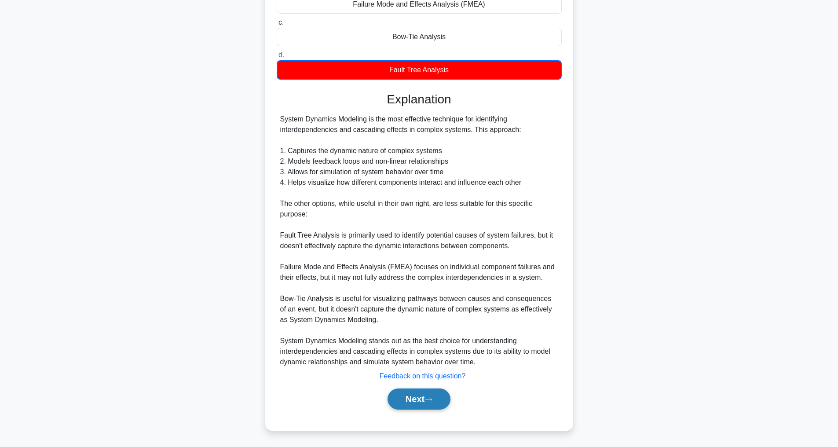
click at [419, 402] on button "Next" at bounding box center [419, 399] width 63 height 21
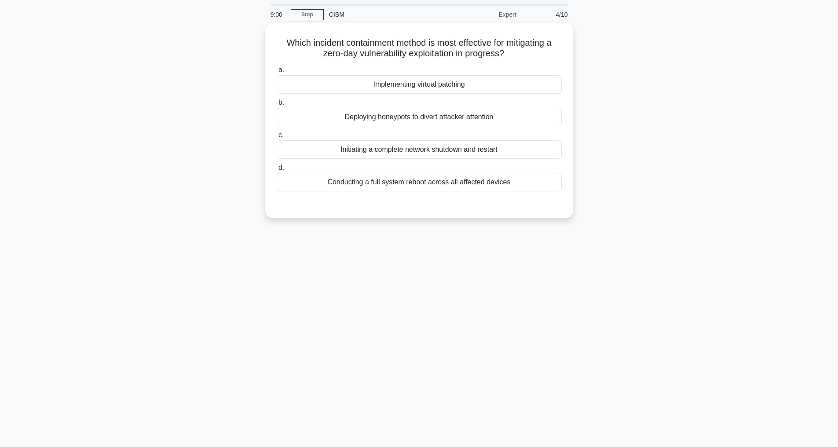
scroll to position [28, 0]
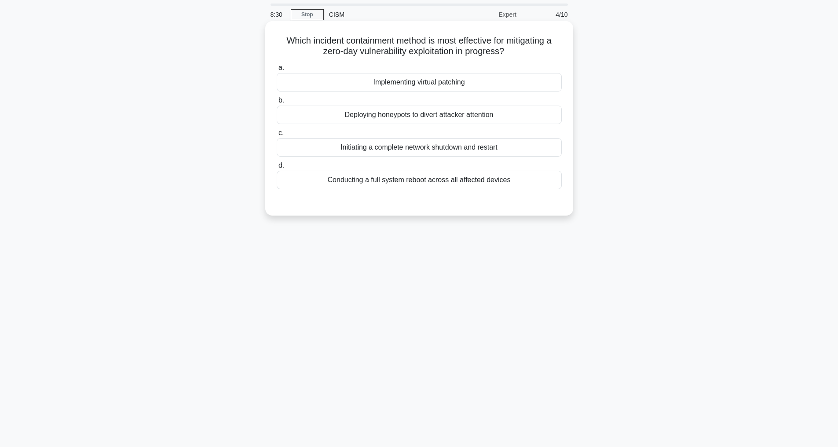
click at [410, 116] on div "Deploying honeypots to divert attacker attention" at bounding box center [419, 115] width 285 height 18
click at [277, 103] on input "b. Deploying honeypots to divert attacker attention" at bounding box center [277, 101] width 0 height 6
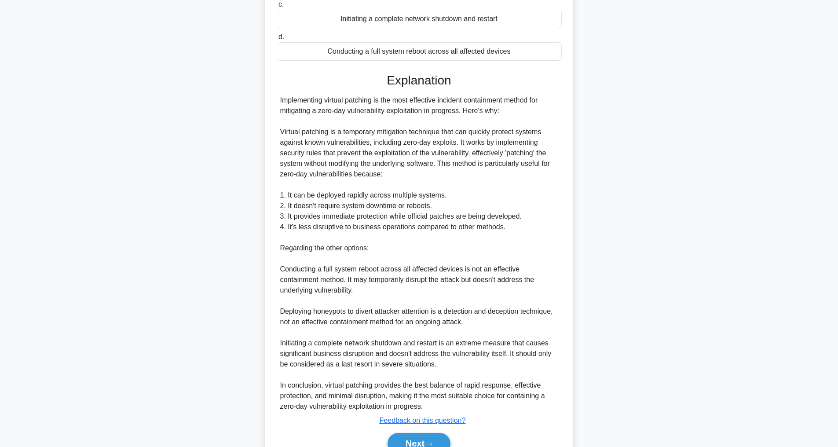
scroll to position [202, 0]
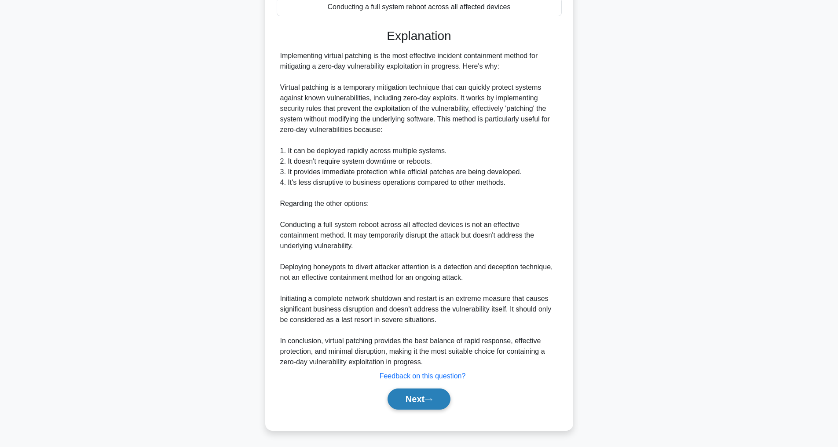
click at [423, 400] on button "Next" at bounding box center [419, 399] width 63 height 21
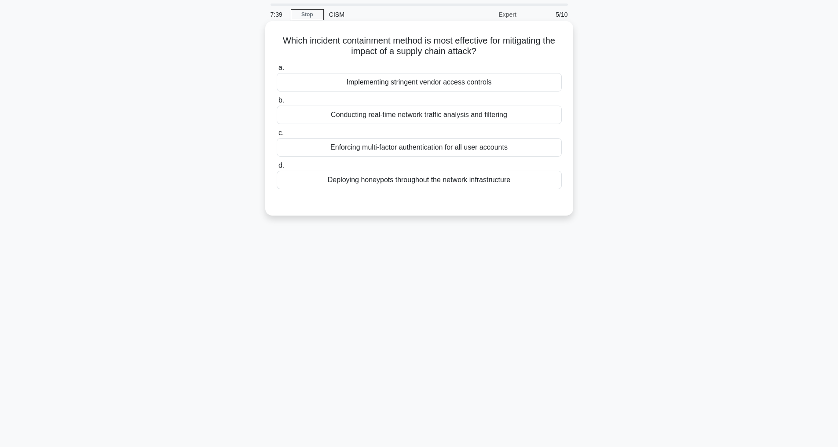
click at [388, 143] on div "Enforcing multi-factor authentication for all user accounts" at bounding box center [419, 147] width 285 height 18
click at [277, 136] on input "c. Enforcing multi-factor authentication for all user accounts" at bounding box center [277, 133] width 0 height 6
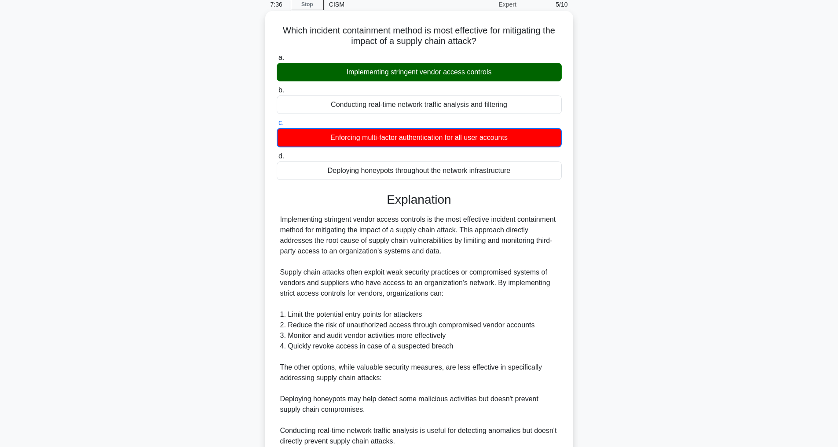
scroll to position [181, 0]
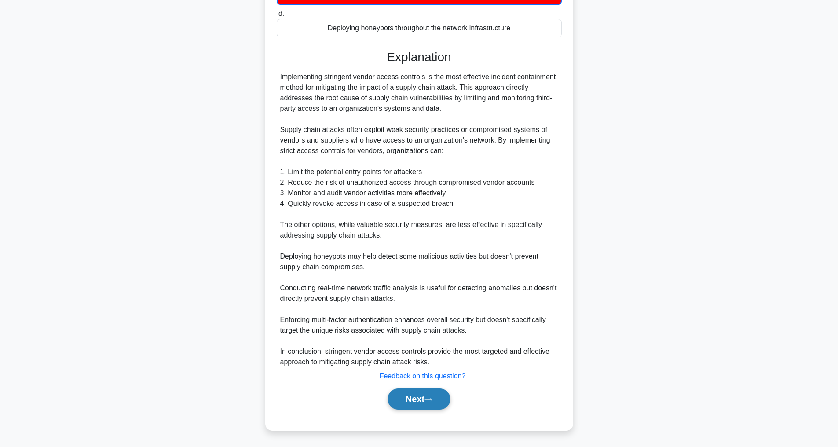
click at [411, 401] on button "Next" at bounding box center [419, 399] width 63 height 21
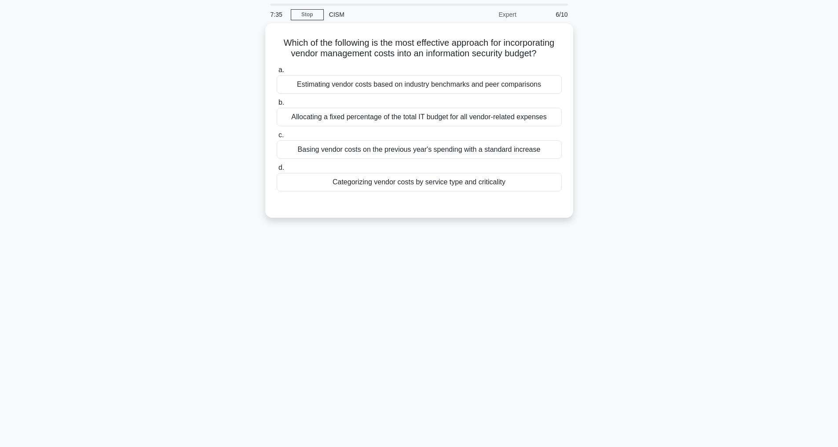
scroll to position [28, 0]
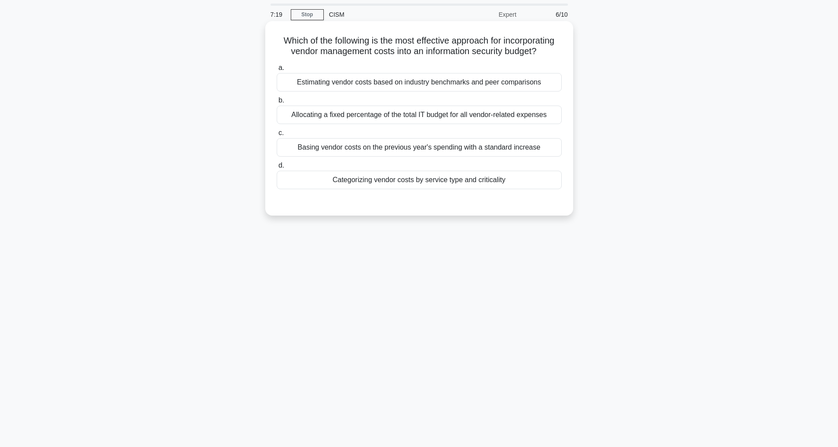
click at [392, 189] on div "Categorizing vendor costs by service type and criticality" at bounding box center [419, 180] width 285 height 18
click at [277, 169] on input "d. Categorizing vendor costs by service type and criticality" at bounding box center [277, 166] width 0 height 6
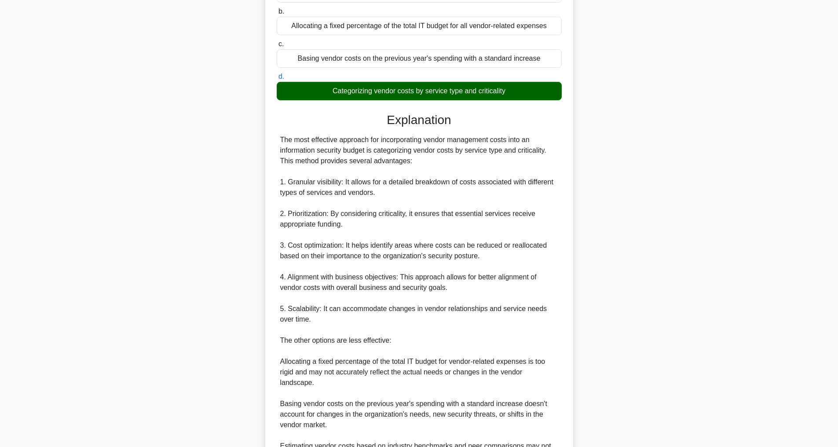
scroll to position [264, 0]
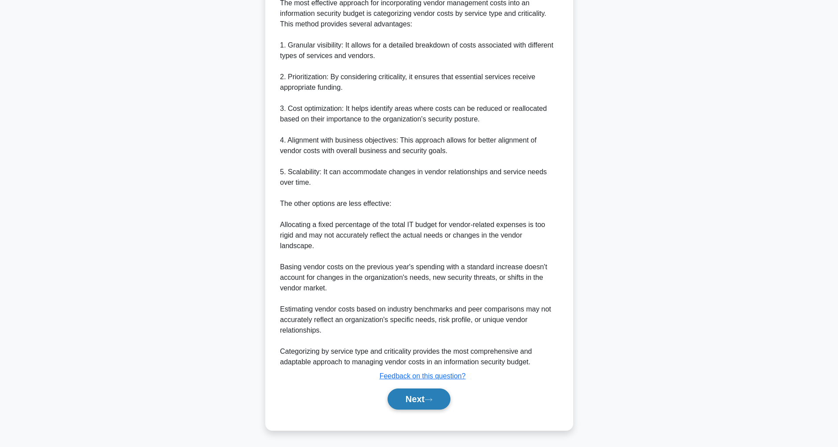
click at [421, 399] on button "Next" at bounding box center [419, 399] width 63 height 21
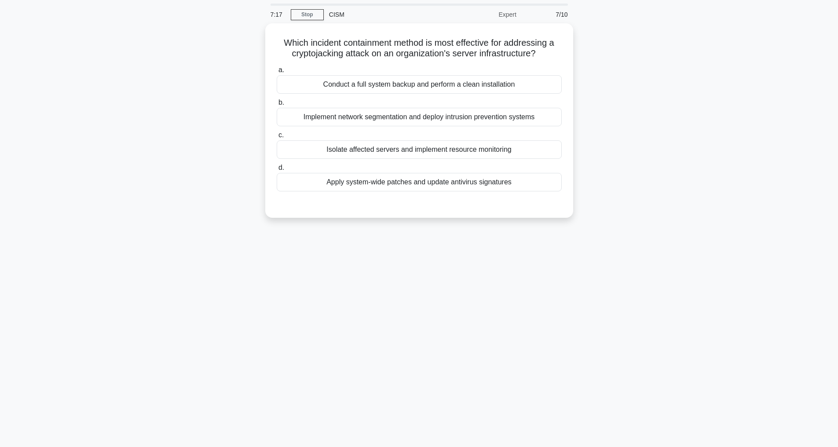
scroll to position [28, 0]
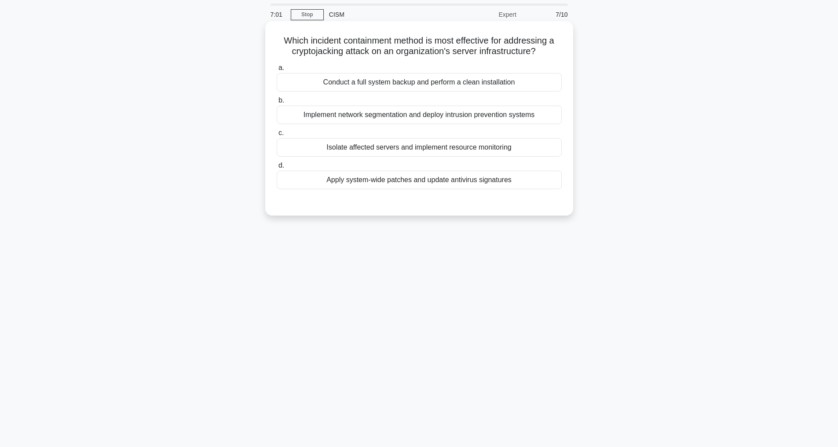
click at [497, 88] on div "Conduct a full system backup and perform a clean installation" at bounding box center [419, 82] width 285 height 18
click at [277, 71] on input "a. Conduct a full system backup and perform a clean installation" at bounding box center [277, 68] width 0 height 6
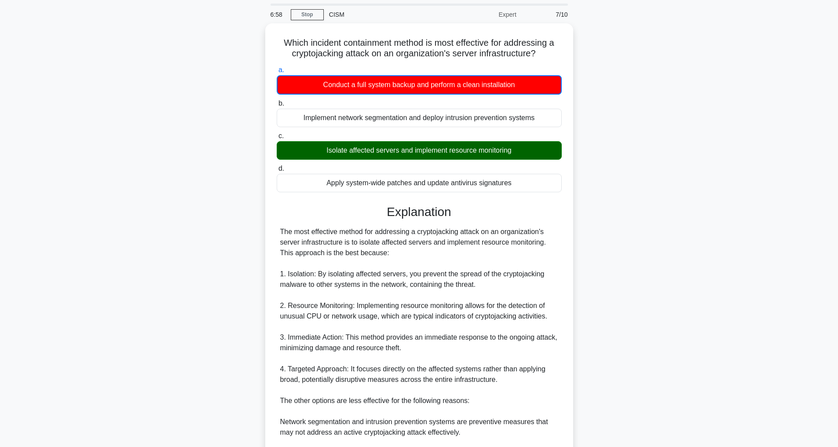
scroll to position [234, 0]
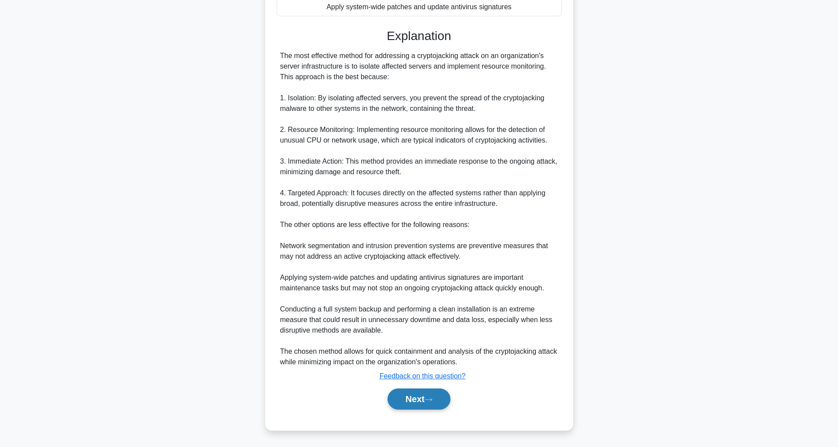
click at [429, 396] on button "Next" at bounding box center [419, 399] width 63 height 21
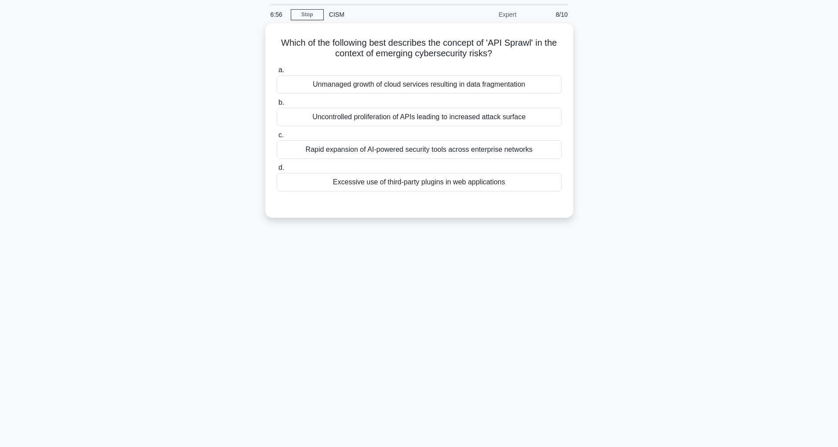
scroll to position [28, 0]
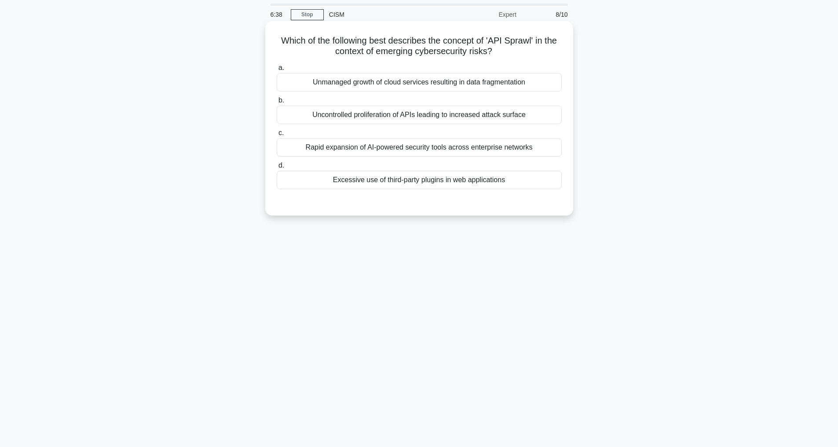
click at [454, 116] on div "Uncontrolled proliferation of APIs leading to increased attack surface" at bounding box center [419, 115] width 285 height 18
click at [277, 103] on input "b. Uncontrolled proliferation of APIs leading to increased attack surface" at bounding box center [277, 101] width 0 height 6
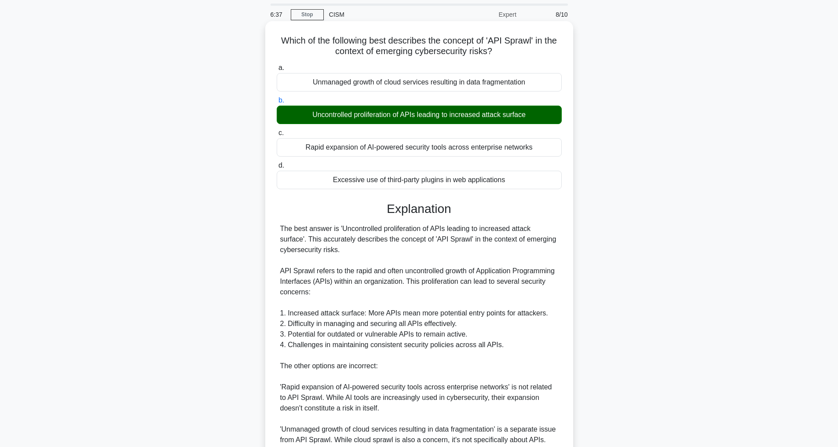
scroll to position [201, 0]
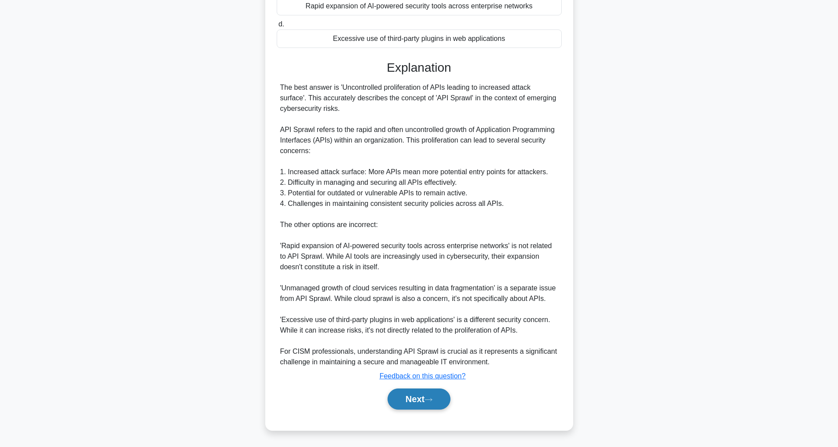
click at [409, 397] on button "Next" at bounding box center [419, 399] width 63 height 21
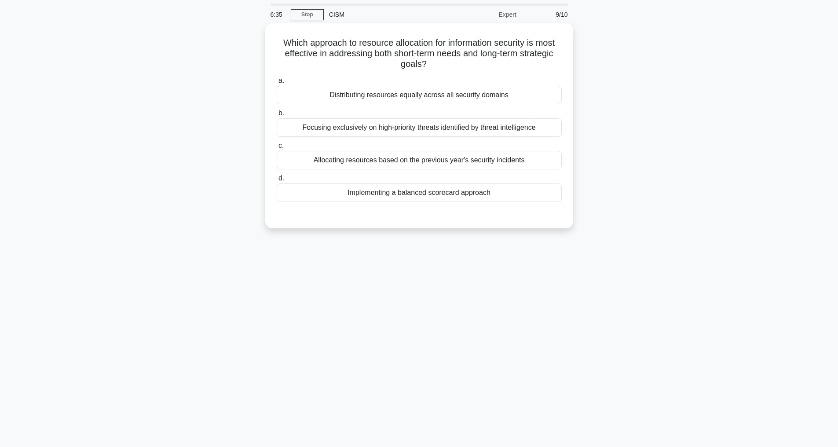
scroll to position [28, 0]
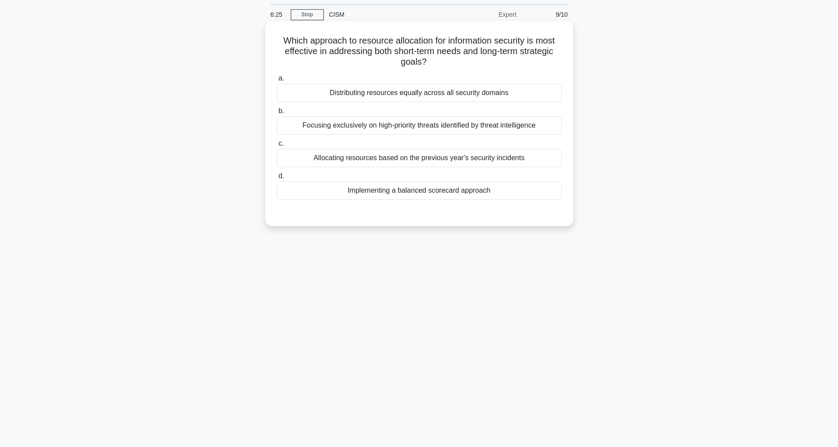
click at [469, 191] on div "Implementing a balanced scorecard approach" at bounding box center [419, 190] width 285 height 18
click at [277, 179] on input "d. Implementing a balanced scorecard approach" at bounding box center [277, 176] width 0 height 6
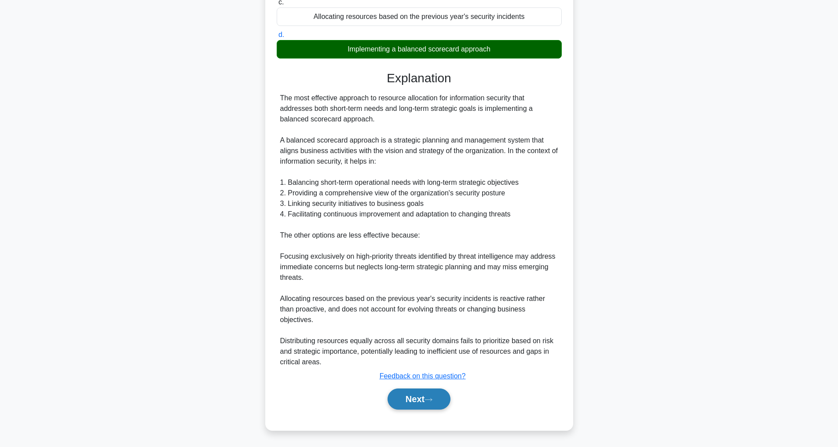
click at [424, 398] on button "Next" at bounding box center [419, 399] width 63 height 21
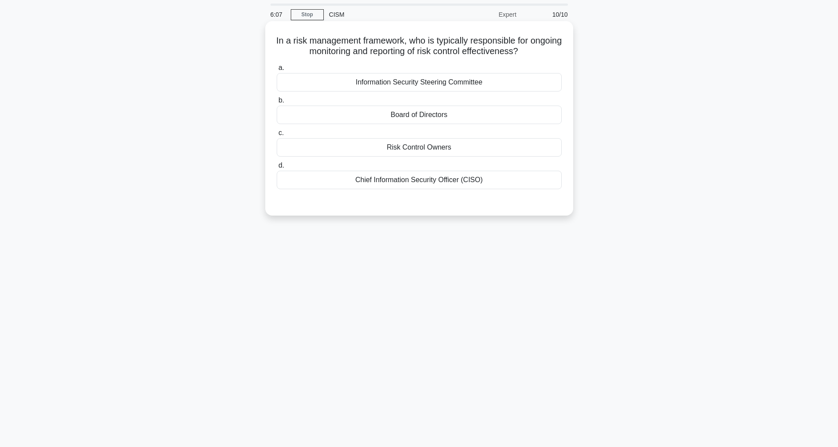
click at [418, 147] on div "Risk Control Owners" at bounding box center [419, 147] width 285 height 18
click at [277, 136] on input "c. Risk Control Owners" at bounding box center [277, 133] width 0 height 6
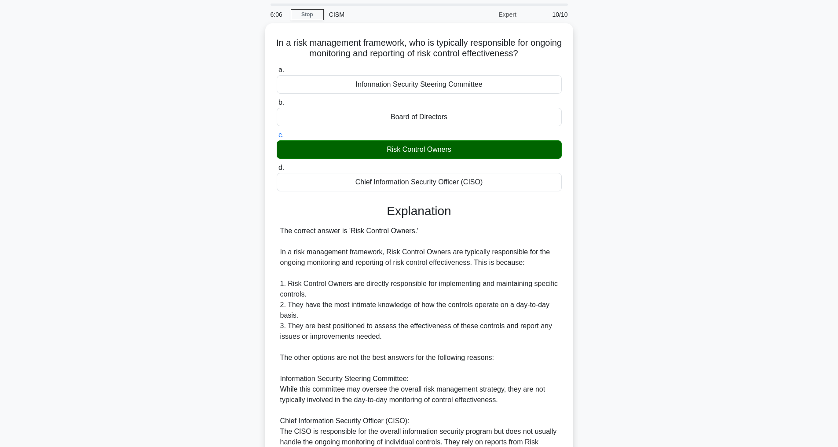
scroll to position [169, 0]
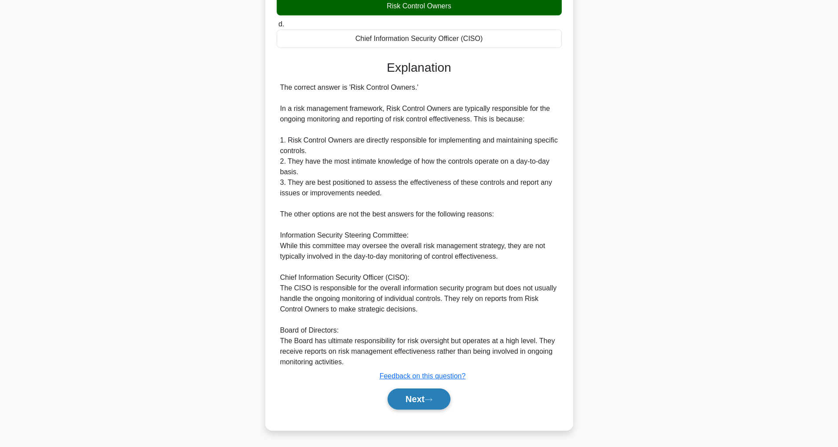
click at [403, 400] on button "Next" at bounding box center [419, 399] width 63 height 21
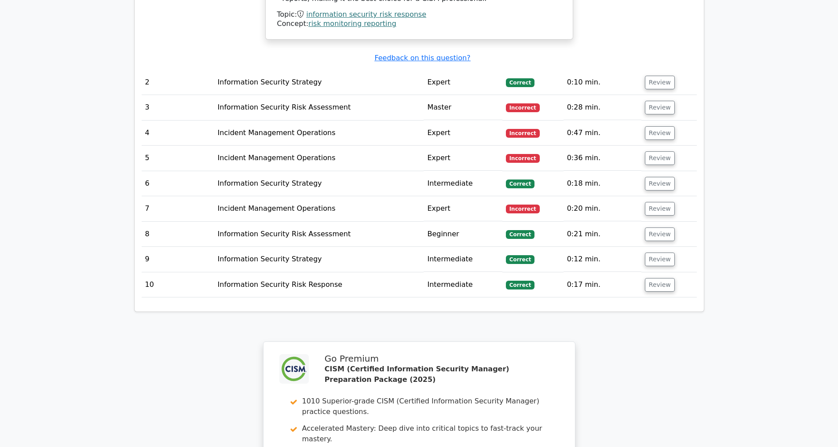
scroll to position [1432, 0]
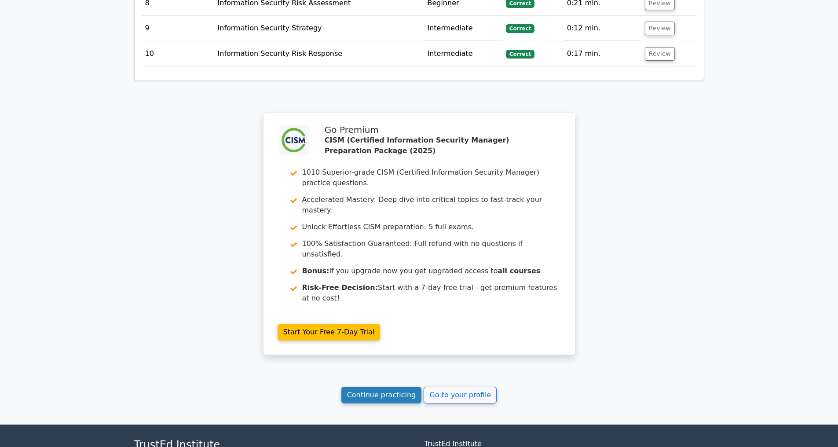
click at [362, 400] on link "Continue practicing" at bounding box center [381, 395] width 81 height 17
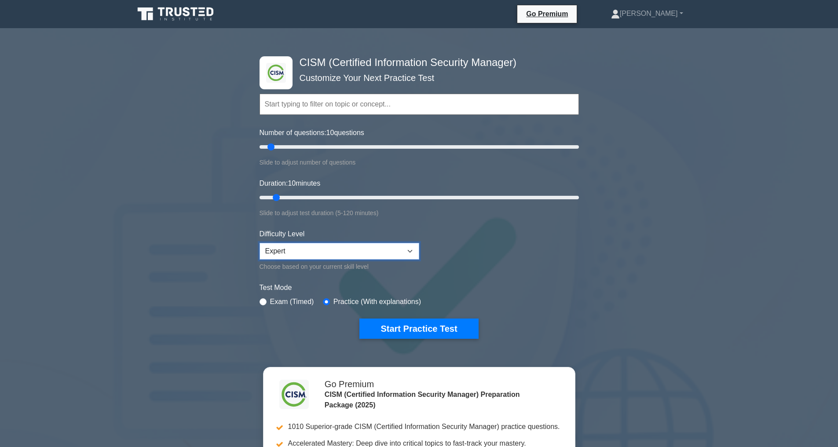
select select "intermediate"
click at [405, 330] on button "Start Practice Test" at bounding box center [418, 329] width 119 height 20
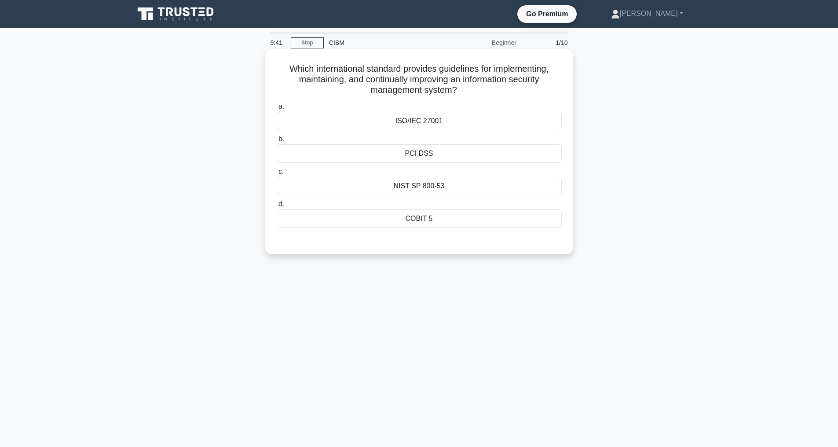
click at [418, 120] on div "ISO/IEC 27001" at bounding box center [419, 121] width 285 height 18
click at [277, 110] on input "a. ISO/IEC 27001" at bounding box center [277, 107] width 0 height 6
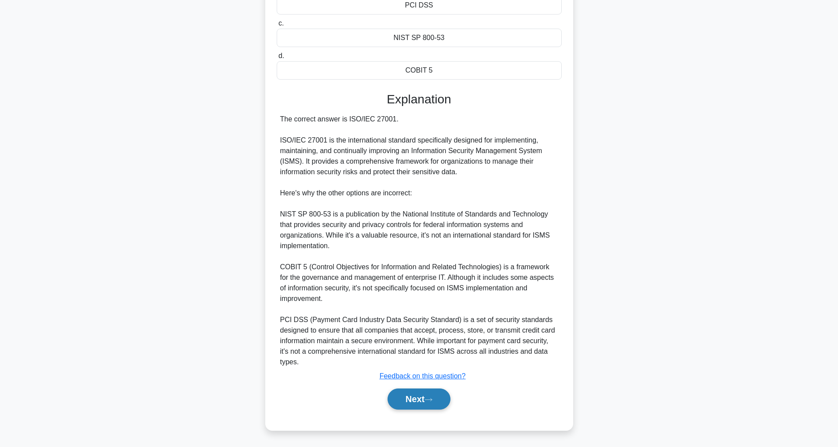
click at [425, 400] on button "Next" at bounding box center [419, 399] width 63 height 21
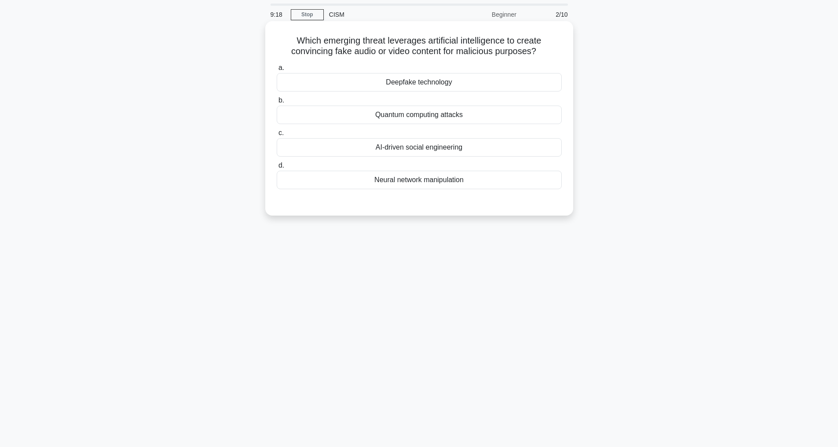
click at [416, 78] on div "Deepfake technology" at bounding box center [419, 82] width 285 height 18
click at [277, 71] on input "a. Deepfake technology" at bounding box center [277, 68] width 0 height 6
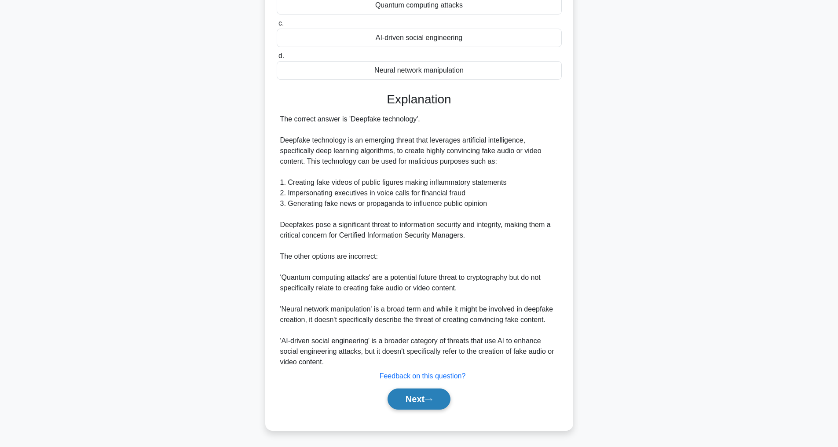
click at [425, 394] on button "Next" at bounding box center [419, 399] width 63 height 21
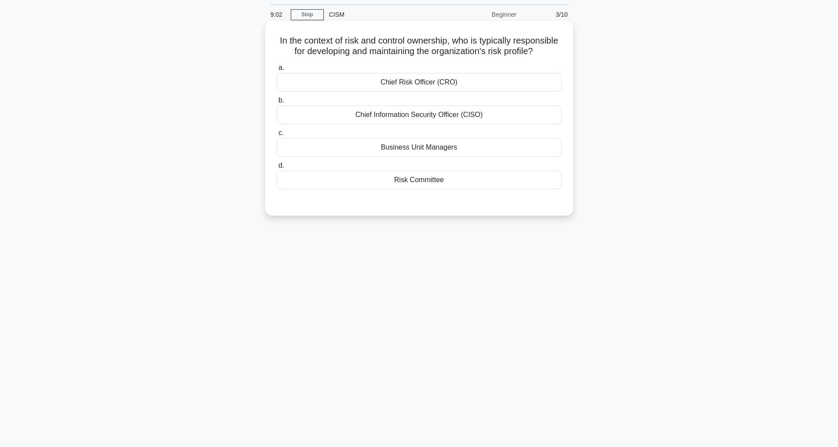
click at [401, 90] on div "Chief Risk Officer (CRO)" at bounding box center [419, 82] width 285 height 18
click at [277, 71] on input "a. Chief Risk Officer (CRO)" at bounding box center [277, 68] width 0 height 6
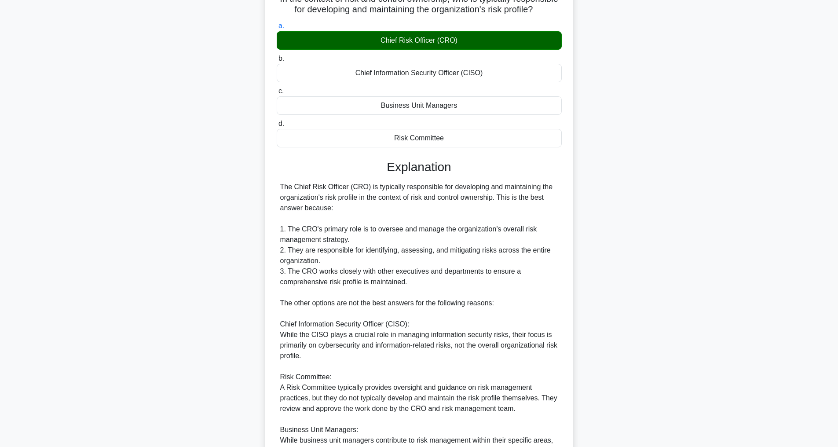
scroll to position [201, 0]
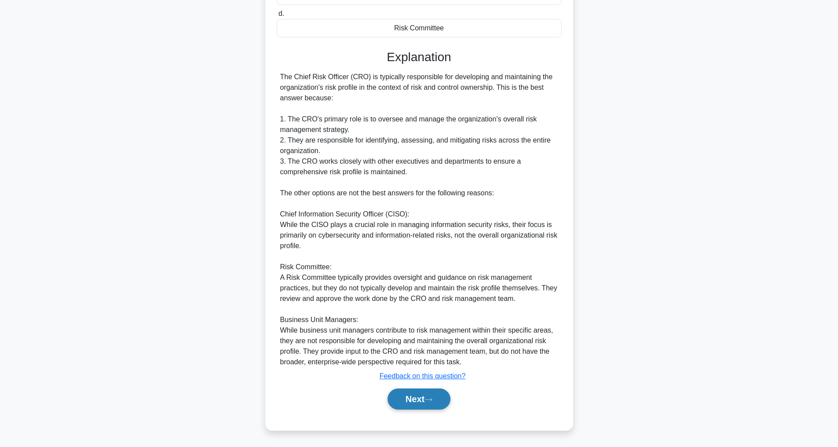
click at [425, 401] on button "Next" at bounding box center [419, 399] width 63 height 21
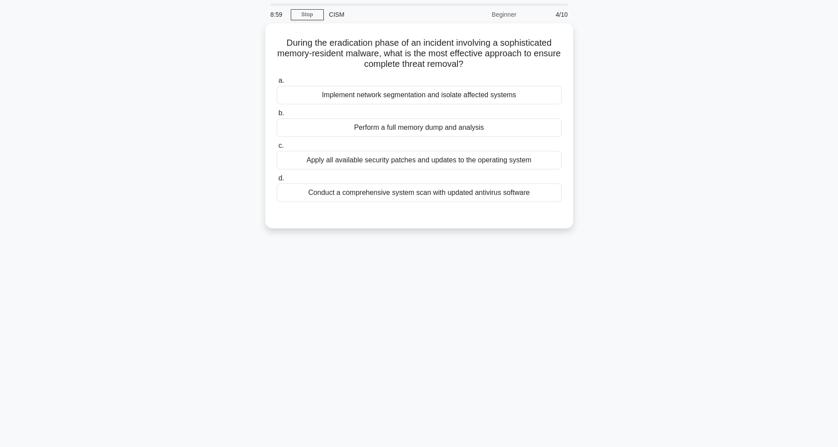
scroll to position [28, 0]
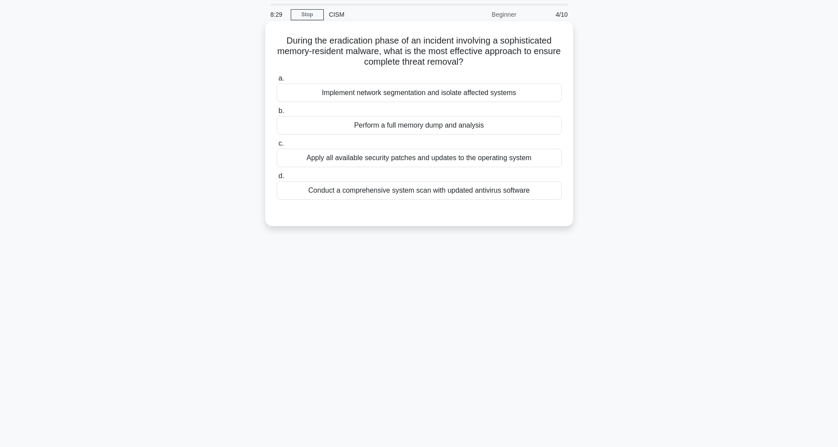
click at [438, 125] on div "Perform a full memory dump and analysis" at bounding box center [419, 125] width 285 height 18
click at [277, 114] on input "b. Perform a full memory dump and analysis" at bounding box center [277, 111] width 0 height 6
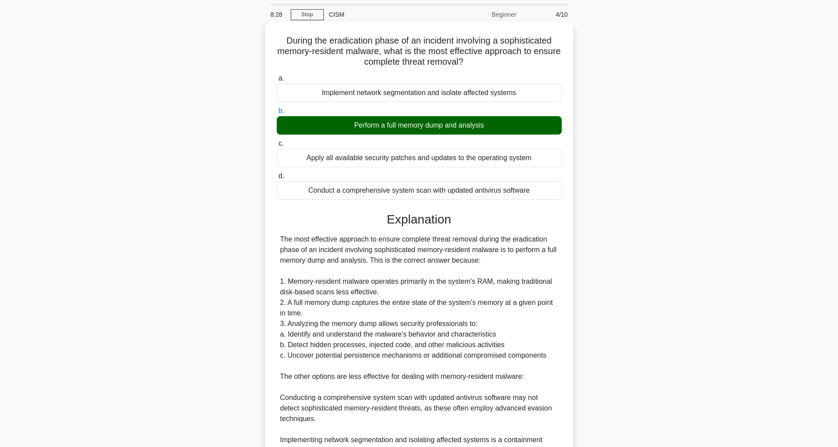
scroll to position [243, 0]
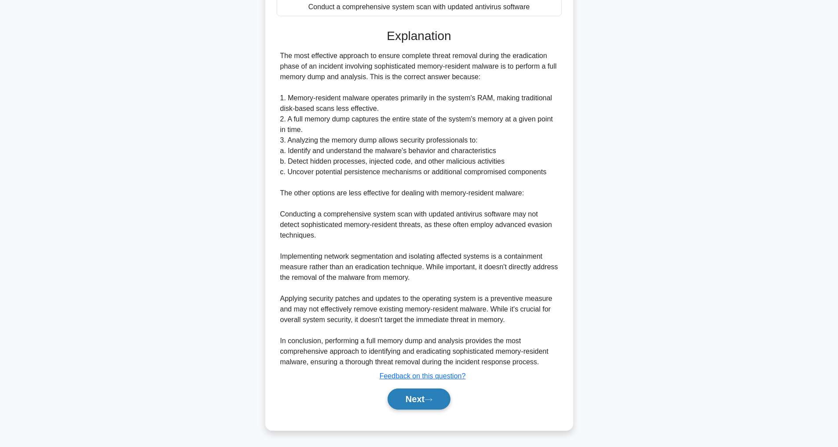
click at [442, 409] on button "Next" at bounding box center [419, 399] width 63 height 21
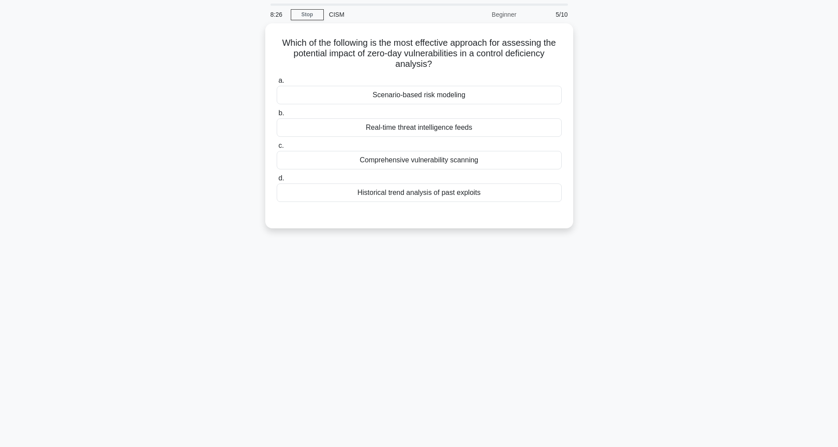
scroll to position [28, 0]
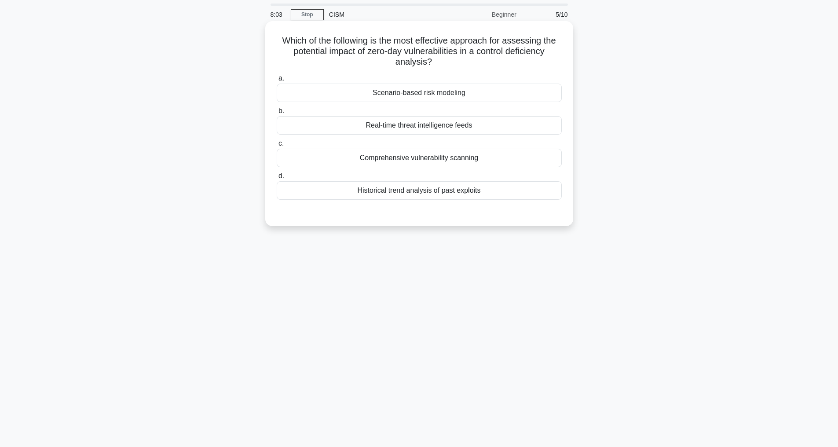
click at [431, 82] on label "a. Scenario-based risk modeling" at bounding box center [419, 87] width 285 height 29
click at [277, 81] on input "a. Scenario-based risk modeling" at bounding box center [277, 79] width 0 height 6
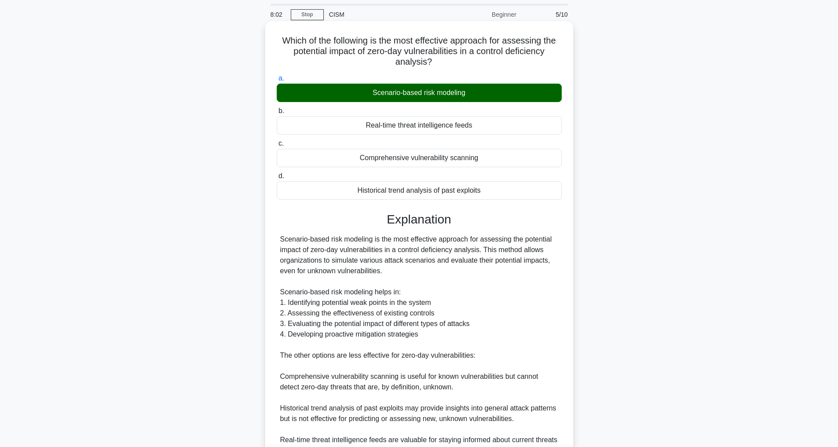
scroll to position [180, 0]
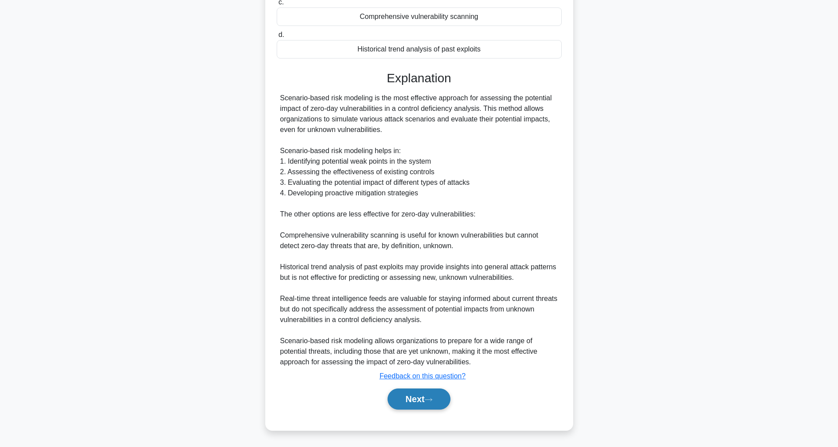
click at [416, 391] on button "Next" at bounding box center [419, 399] width 63 height 21
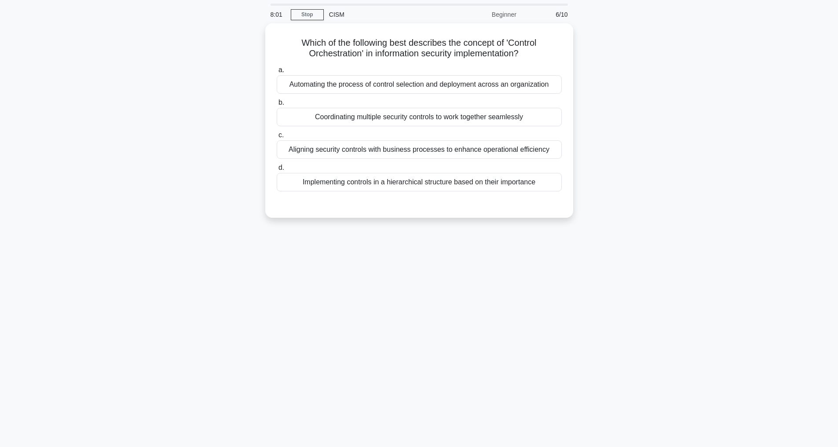
scroll to position [28, 0]
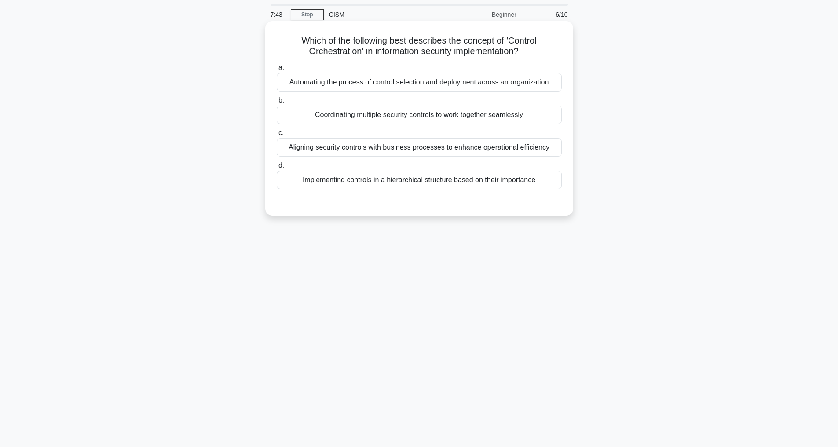
click at [426, 119] on div "Coordinating multiple security controls to work together seamlessly" at bounding box center [419, 115] width 285 height 18
click at [277, 103] on input "b. Coordinating multiple security controls to work together seamlessly" at bounding box center [277, 101] width 0 height 6
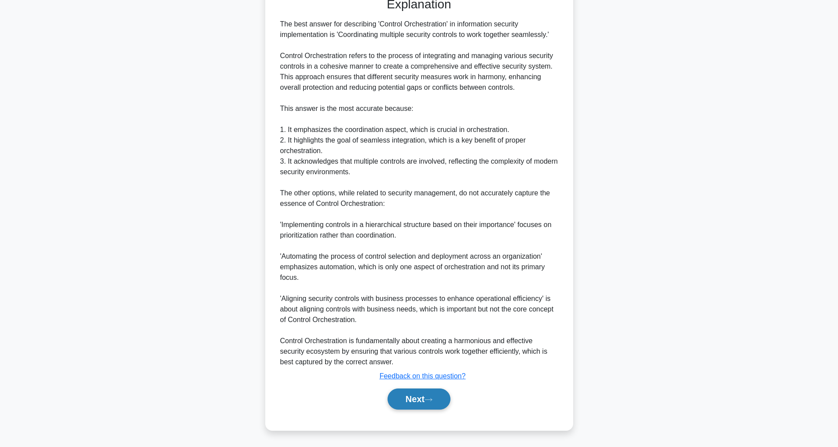
click at [419, 395] on button "Next" at bounding box center [419, 399] width 63 height 21
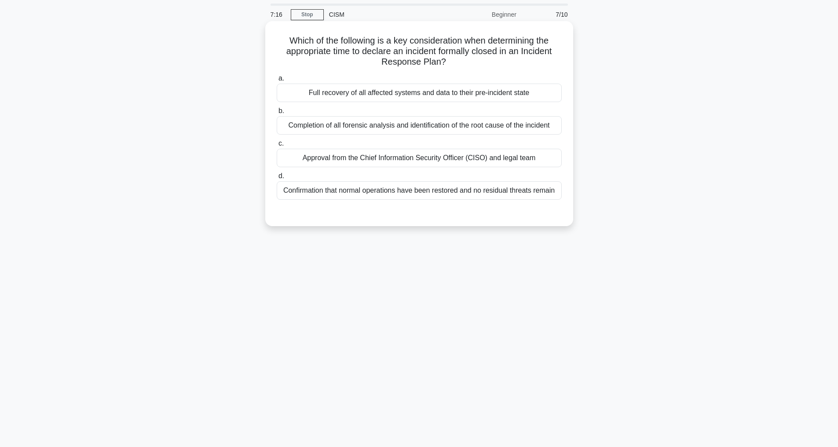
click at [413, 200] on div "Confirmation that normal operations have been restored and no residual threats …" at bounding box center [419, 190] width 285 height 18
click at [277, 179] on input "d. Confirmation that normal operations have been restored and no residual threa…" at bounding box center [277, 176] width 0 height 6
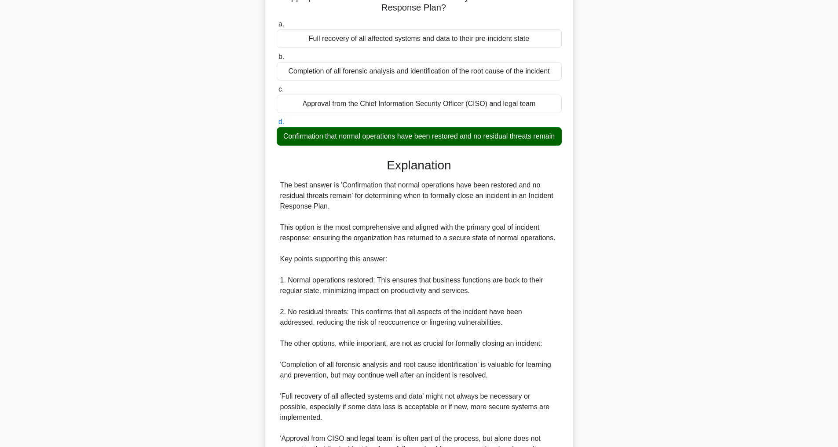
scroll to position [264, 0]
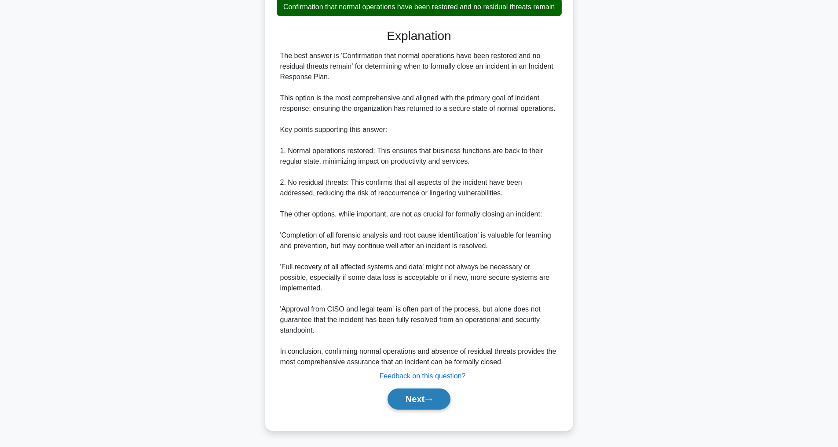
click at [422, 400] on button "Next" at bounding box center [419, 399] width 63 height 21
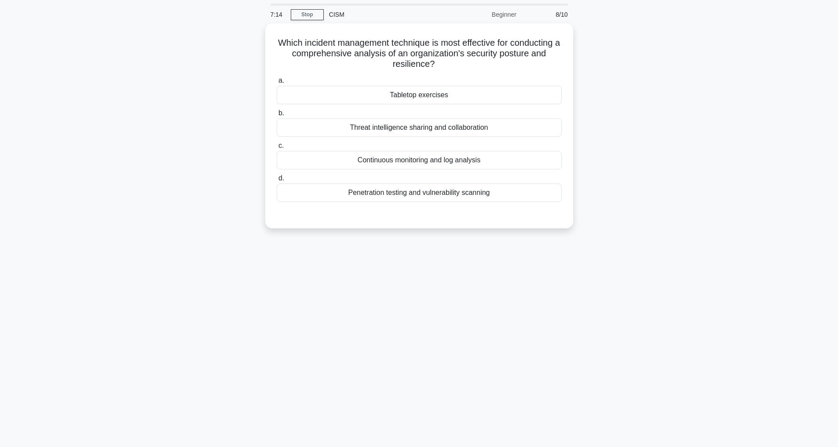
scroll to position [28, 0]
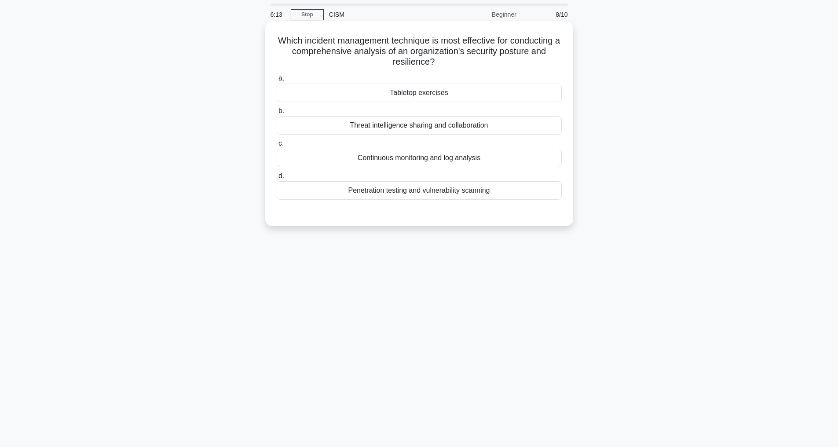
click at [400, 192] on div "Penetration testing and vulnerability scanning" at bounding box center [419, 190] width 285 height 18
click at [277, 179] on input "d. Penetration testing and vulnerability scanning" at bounding box center [277, 176] width 0 height 6
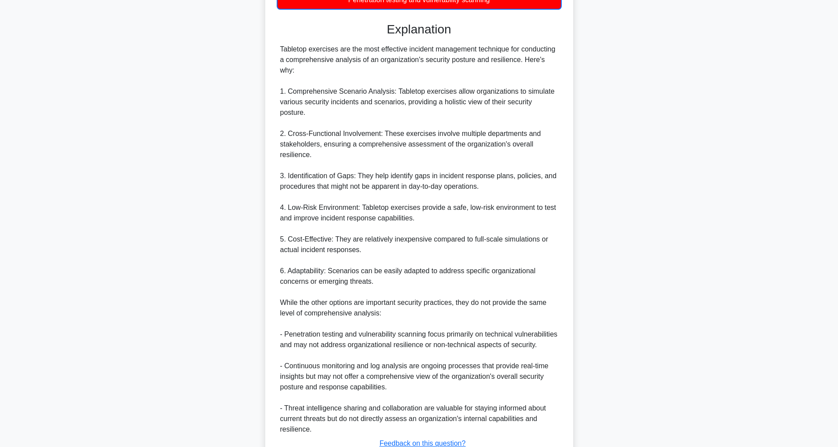
scroll to position [297, 0]
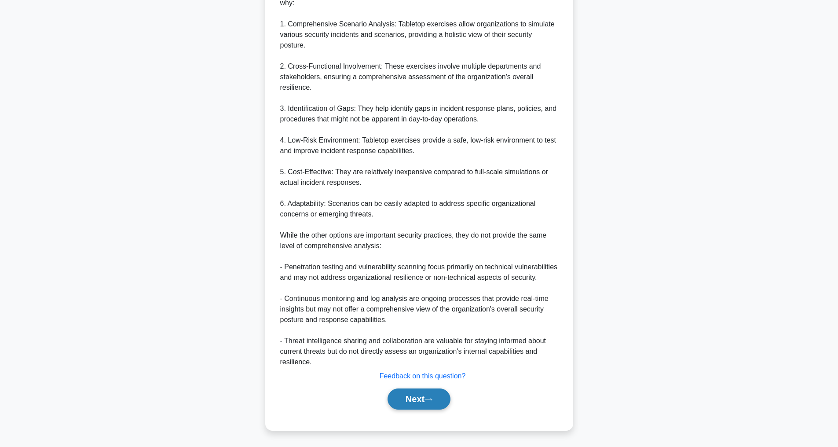
click at [422, 399] on button "Next" at bounding box center [419, 399] width 63 height 21
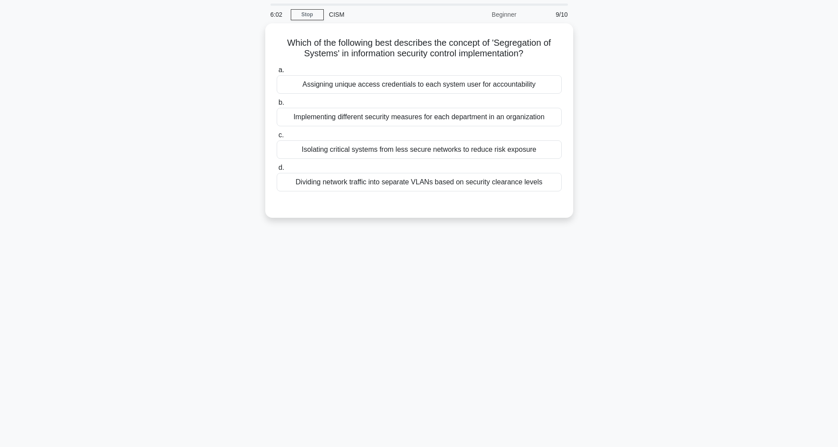
scroll to position [28, 0]
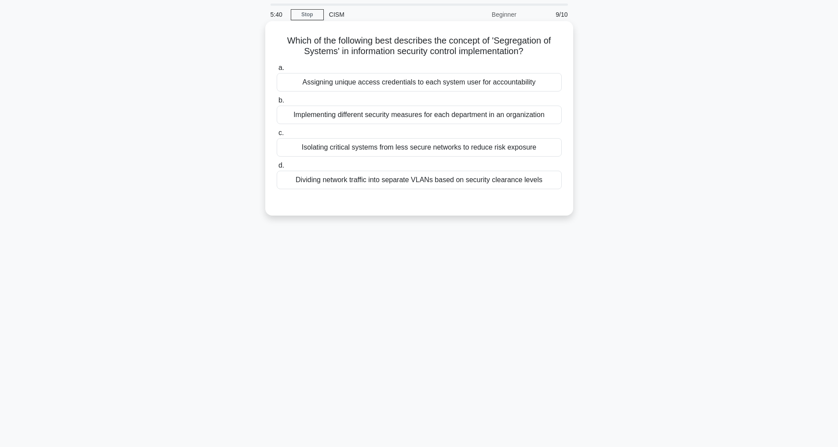
click at [357, 145] on div "Isolating critical systems from less secure networks to reduce risk exposure" at bounding box center [419, 147] width 285 height 18
click at [277, 136] on input "c. Isolating critical systems from less secure networks to reduce risk exposure" at bounding box center [277, 133] width 0 height 6
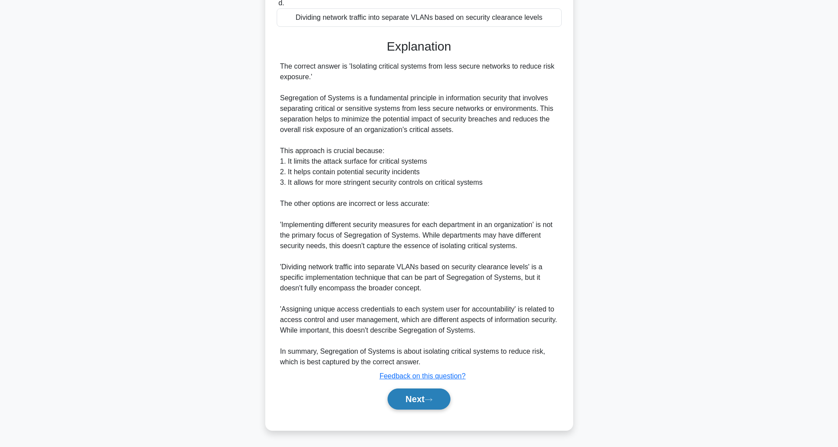
click at [420, 401] on button "Next" at bounding box center [419, 399] width 63 height 21
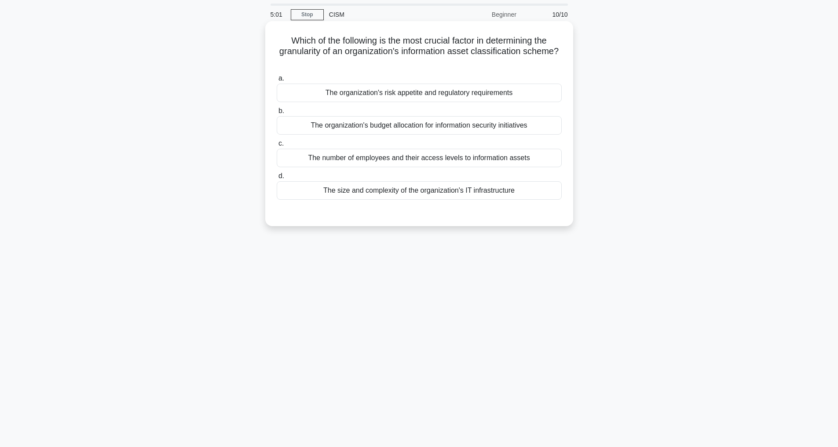
click at [485, 186] on div "The size and complexity of the organization's IT infrastructure" at bounding box center [419, 190] width 285 height 18
click at [277, 179] on input "d. The size and complexity of the organization's IT infrastructure" at bounding box center [277, 176] width 0 height 6
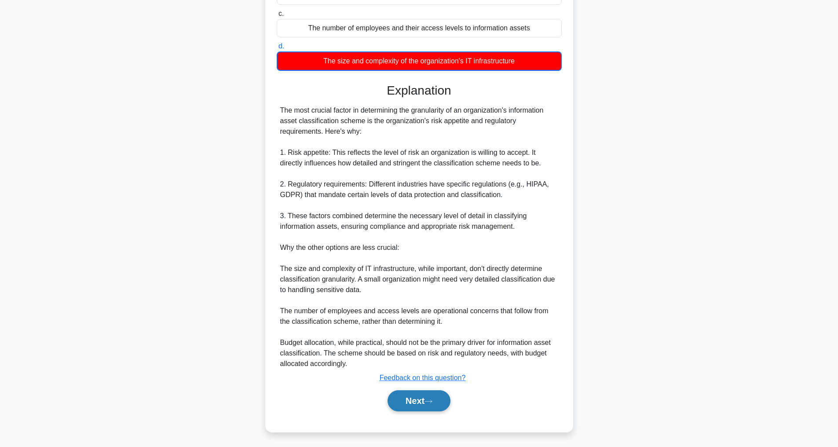
scroll to position [160, 0]
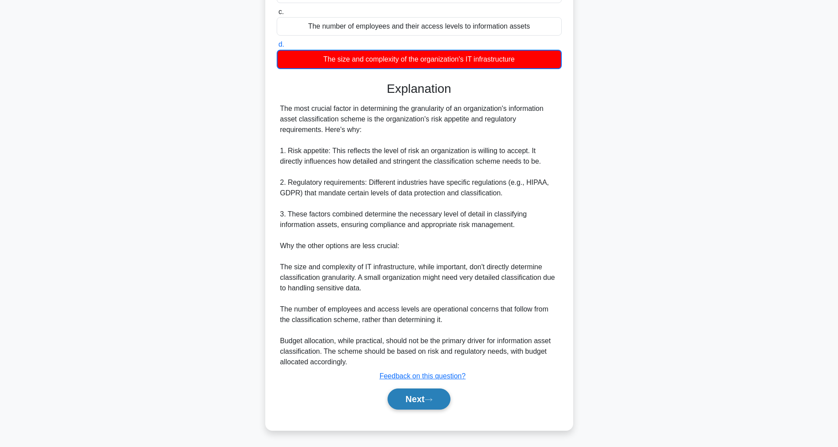
click at [426, 395] on button "Next" at bounding box center [419, 399] width 63 height 21
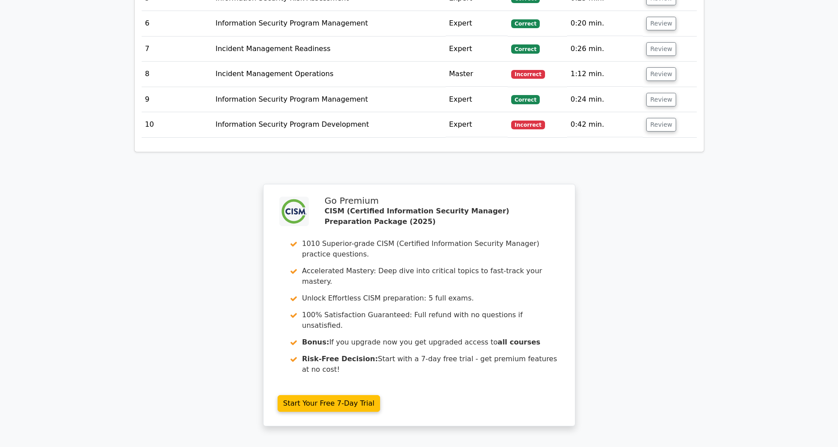
scroll to position [1544, 0]
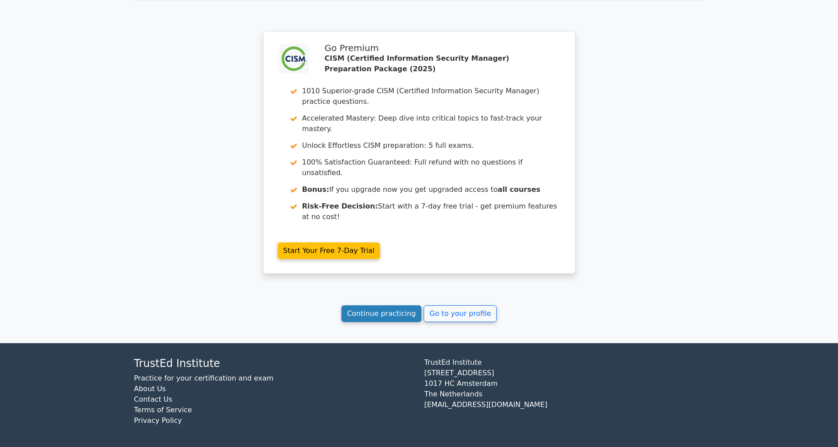
click at [369, 317] on link "Continue practicing" at bounding box center [381, 313] width 81 height 17
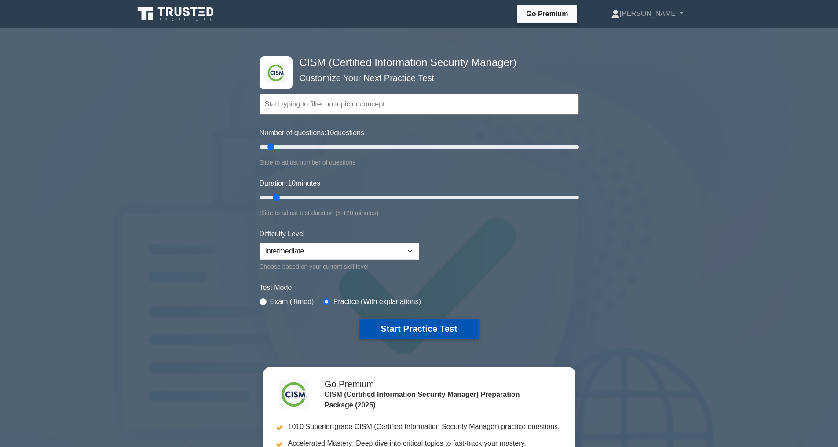
click at [401, 326] on button "Start Practice Test" at bounding box center [418, 329] width 119 height 20
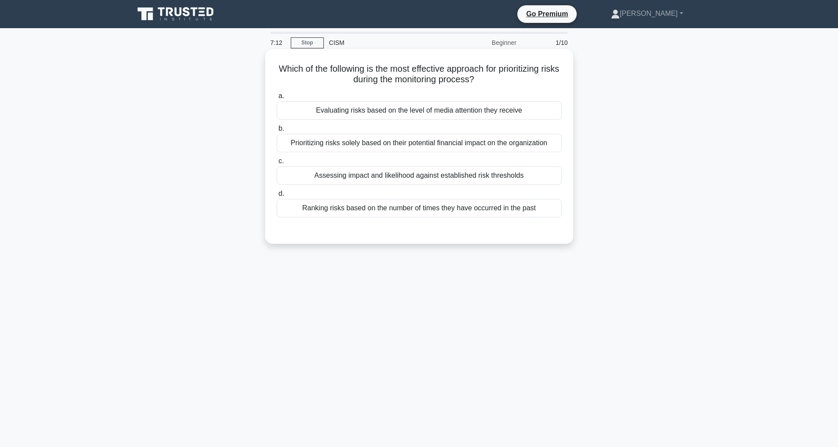
click at [358, 173] on div "Assessing impact and likelihood against established risk thresholds" at bounding box center [419, 175] width 285 height 18
click at [277, 164] on input "c. Assessing impact and likelihood against established risk thresholds" at bounding box center [277, 161] width 0 height 6
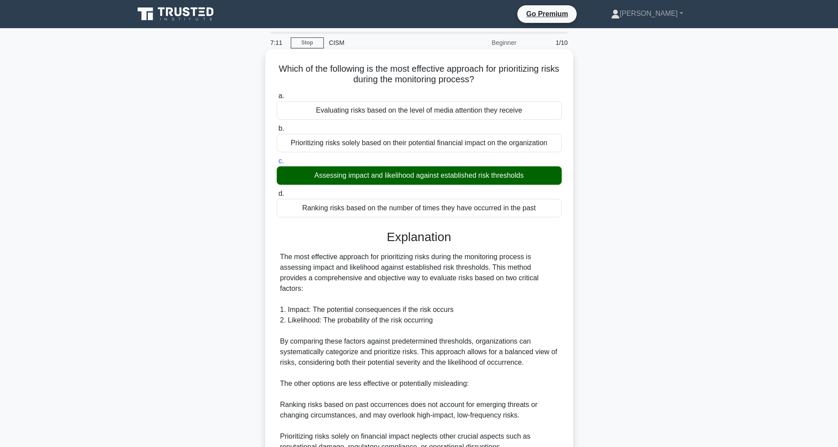
scroll to position [169, 0]
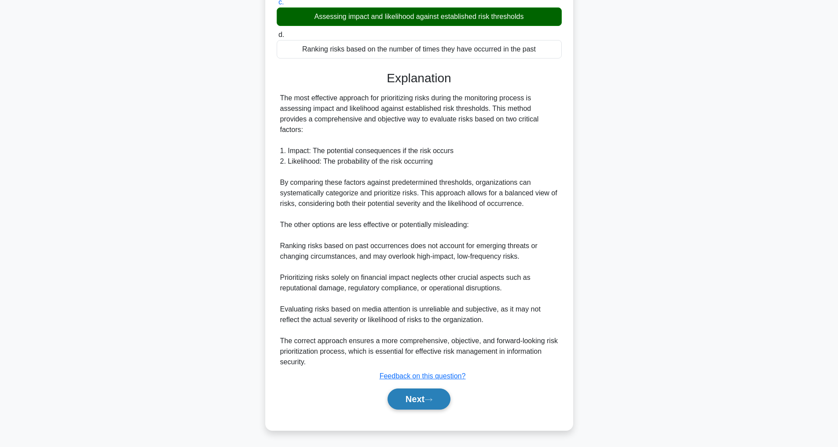
click at [406, 394] on button "Next" at bounding box center [419, 399] width 63 height 21
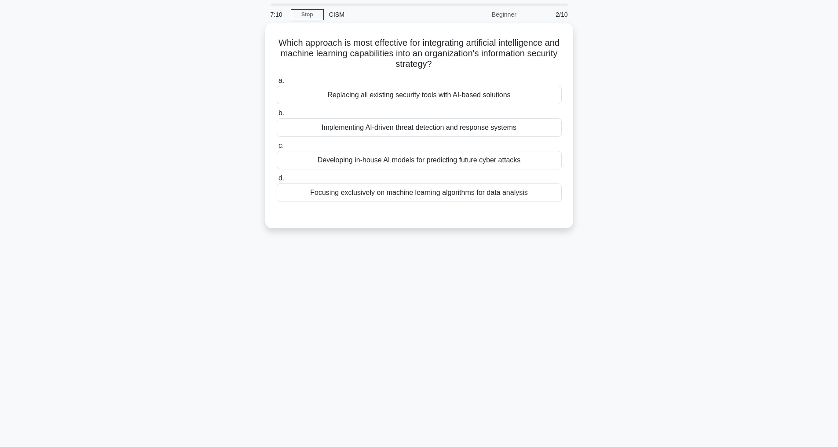
scroll to position [28, 0]
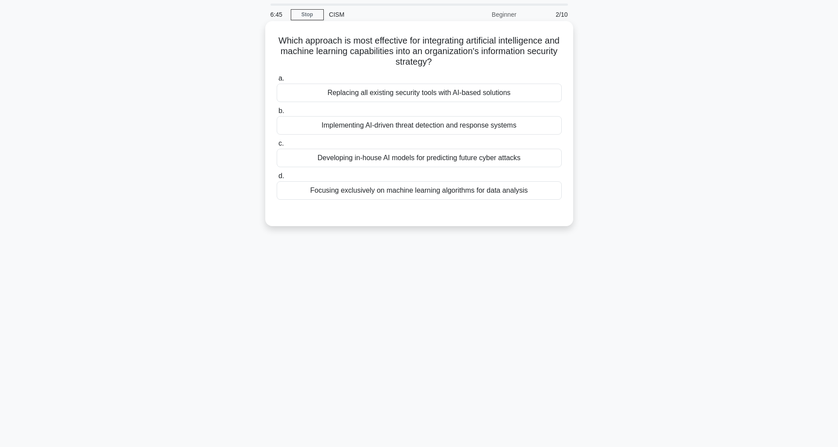
click at [365, 123] on div "Implementing AI-driven threat detection and response systems" at bounding box center [419, 125] width 285 height 18
click at [277, 114] on input "b. Implementing AI-driven threat detection and response systems" at bounding box center [277, 111] width 0 height 6
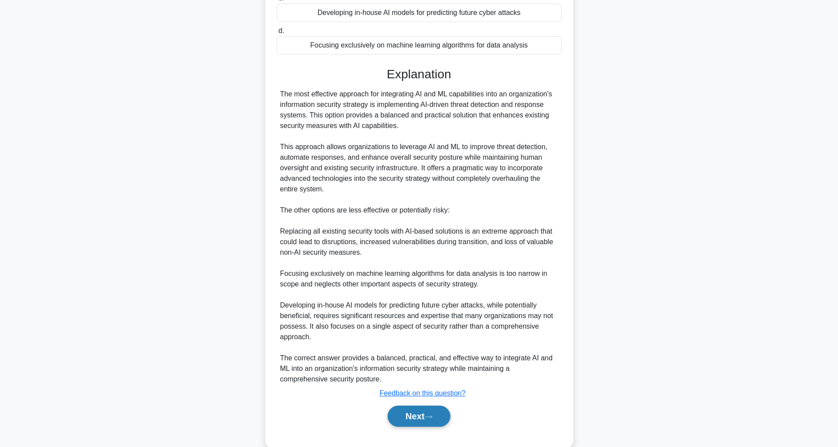
scroll to position [191, 0]
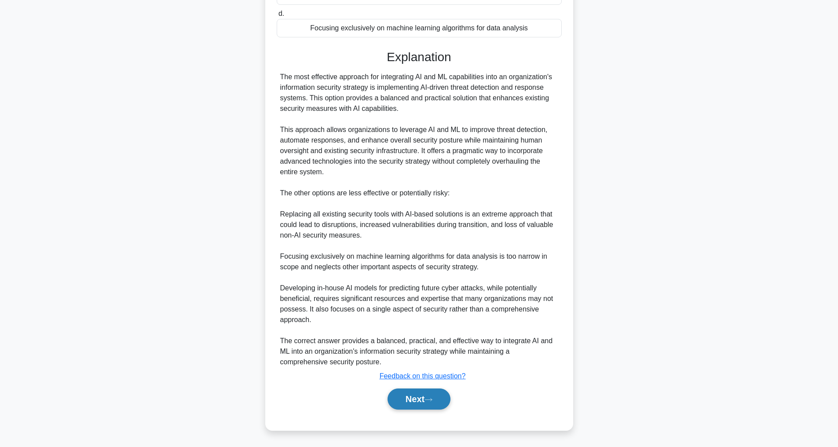
click at [414, 401] on button "Next" at bounding box center [419, 399] width 63 height 21
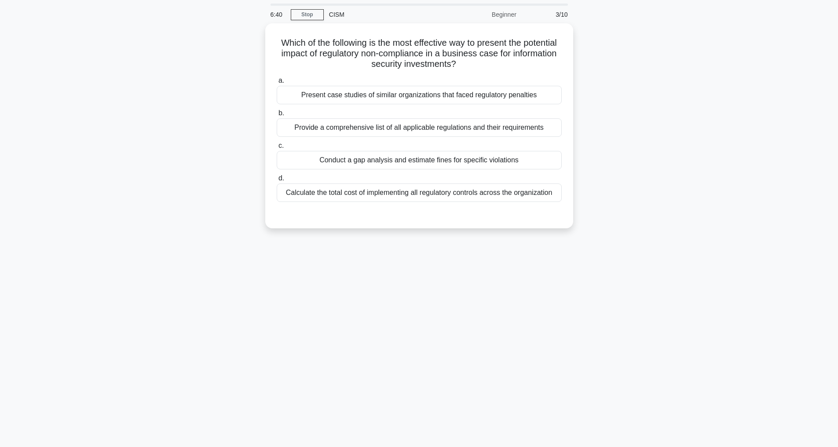
scroll to position [28, 0]
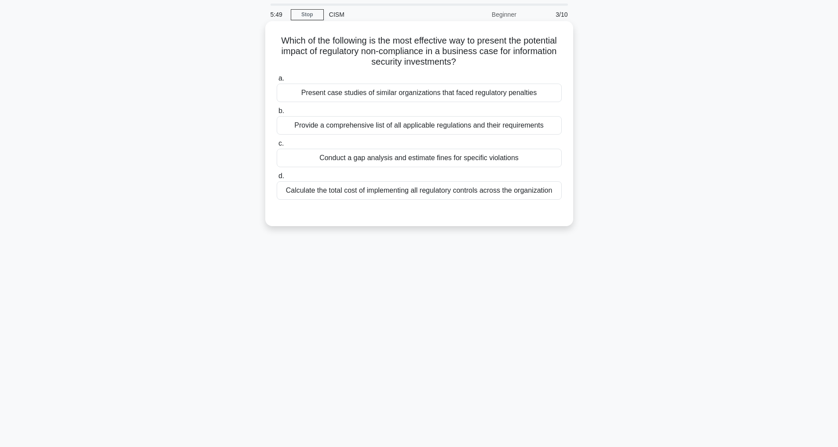
click at [412, 155] on div "Conduct a gap analysis and estimate fines for specific violations" at bounding box center [419, 158] width 285 height 18
click at [277, 147] on input "c. Conduct a gap analysis and estimate fines for specific violations" at bounding box center [277, 144] width 0 height 6
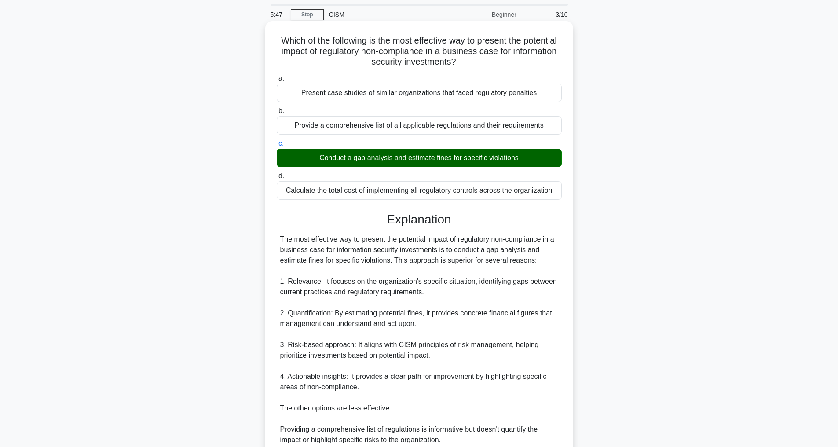
scroll to position [243, 0]
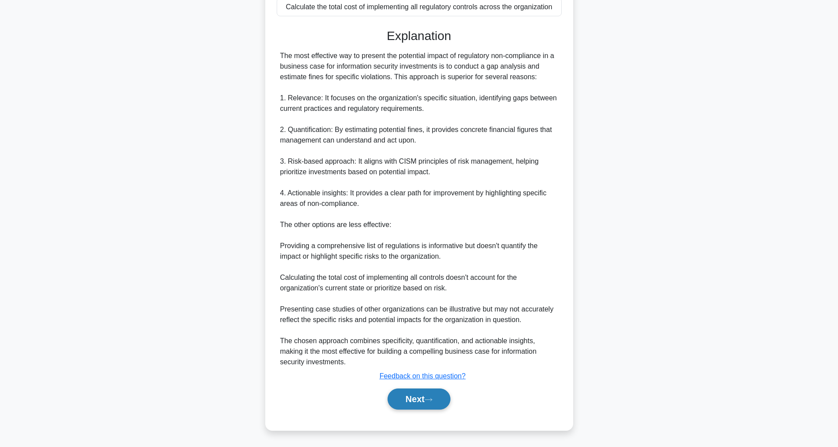
click at [419, 398] on button "Next" at bounding box center [419, 399] width 63 height 21
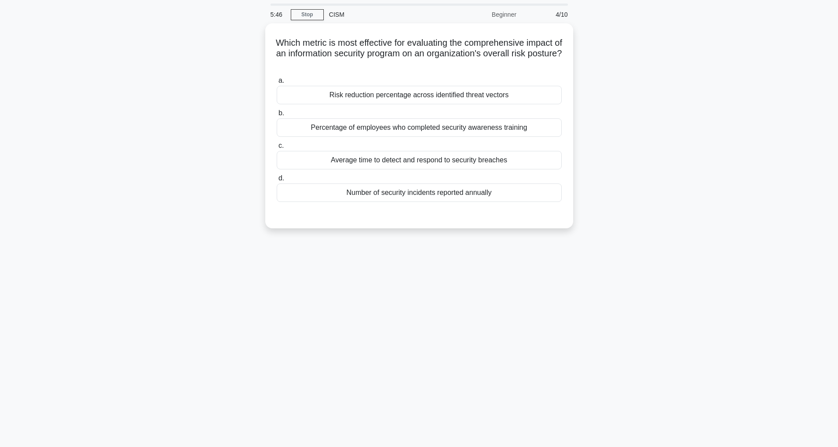
scroll to position [28, 0]
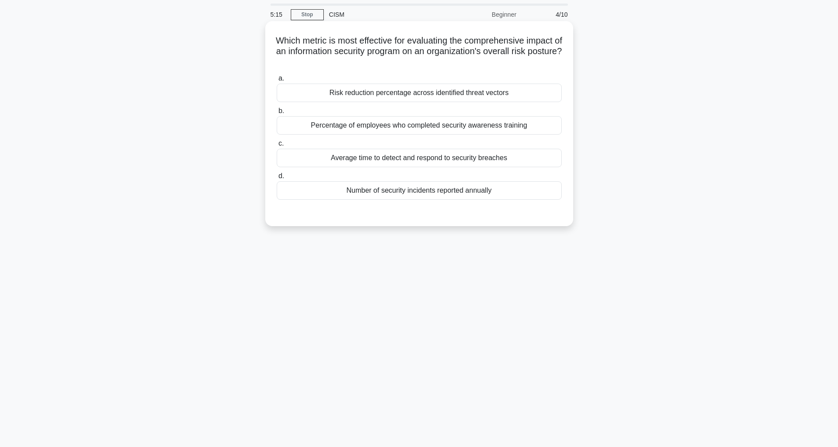
click at [360, 157] on div "Average time to detect and respond to security breaches" at bounding box center [419, 158] width 285 height 18
click at [277, 147] on input "c. Average time to detect and respond to security breaches" at bounding box center [277, 144] width 0 height 6
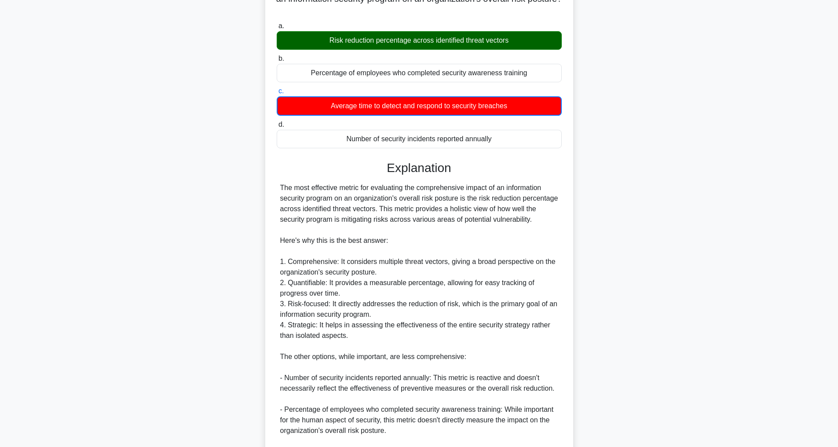
scroll to position [255, 0]
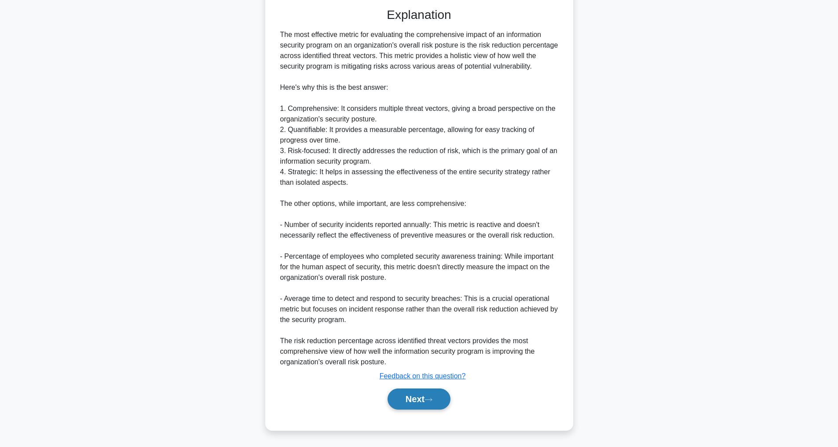
click at [422, 400] on button "Next" at bounding box center [419, 399] width 63 height 21
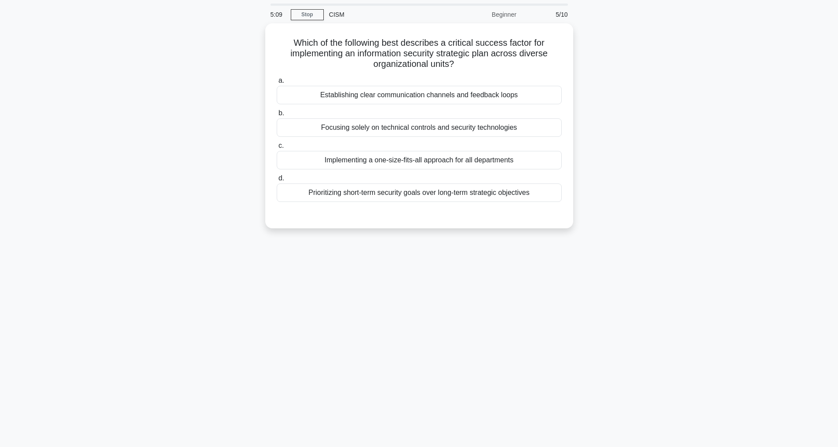
scroll to position [28, 0]
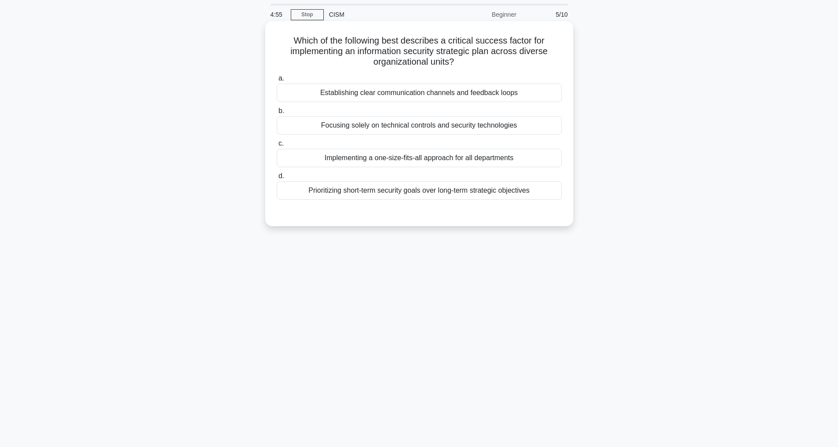
click at [441, 94] on div "Establishing clear communication channels and feedback loops" at bounding box center [419, 93] width 285 height 18
click at [277, 81] on input "a. Establishing clear communication channels and feedback loops" at bounding box center [277, 79] width 0 height 6
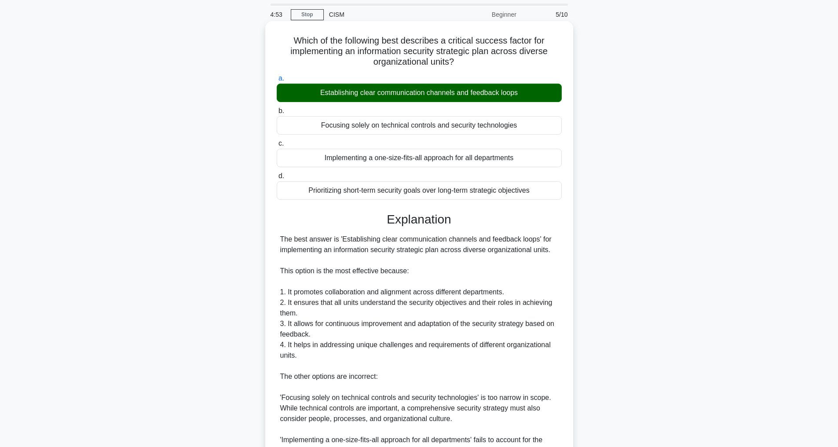
scroll to position [233, 0]
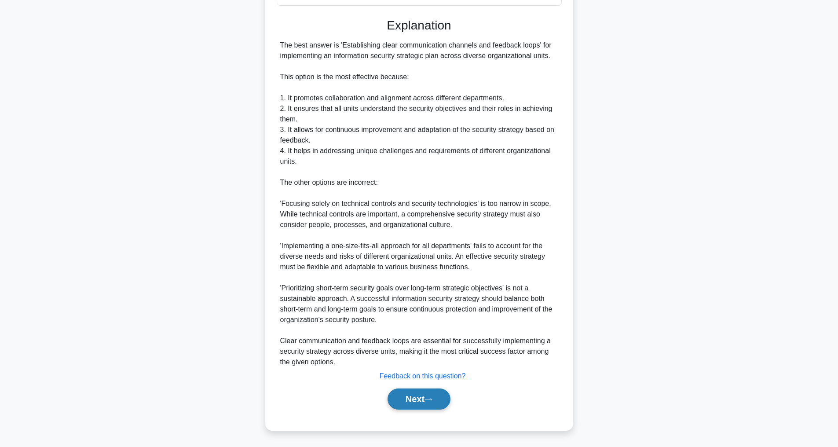
click at [430, 393] on button "Next" at bounding box center [419, 399] width 63 height 21
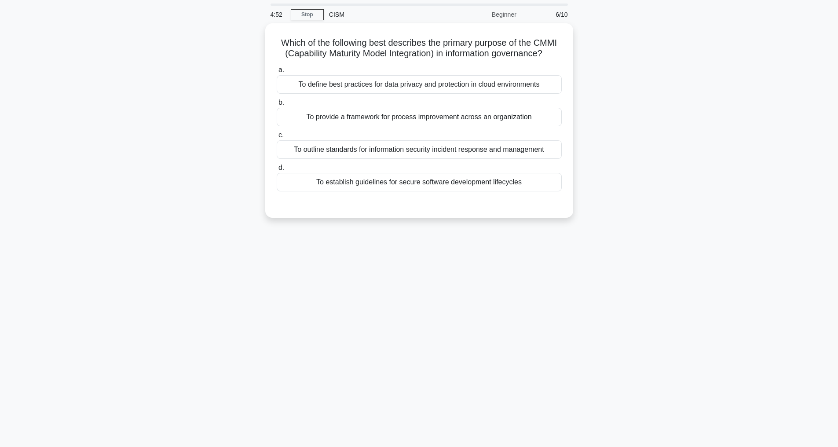
scroll to position [28, 0]
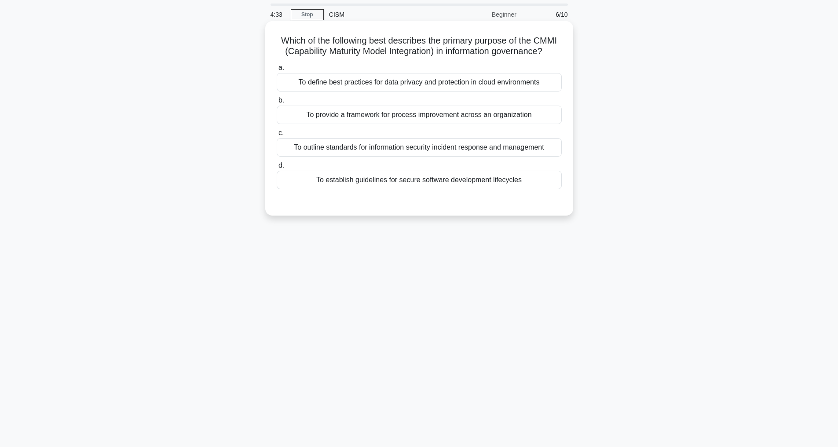
click at [401, 189] on div "To establish guidelines for secure software development lifecycles" at bounding box center [419, 180] width 285 height 18
click at [277, 169] on input "d. To establish guidelines for secure software development lifecycles" at bounding box center [277, 166] width 0 height 6
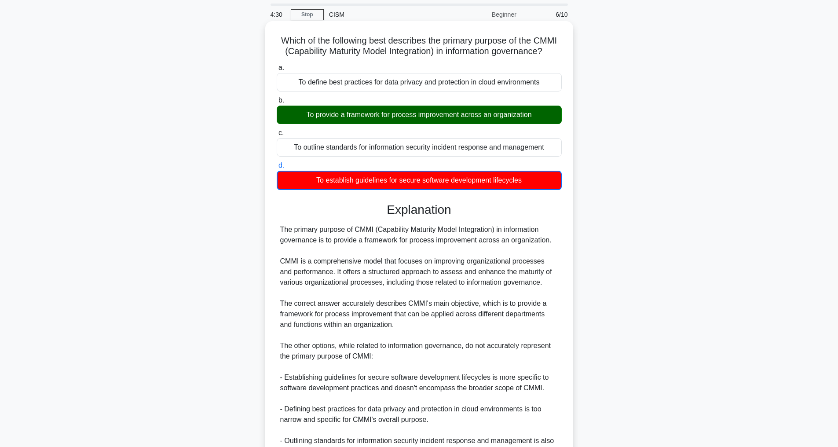
scroll to position [223, 0]
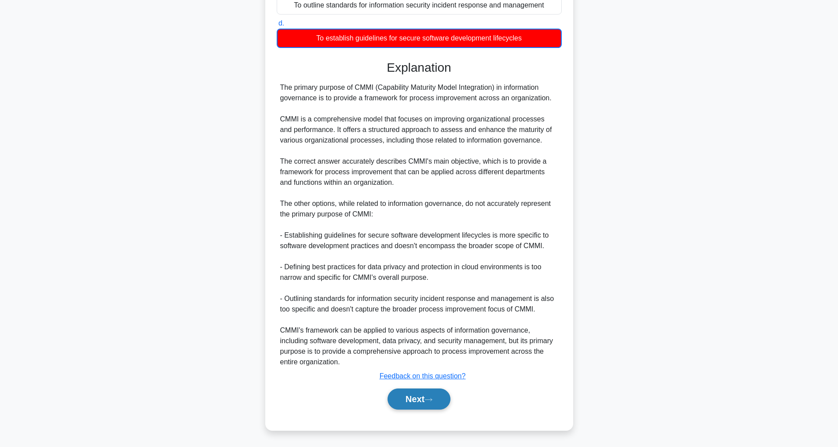
click at [408, 395] on button "Next" at bounding box center [419, 399] width 63 height 21
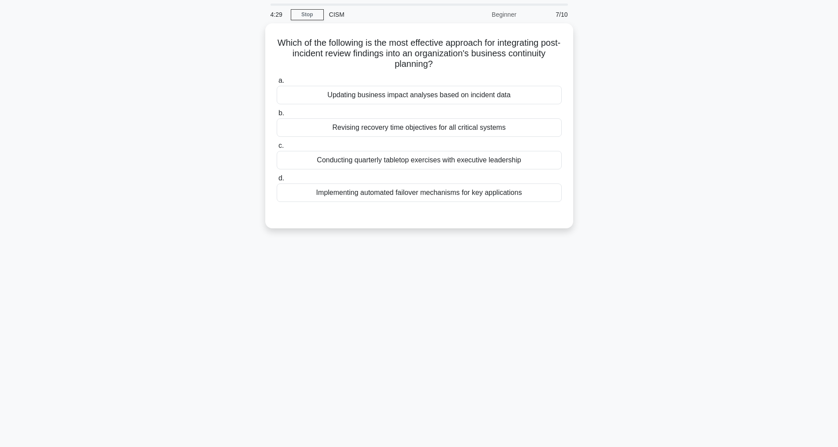
scroll to position [28, 0]
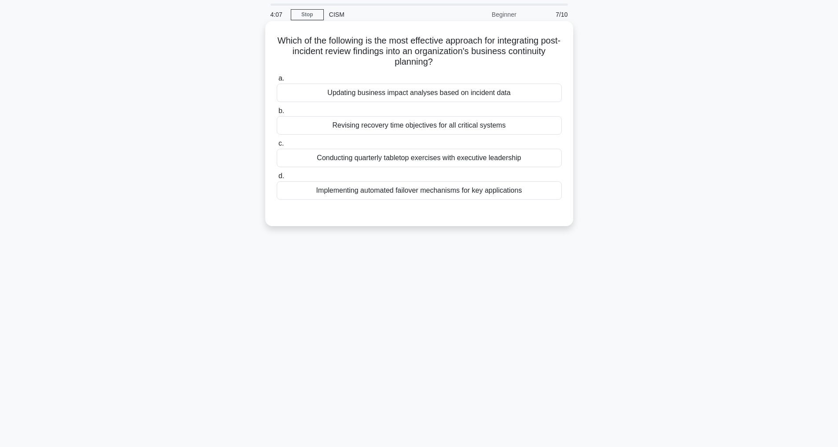
click at [418, 158] on div "Conducting quarterly tabletop exercises with executive leadership" at bounding box center [419, 158] width 285 height 18
click at [277, 147] on input "c. Conducting quarterly tabletop exercises with executive leadership" at bounding box center [277, 144] width 0 height 6
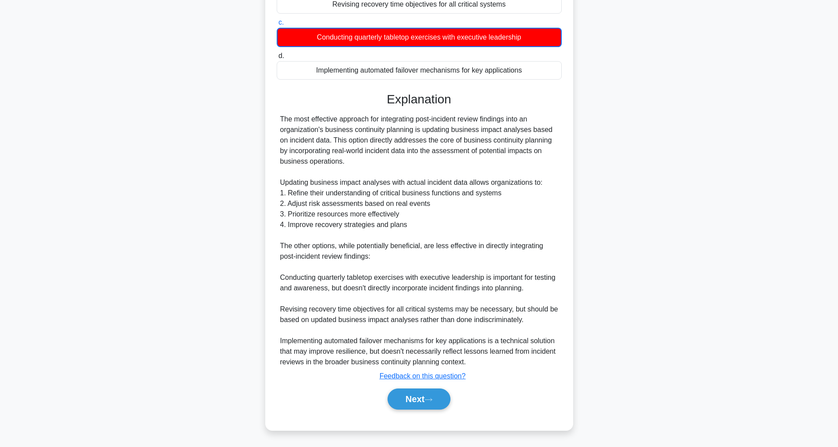
scroll to position [181, 0]
click at [418, 404] on button "Next" at bounding box center [419, 399] width 63 height 21
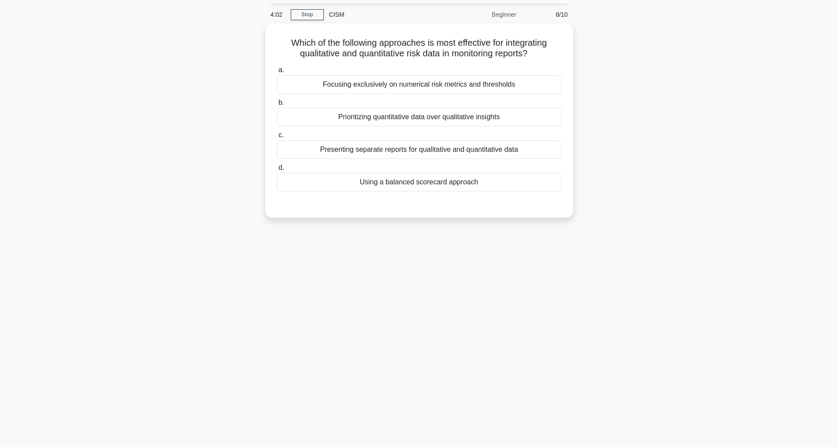
scroll to position [28, 0]
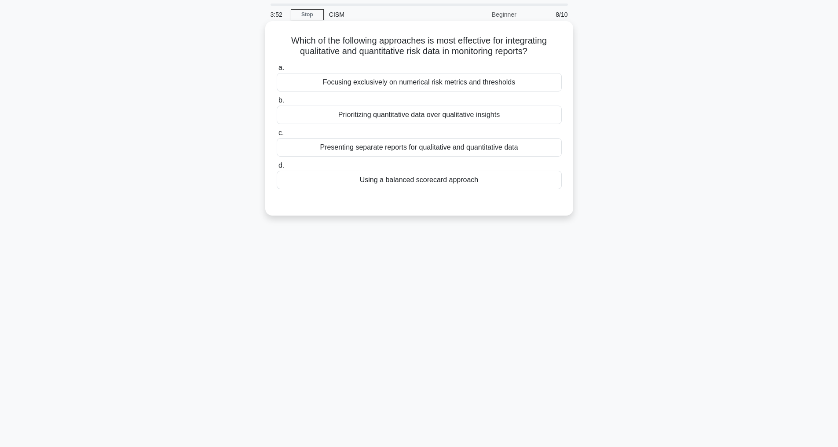
click at [409, 185] on div "Using a balanced scorecard approach" at bounding box center [419, 180] width 285 height 18
click at [277, 169] on input "d. Using a balanced scorecard approach" at bounding box center [277, 166] width 0 height 6
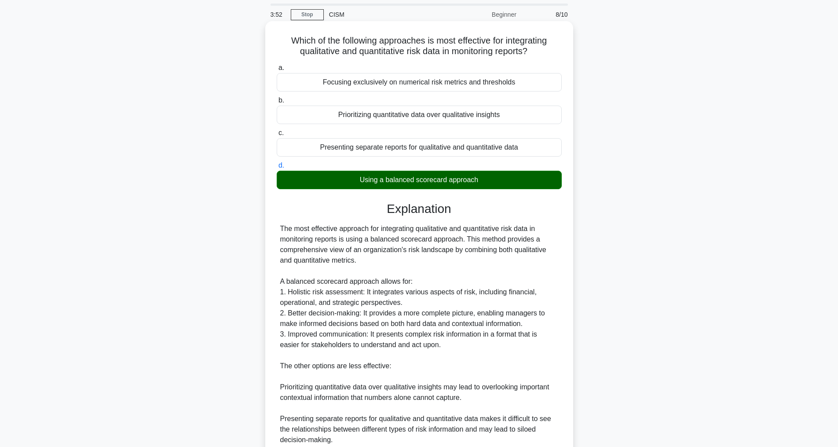
scroll to position [191, 0]
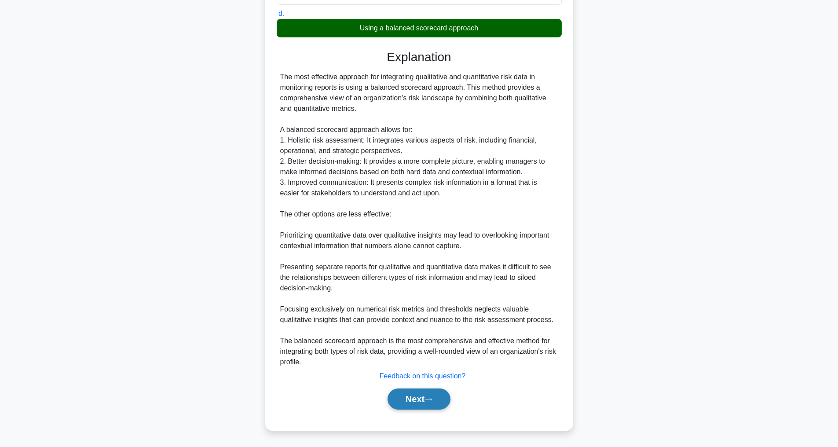
click at [420, 401] on button "Next" at bounding box center [419, 399] width 63 height 21
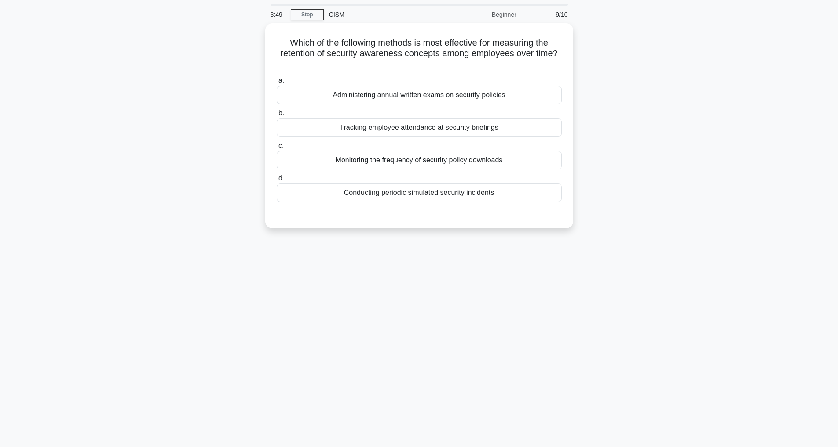
scroll to position [0, 0]
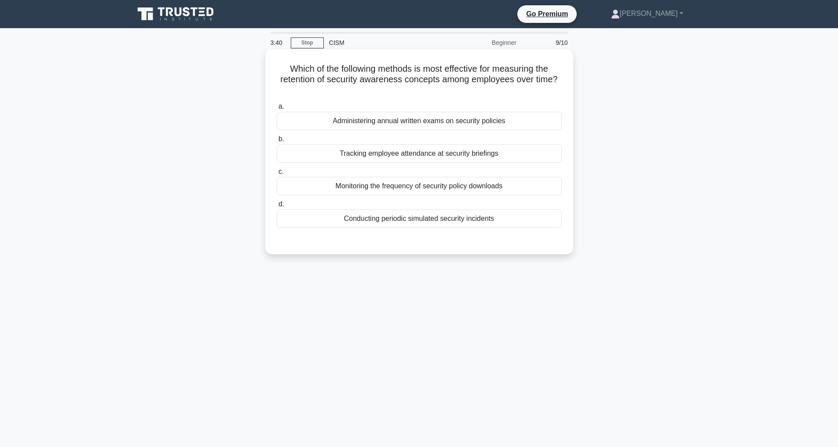
click at [458, 218] on div "Conducting periodic simulated security incidents" at bounding box center [419, 218] width 285 height 18
click at [277, 207] on input "d. Conducting periodic simulated security incidents" at bounding box center [277, 205] width 0 height 6
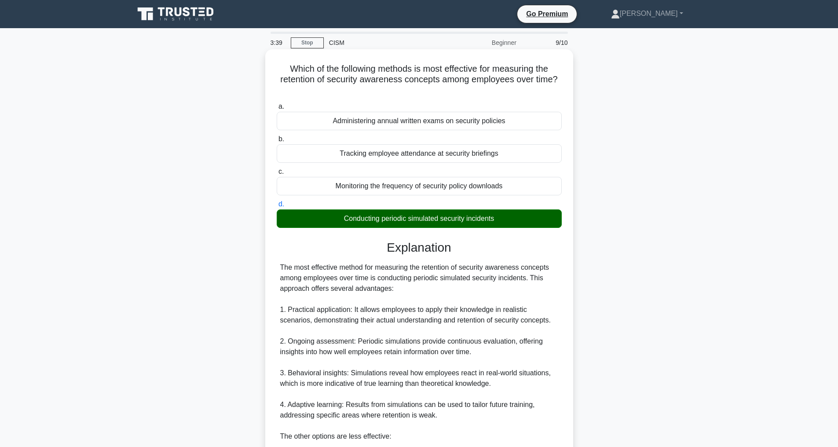
scroll to position [212, 0]
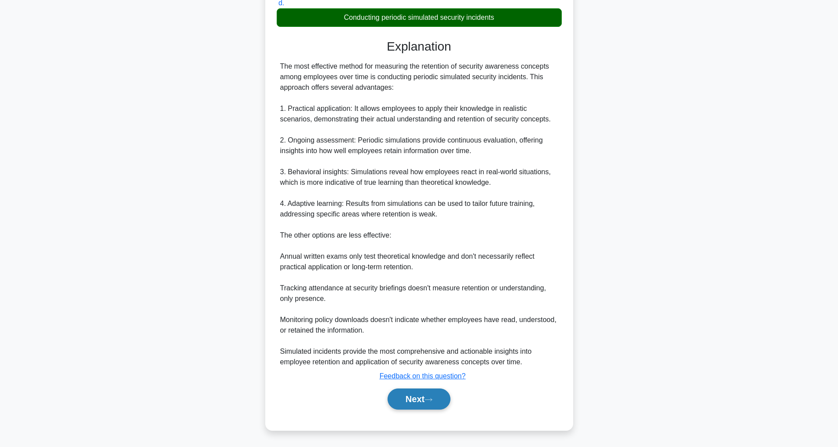
click at [426, 395] on button "Next" at bounding box center [419, 399] width 63 height 21
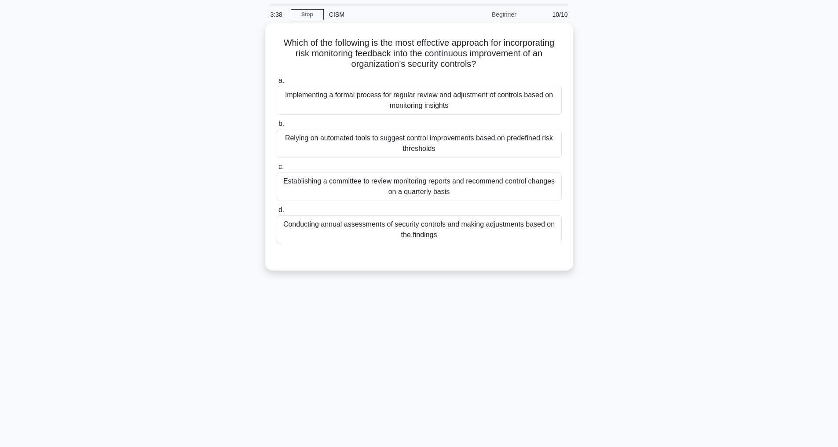
scroll to position [28, 0]
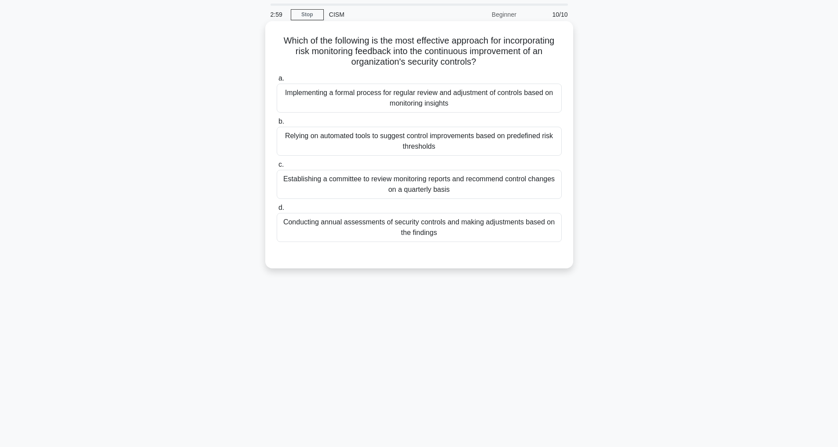
click at [385, 94] on div "Implementing a formal process for regular review and adjustment of controls bas…" at bounding box center [419, 98] width 285 height 29
click at [277, 81] on input "a. Implementing a formal process for regular review and adjustment of controls …" at bounding box center [277, 79] width 0 height 6
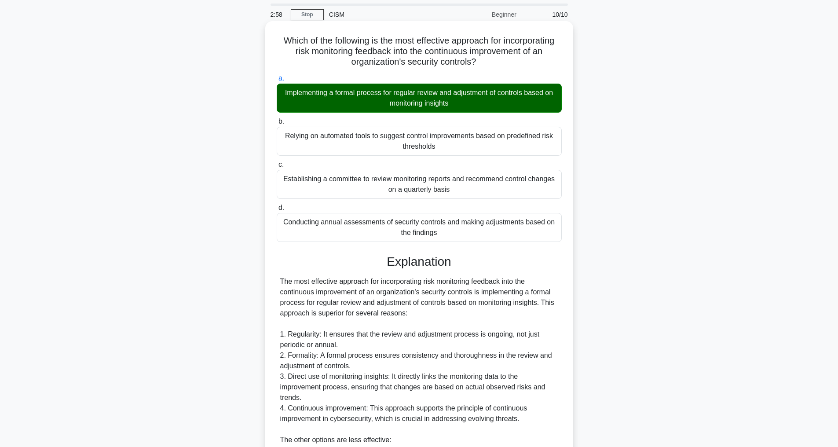
scroll to position [254, 0]
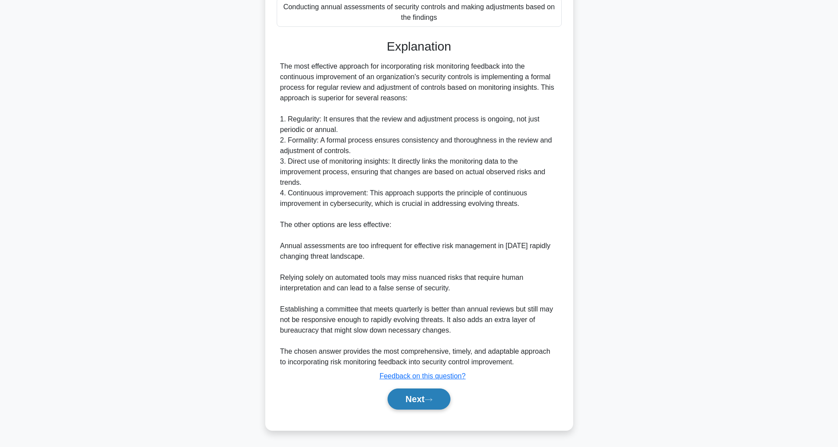
click at [412, 397] on button "Next" at bounding box center [419, 399] width 63 height 21
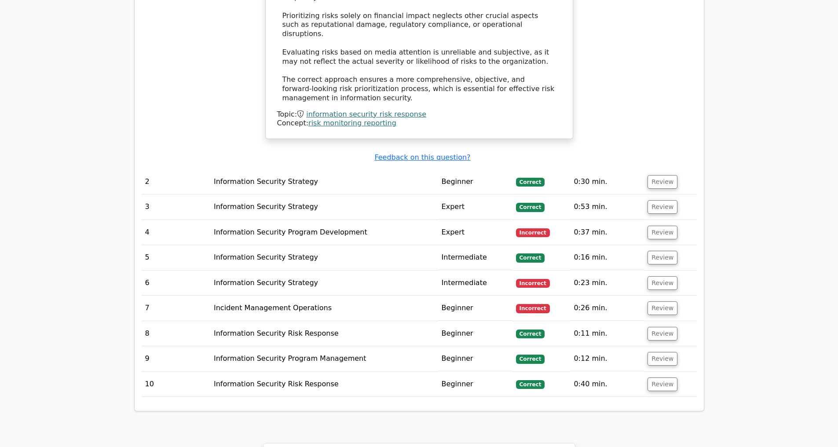
scroll to position [1506, 0]
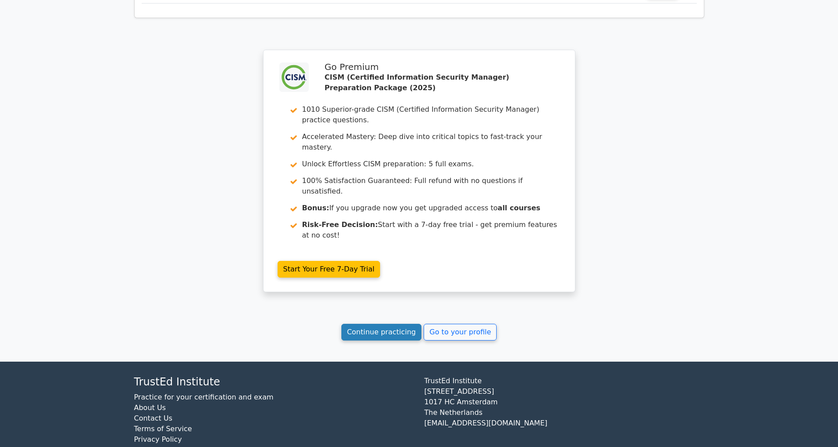
click at [392, 341] on link "Continue practicing" at bounding box center [381, 332] width 81 height 17
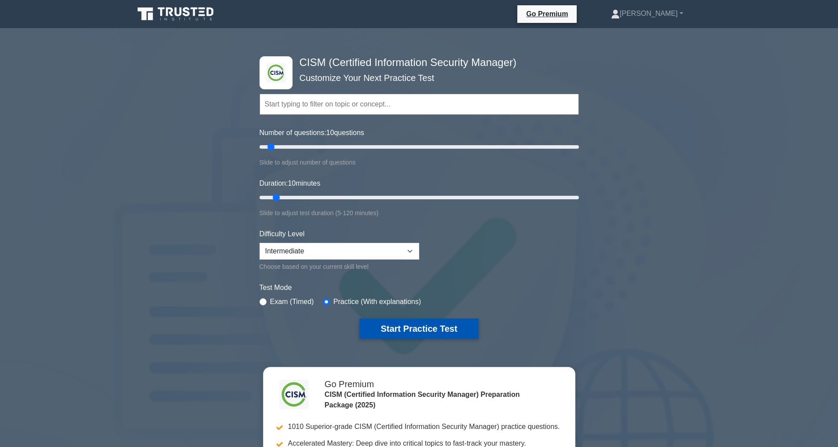
click at [426, 330] on button "Start Practice Test" at bounding box center [418, 329] width 119 height 20
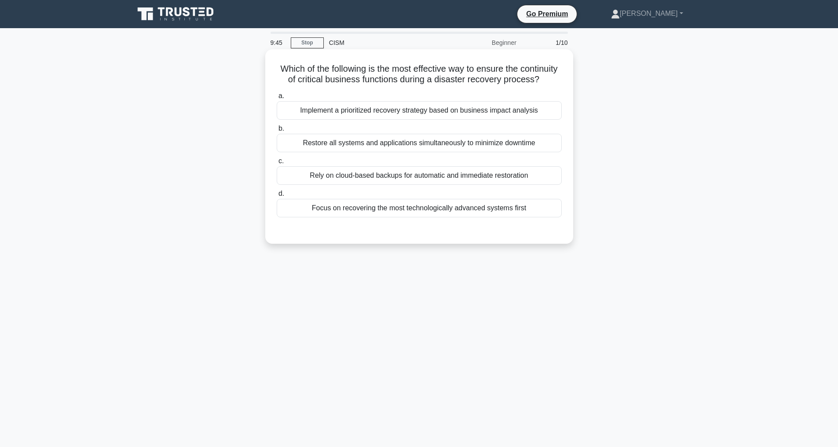
click at [428, 119] on div "Implement a prioritized recovery strategy based on business impact analysis" at bounding box center [419, 110] width 285 height 18
click at [277, 99] on input "a. Implement a prioritized recovery strategy based on business impact analysis" at bounding box center [277, 96] width 0 height 6
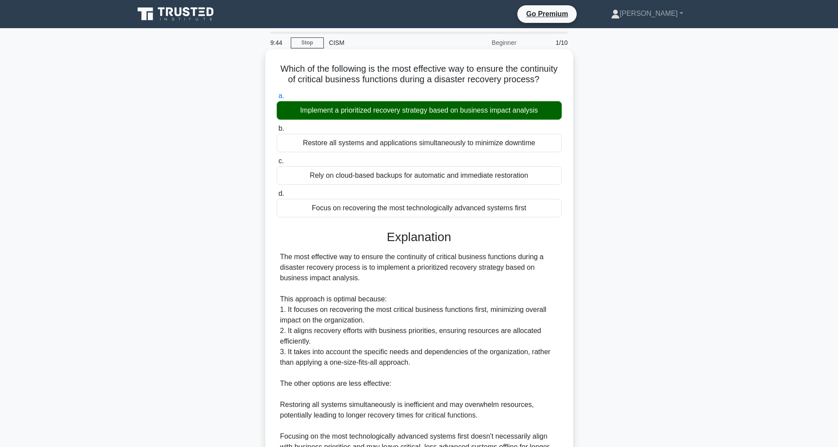
scroll to position [148, 0]
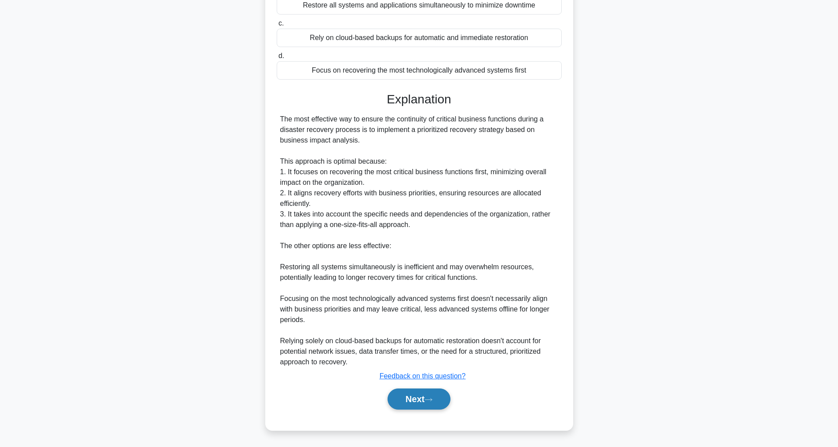
click at [405, 397] on button "Next" at bounding box center [419, 399] width 63 height 21
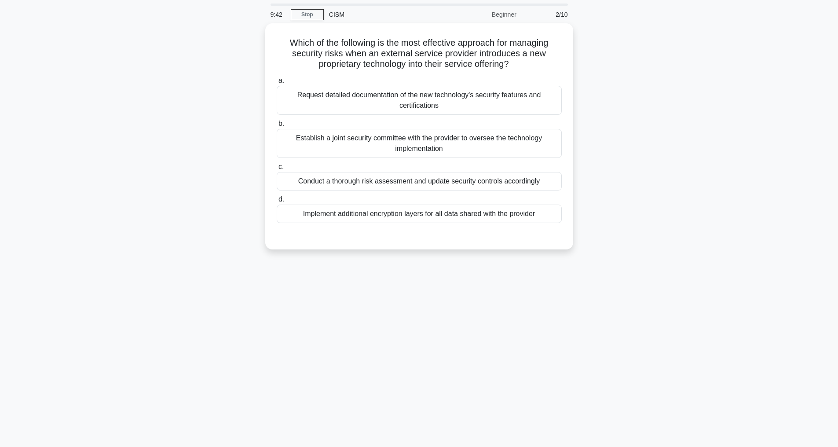
scroll to position [28, 0]
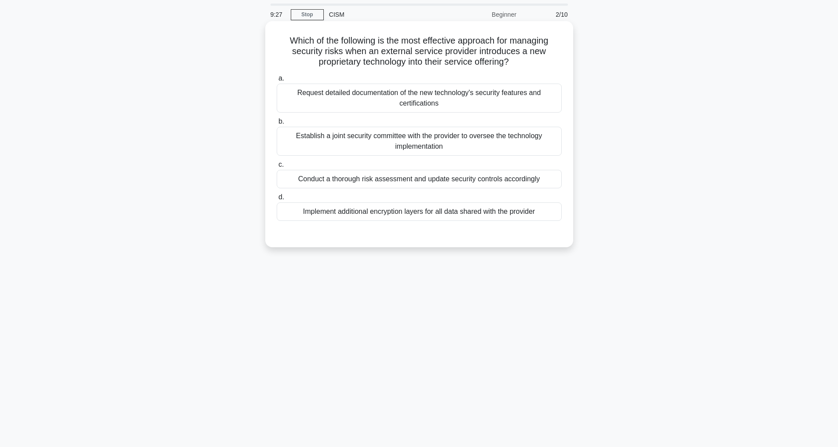
click at [438, 180] on div "Conduct a thorough risk assessment and update security controls accordingly" at bounding box center [419, 179] width 285 height 18
click at [277, 168] on input "c. Conduct a thorough risk assessment and update security controls accordingly" at bounding box center [277, 165] width 0 height 6
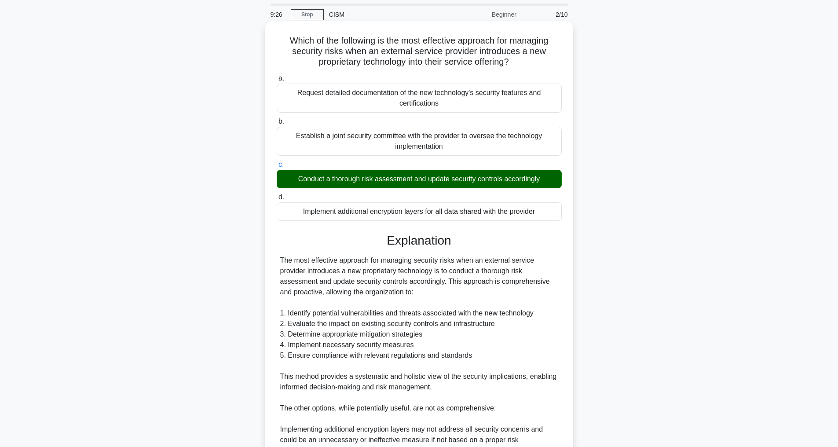
scroll to position [254, 0]
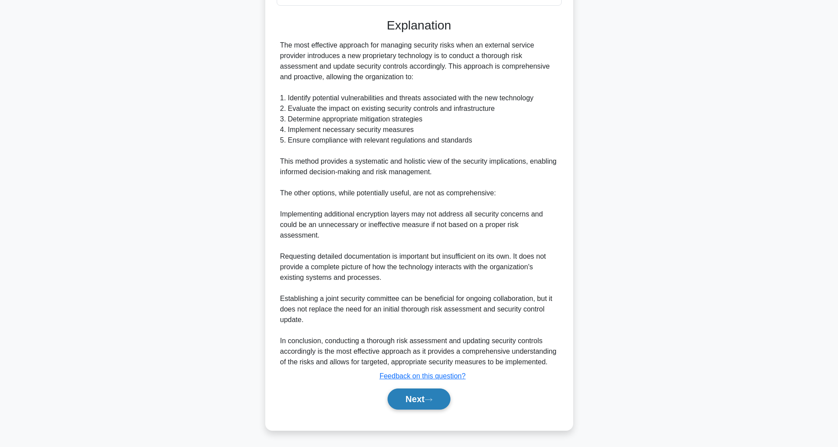
click at [429, 398] on icon at bounding box center [429, 399] width 8 height 5
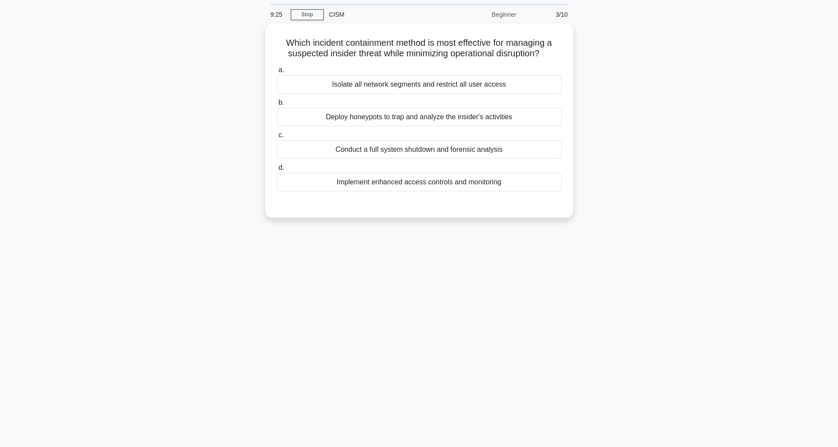
scroll to position [28, 0]
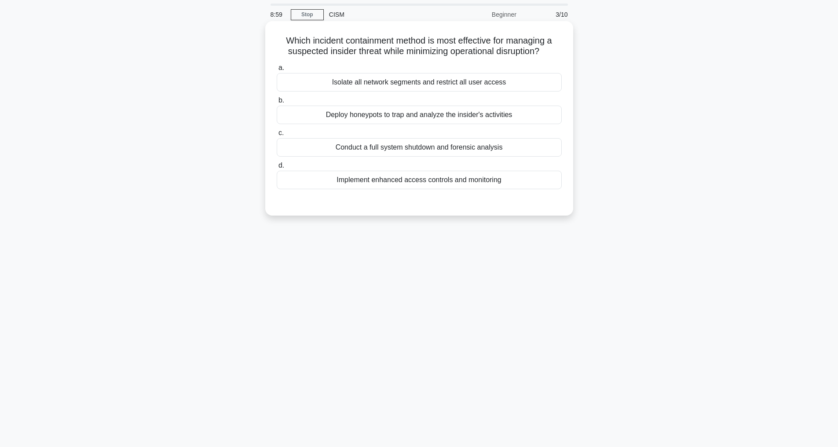
click at [397, 189] on div "Implement enhanced access controls and monitoring" at bounding box center [419, 180] width 285 height 18
click at [277, 169] on input "d. Implement enhanced access controls and monitoring" at bounding box center [277, 166] width 0 height 6
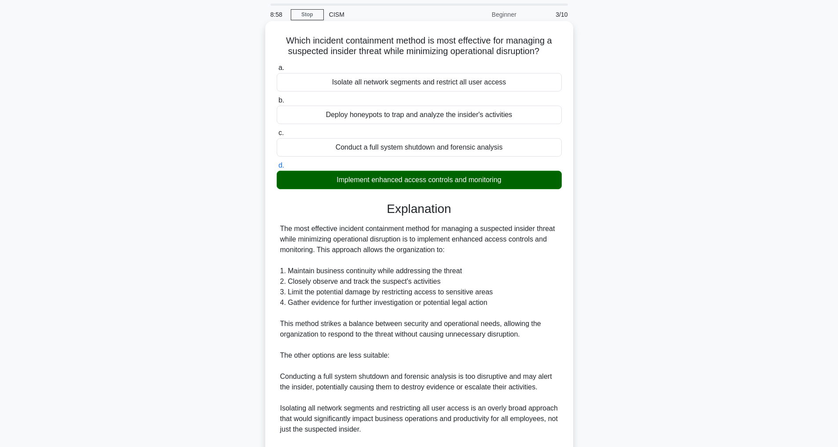
scroll to position [169, 0]
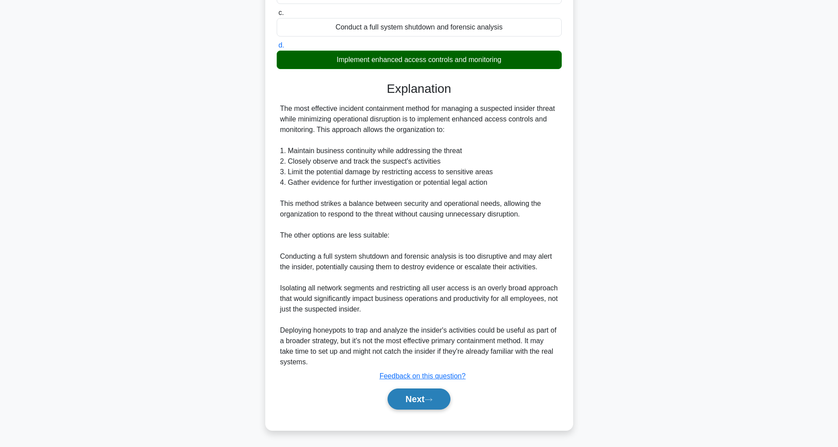
click at [421, 398] on button "Next" at bounding box center [419, 399] width 63 height 21
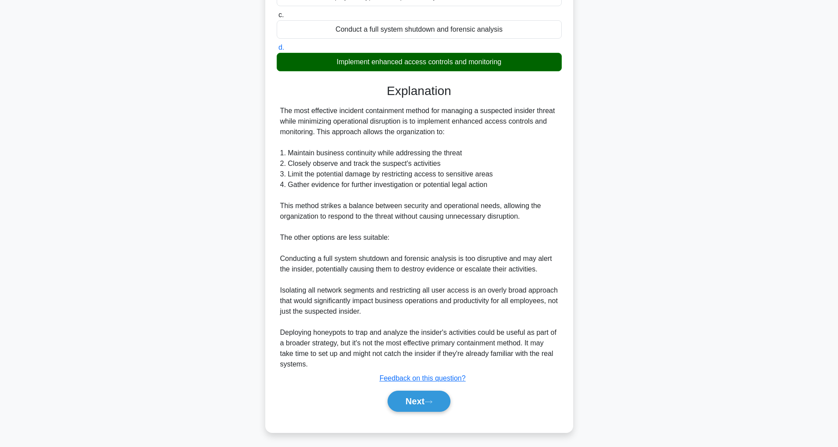
scroll to position [28, 0]
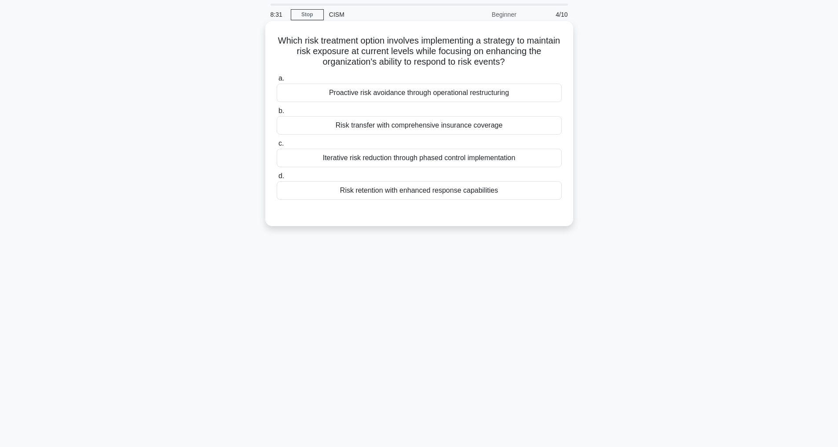
click at [400, 189] on div "Risk retention with enhanced response capabilities" at bounding box center [419, 190] width 285 height 18
click at [277, 179] on input "d. Risk retention with enhanced response capabilities" at bounding box center [277, 176] width 0 height 6
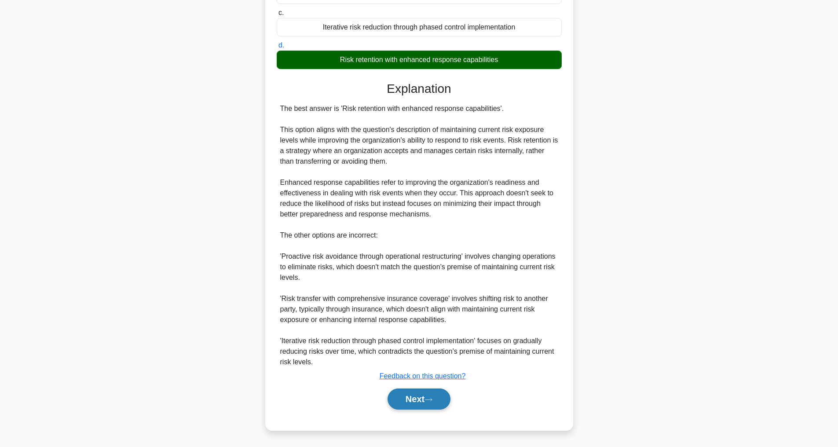
click at [420, 400] on button "Next" at bounding box center [419, 399] width 63 height 21
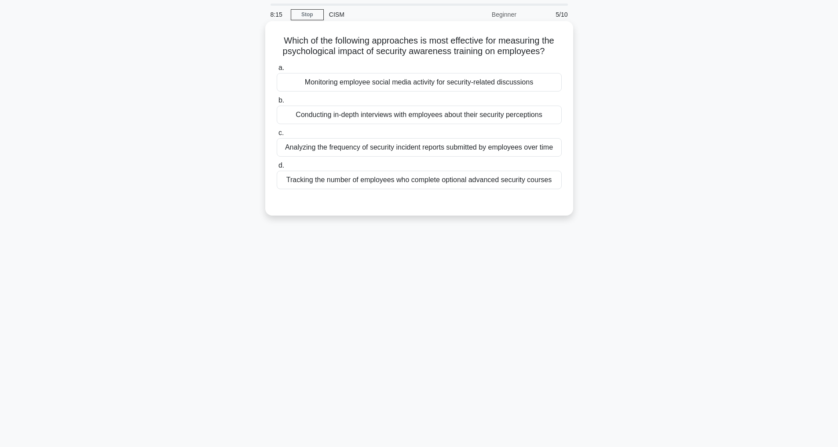
click at [406, 124] on div "Conducting in-depth interviews with employees about their security perceptions" at bounding box center [419, 115] width 285 height 18
click at [277, 103] on input "b. Conducting in-depth interviews with employees about their security perceptio…" at bounding box center [277, 101] width 0 height 6
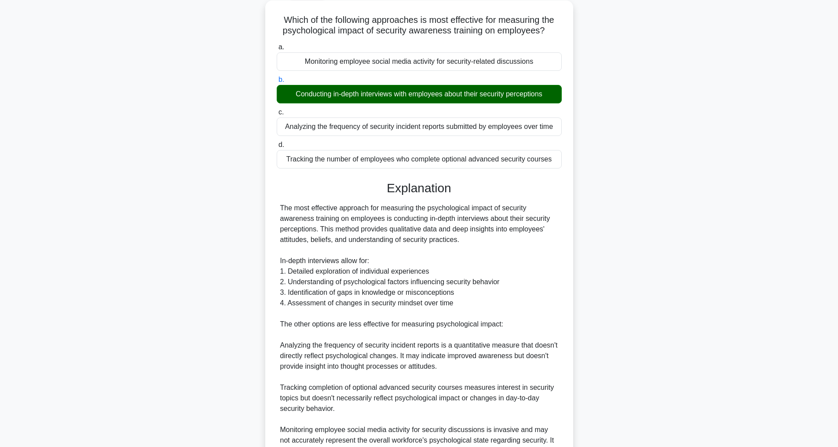
scroll to position [169, 0]
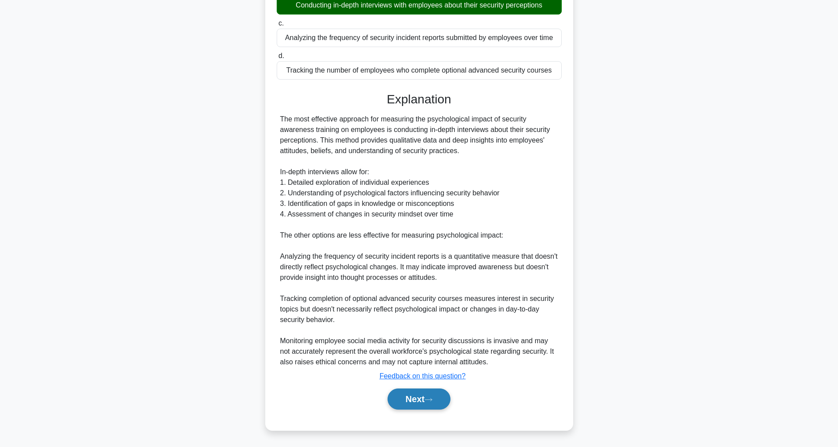
click at [438, 400] on button "Next" at bounding box center [419, 399] width 63 height 21
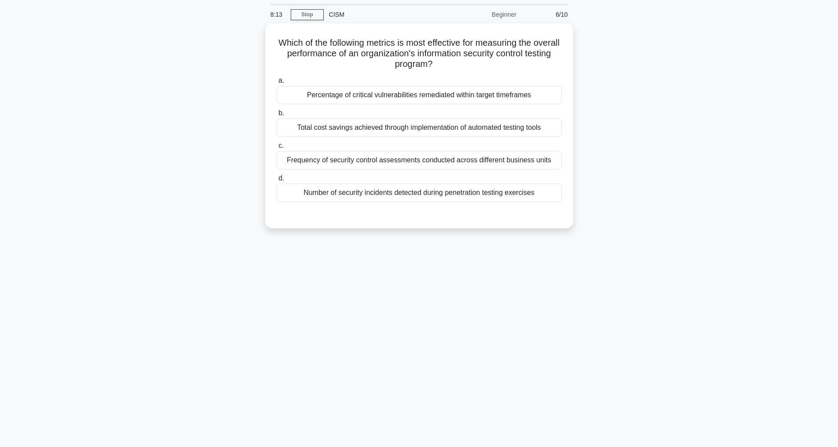
scroll to position [28, 0]
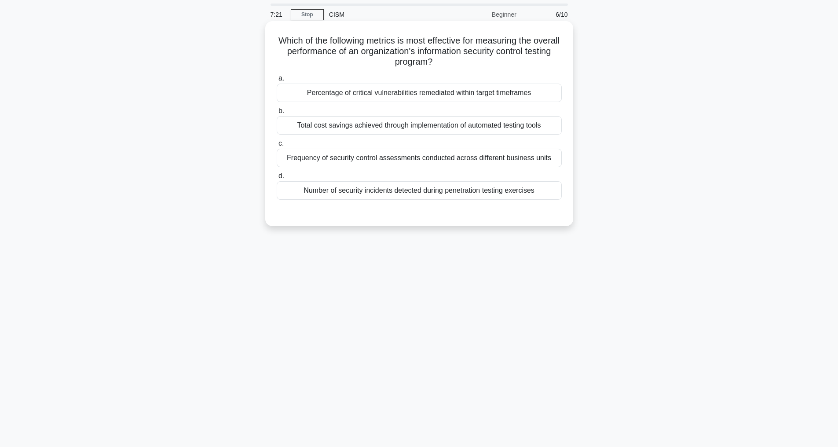
click at [463, 199] on div "Number of security incidents detected during penetration testing exercises" at bounding box center [419, 190] width 285 height 18
click at [277, 179] on input "d. Number of security incidents detected during penetration testing exercises" at bounding box center [277, 176] width 0 height 6
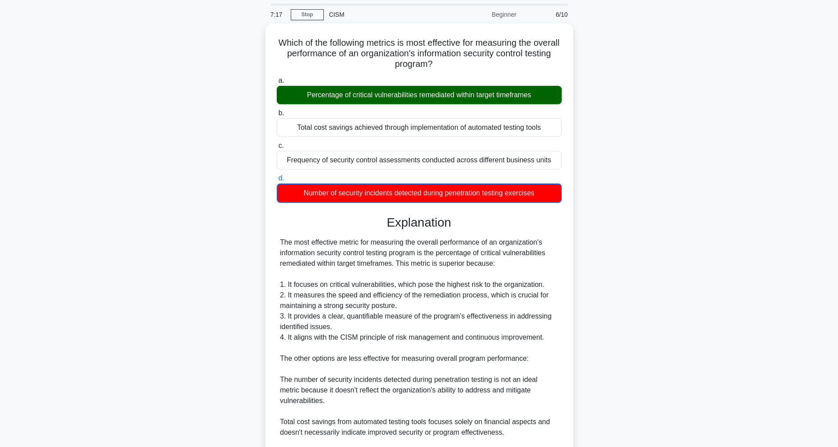
scroll to position [213, 0]
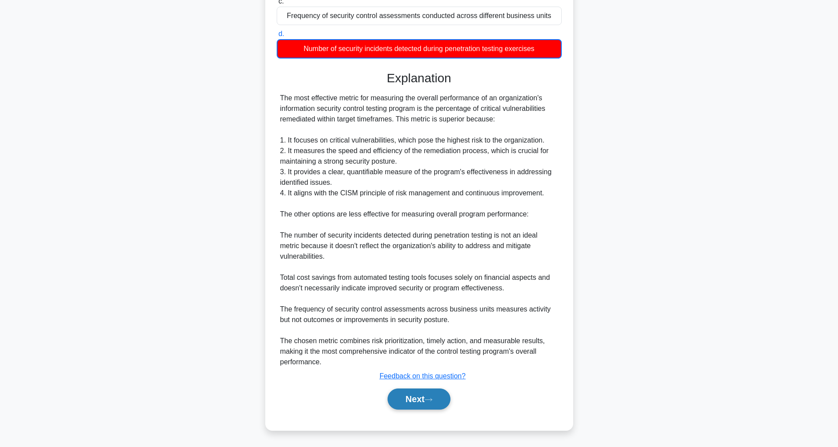
click at [411, 397] on button "Next" at bounding box center [419, 399] width 63 height 21
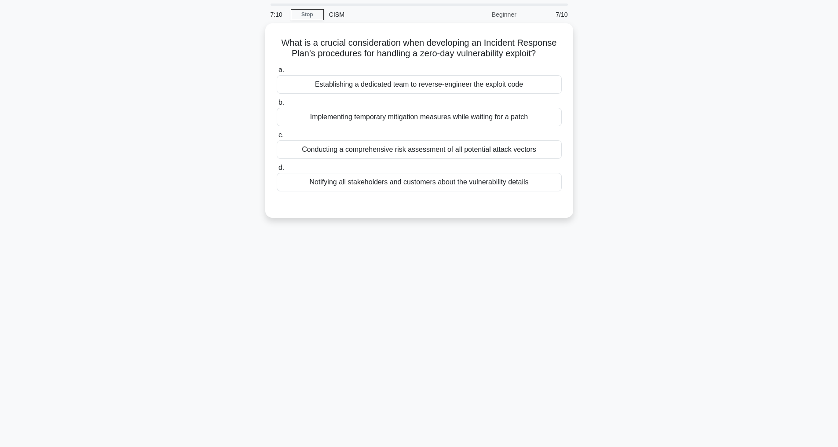
scroll to position [28, 0]
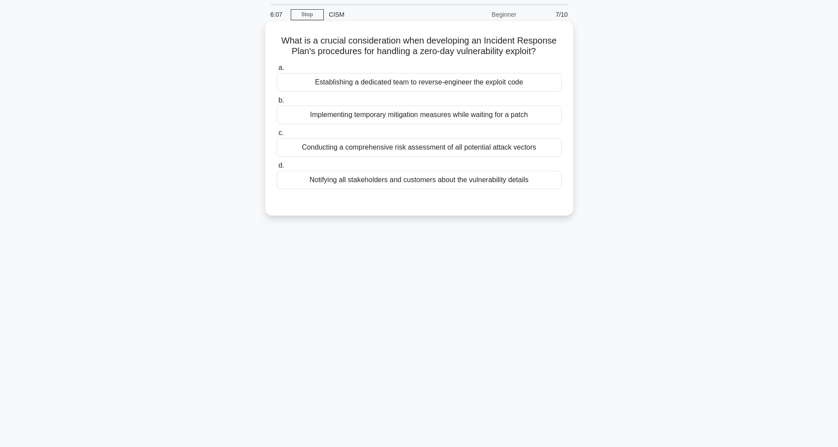
click at [418, 122] on div "Implementing temporary mitigation measures while waiting for a patch" at bounding box center [419, 115] width 285 height 18
click at [277, 103] on input "b. Implementing temporary mitigation measures while waiting for a patch" at bounding box center [277, 101] width 0 height 6
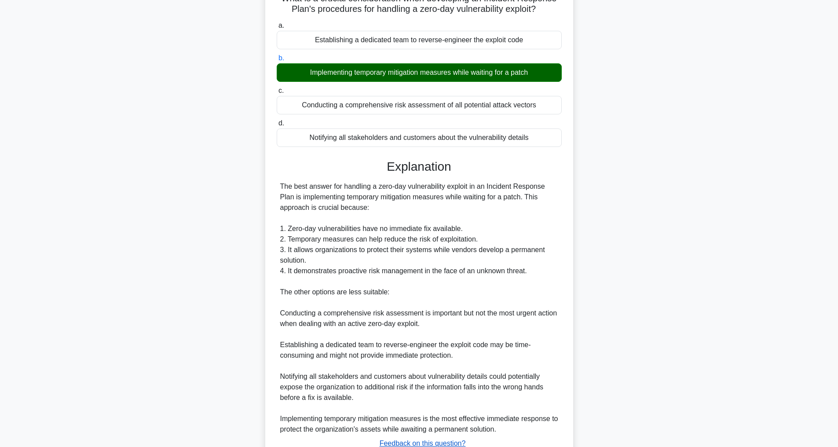
scroll to position [148, 0]
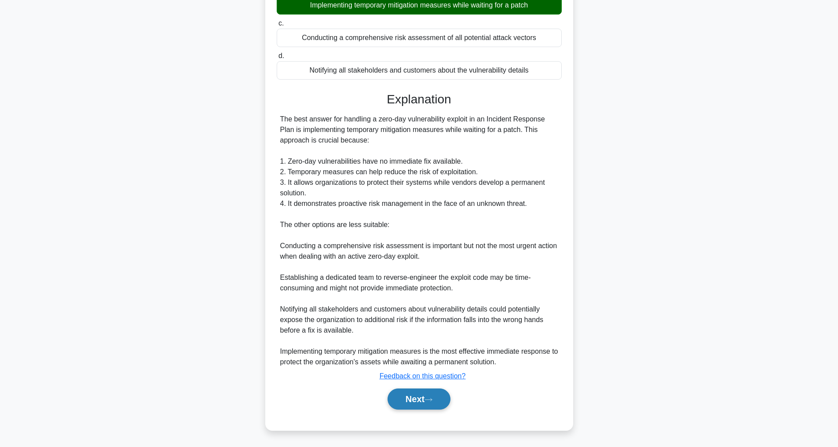
click at [420, 398] on button "Next" at bounding box center [419, 399] width 63 height 21
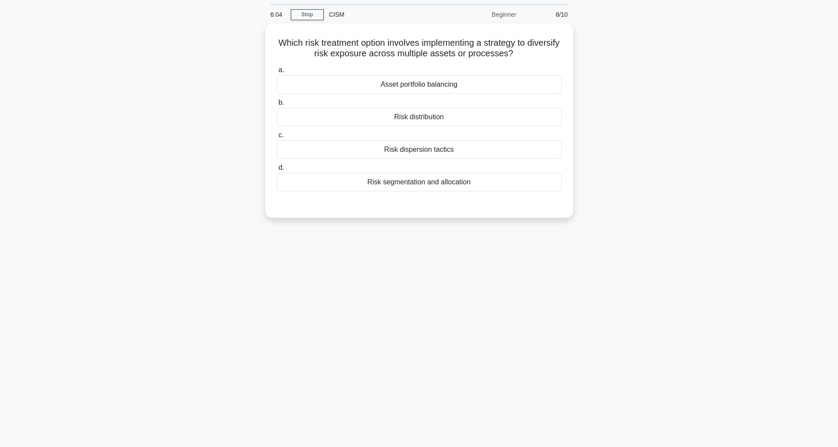
scroll to position [28, 0]
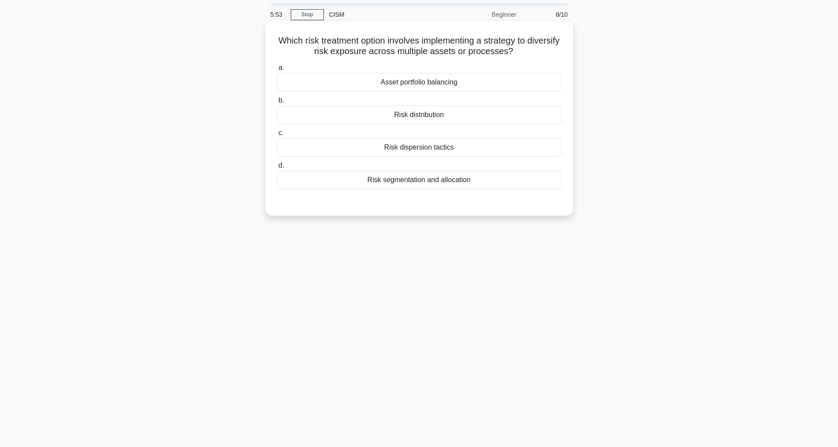
click at [425, 116] on div "Risk distribution" at bounding box center [419, 115] width 285 height 18
click at [277, 103] on input "b. Risk distribution" at bounding box center [277, 101] width 0 height 6
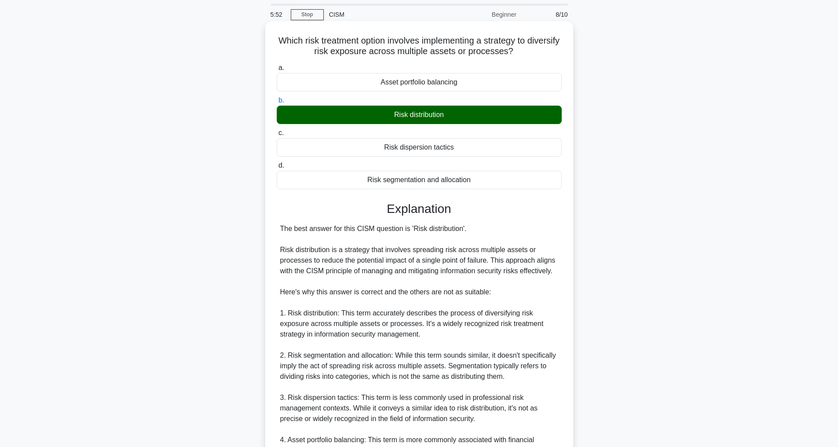
scroll to position [212, 0]
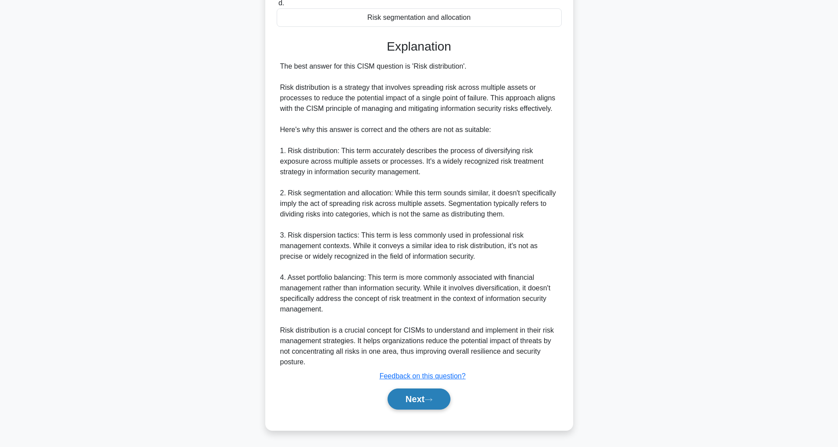
click at [435, 394] on button "Next" at bounding box center [419, 399] width 63 height 21
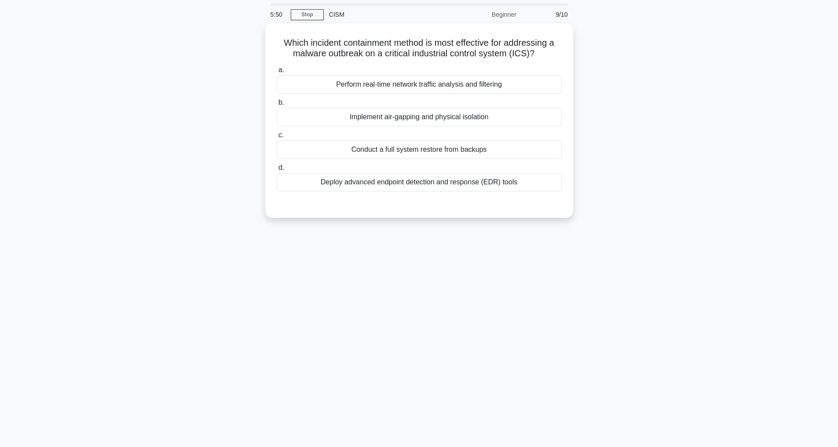
scroll to position [28, 0]
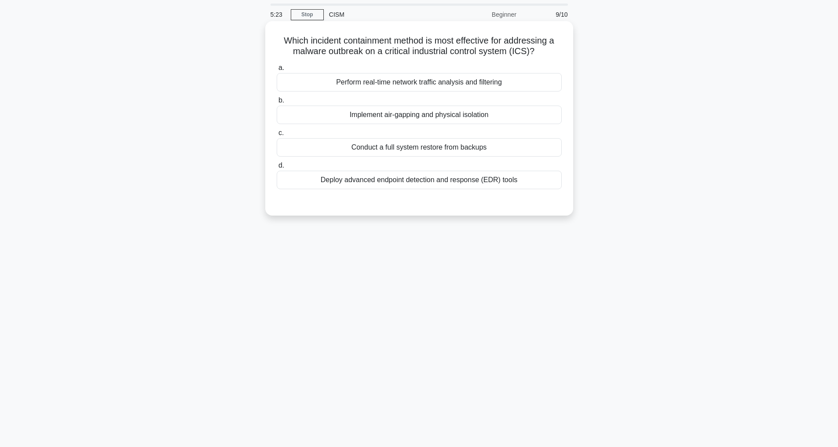
click at [405, 156] on div "Conduct a full system restore from backups" at bounding box center [419, 147] width 285 height 18
click at [277, 136] on input "c. Conduct a full system restore from backups" at bounding box center [277, 133] width 0 height 6
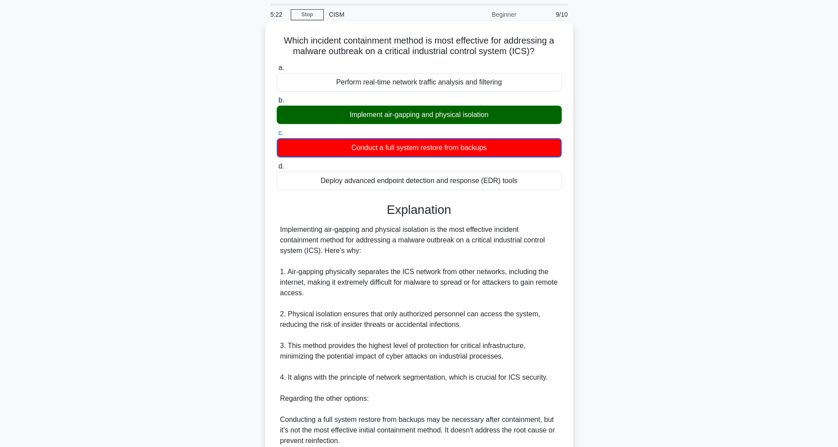
scroll to position [213, 0]
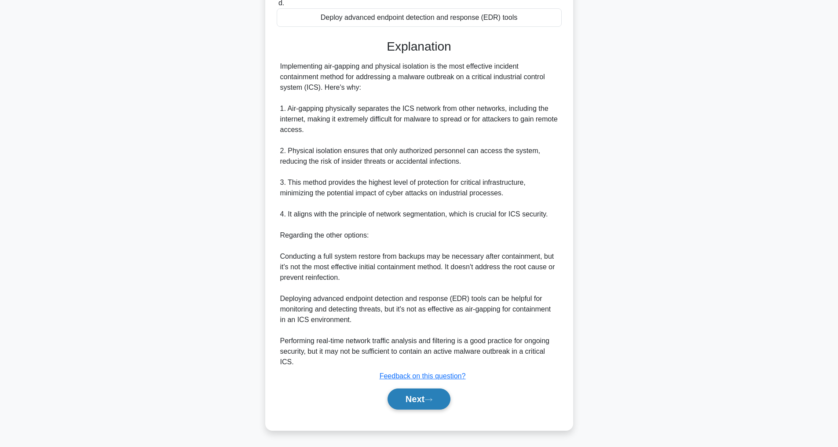
click at [418, 401] on button "Next" at bounding box center [419, 399] width 63 height 21
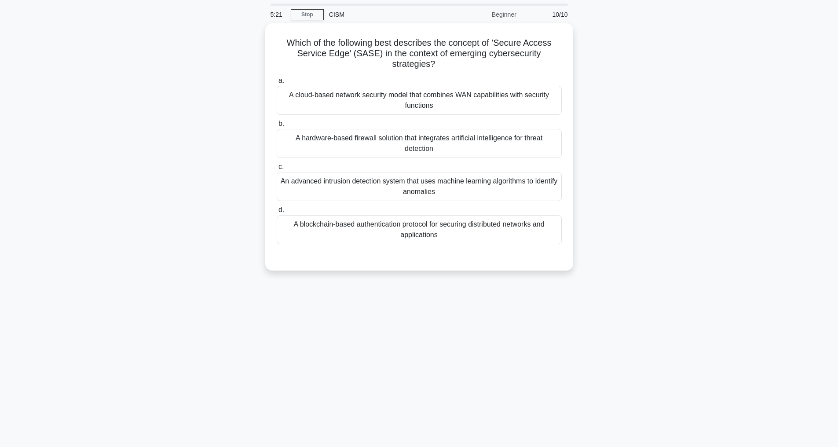
scroll to position [28, 0]
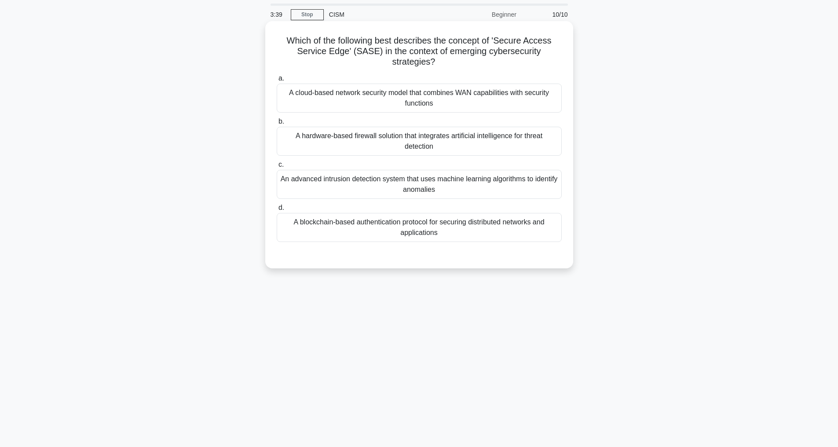
click at [477, 227] on div "A blockchain-based authentication protocol for securing distributed networks an…" at bounding box center [419, 227] width 285 height 29
click at [277, 211] on input "d. A blockchain-based authentication protocol for securing distributed networks…" at bounding box center [277, 208] width 0 height 6
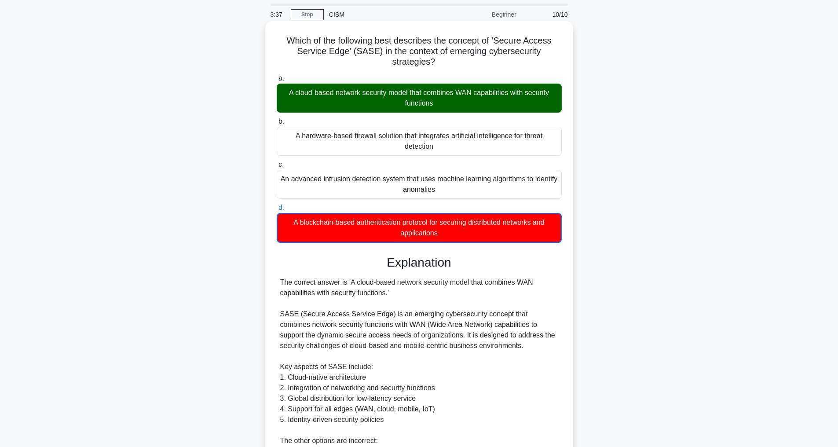
scroll to position [234, 0]
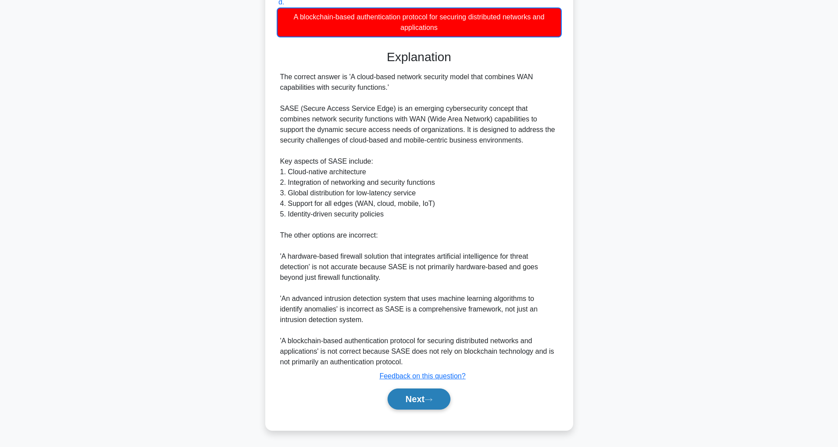
click at [409, 398] on button "Next" at bounding box center [419, 399] width 63 height 21
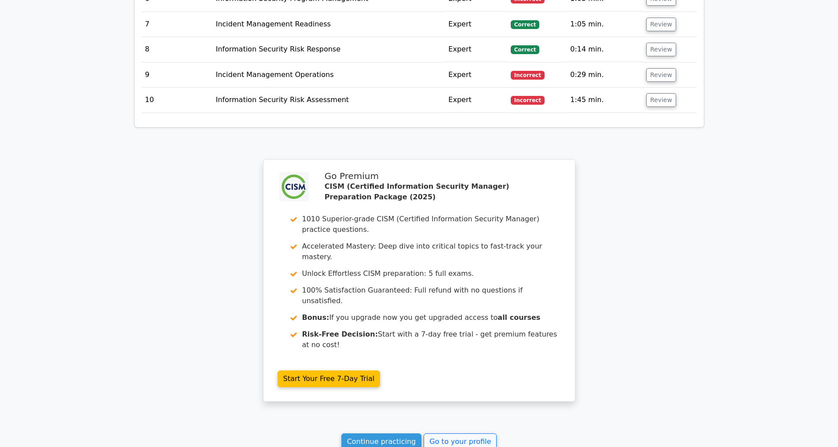
scroll to position [1488, 0]
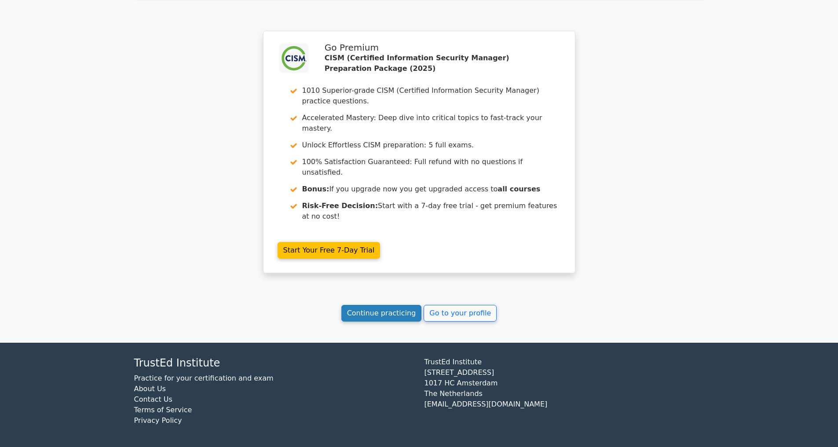
click at [376, 313] on link "Continue practicing" at bounding box center [381, 313] width 81 height 17
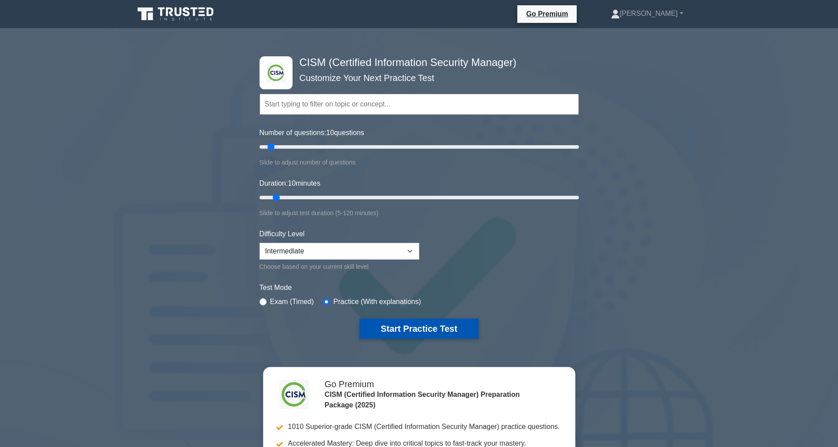
click at [407, 325] on button "Start Practice Test" at bounding box center [418, 329] width 119 height 20
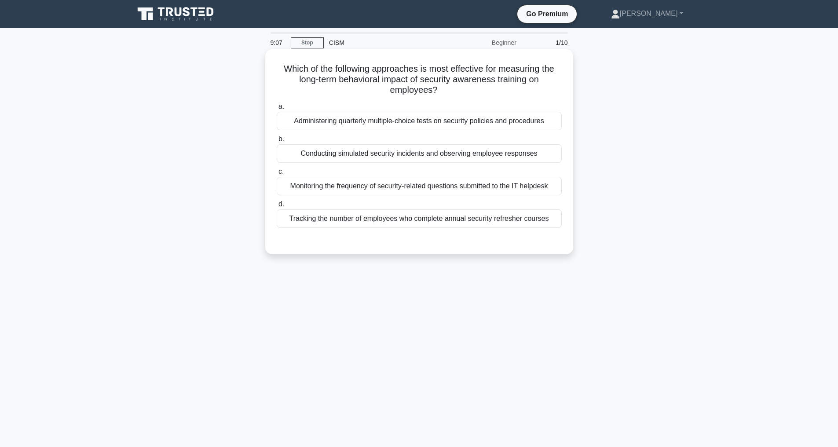
click at [315, 154] on div "Conducting simulated security incidents and observing employee responses" at bounding box center [419, 153] width 285 height 18
click at [277, 142] on input "b. Conducting simulated security incidents and observing employee responses" at bounding box center [277, 139] width 0 height 6
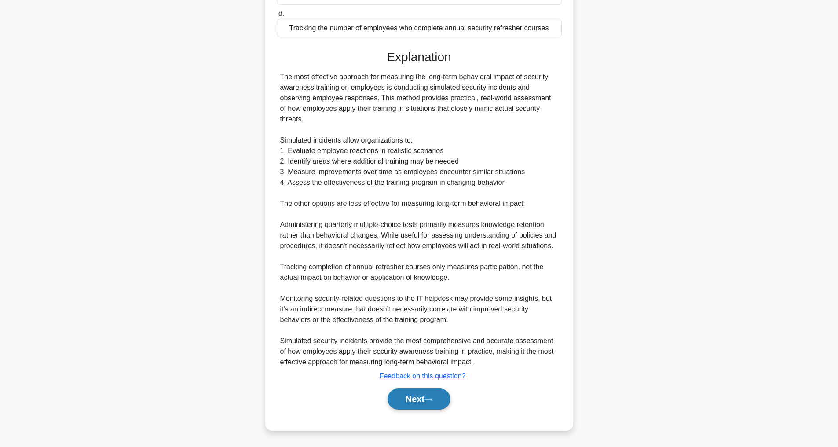
click at [406, 403] on button "Next" at bounding box center [419, 399] width 63 height 21
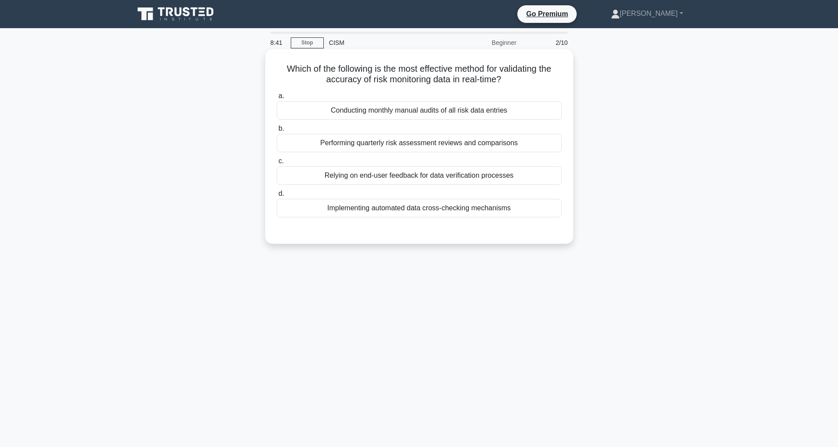
click at [375, 212] on div "Implementing automated data cross-checking mechanisms" at bounding box center [419, 208] width 285 height 18
click at [277, 197] on input "d. Implementing automated data cross-checking mechanisms" at bounding box center [277, 194] width 0 height 6
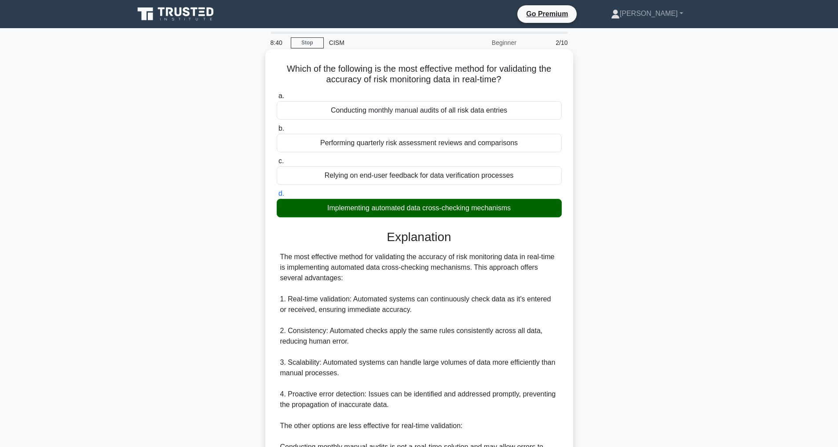
scroll to position [201, 0]
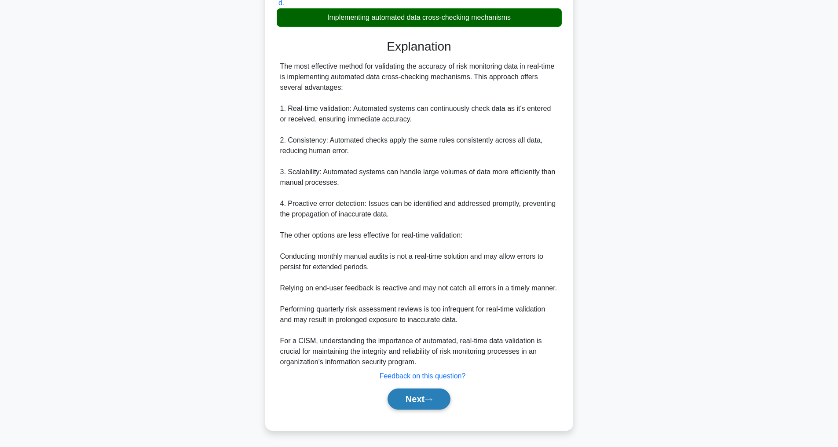
click at [396, 398] on button "Next" at bounding box center [419, 399] width 63 height 21
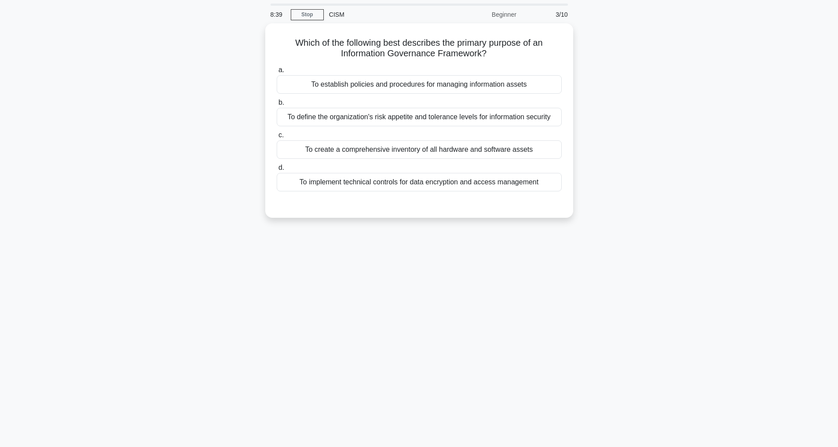
scroll to position [28, 0]
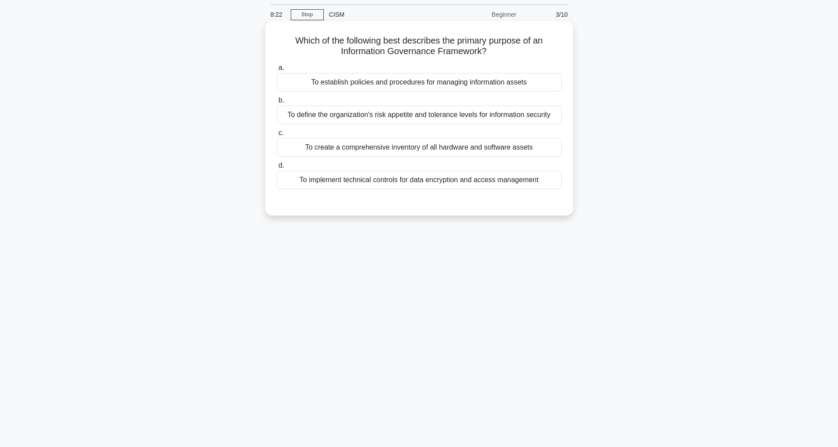
click at [364, 83] on div "To establish policies and procedures for managing information assets" at bounding box center [419, 82] width 285 height 18
click at [277, 71] on input "a. To establish policies and procedures for managing information assets" at bounding box center [277, 68] width 0 height 6
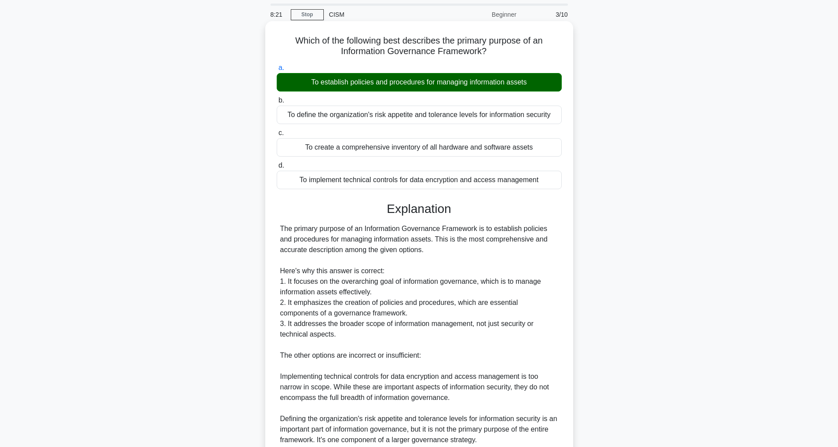
scroll to position [180, 0]
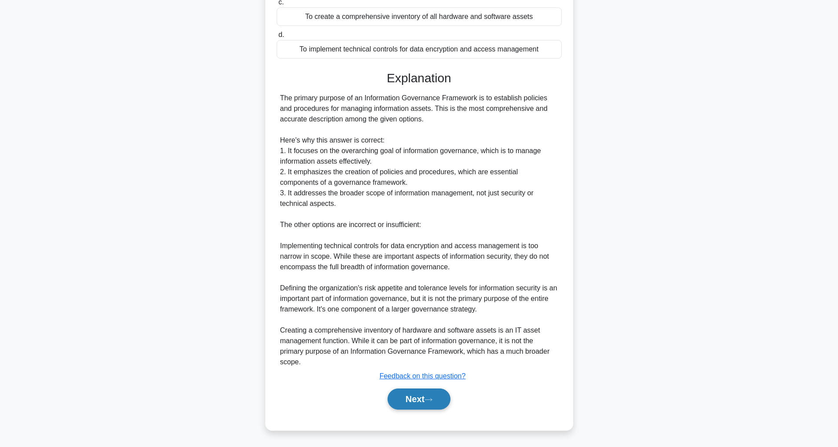
click at [418, 400] on button "Next" at bounding box center [419, 399] width 63 height 21
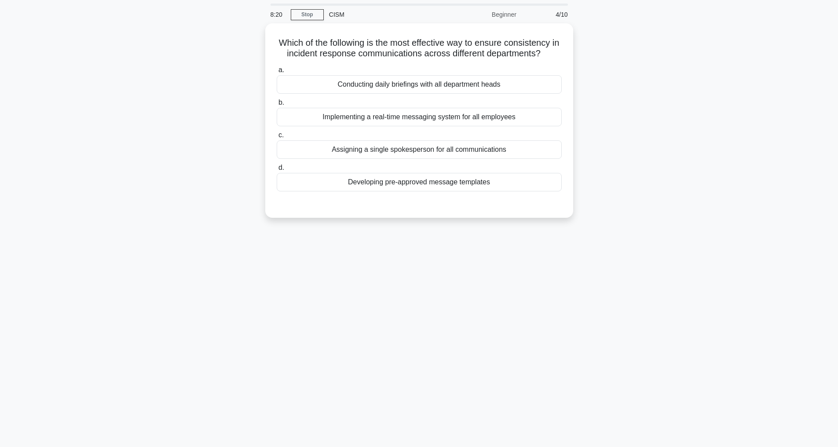
scroll to position [28, 0]
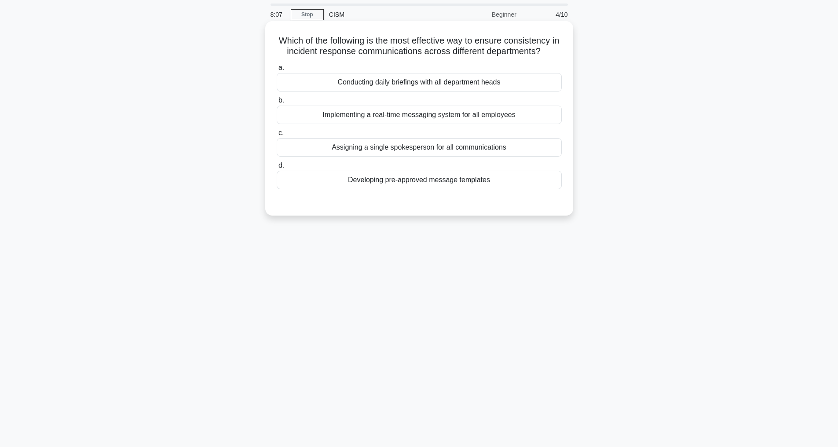
click at [413, 189] on div "Developing pre-approved message templates" at bounding box center [419, 180] width 285 height 18
click at [277, 169] on input "d. Developing pre-approved message templates" at bounding box center [277, 166] width 0 height 6
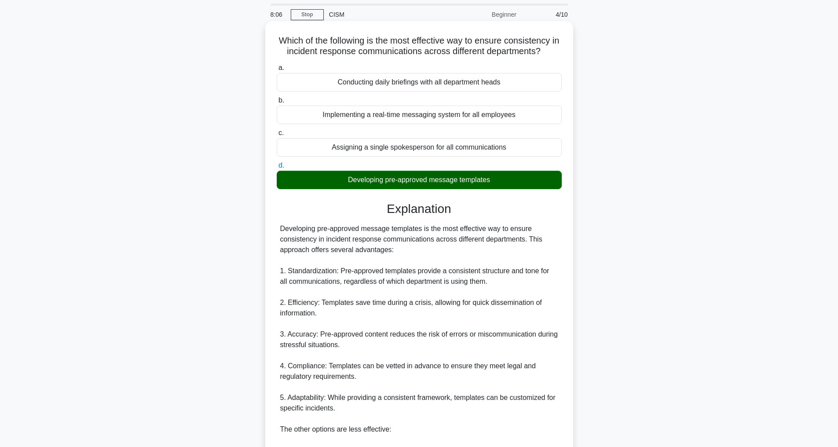
scroll to position [201, 0]
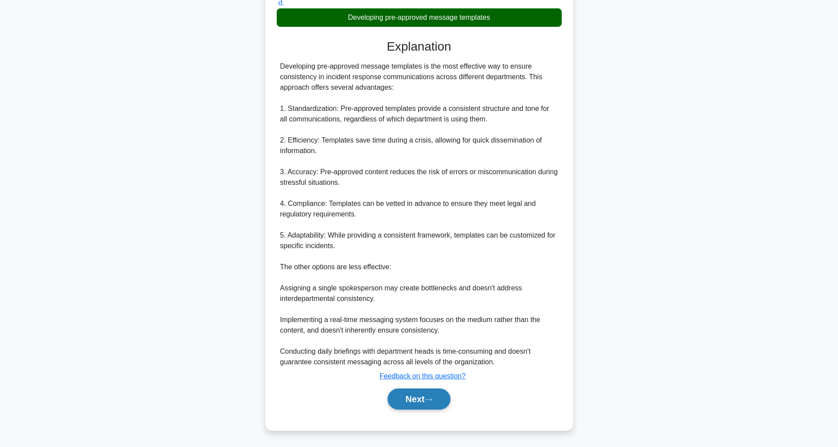
click at [425, 395] on button "Next" at bounding box center [419, 399] width 63 height 21
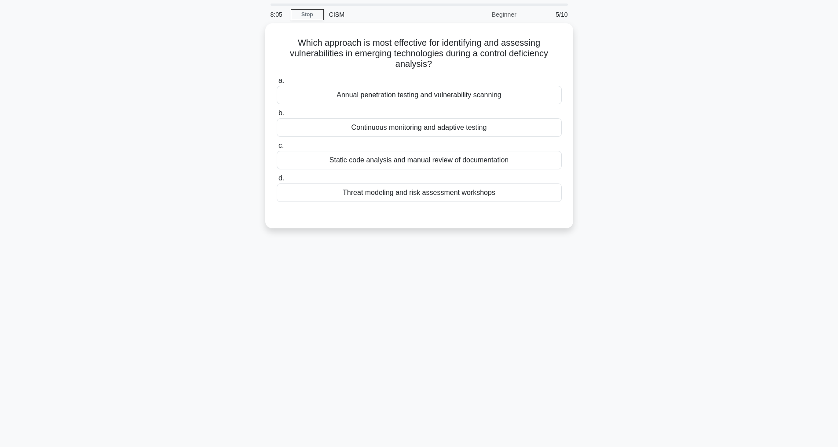
scroll to position [28, 0]
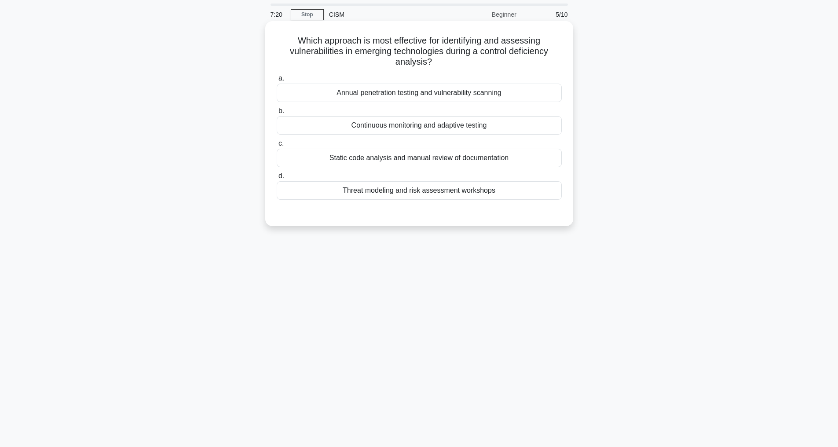
click at [456, 124] on div "Continuous monitoring and adaptive testing" at bounding box center [419, 125] width 285 height 18
click at [277, 114] on input "b. Continuous monitoring and adaptive testing" at bounding box center [277, 111] width 0 height 6
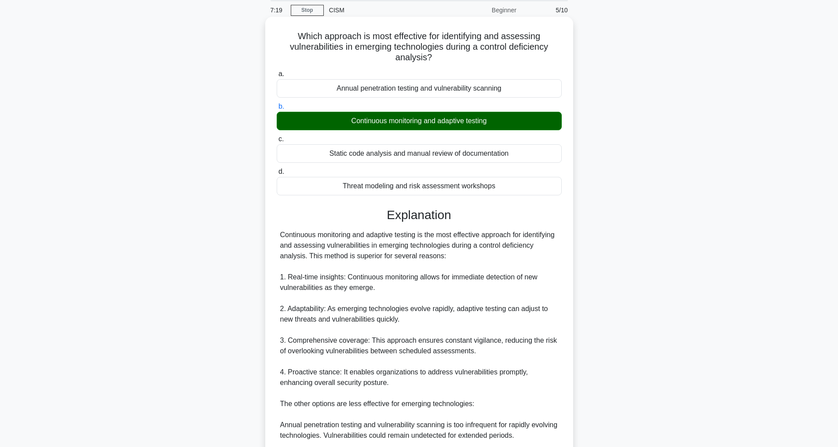
scroll to position [233, 0]
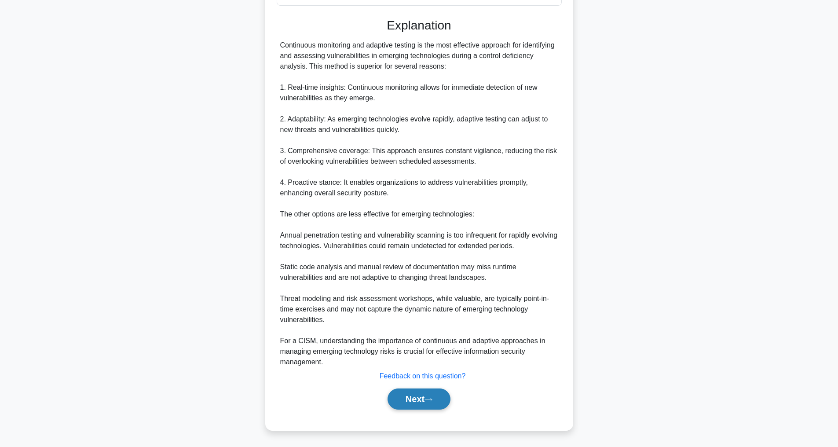
click at [424, 401] on button "Next" at bounding box center [419, 399] width 63 height 21
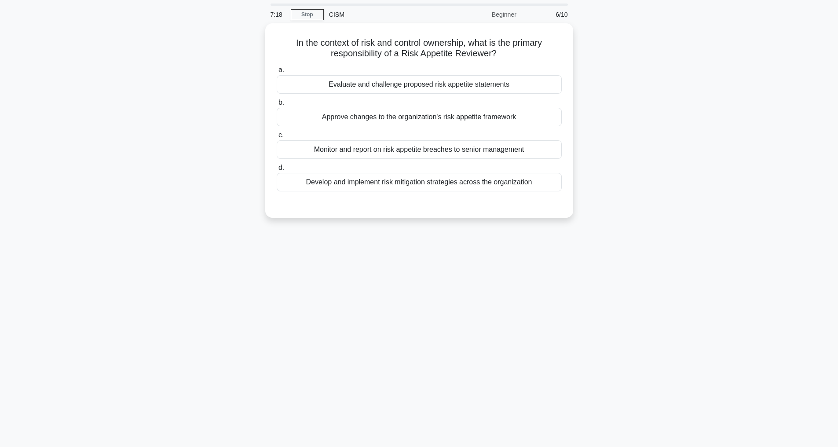
scroll to position [28, 0]
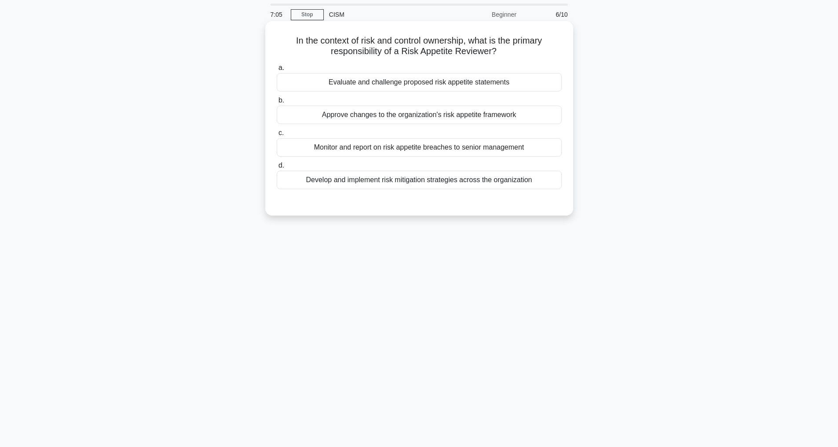
click at [388, 116] on div "Approve changes to the organization's risk appetite framework" at bounding box center [419, 115] width 285 height 18
click at [277, 103] on input "b. Approve changes to the organization's risk appetite framework" at bounding box center [277, 101] width 0 height 6
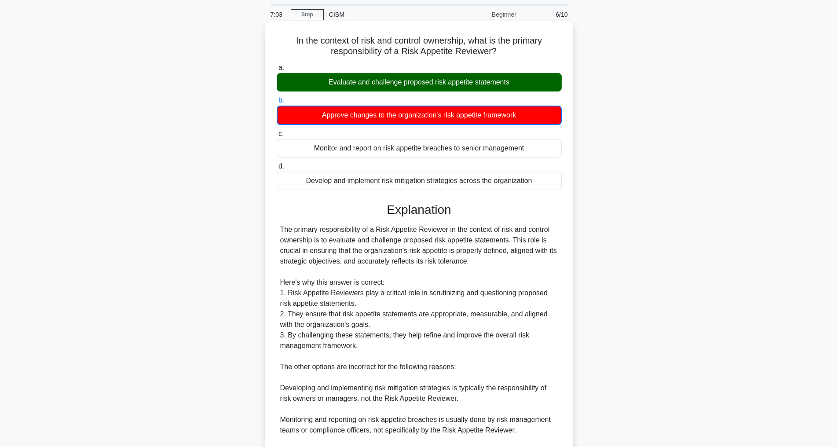
scroll to position [202, 0]
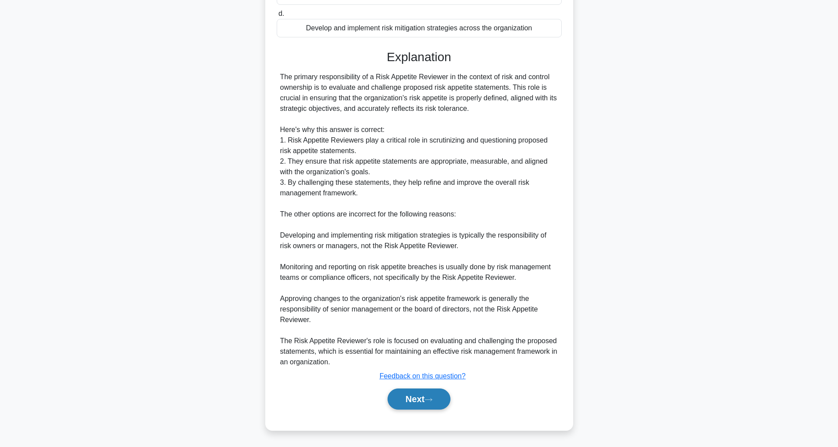
click at [421, 403] on button "Next" at bounding box center [419, 399] width 63 height 21
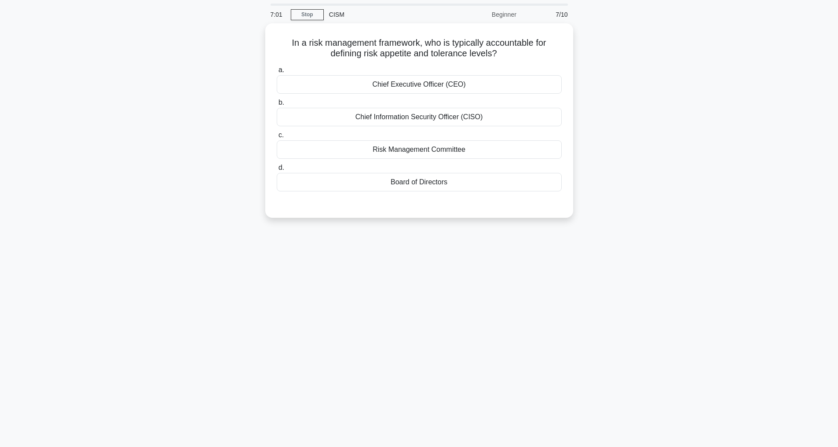
scroll to position [28, 0]
click at [407, 179] on div "Board of Directors" at bounding box center [419, 180] width 285 height 18
click at [277, 169] on input "d. Board of Directors" at bounding box center [277, 166] width 0 height 6
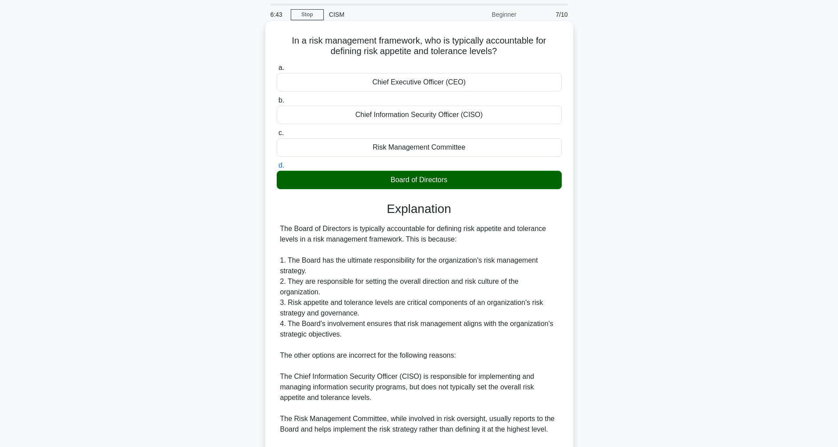
scroll to position [191, 0]
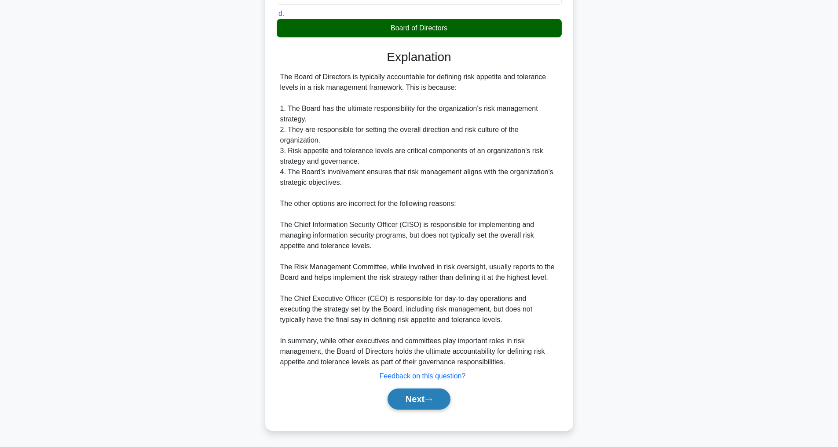
click at [402, 397] on button "Next" at bounding box center [419, 399] width 63 height 21
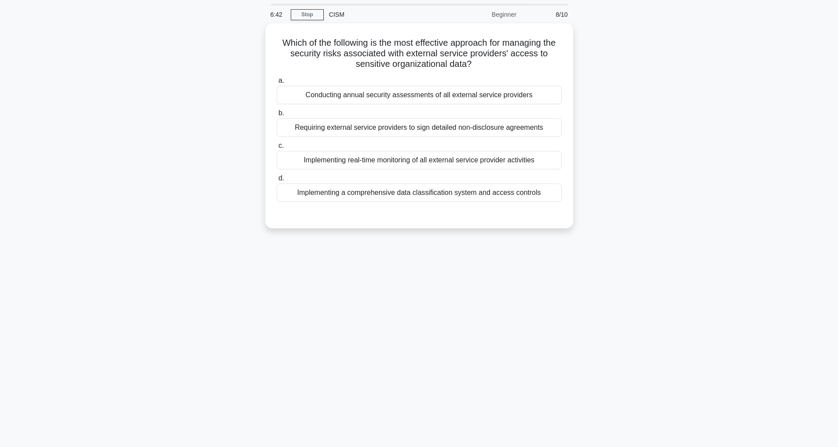
scroll to position [28, 0]
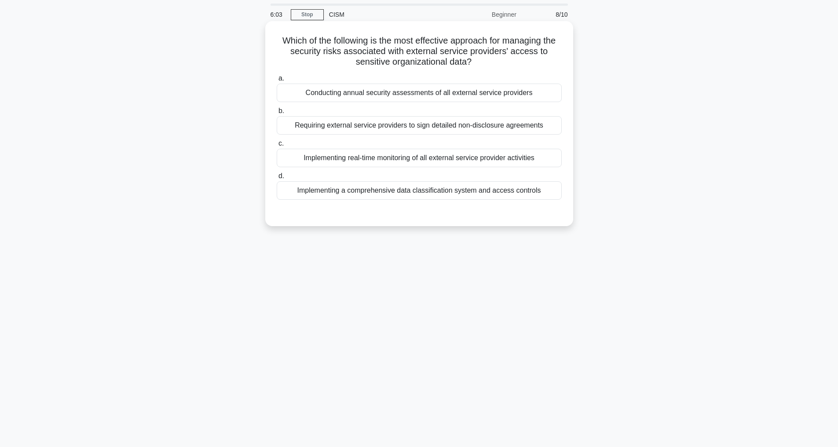
click at [396, 190] on div "Implementing a comprehensive data classification system and access controls" at bounding box center [419, 190] width 285 height 18
click at [277, 179] on input "d. Implementing a comprehensive data classification system and access controls" at bounding box center [277, 176] width 0 height 6
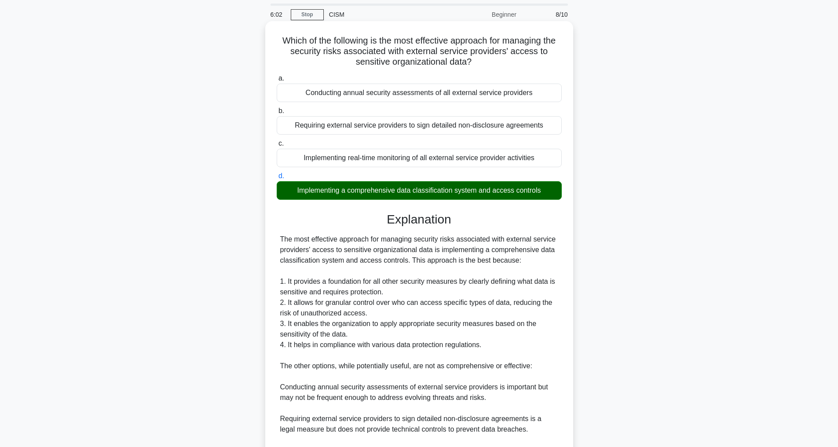
scroll to position [180, 0]
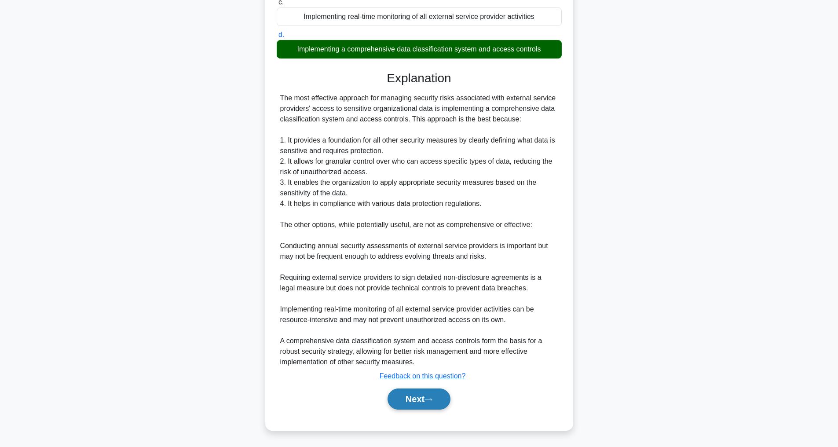
click at [413, 401] on button "Next" at bounding box center [419, 399] width 63 height 21
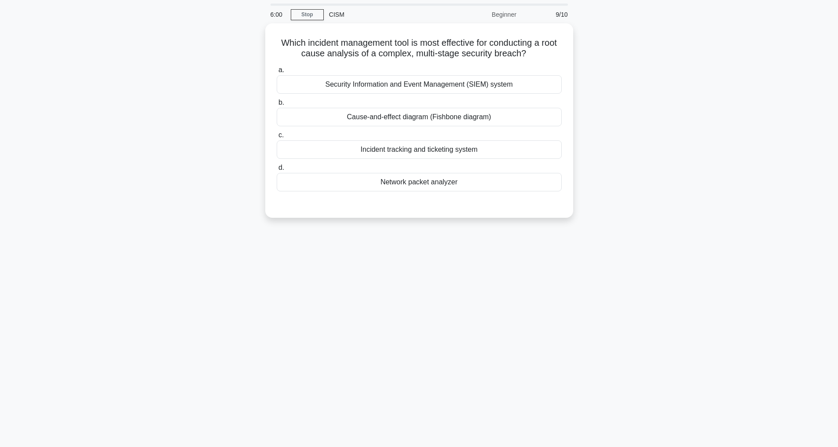
scroll to position [28, 0]
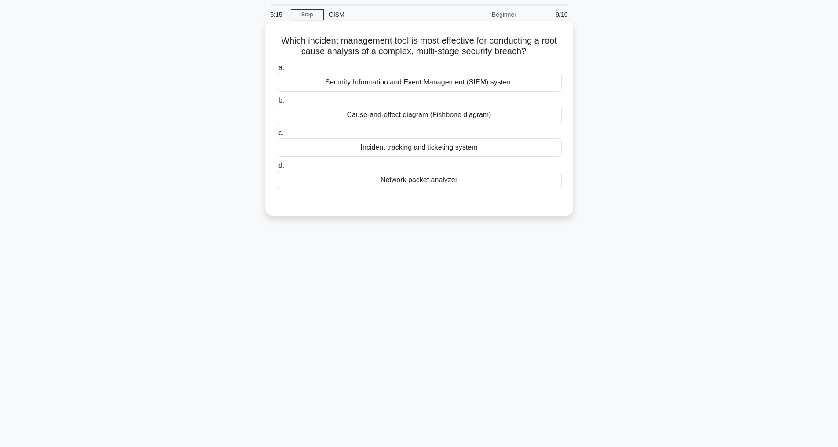
click at [457, 115] on div "Cause-and-effect diagram (Fishbone diagram)" at bounding box center [419, 115] width 285 height 18
click at [277, 103] on input "b. Cause-and-effect diagram (Fishbone diagram)" at bounding box center [277, 101] width 0 height 6
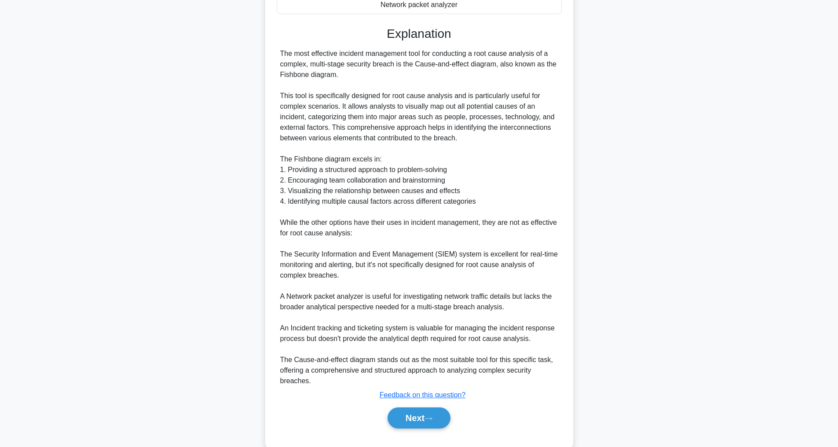
scroll to position [233, 0]
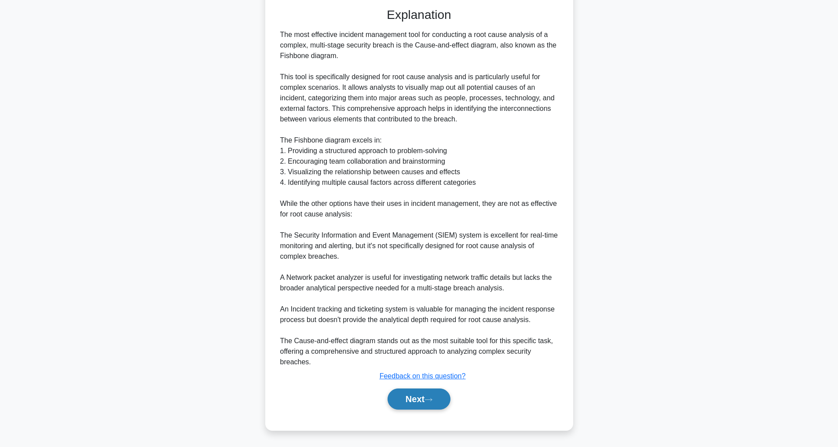
click at [422, 395] on button "Next" at bounding box center [419, 399] width 63 height 21
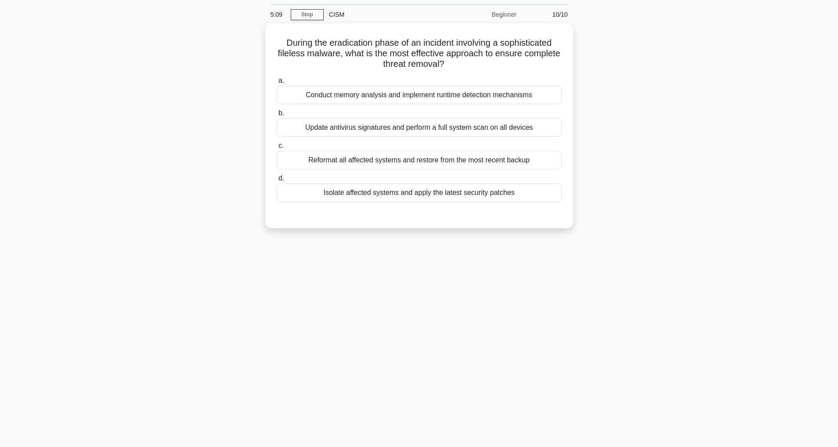
scroll to position [28, 0]
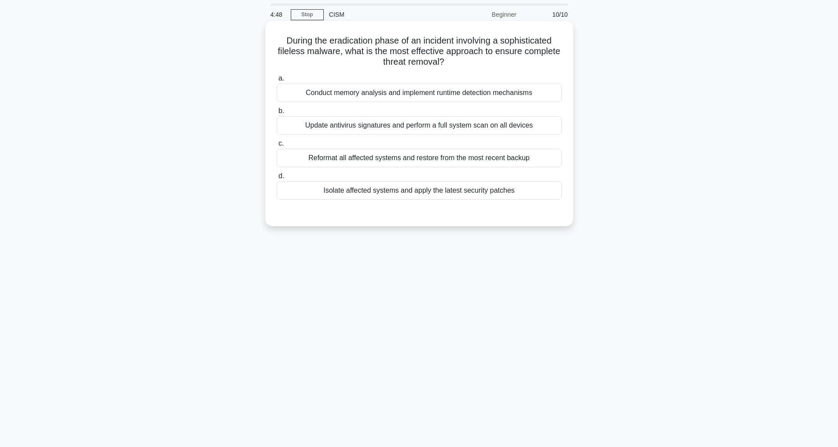
click at [400, 155] on div "Reformat all affected systems and restore from the most recent backup" at bounding box center [419, 158] width 285 height 18
click at [277, 147] on input "c. Reformat all affected systems and restore from the most recent backup" at bounding box center [277, 144] width 0 height 6
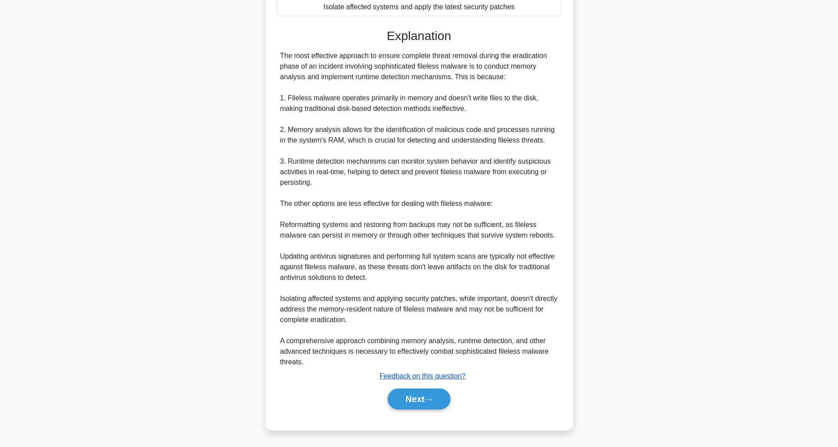
scroll to position [194, 0]
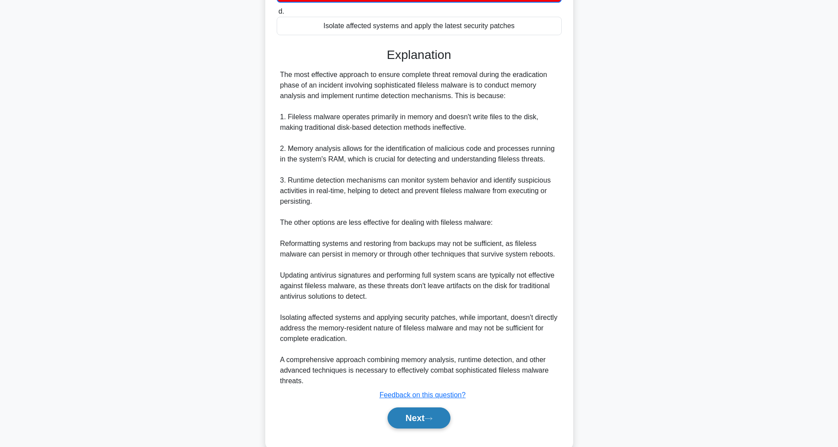
click at [420, 429] on button "Next" at bounding box center [419, 417] width 63 height 21
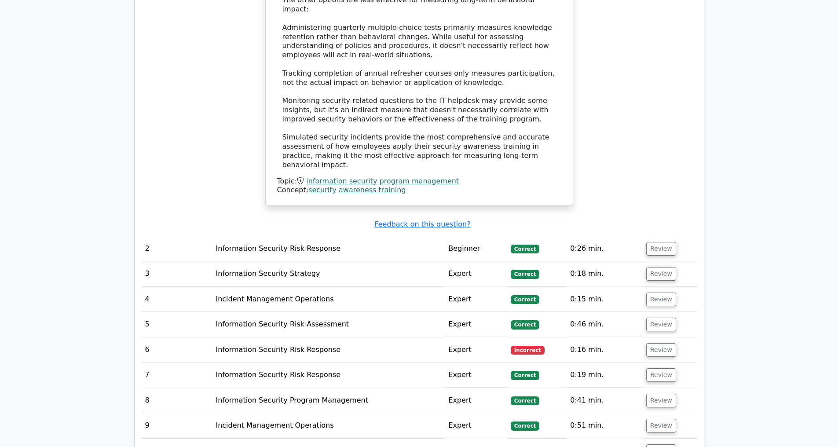
scroll to position [1243, 0]
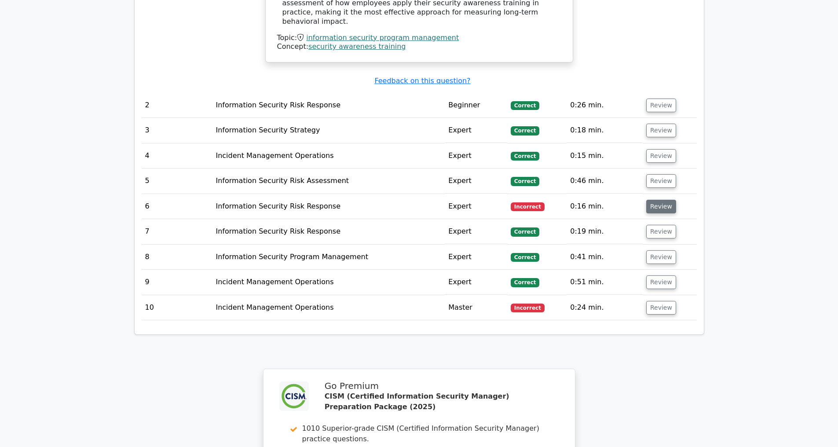
click at [665, 210] on button "Review" at bounding box center [661, 207] width 30 height 14
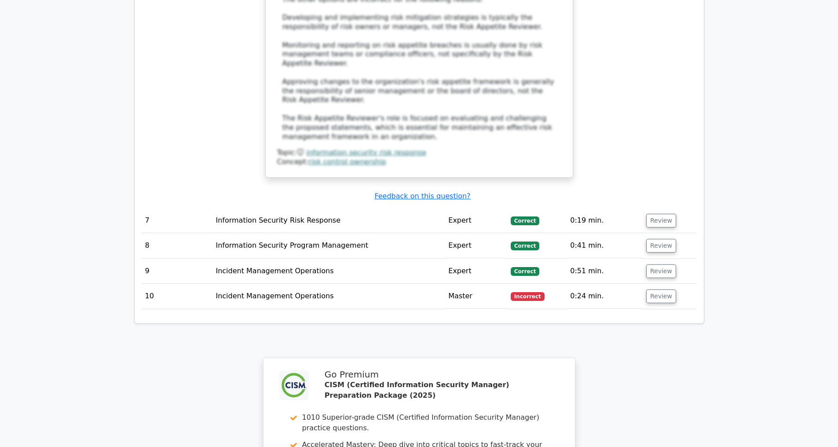
scroll to position [1984, 0]
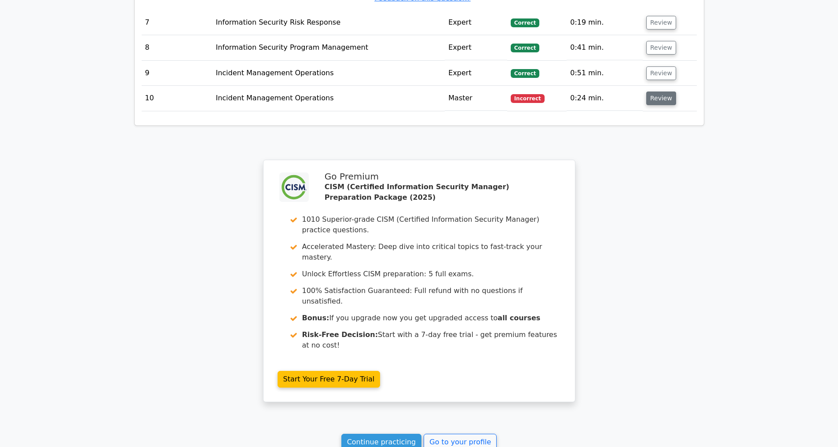
click at [665, 95] on button "Review" at bounding box center [661, 99] width 30 height 14
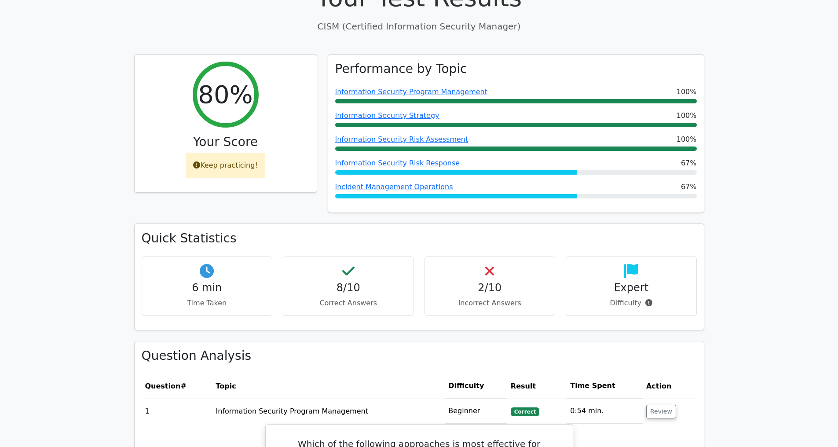
scroll to position [373, 0]
